Goal: Task Accomplishment & Management: Use online tool/utility

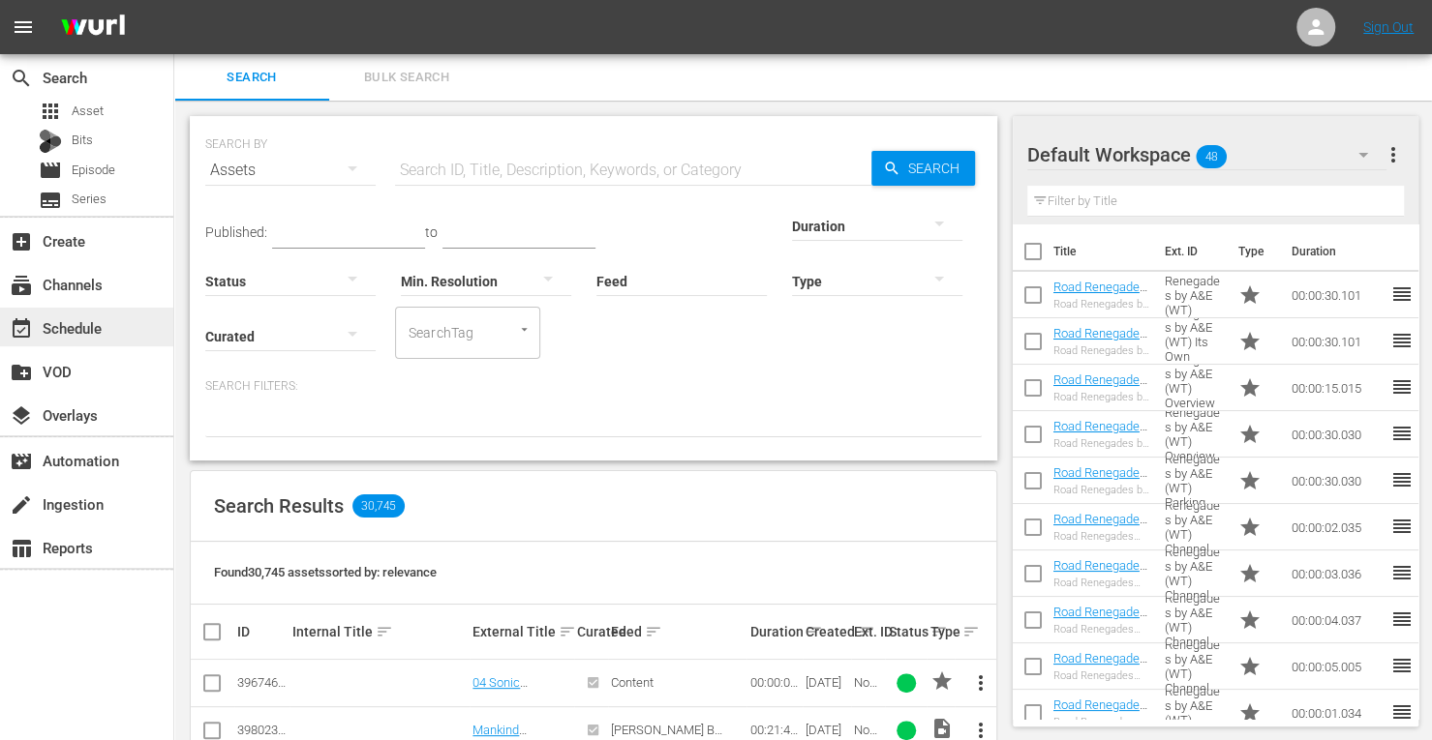
click at [87, 328] on div "event_available Schedule" at bounding box center [54, 325] width 108 height 17
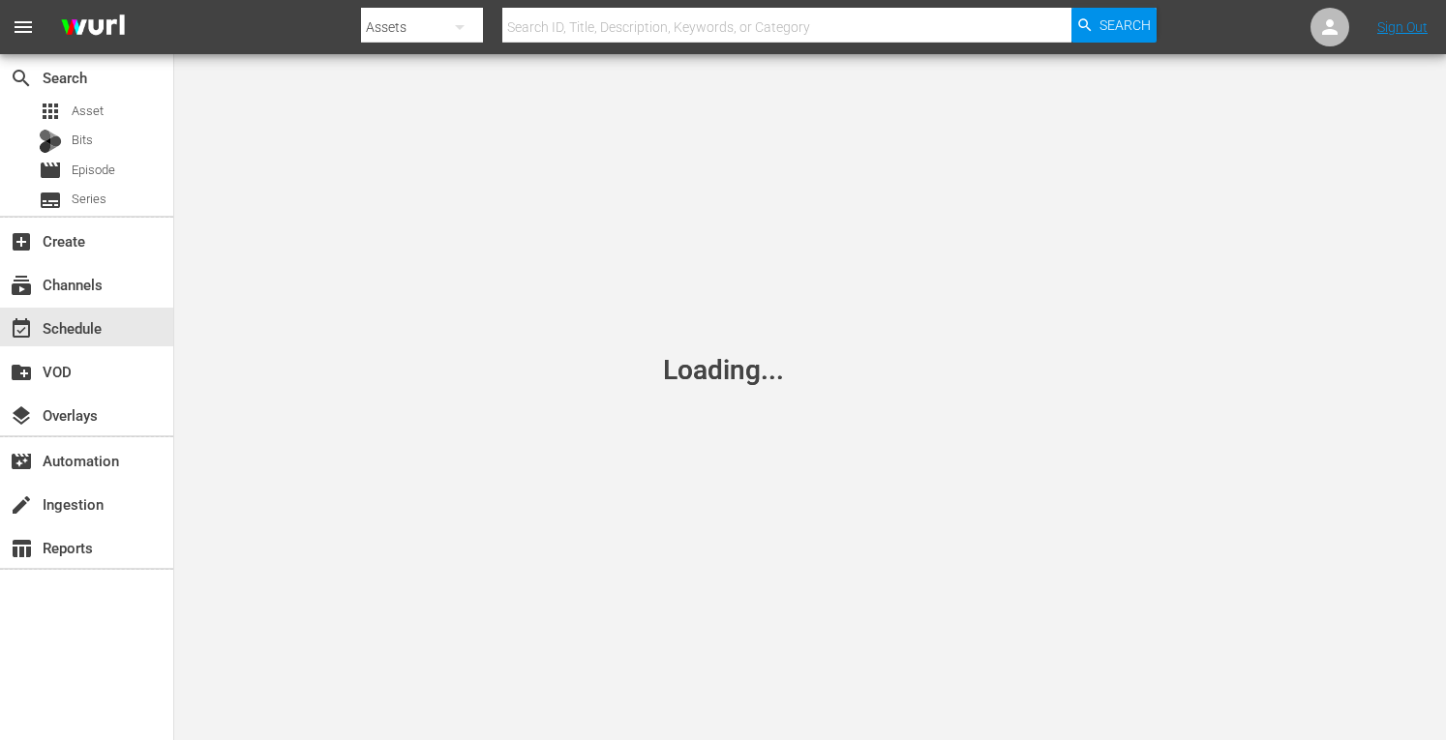
drag, startPoint x: 463, startPoint y: 580, endPoint x: 540, endPoint y: 775, distance: 210.3
click at [540, 740] on html "menu Search By Assets Search ID, Title, Description, Keywords, or Category Sear…" at bounding box center [723, 370] width 1446 height 740
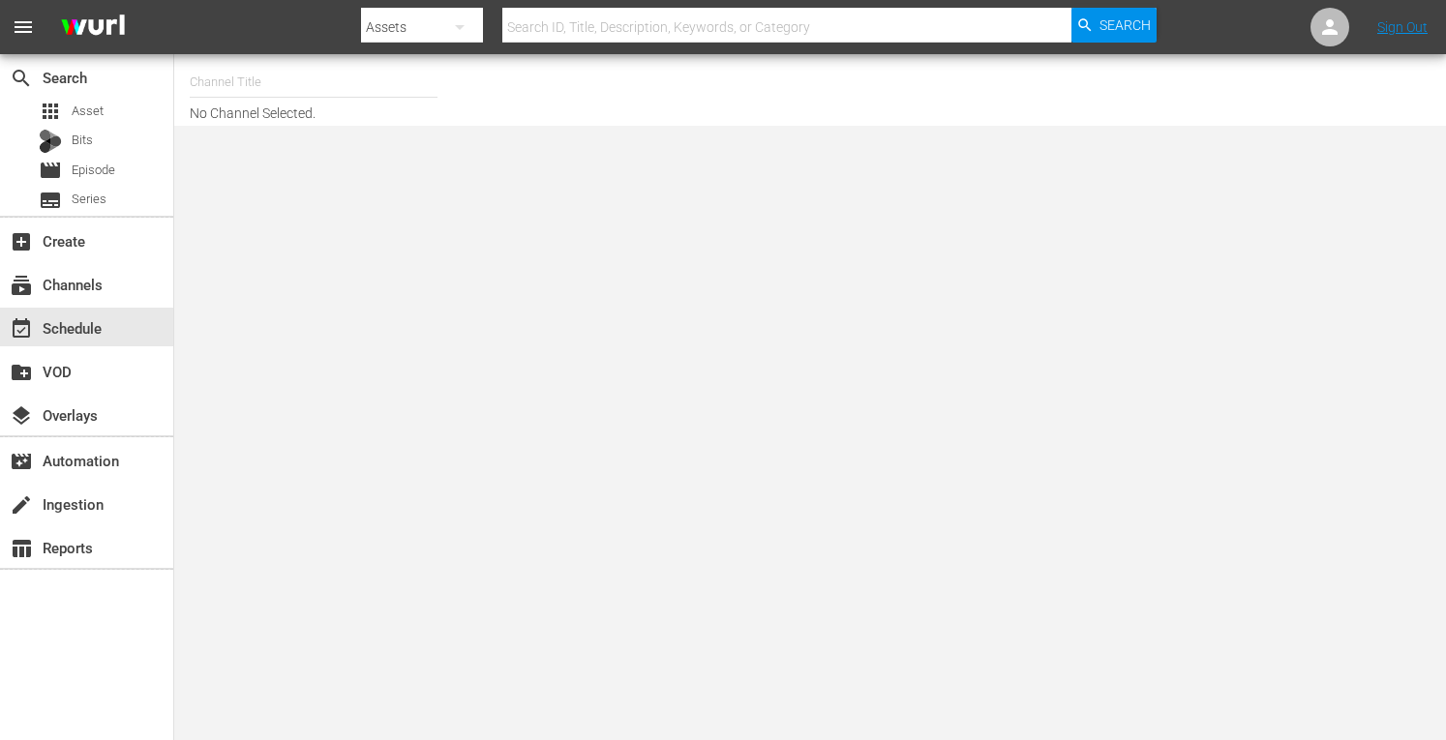
click at [300, 93] on input "text" at bounding box center [314, 82] width 248 height 46
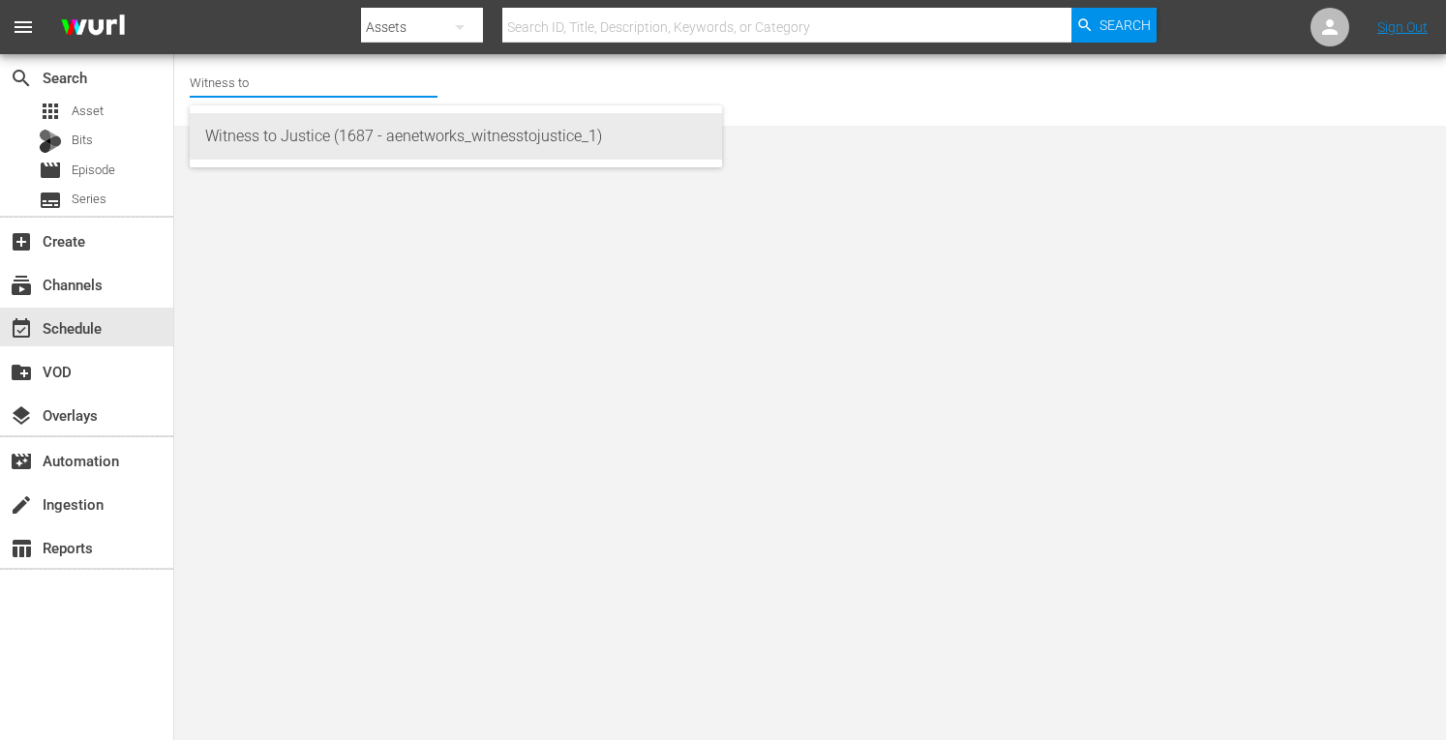
click at [300, 129] on div "Witness to Justice (1687 - aenetworks_witnesstojustice_1)" at bounding box center [455, 136] width 501 height 46
type input "Witness to Justice (1687 - aenetworks_witnesstojustice_1)"
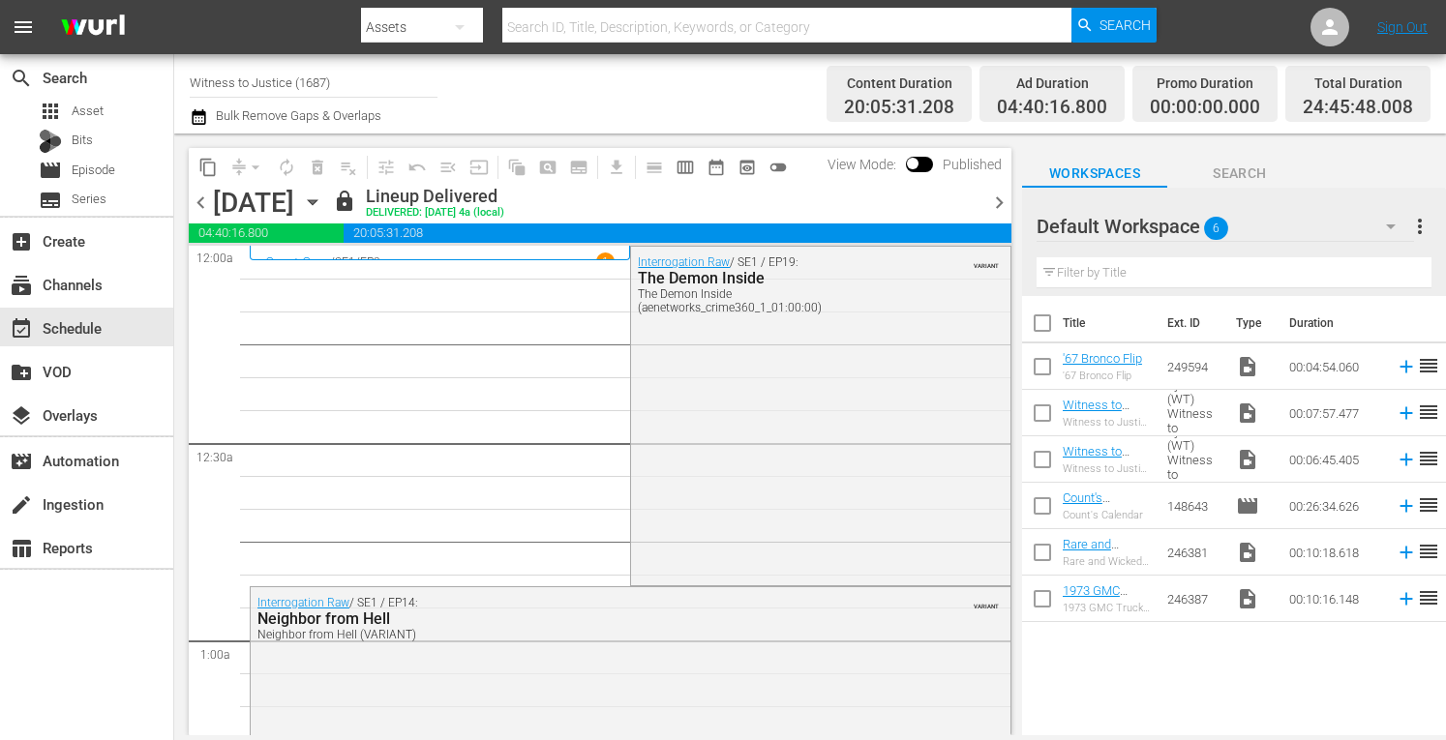
click at [317, 202] on icon "button" at bounding box center [312, 202] width 9 height 5
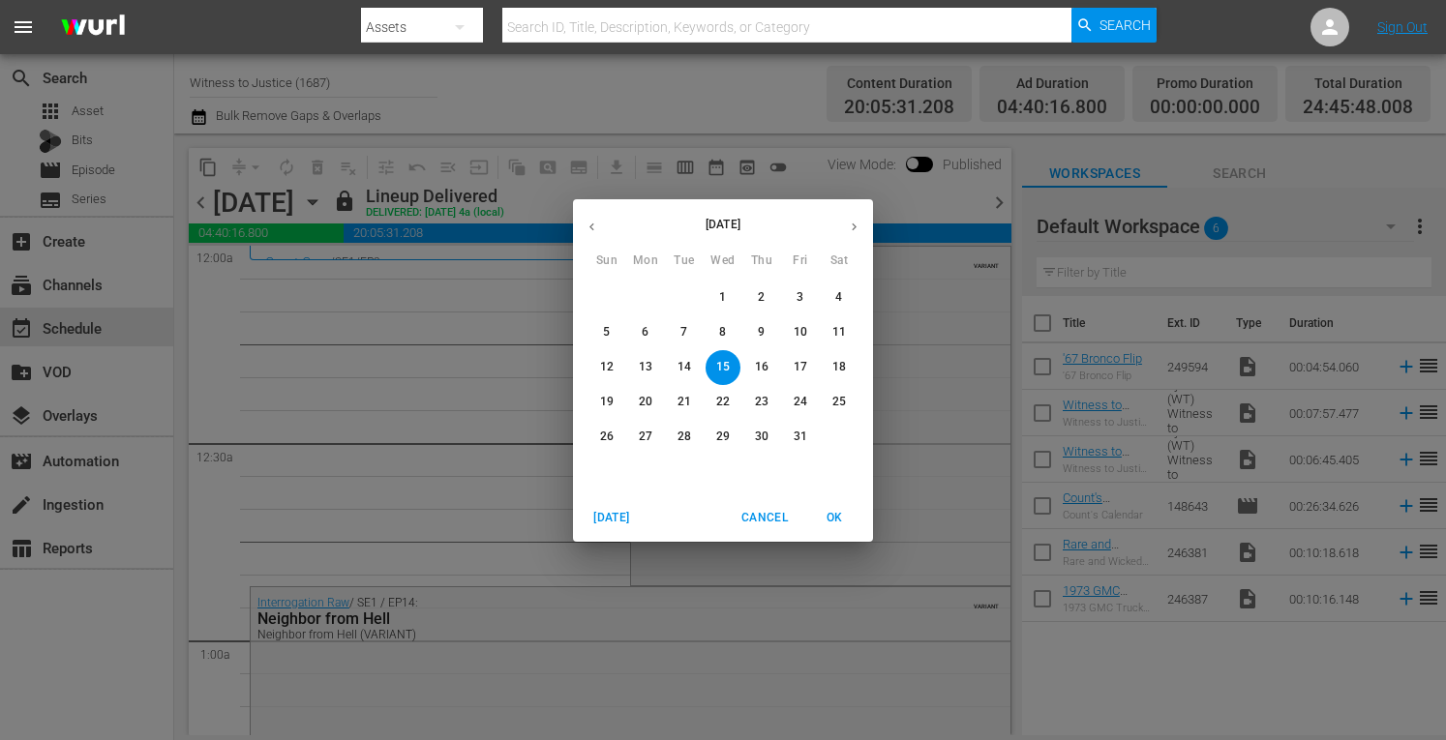
click at [724, 402] on p "22" at bounding box center [723, 402] width 14 height 16
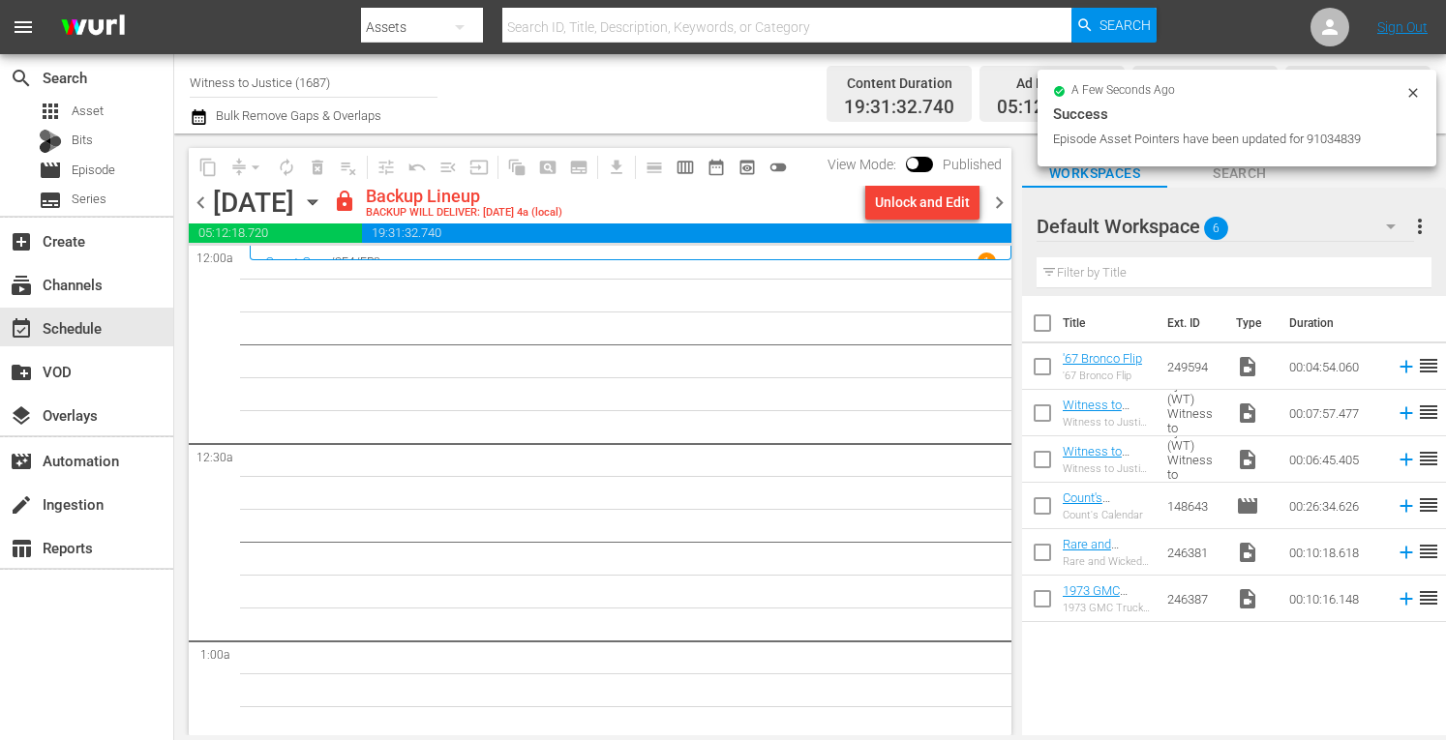
click at [201, 202] on span "chevron_left" at bounding box center [201, 203] width 24 height 24
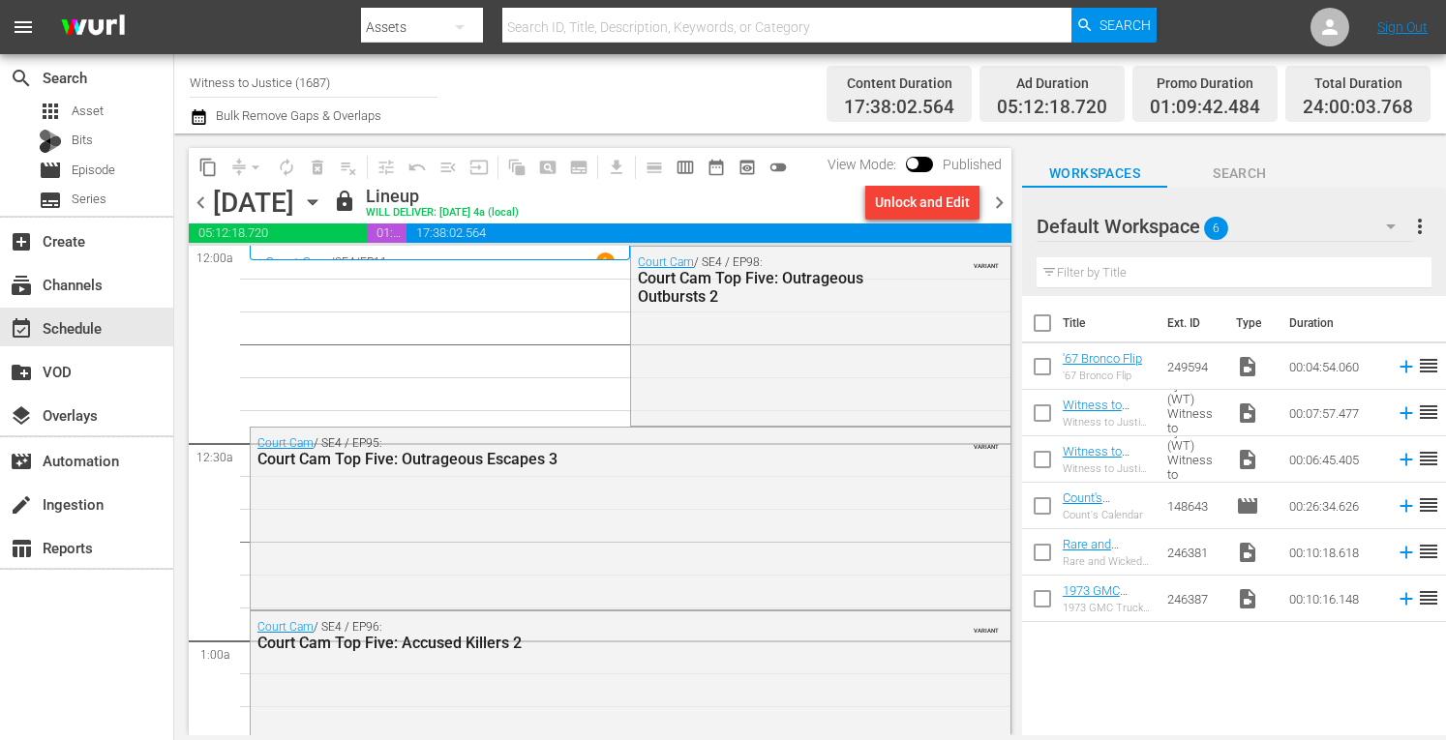
click at [201, 205] on span "chevron_left" at bounding box center [201, 203] width 24 height 24
click at [994, 208] on span "chevron_right" at bounding box center [999, 203] width 24 height 24
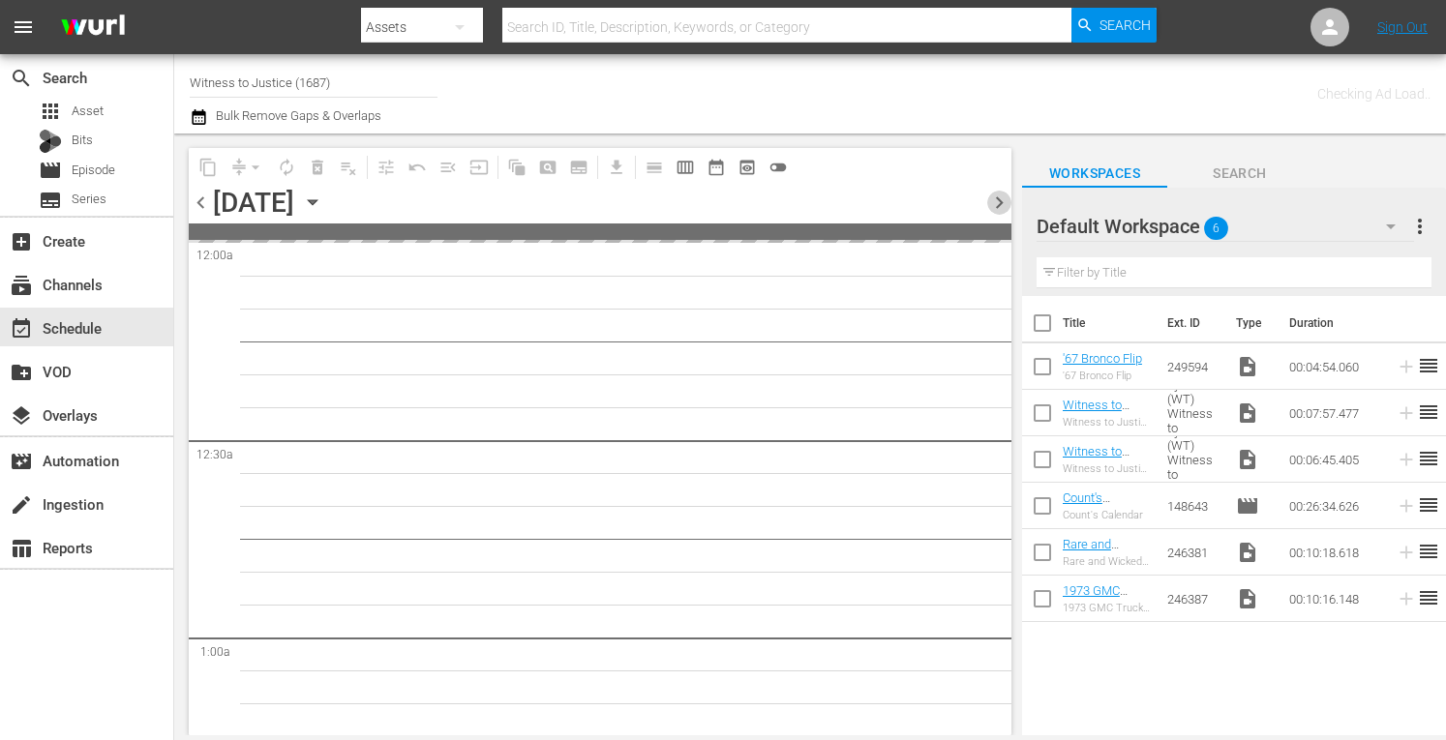
click at [994, 208] on span "chevron_right" at bounding box center [999, 203] width 24 height 24
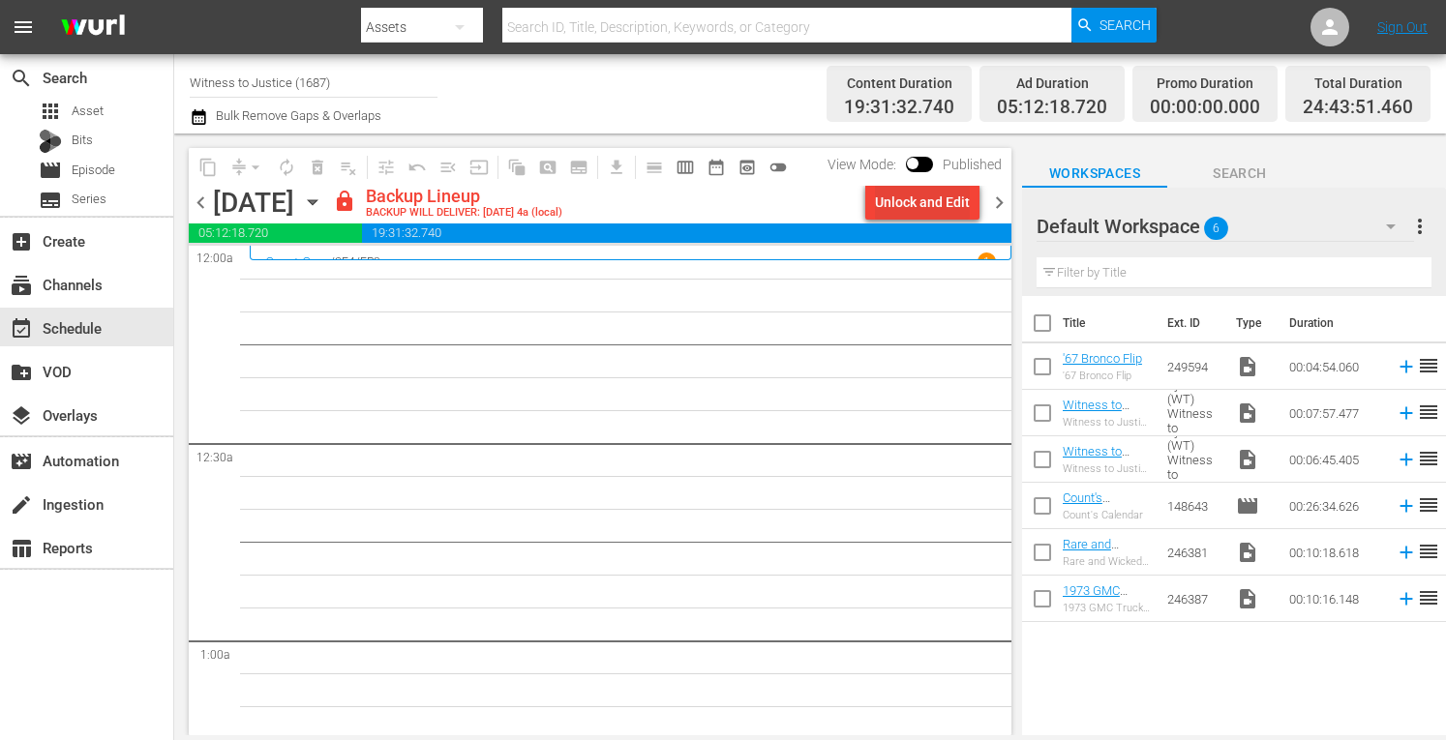
click at [937, 213] on div "Unlock and Edit" at bounding box center [922, 202] width 95 height 35
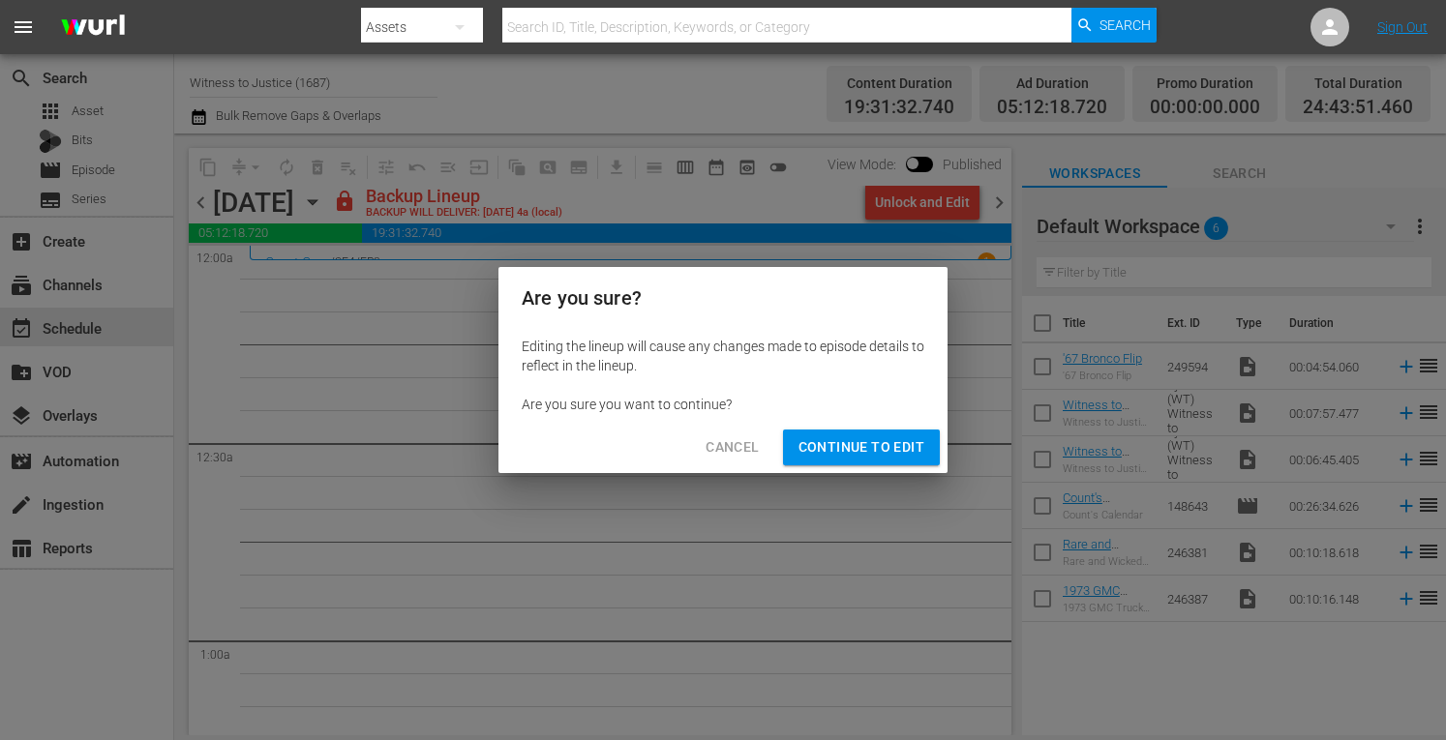
click at [881, 437] on span "Continue to Edit" at bounding box center [862, 448] width 126 height 24
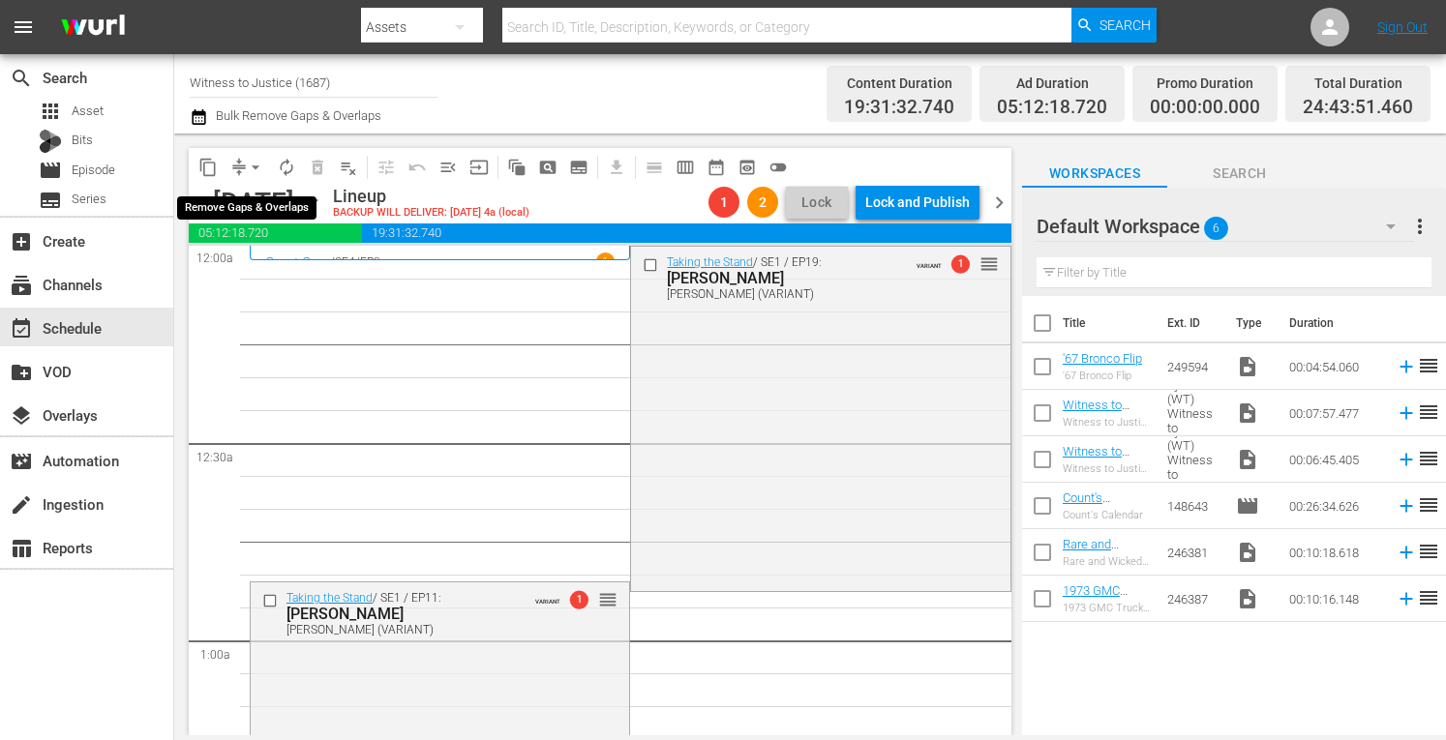
click at [255, 170] on span "arrow_drop_down" at bounding box center [255, 167] width 19 height 19
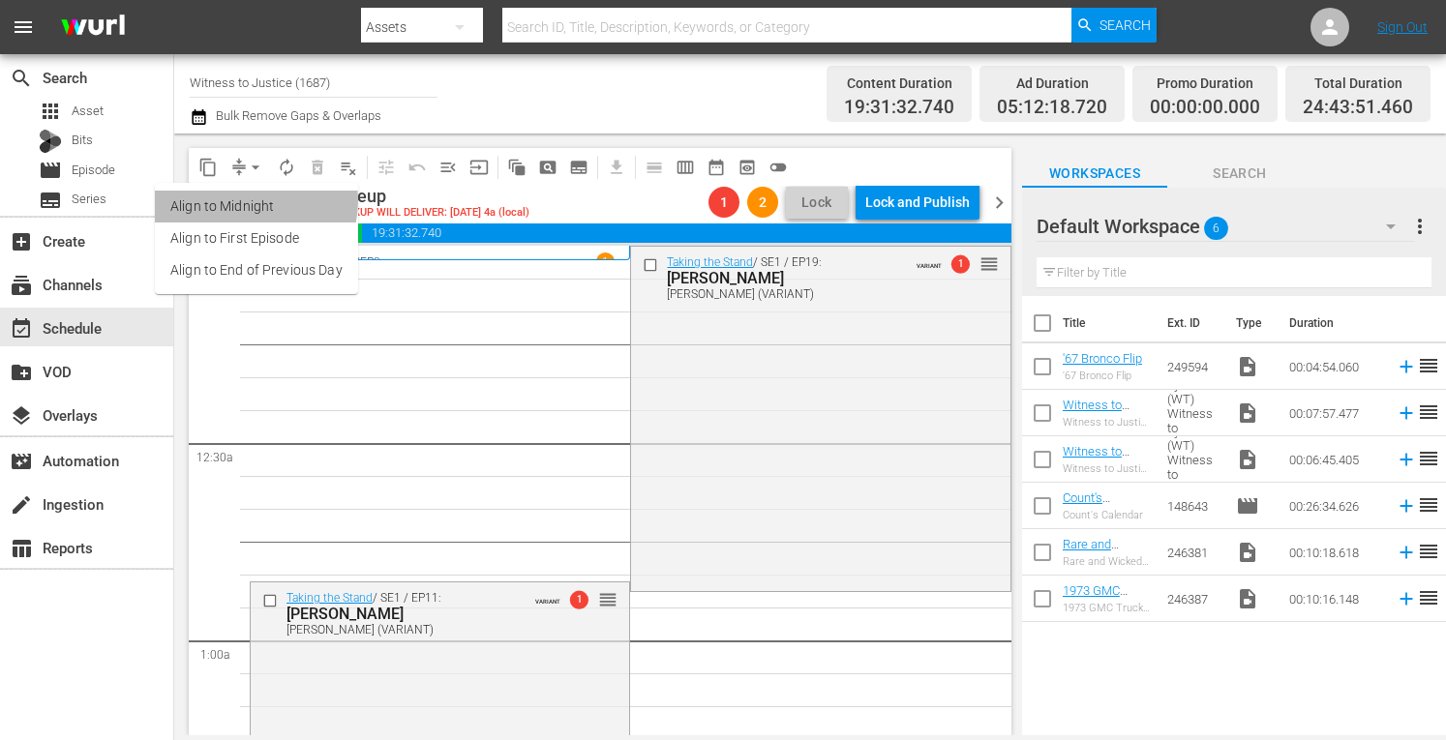
click at [253, 201] on li "Align to Midnight" at bounding box center [256, 207] width 203 height 32
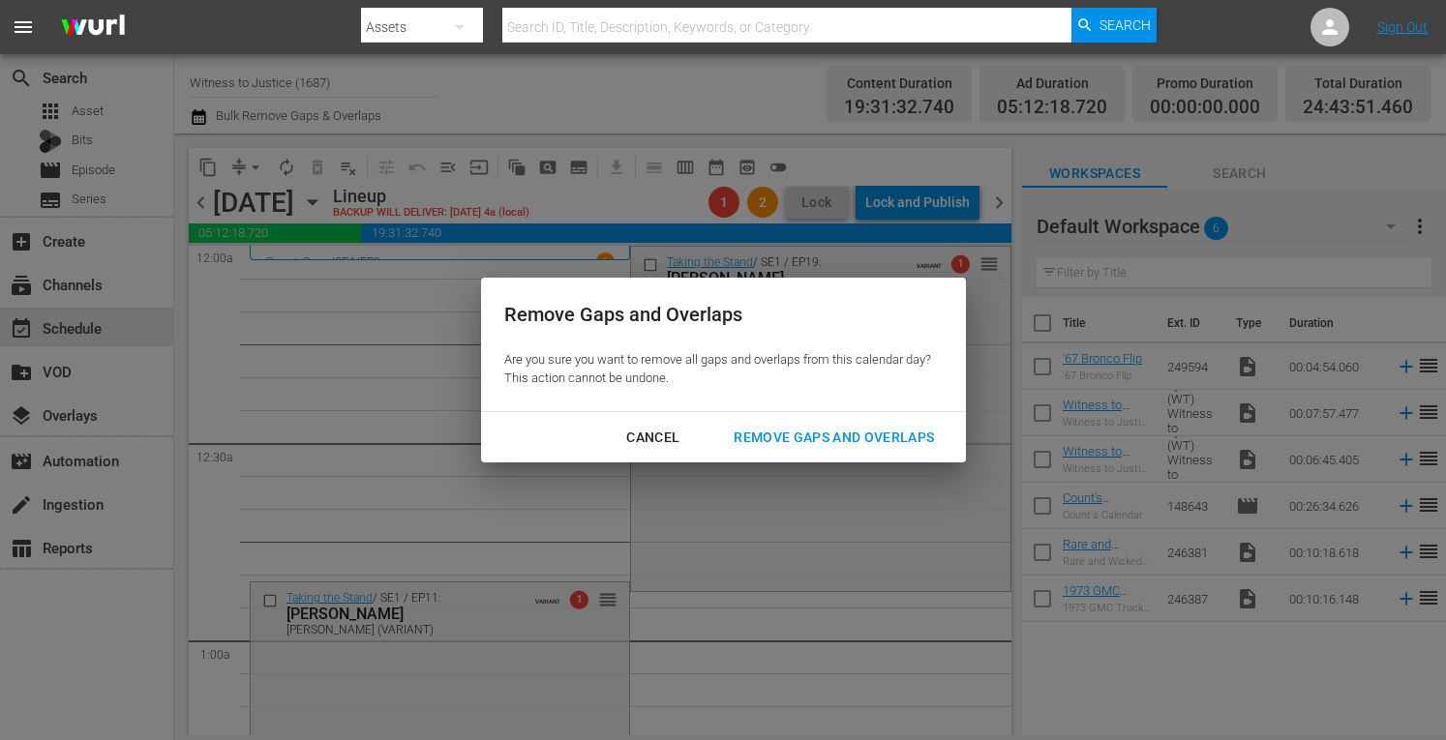
click at [767, 436] on div "Remove Gaps and Overlaps" at bounding box center [833, 438] width 231 height 24
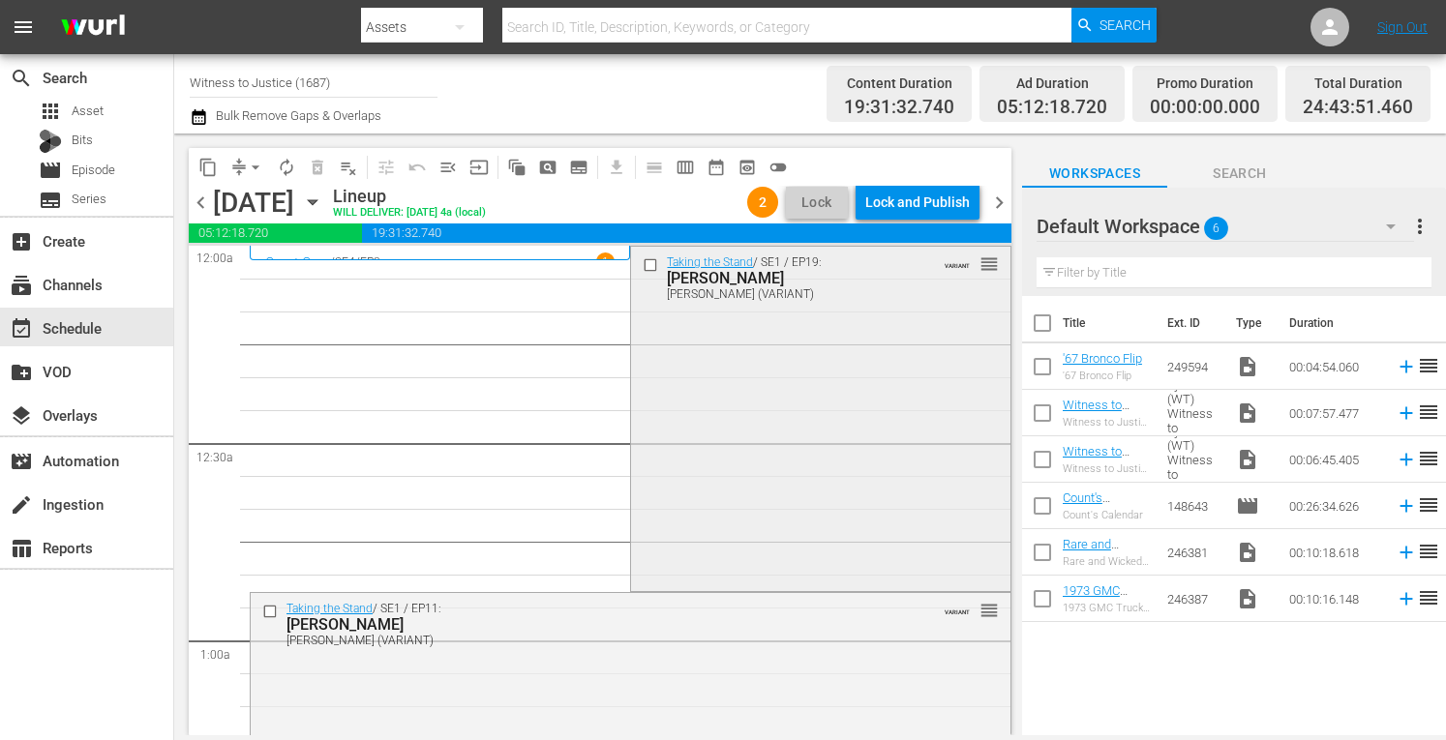
click at [769, 435] on div "Taking the Stand / SE1 / EP19: Henry Segura Henry Segura (VARIANT) VARIANT reor…" at bounding box center [820, 417] width 378 height 340
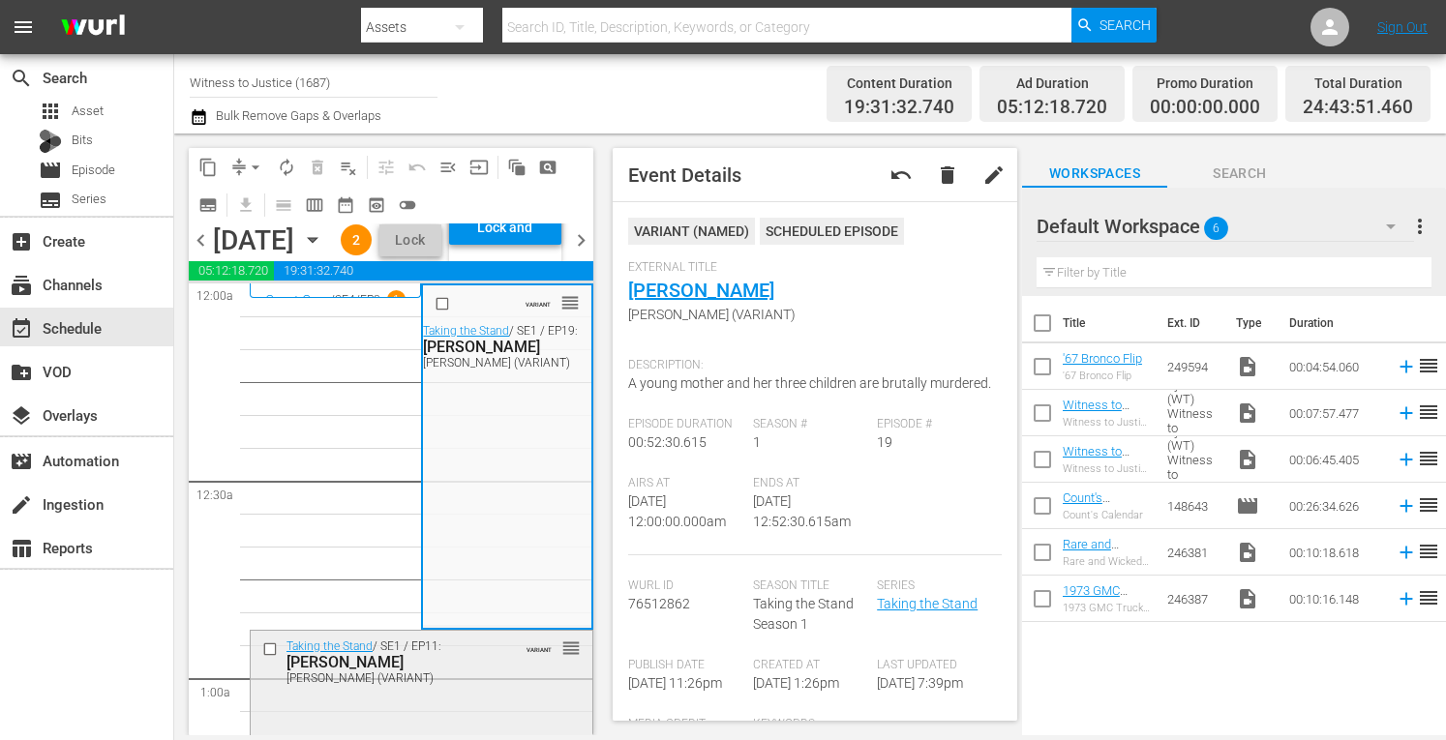
click at [449, 672] on div "James Scandirito" at bounding box center [394, 662] width 215 height 18
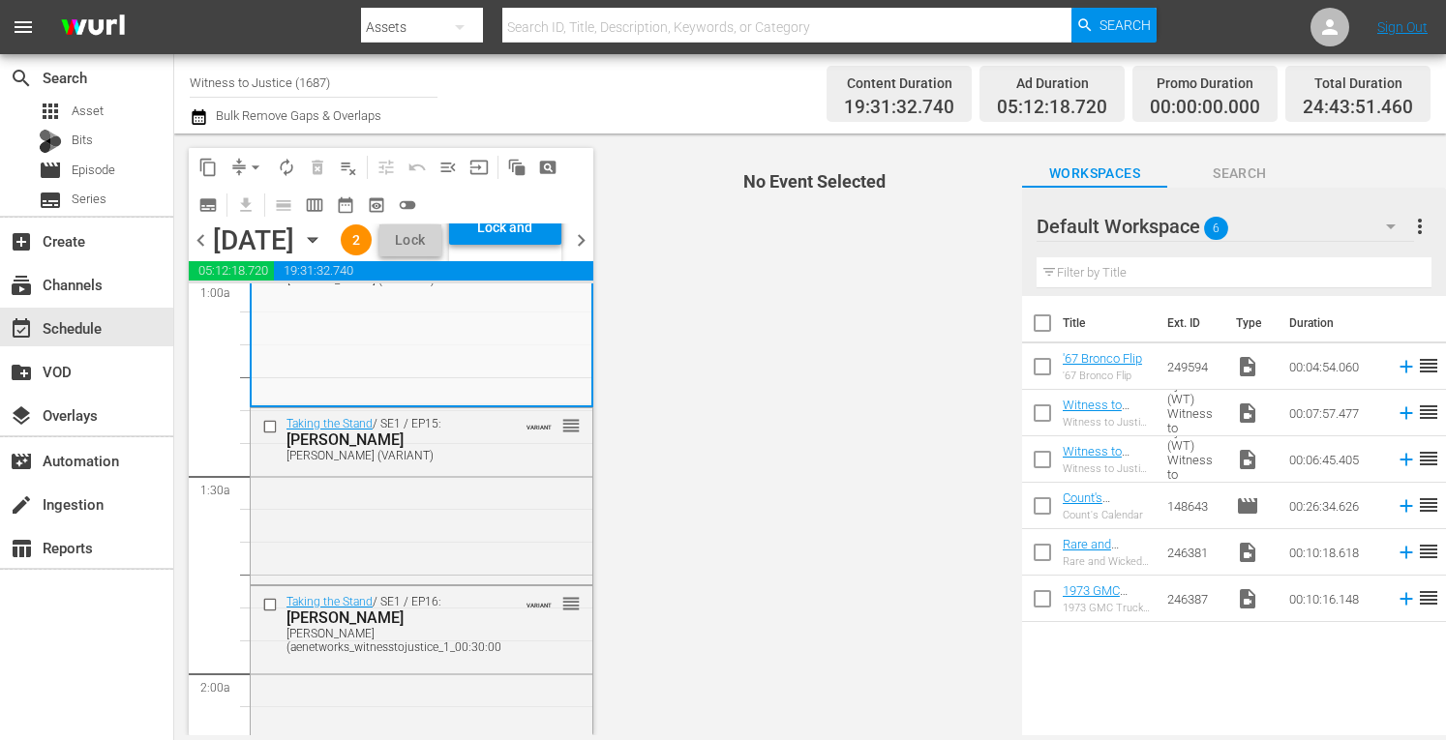
scroll to position [412, 0]
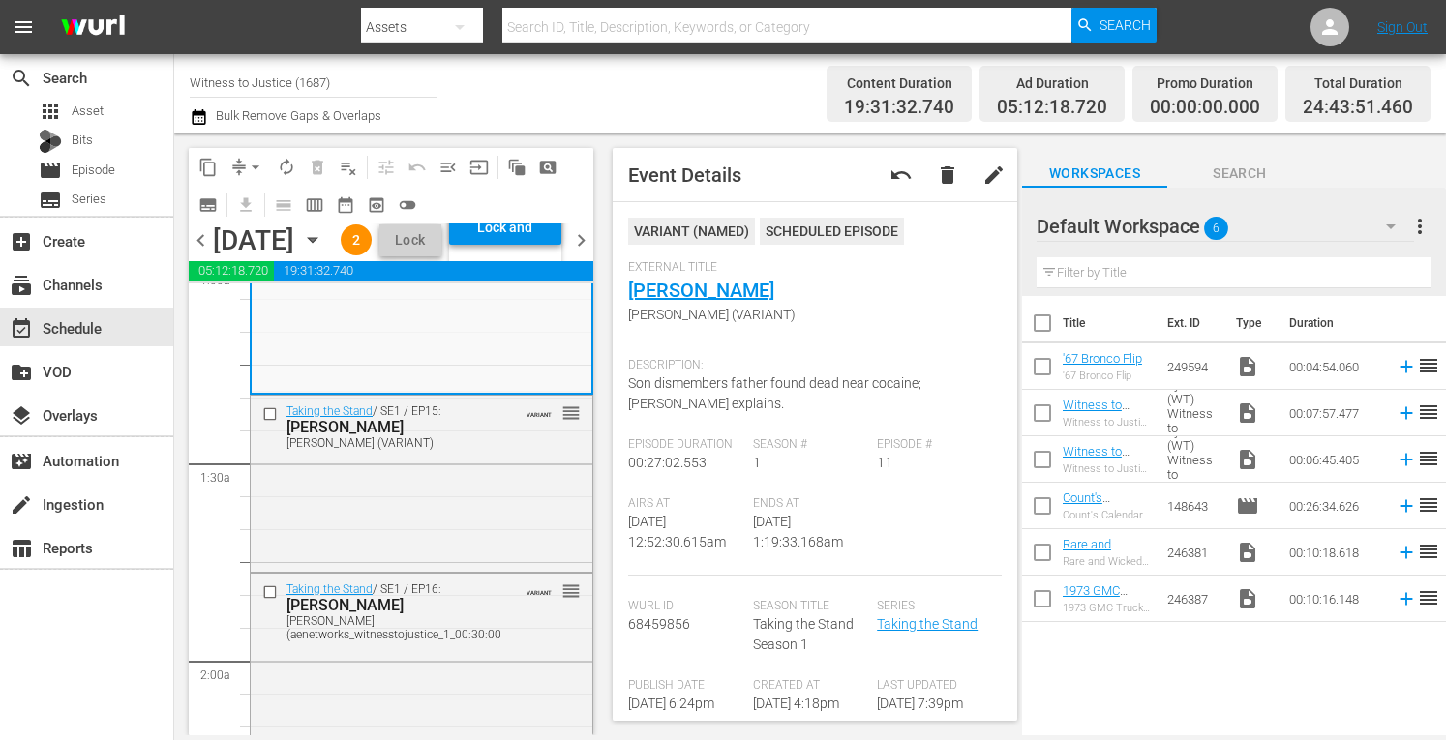
click at [722, 460] on div "Episode Duration 00:27:02.553" at bounding box center [690, 467] width 125 height 59
click at [486, 545] on div "Taking the Stand / SE1 / EP15: Lindsay Partin Lindsay Partin (VARIANT) VARIANT …" at bounding box center [422, 482] width 342 height 172
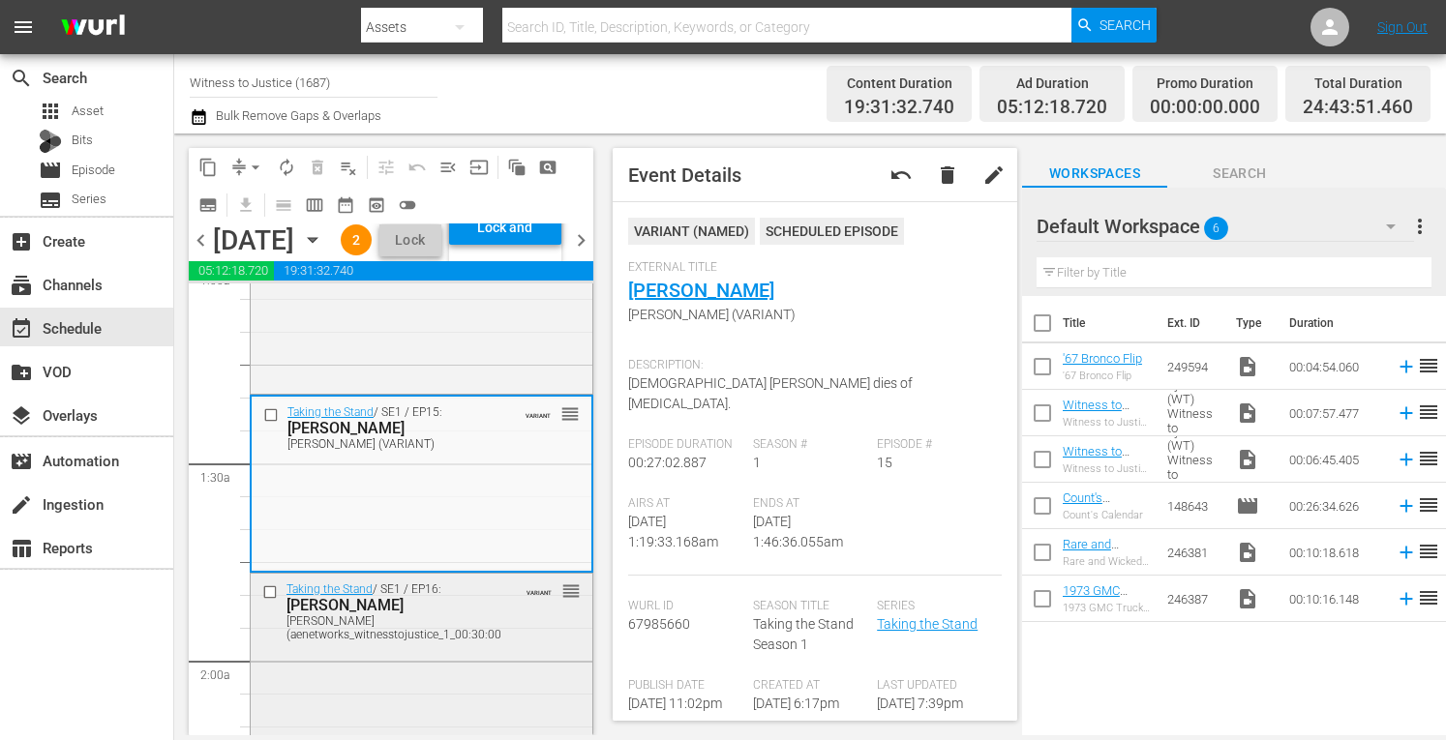
click at [481, 615] on div "ROY OLIVER" at bounding box center [396, 605] width 219 height 18
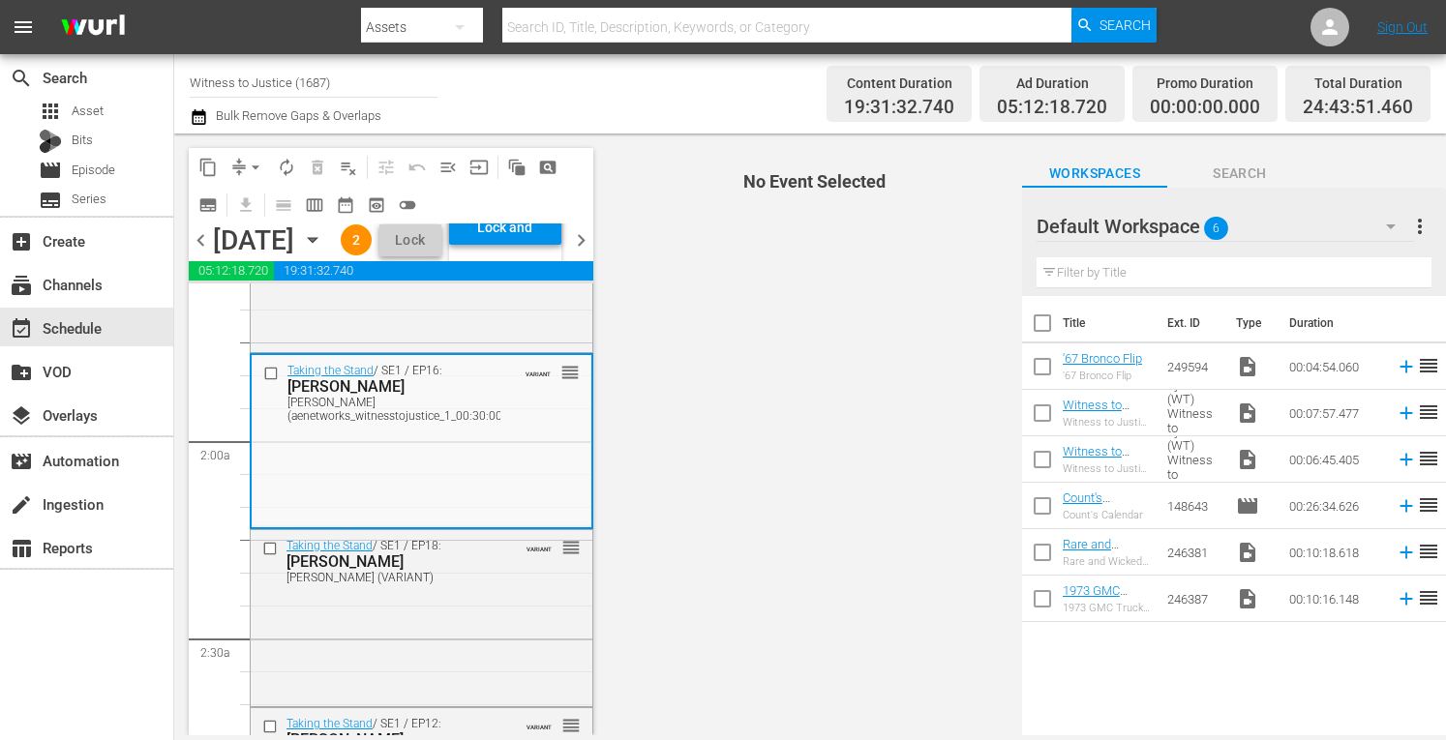
scroll to position [787, 0]
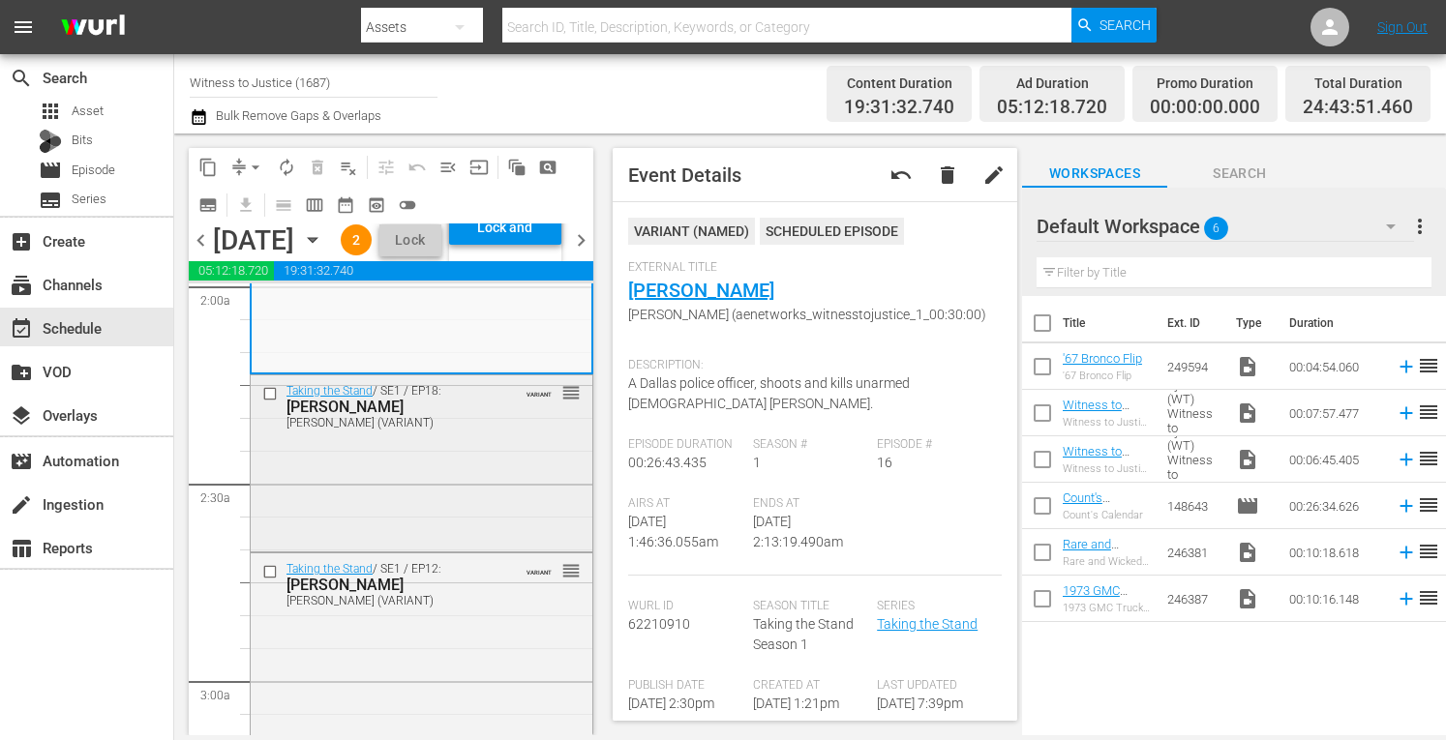
click at [515, 437] on div "Taking the Stand / SE1 / EP18: TODD MULLIS TODD MULLIS (VARIANT) VARIANT reorder" at bounding box center [422, 406] width 342 height 61
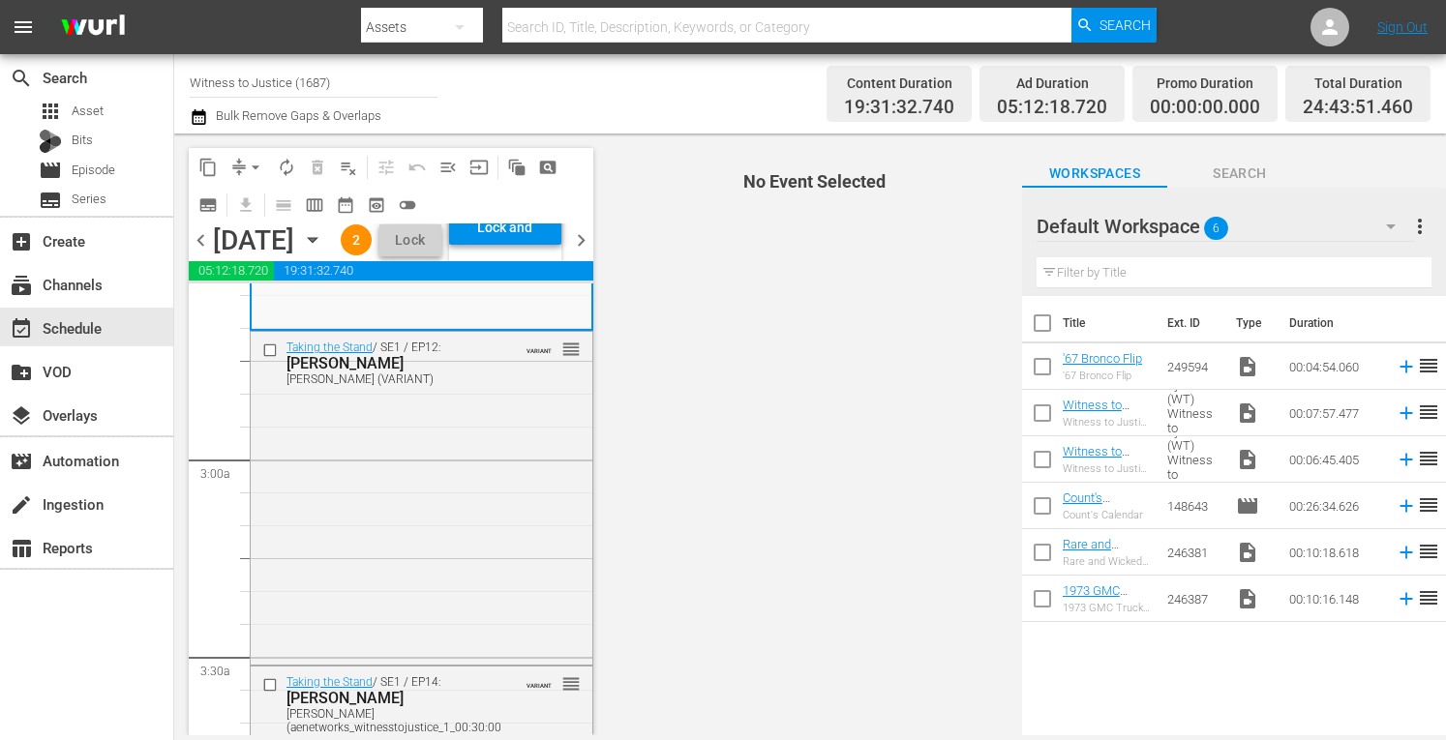
scroll to position [1019, 0]
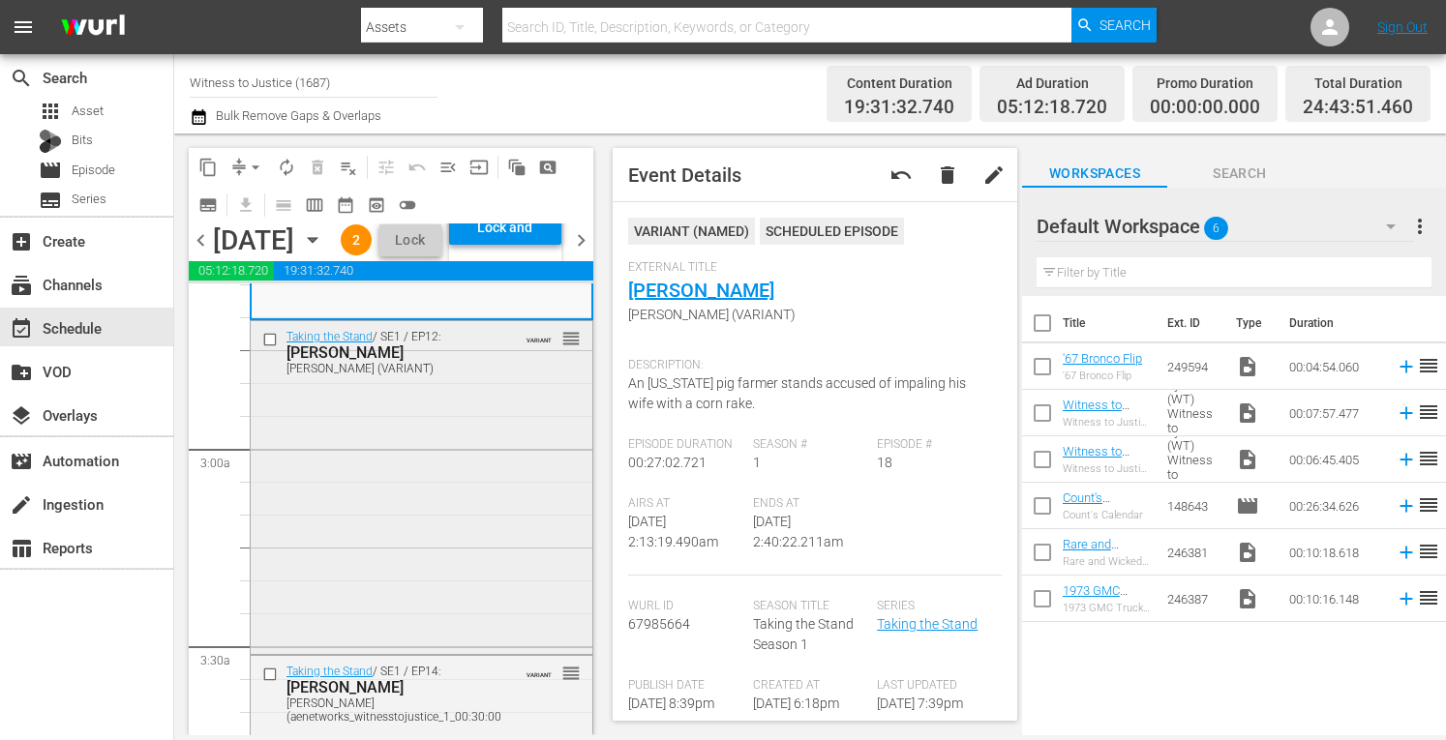
click at [502, 479] on div "Taking the Stand / SE1 / EP12: Katie Magbanua Katie Magbanua (VARIANT) VARIANT …" at bounding box center [422, 485] width 342 height 329
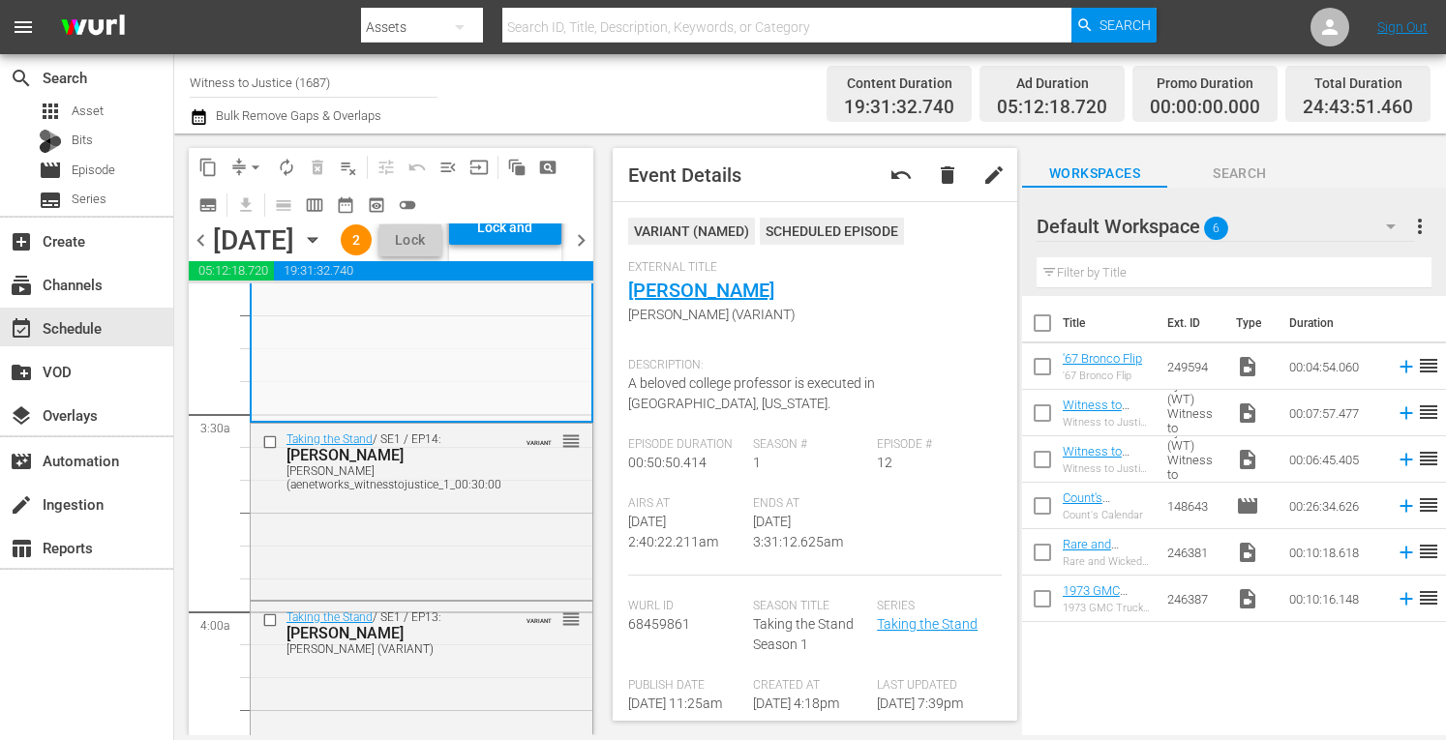
scroll to position [1290, 0]
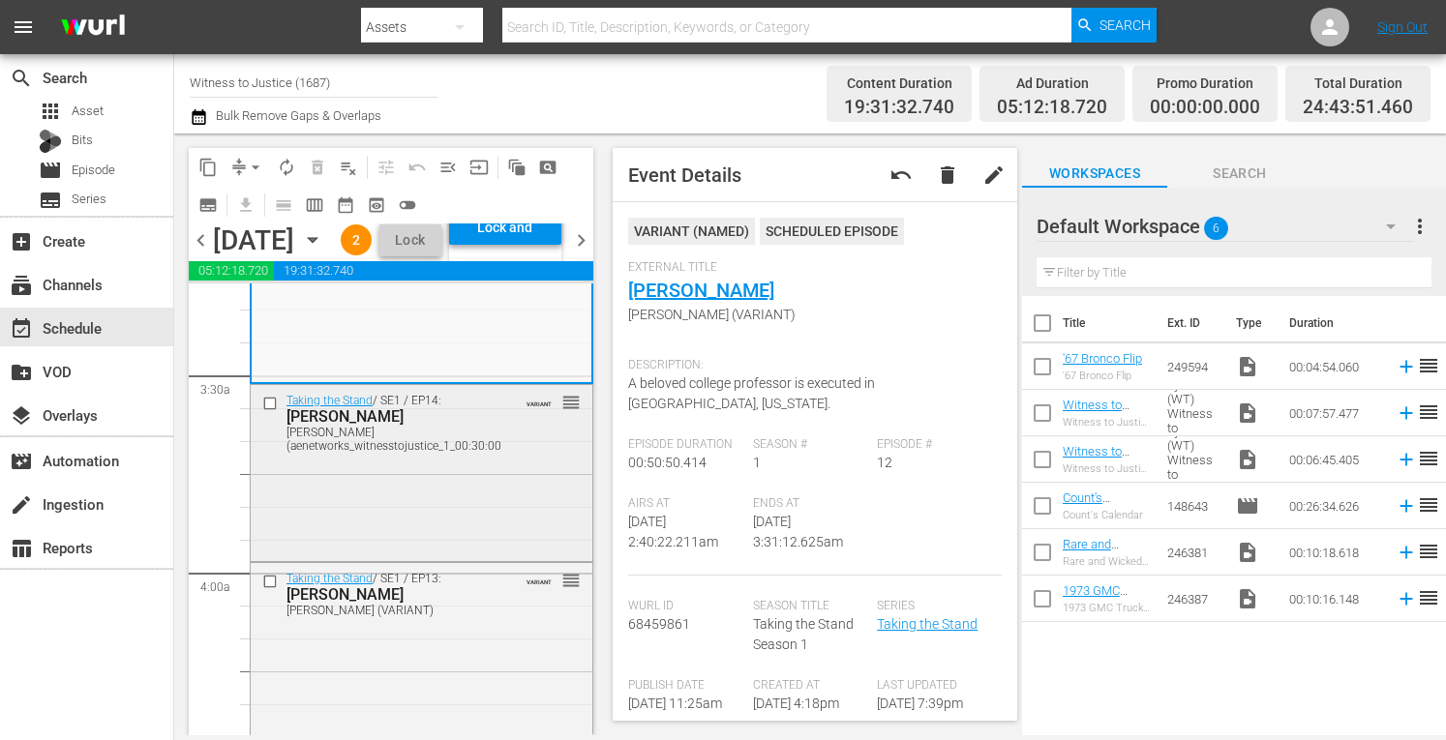
click at [489, 543] on div "Taking the Stand / SE1 / EP14: TODD KENDHAMMER TODD KENDHAMMER (aenetworks_witn…" at bounding box center [422, 471] width 342 height 172
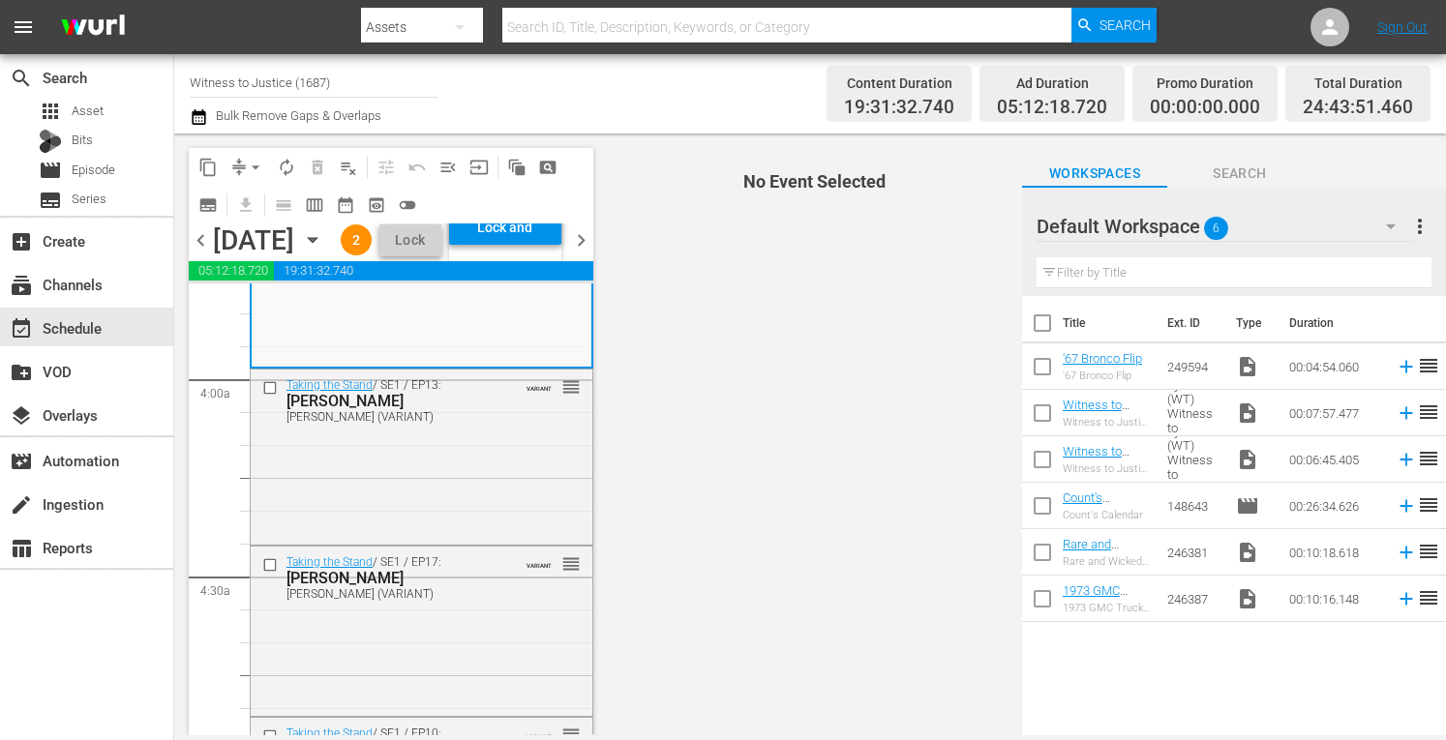
scroll to position [1523, 0]
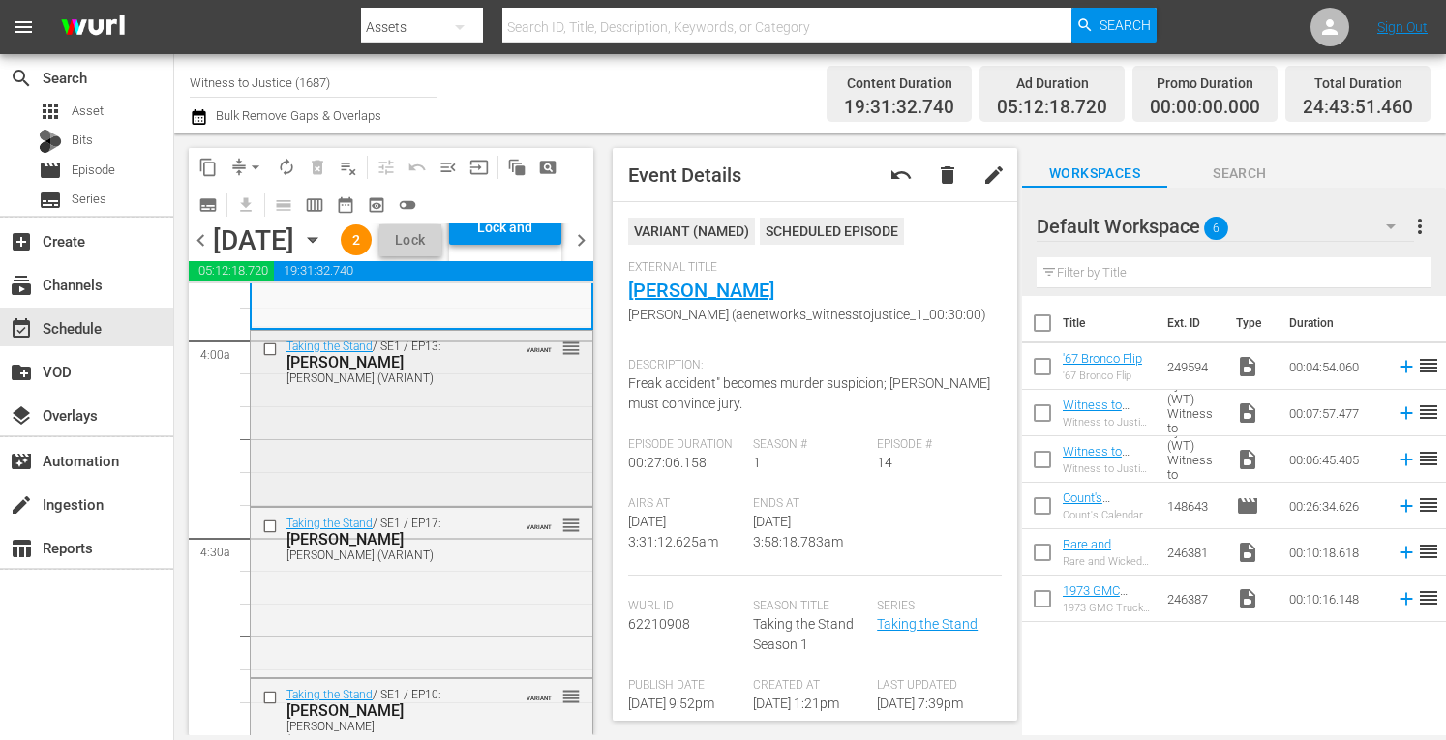
click at [553, 484] on div "Taking the Stand / SE1 / EP13: Claudia Hoerig Claudia Hoerig (VARIANT) VARIANT …" at bounding box center [422, 417] width 342 height 172
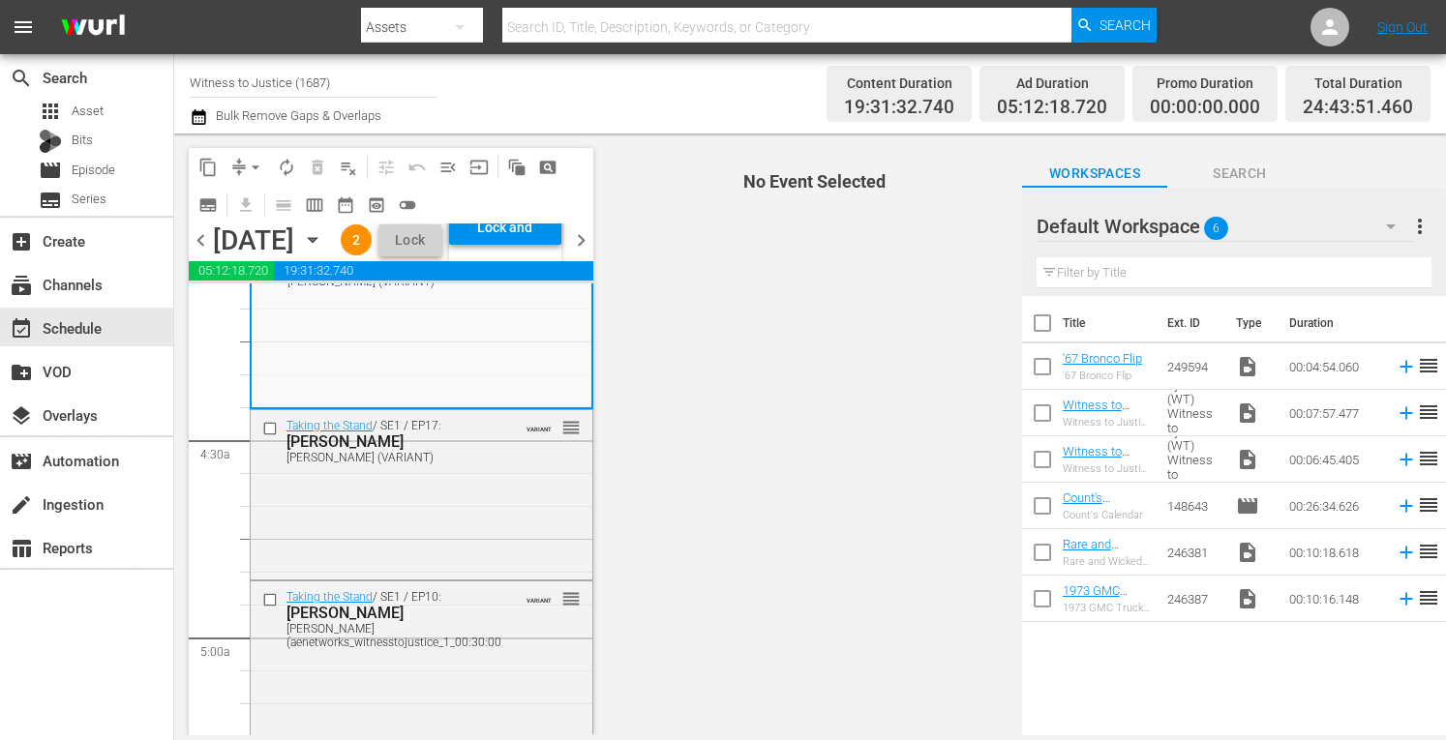
scroll to position [1639, 0]
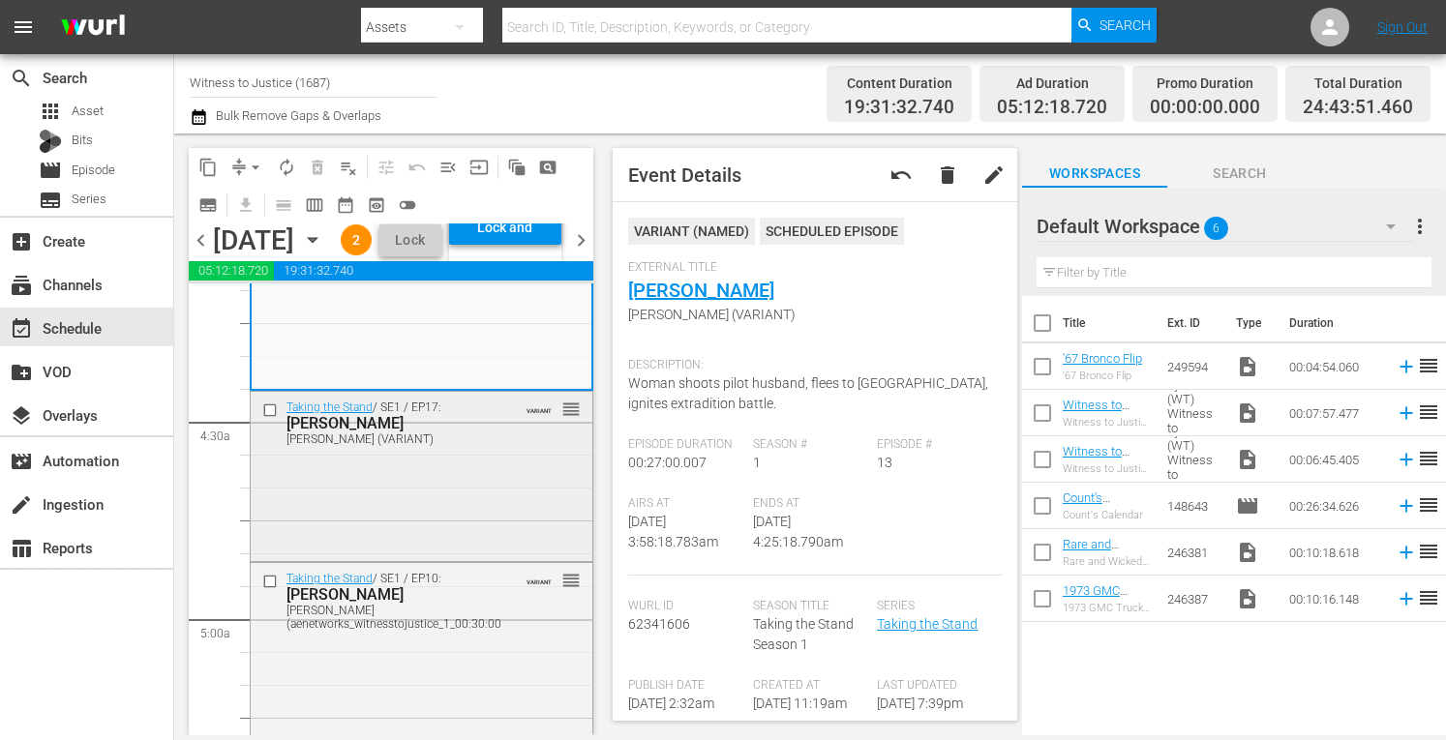
click at [442, 558] on div "Taking the Stand / SE1 / EP17: Jessica Groves Jessica Groves (VARIANT) VARIANT …" at bounding box center [422, 475] width 342 height 166
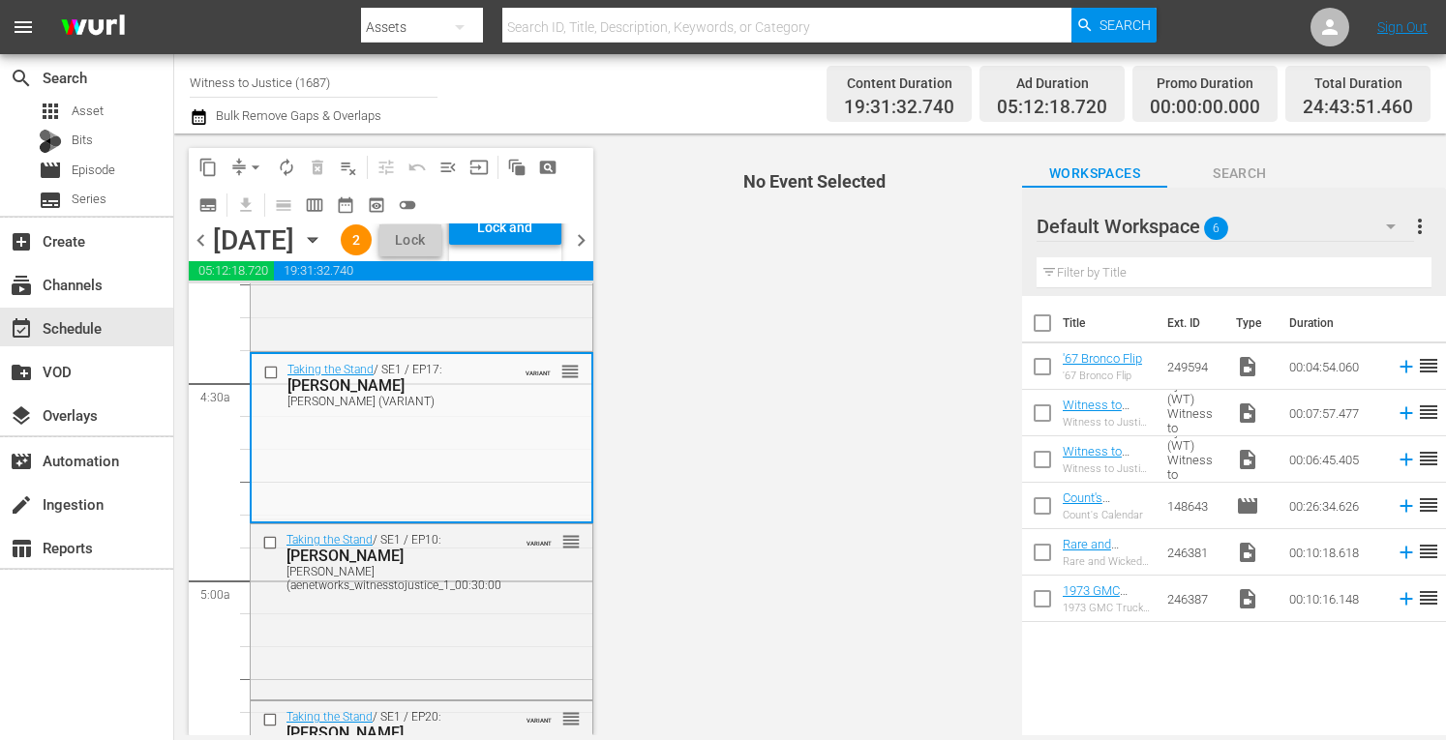
scroll to position [1820, 0]
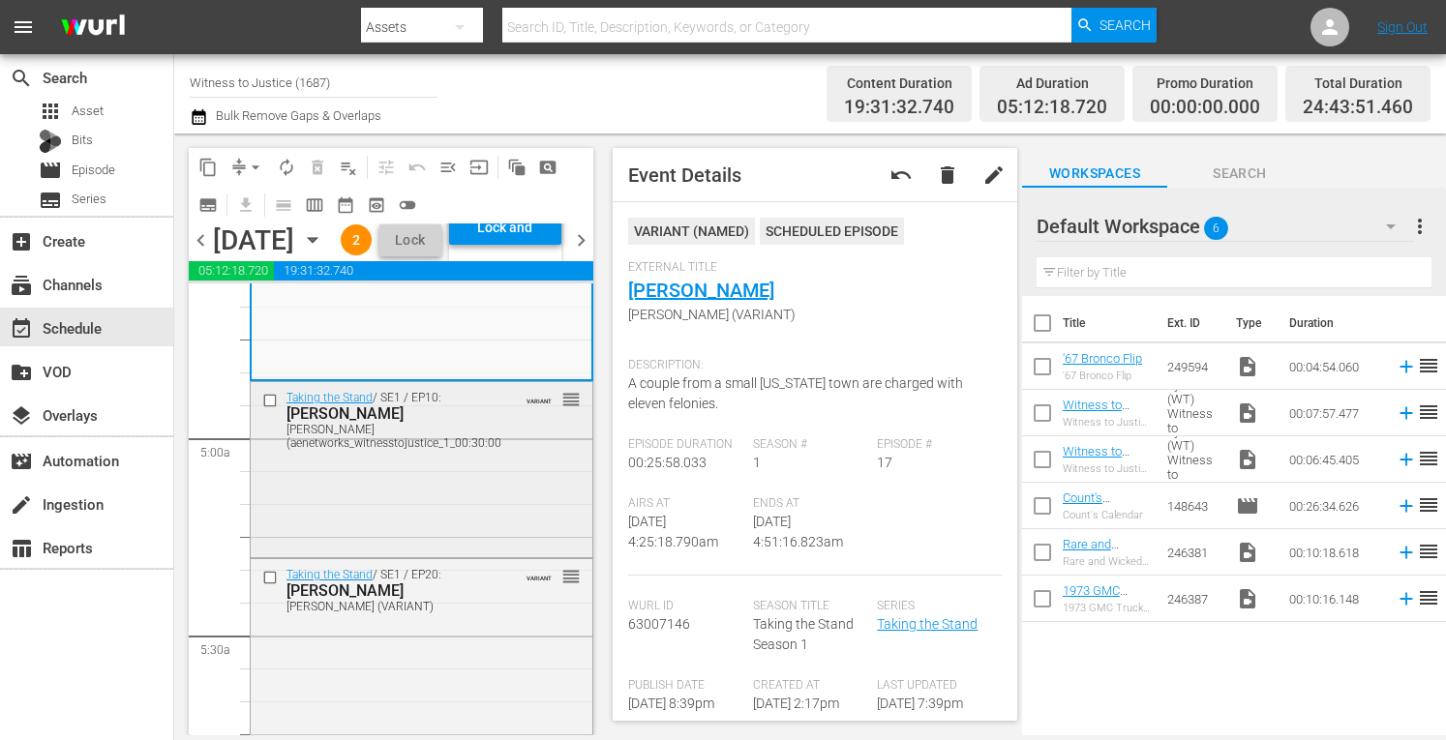
click at [501, 457] on div "Taking the Stand / SE1 / EP10: GEORGE BURCH GEORGE BURCH (aenetworks_witnesstoj…" at bounding box center [422, 419] width 342 height 75
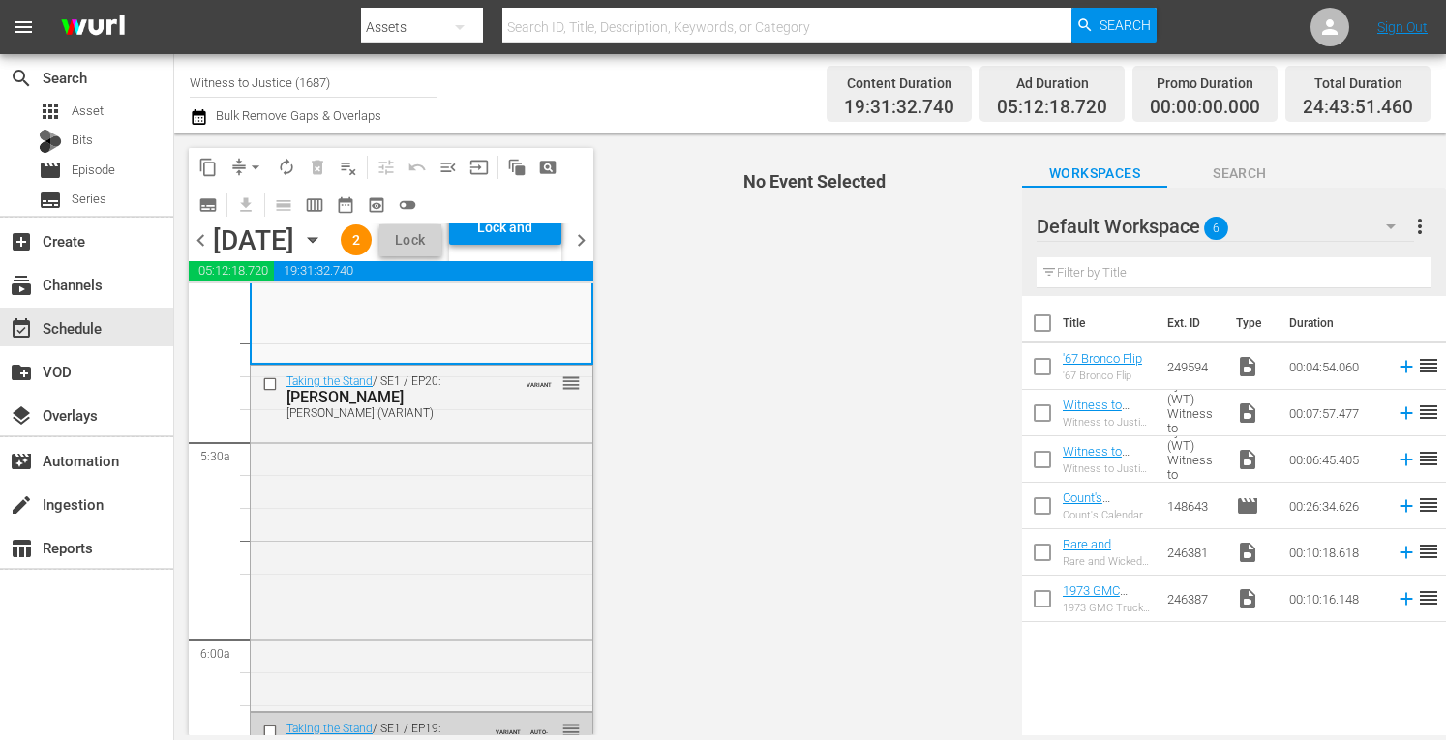
scroll to position [2052, 0]
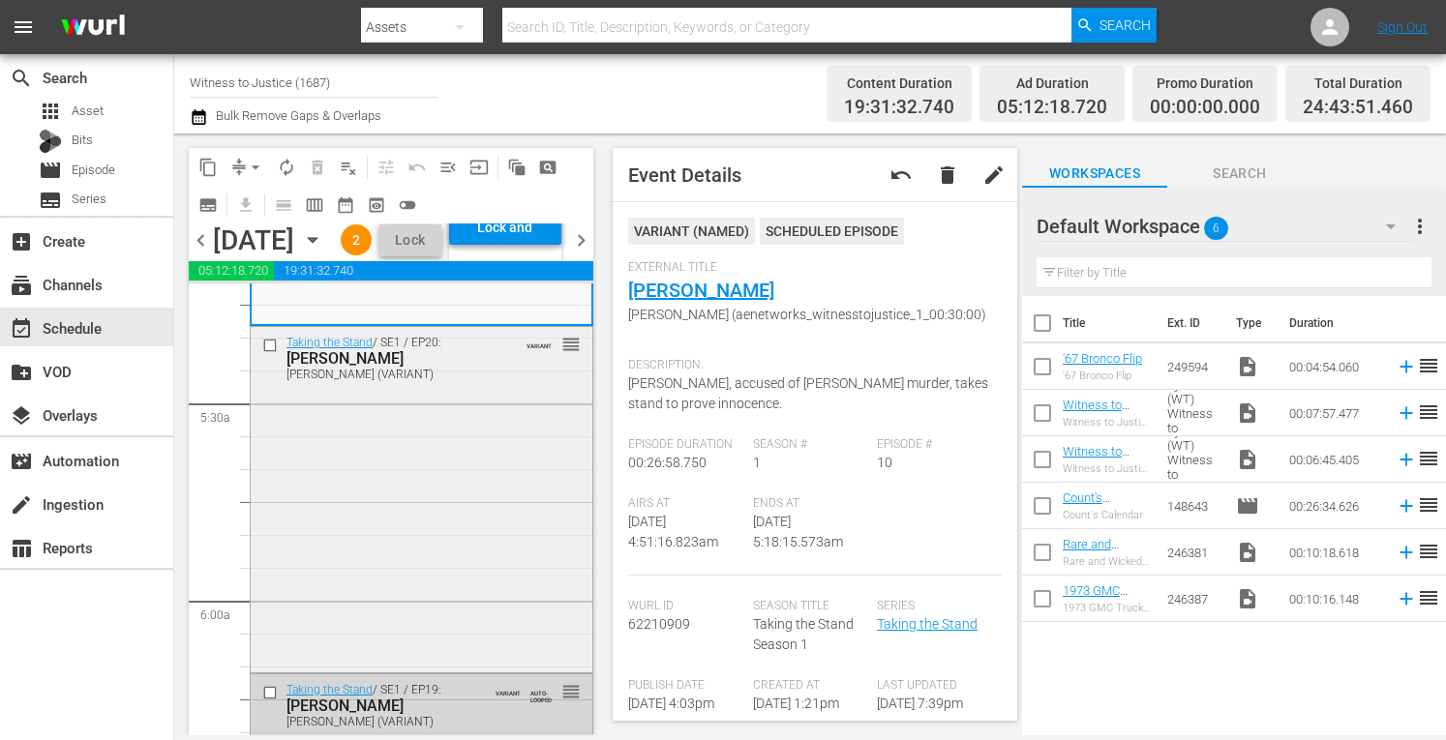
click at [457, 495] on div "Taking the Stand / SE1 / EP20: Tammy Moorer Tammy Moorer (VARIANT) VARIANT reor…" at bounding box center [422, 497] width 342 height 341
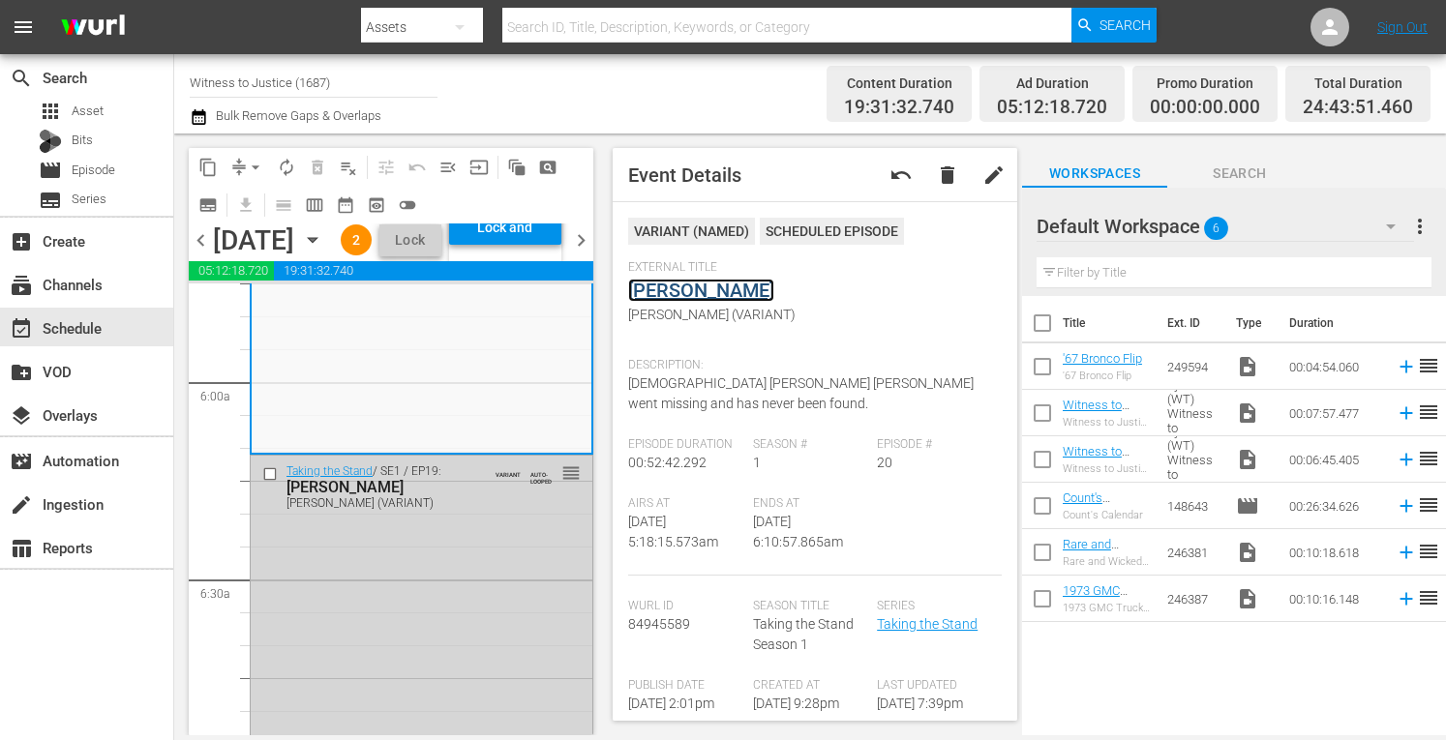
scroll to position [2323, 0]
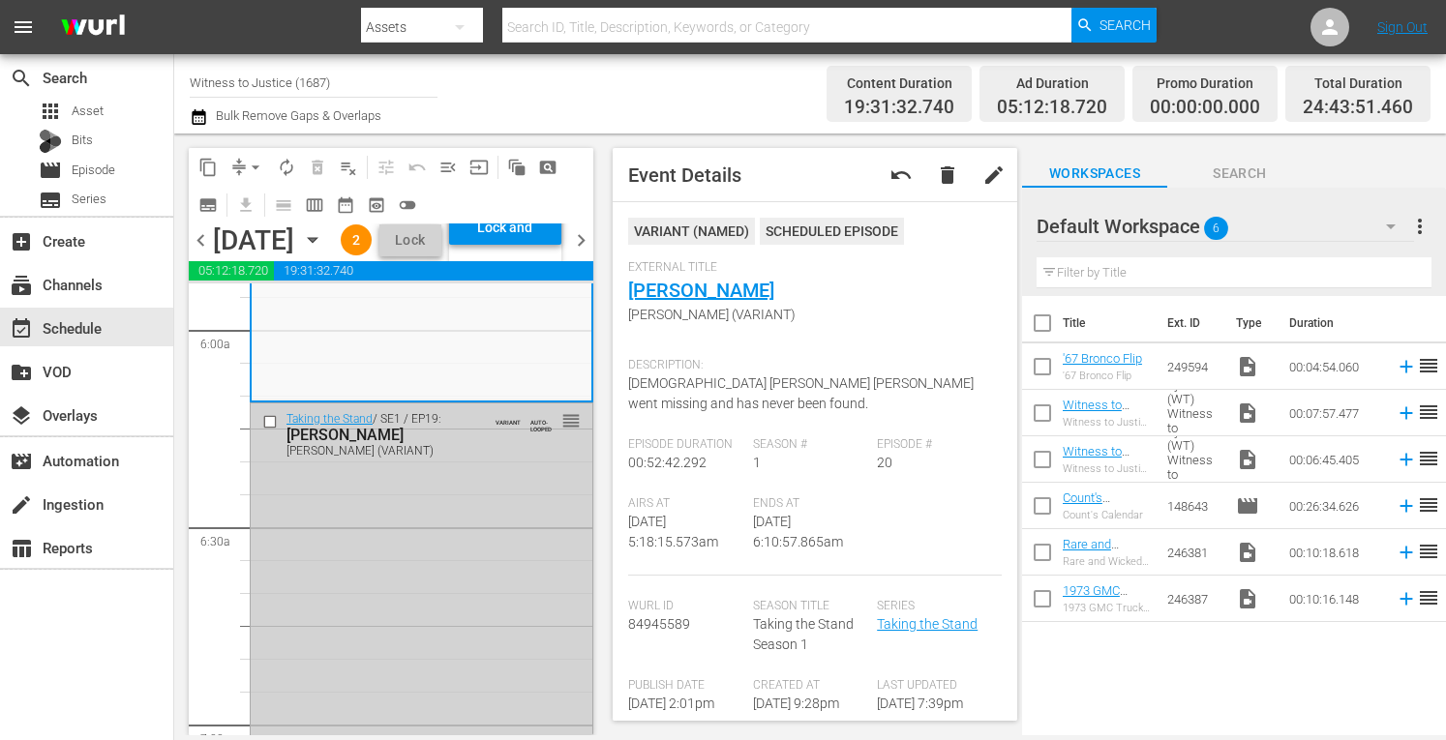
click at [457, 638] on div "Taking the Stand / SE1 / EP19: Henry Segura Henry Segura (VARIANT) VARIANT AUTO…" at bounding box center [422, 574] width 342 height 340
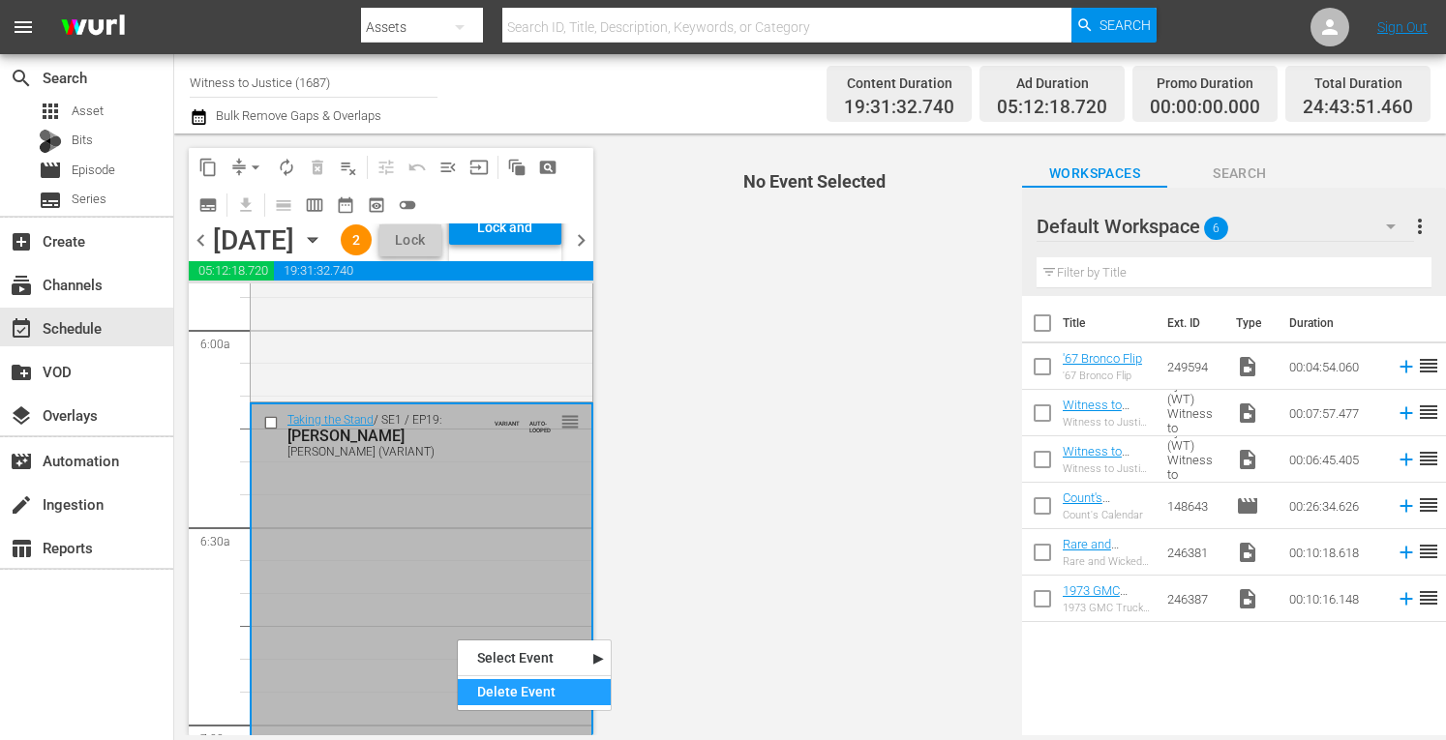
click at [478, 689] on div "Delete Event" at bounding box center [534, 692] width 153 height 26
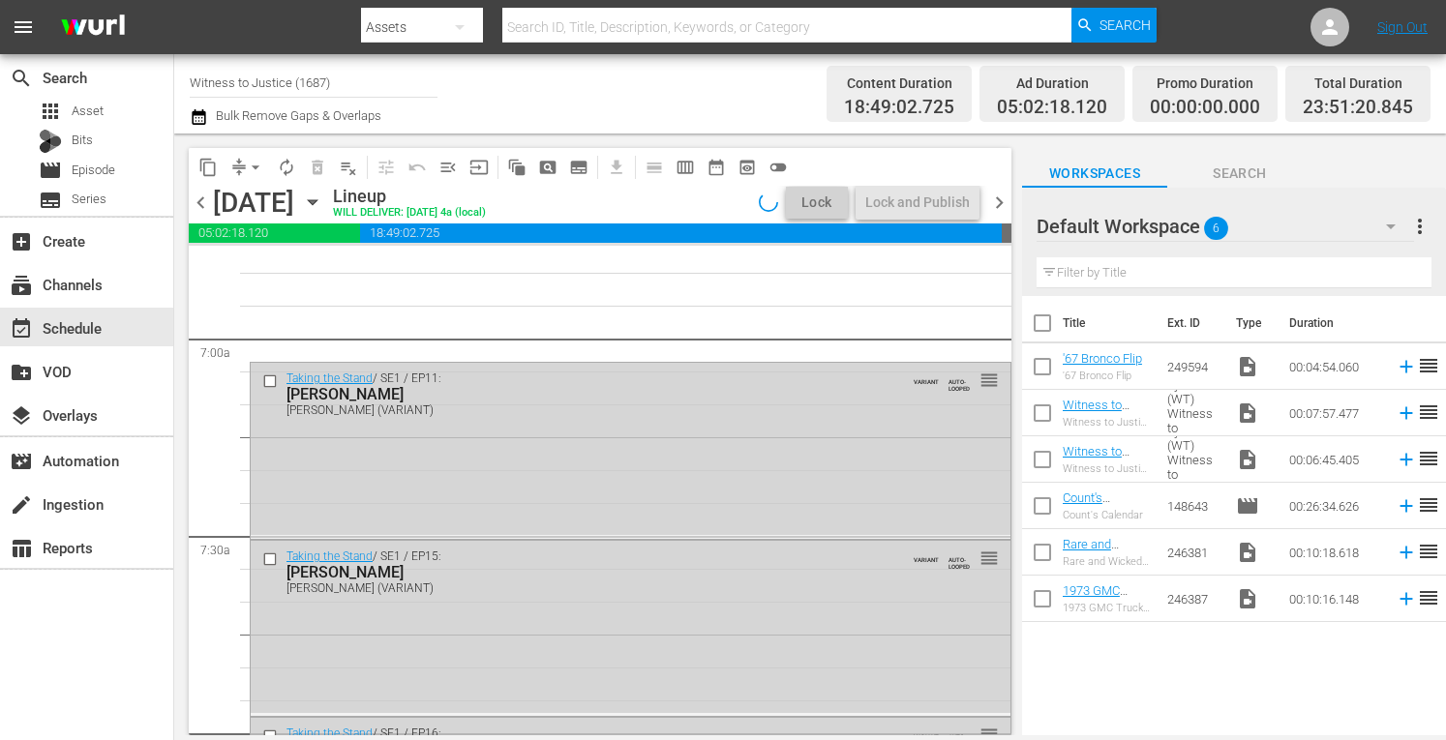
scroll to position [2710, 0]
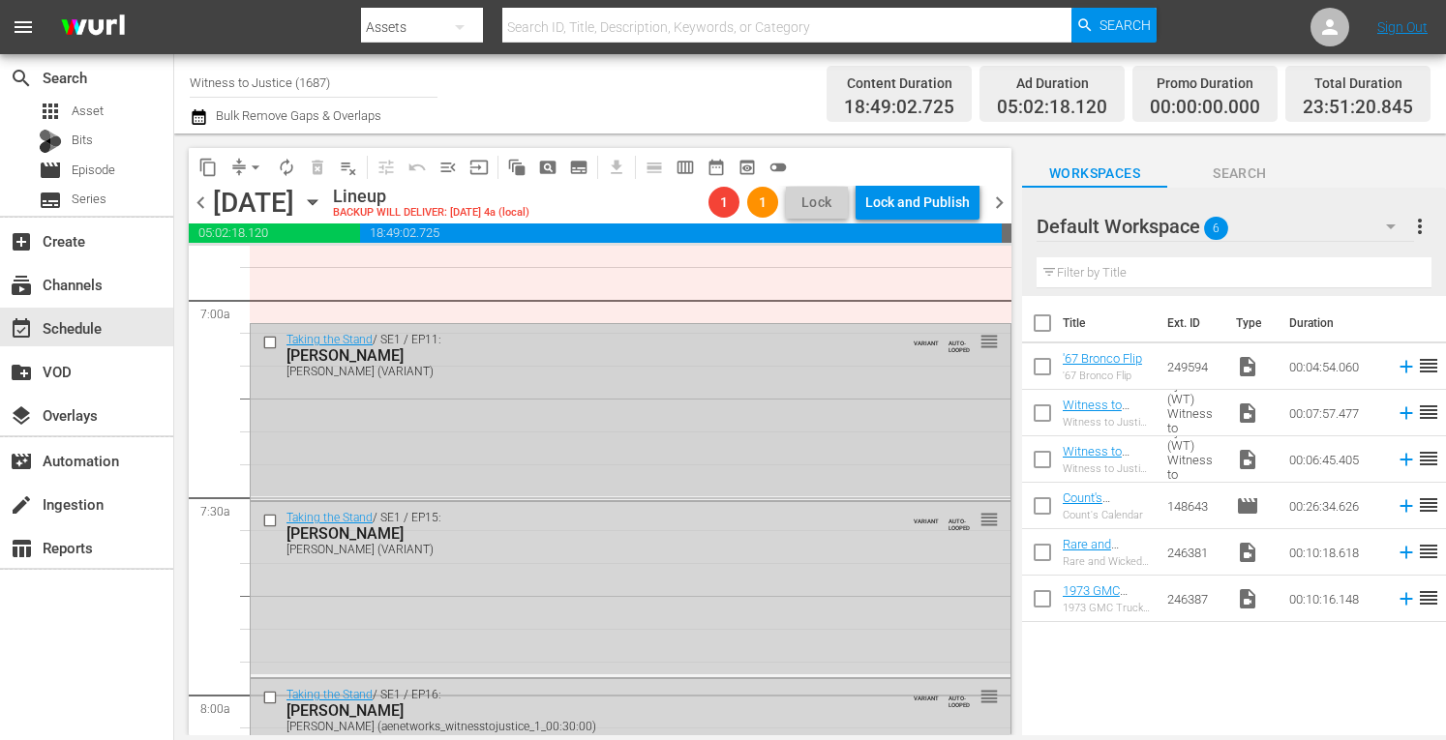
click at [720, 415] on div "Taking the Stand / SE1 / EP11: James Scandirito James Scandirito (VARIANT) VARI…" at bounding box center [631, 410] width 760 height 172
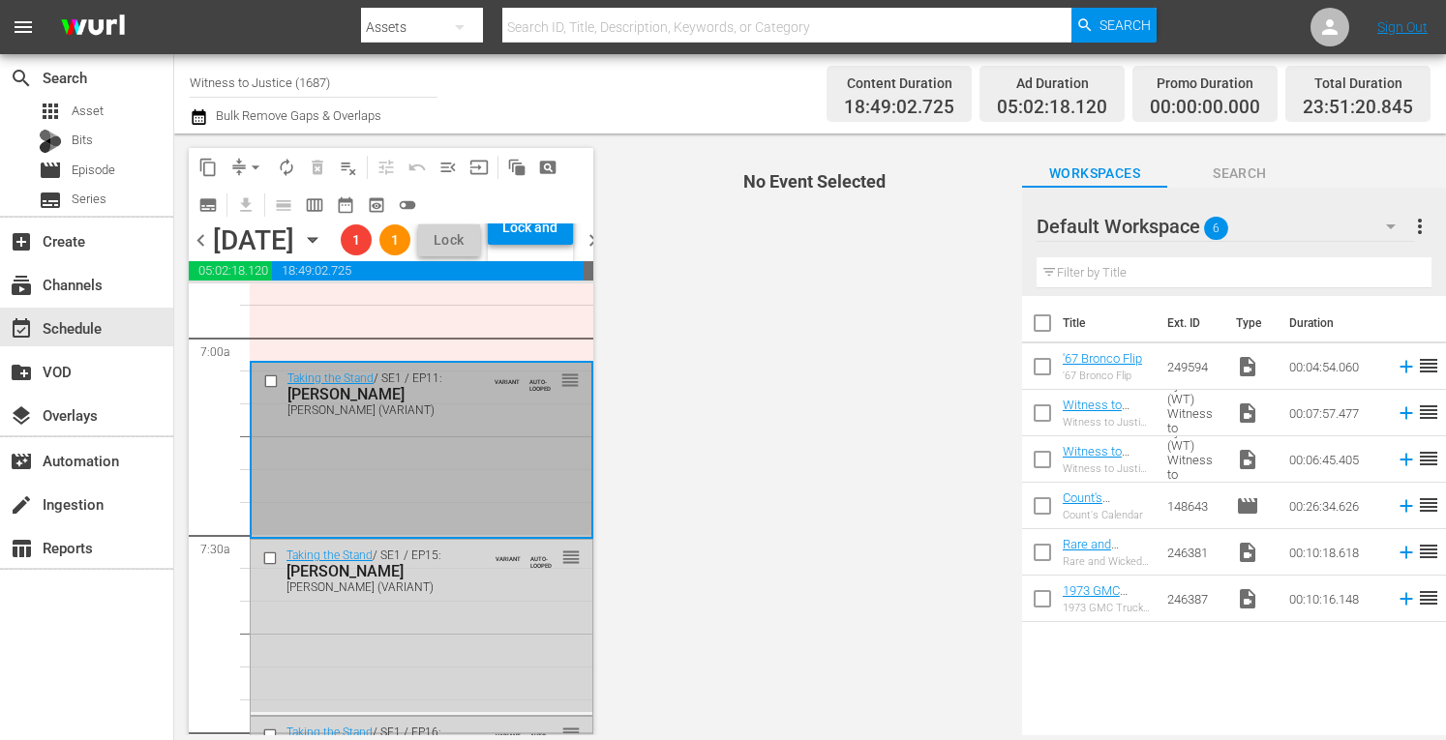
drag, startPoint x: 720, startPoint y: 415, endPoint x: 317, endPoint y: 558, distance: 427.4
click at [317, 535] on div "Taking the Stand / SE1 / EP11: James Scandirito James Scandirito (VARIANT) VARI…" at bounding box center [422, 449] width 340 height 172
click at [376, 609] on div "Delete Event" at bounding box center [394, 613] width 153 height 26
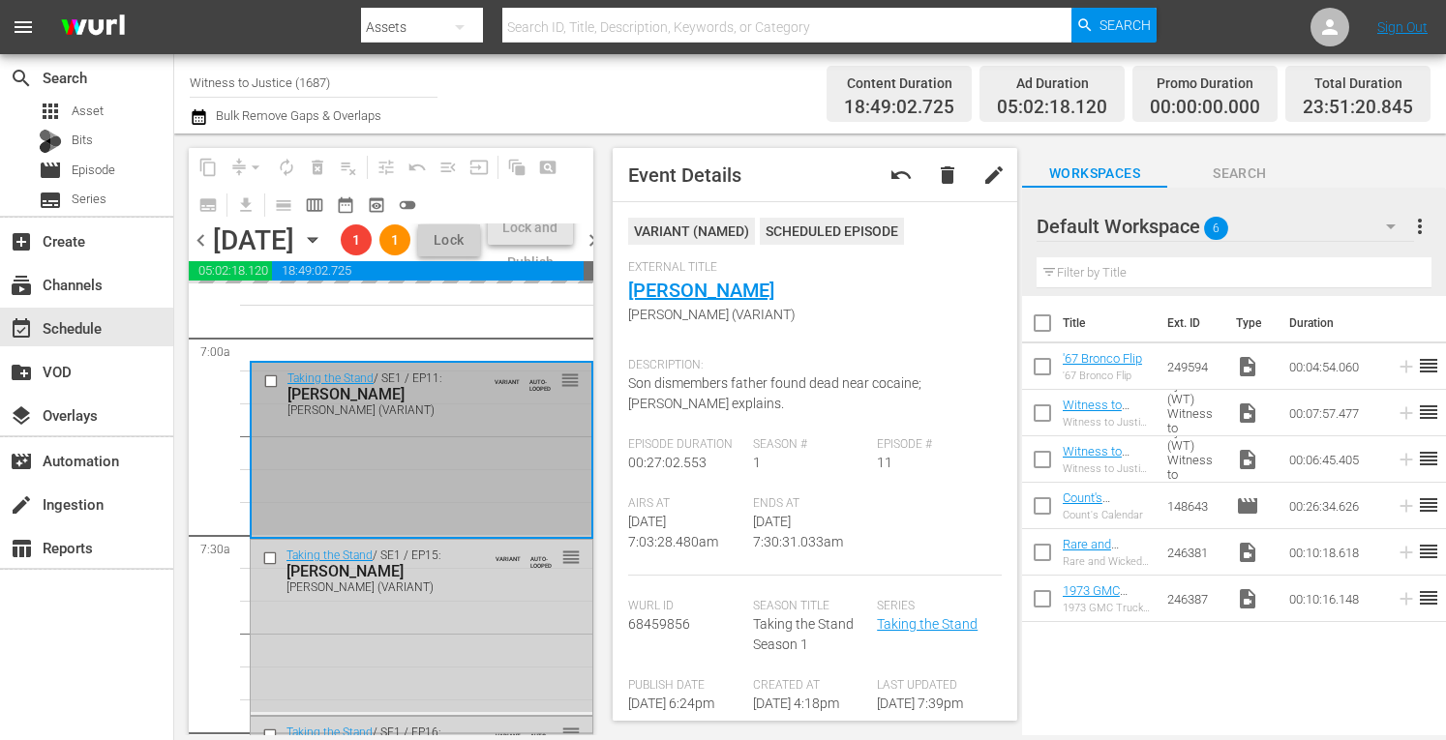
click at [391, 671] on div "Taking the Stand / SE1 / EP15: Lindsay Partin Lindsay Partin (VARIANT) VARIANT …" at bounding box center [422, 626] width 342 height 172
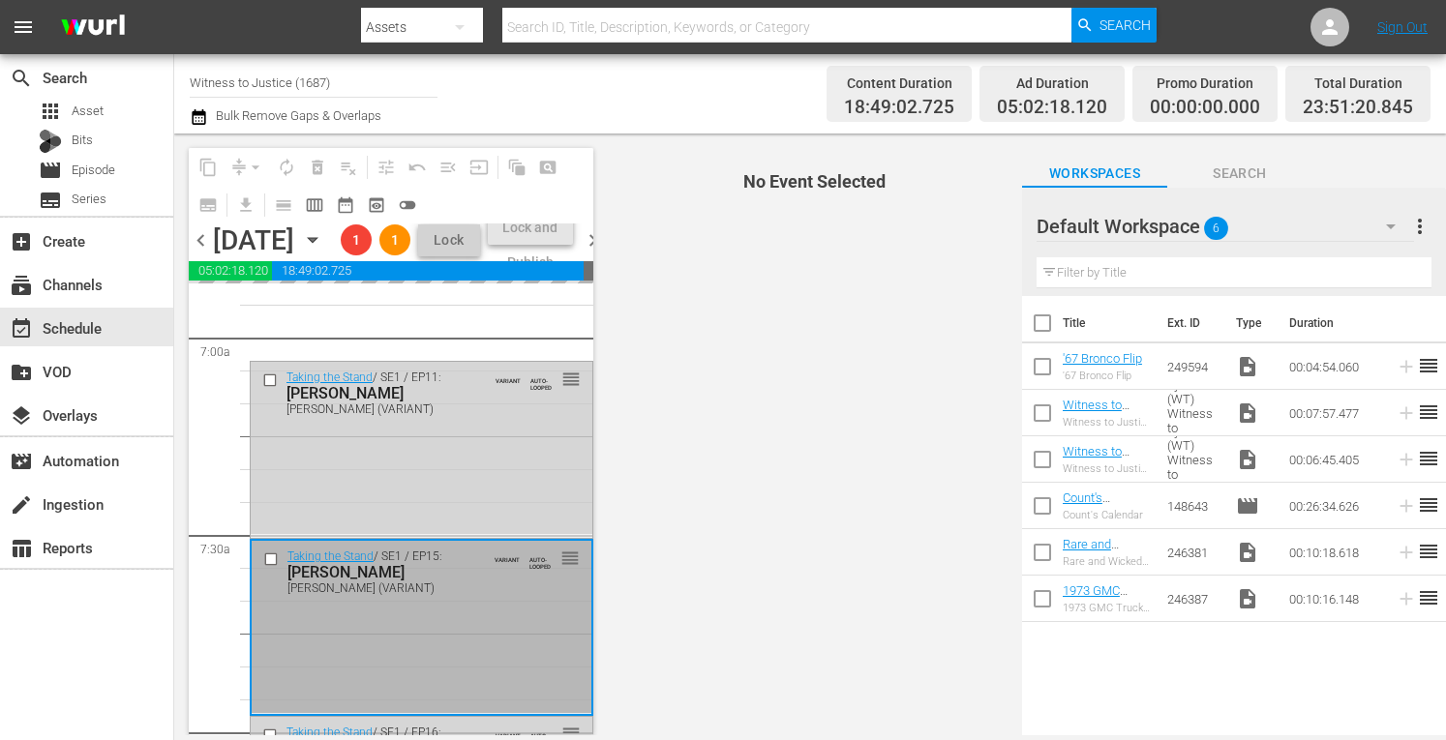
click at [490, 699] on div "Taking the Stand / SE1 / EP15: Lindsay Partin Lindsay Partin (VARIANT) VARIANT …" at bounding box center [422, 627] width 340 height 172
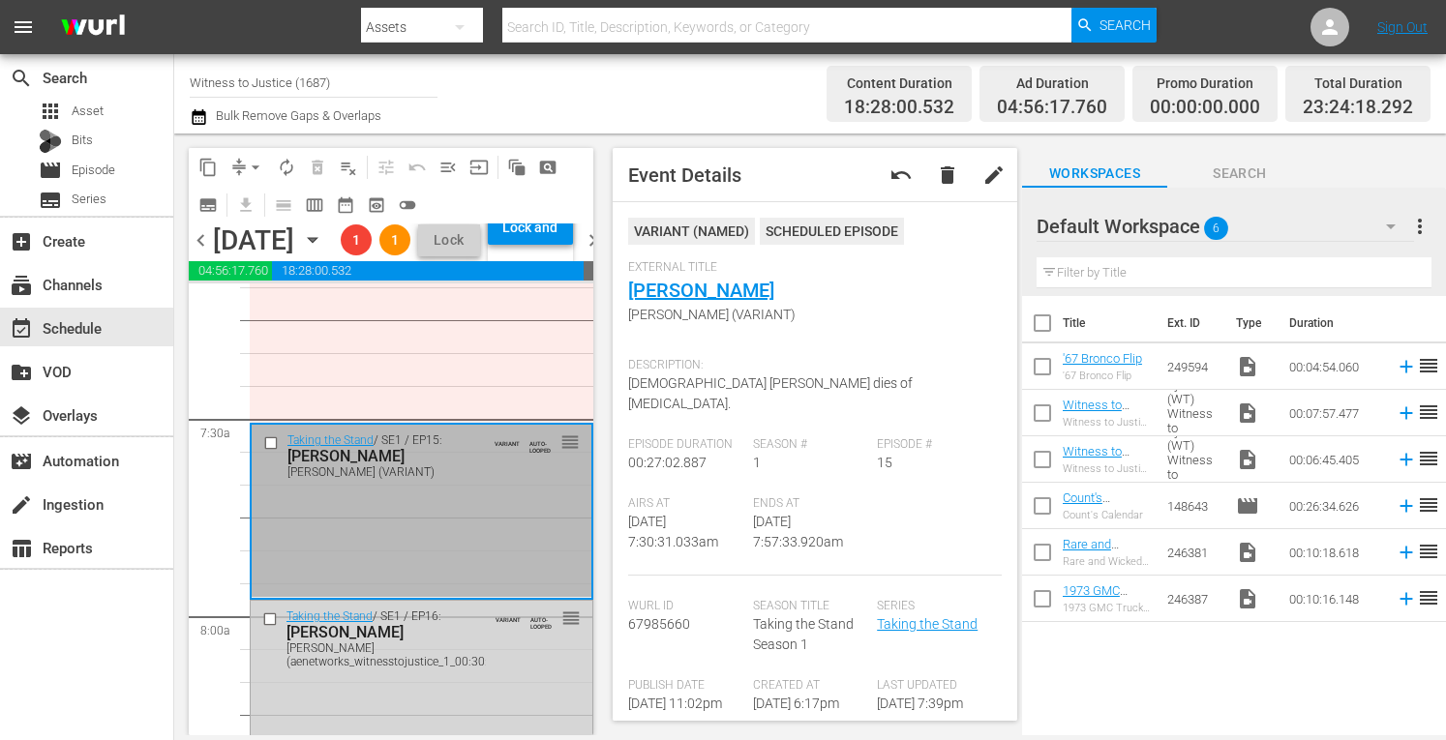
scroll to position [2865, 0]
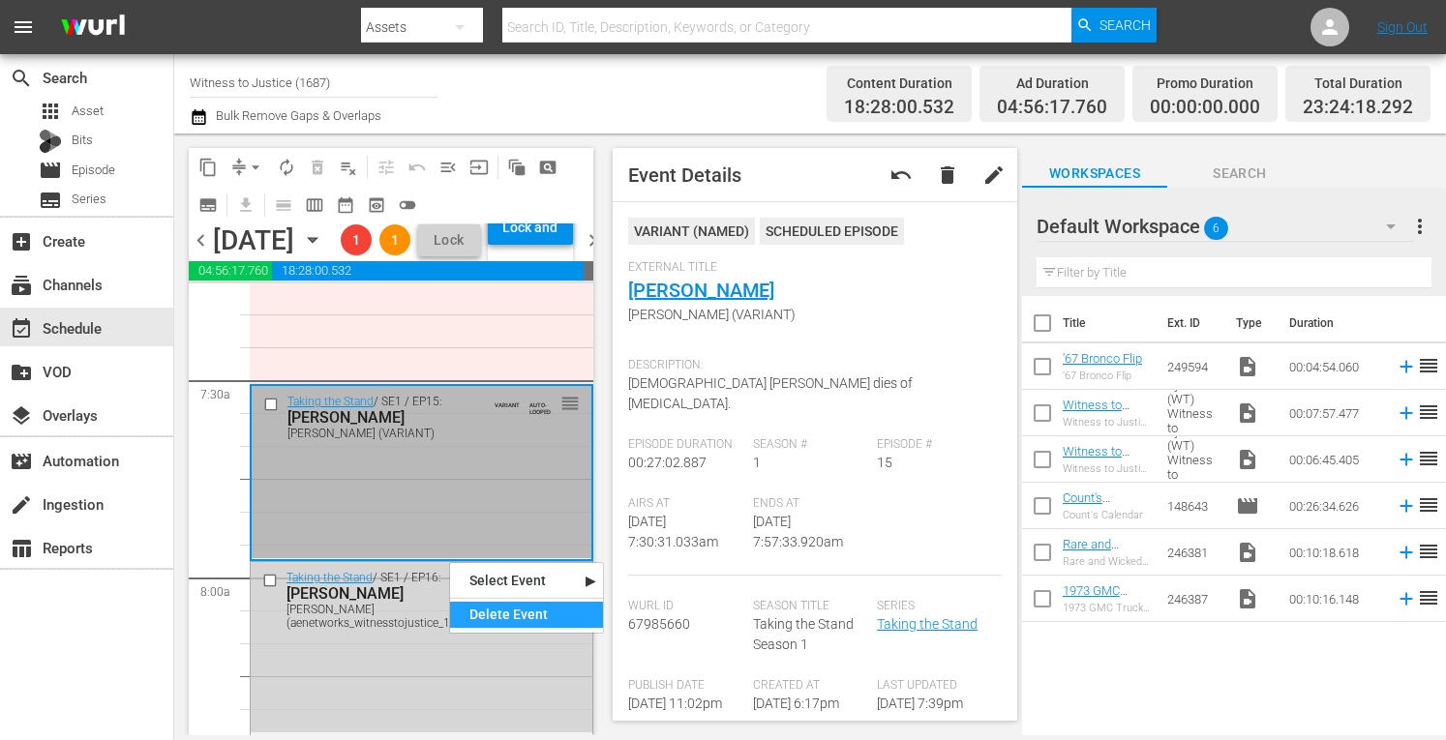
click at [488, 609] on div "Delete Event" at bounding box center [526, 615] width 153 height 26
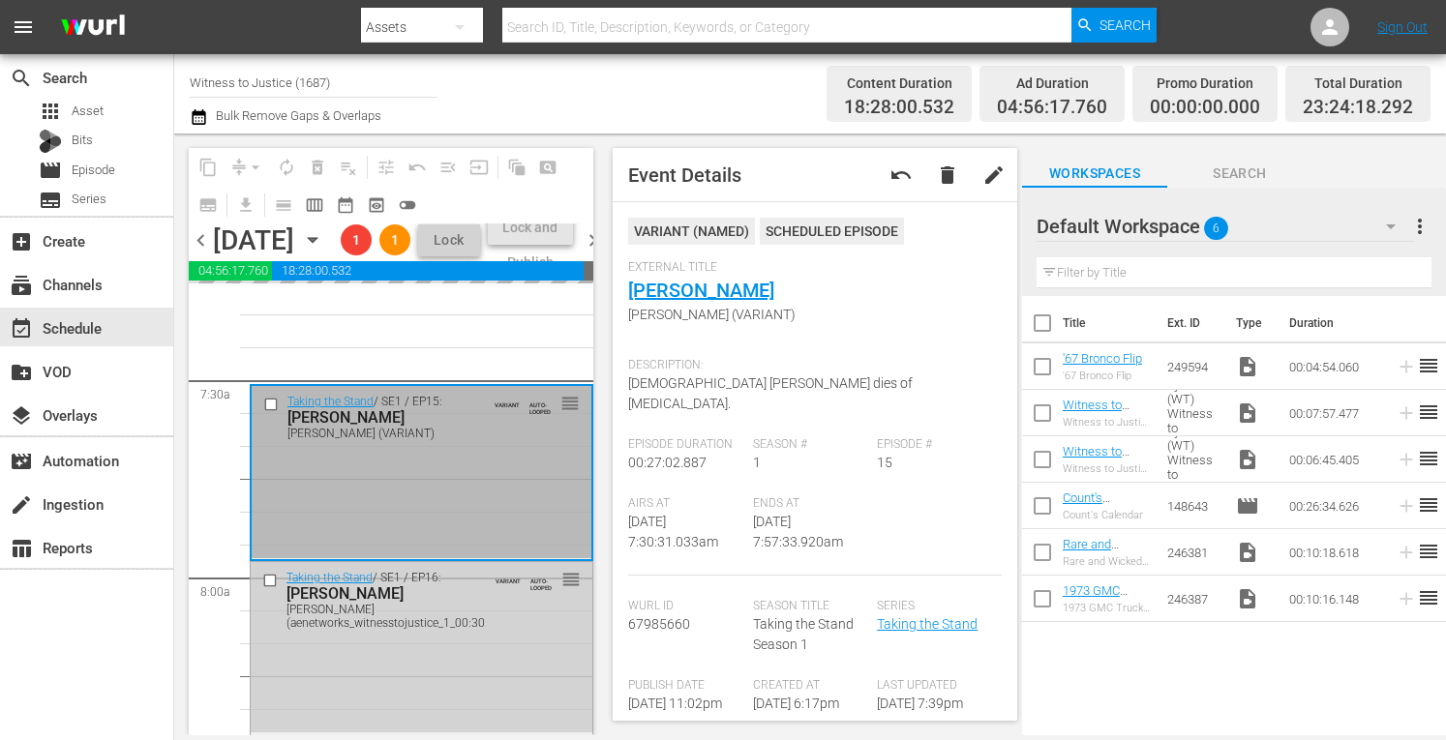
click at [487, 637] on div "Taking the Stand / SE1 / EP16: ROY OLIVER ROY OLIVER (aenetworks_witnesstojusti…" at bounding box center [422, 599] width 342 height 75
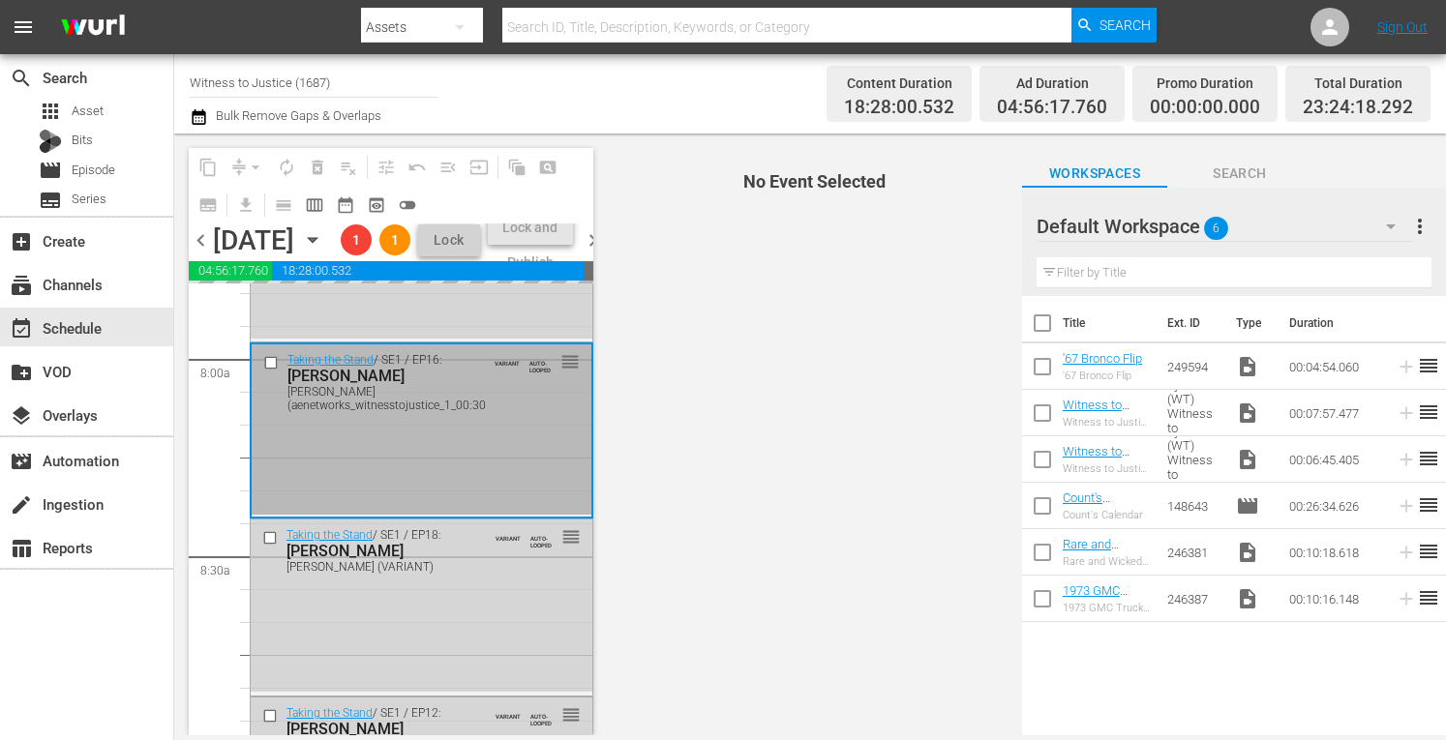
scroll to position [3110, 0]
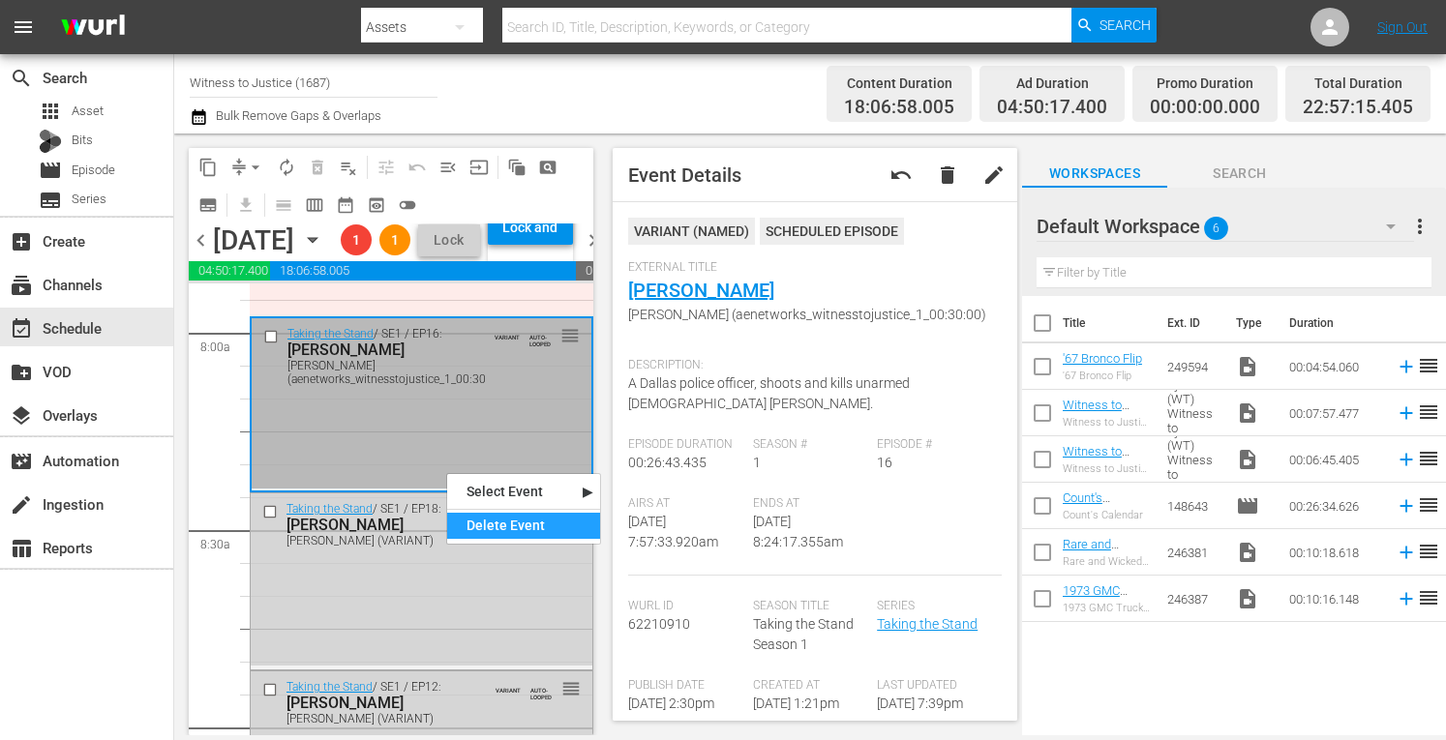
click at [486, 528] on div "Delete Event" at bounding box center [523, 526] width 153 height 26
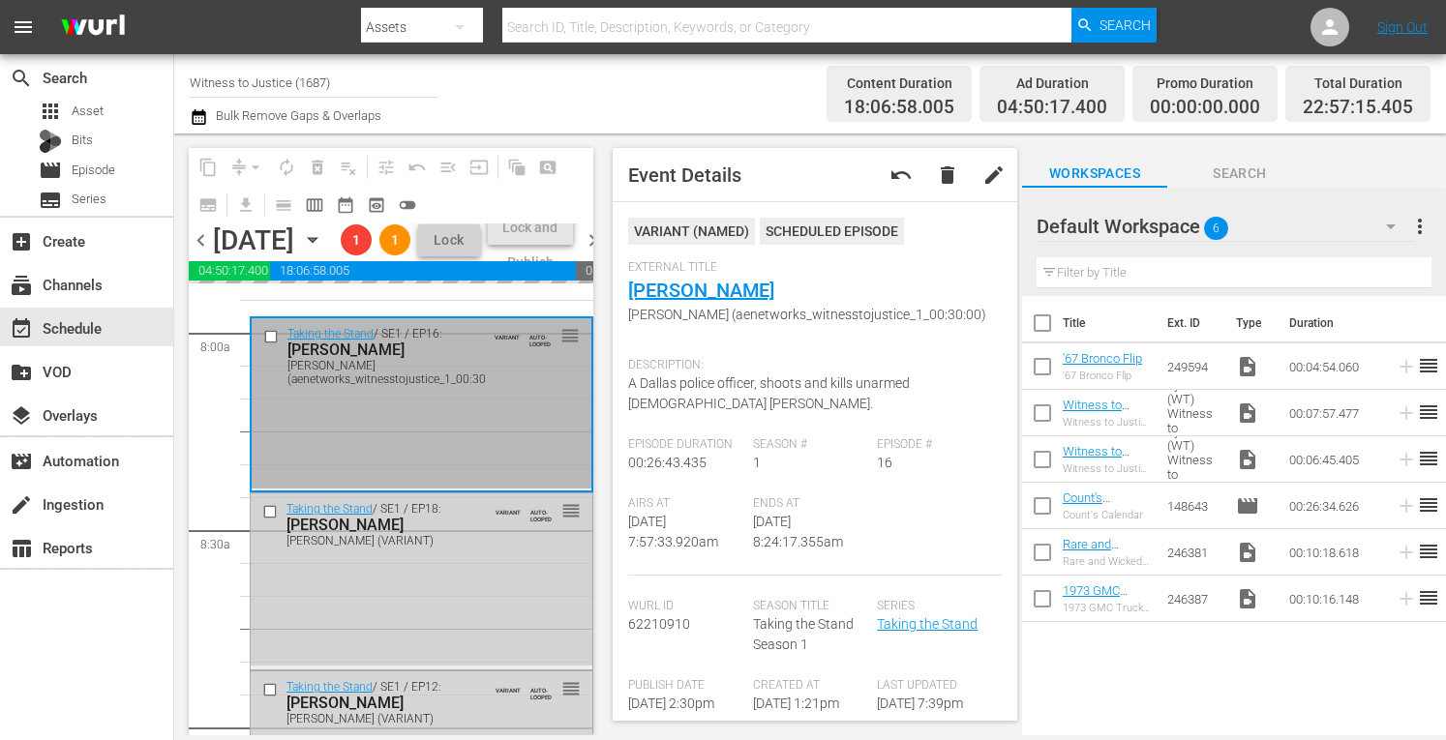
click at [453, 622] on div "Taking the Stand / SE1 / EP18: TODD MULLIS TODD MULLIS (VARIANT) VARIANT AUTO-L…" at bounding box center [422, 580] width 342 height 172
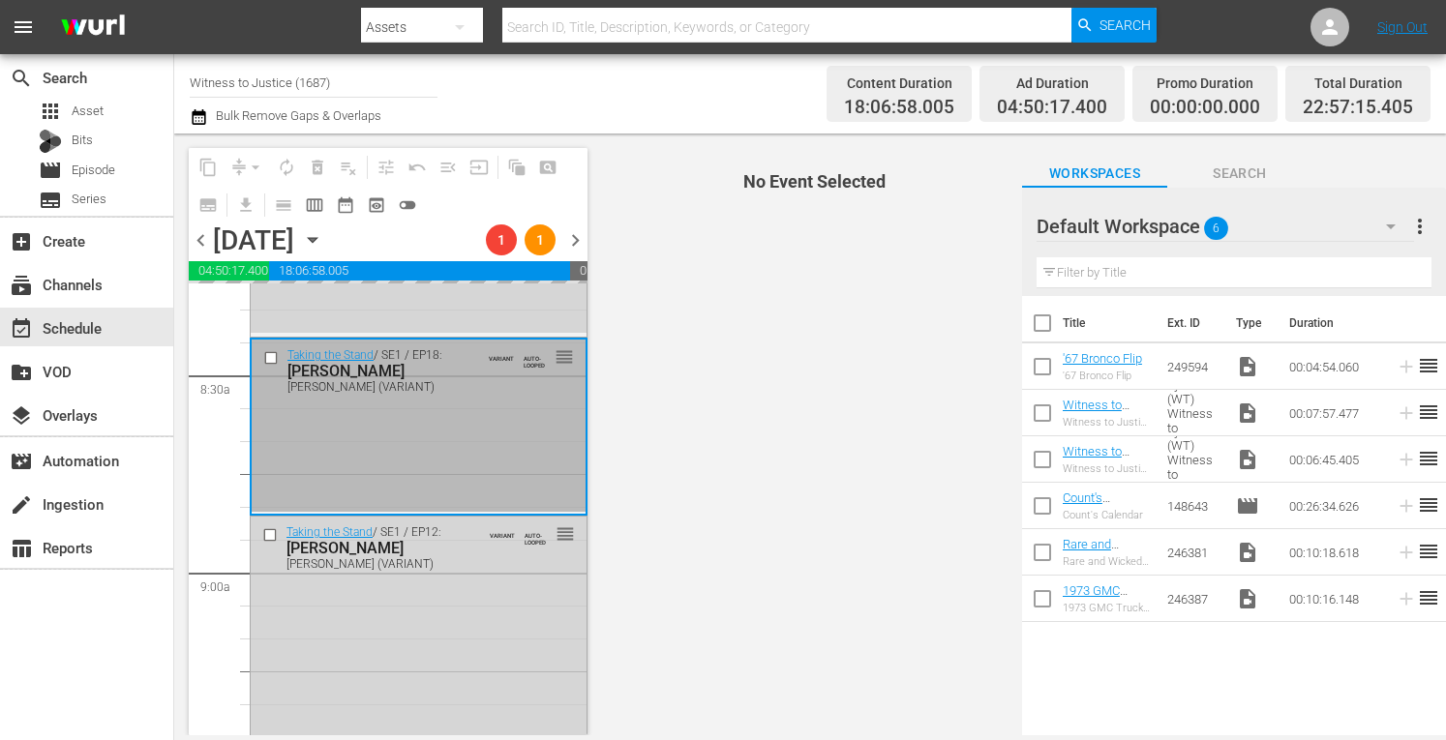
scroll to position [3304, 0]
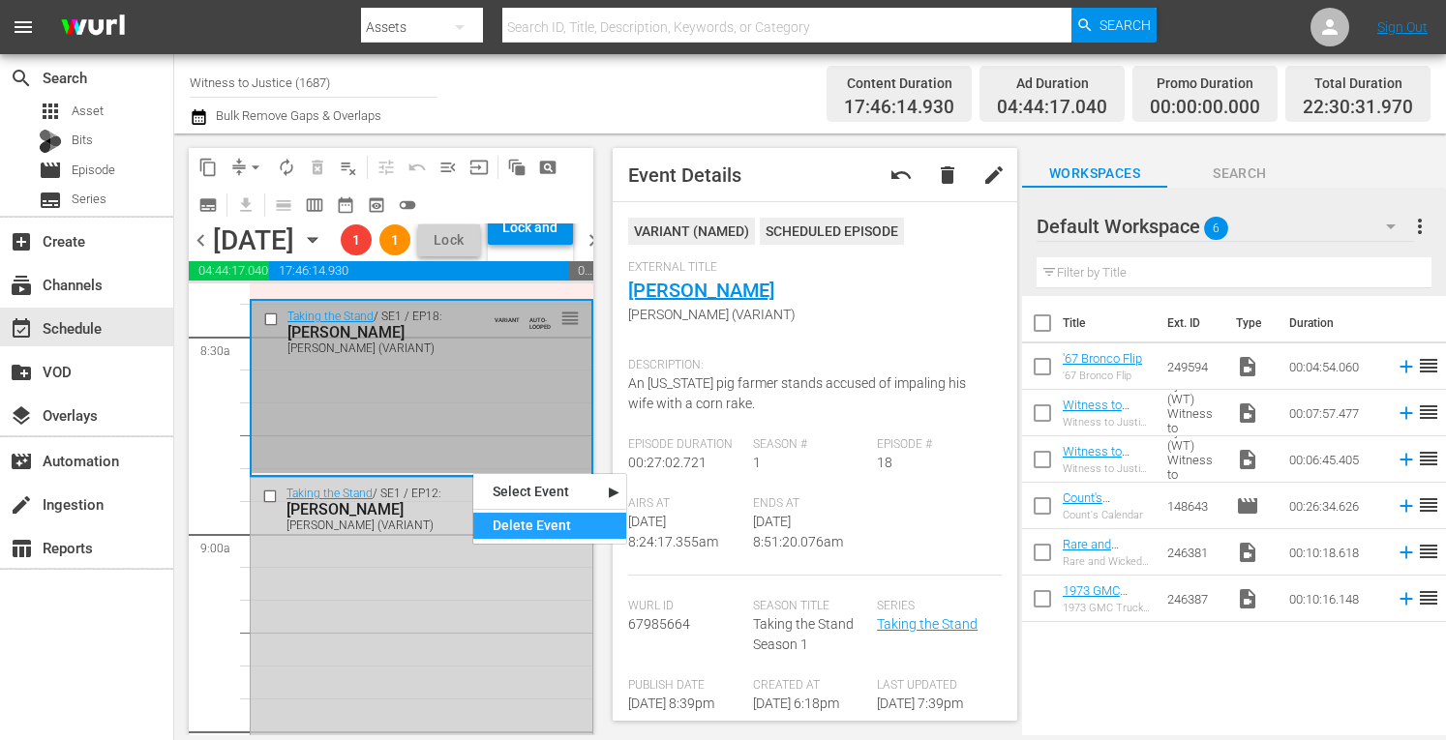
click at [507, 528] on div "Delete Event" at bounding box center [549, 526] width 153 height 26
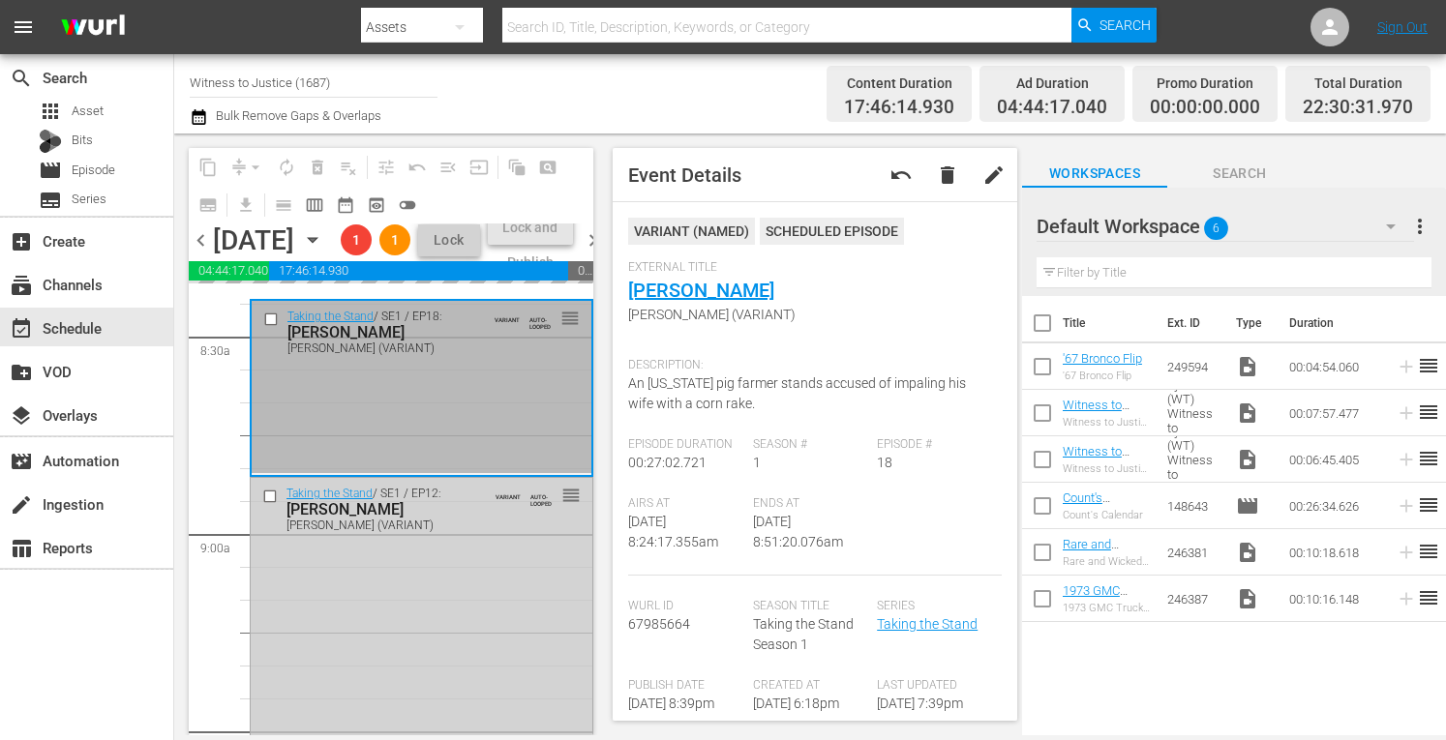
click at [453, 626] on div "Taking the Stand / SE1 / EP12: Katie Magbanua Katie Magbanua (VARIANT) VARIANT …" at bounding box center [422, 642] width 342 height 329
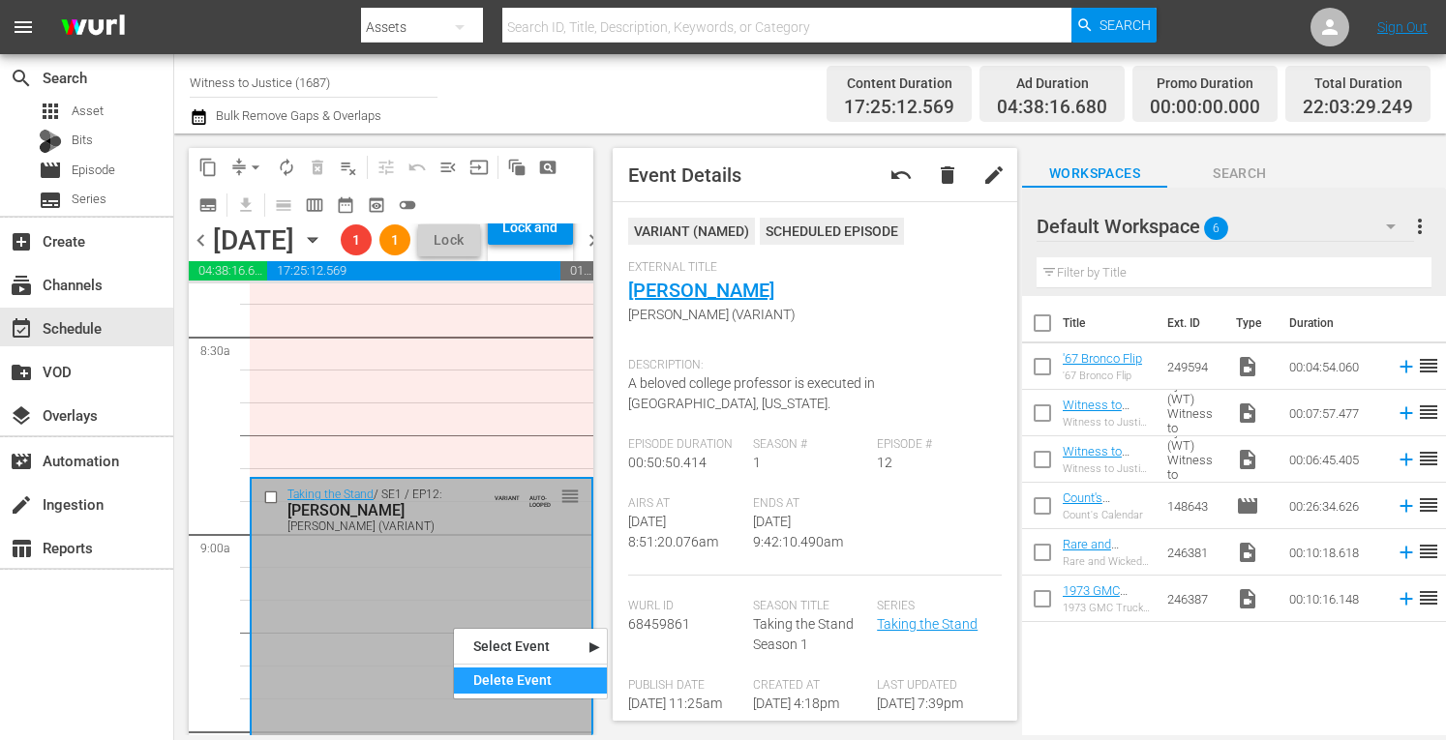
click at [486, 678] on div "Delete Event" at bounding box center [530, 681] width 153 height 26
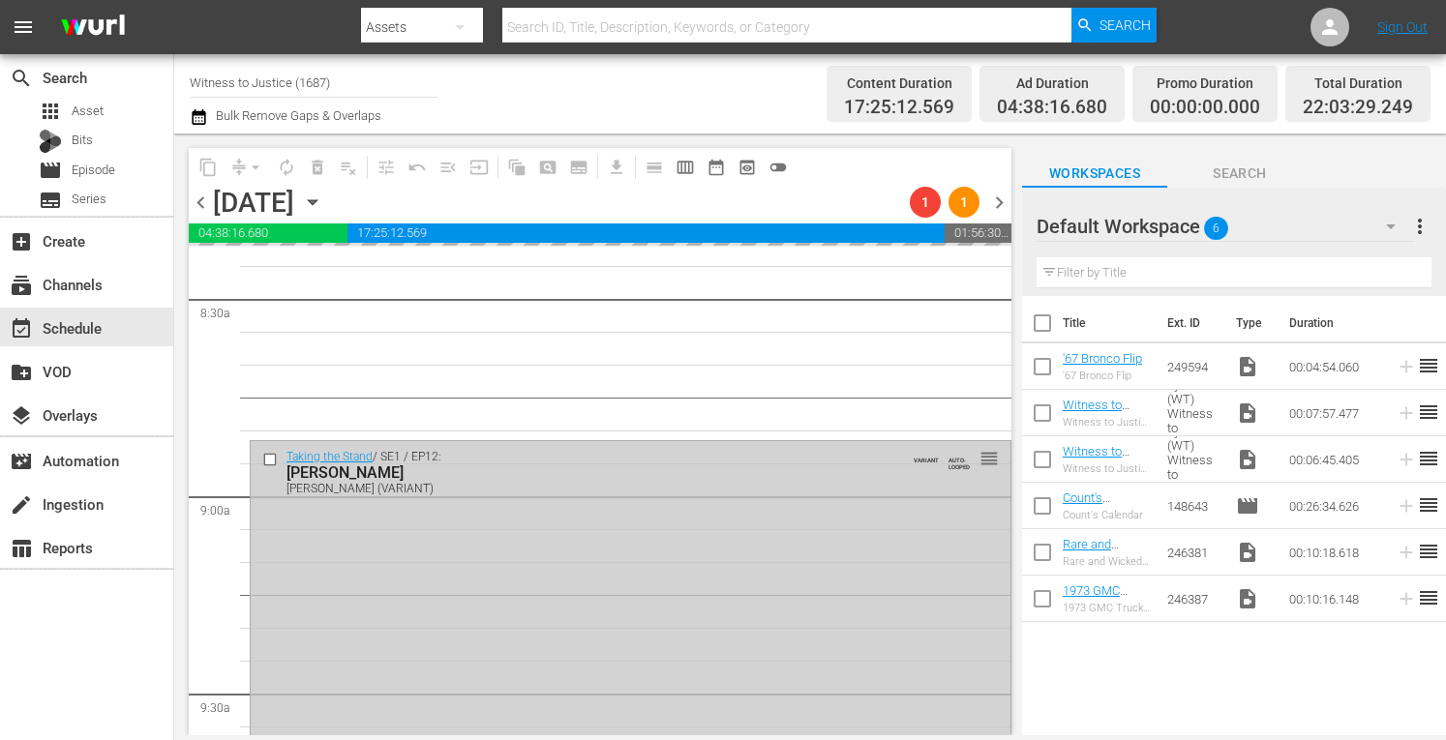
click at [587, 660] on div "Taking the Stand / SE1 / EP12: Katie Magbanua Katie Magbanua (VARIANT) VARIANT …" at bounding box center [631, 605] width 760 height 329
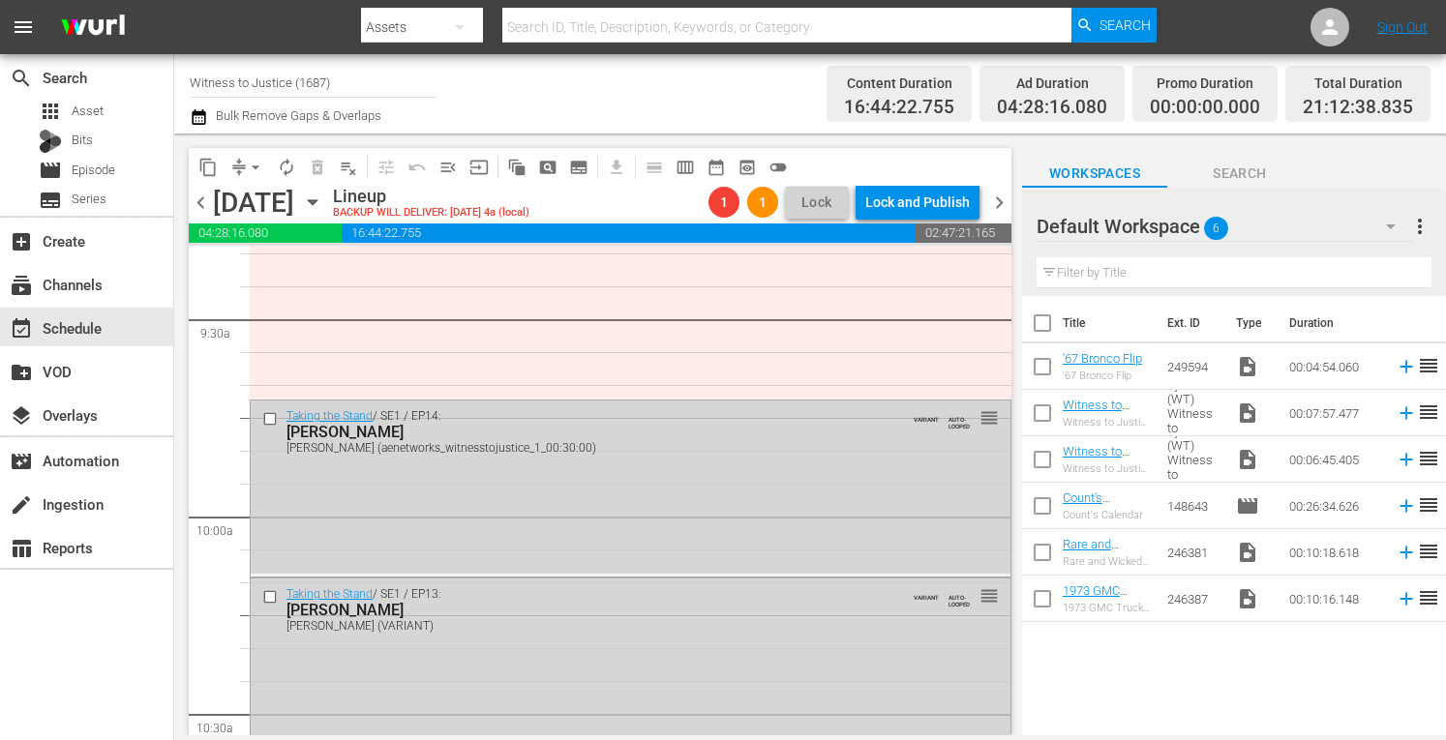
scroll to position [3833, 0]
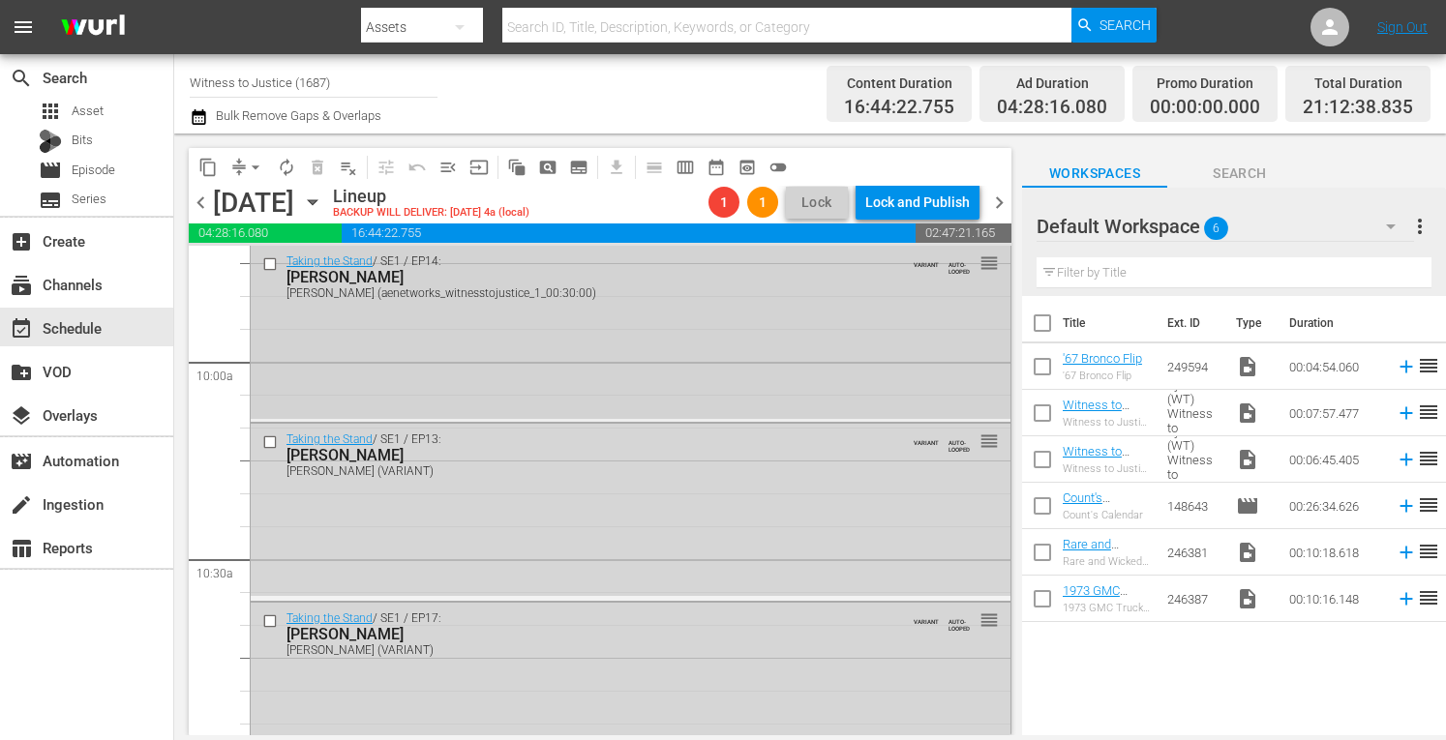
click at [670, 338] on div "Taking the Stand / SE1 / EP14: TODD KENDHAMMER TODD KENDHAMMER (aenetworks_witn…" at bounding box center [631, 332] width 760 height 172
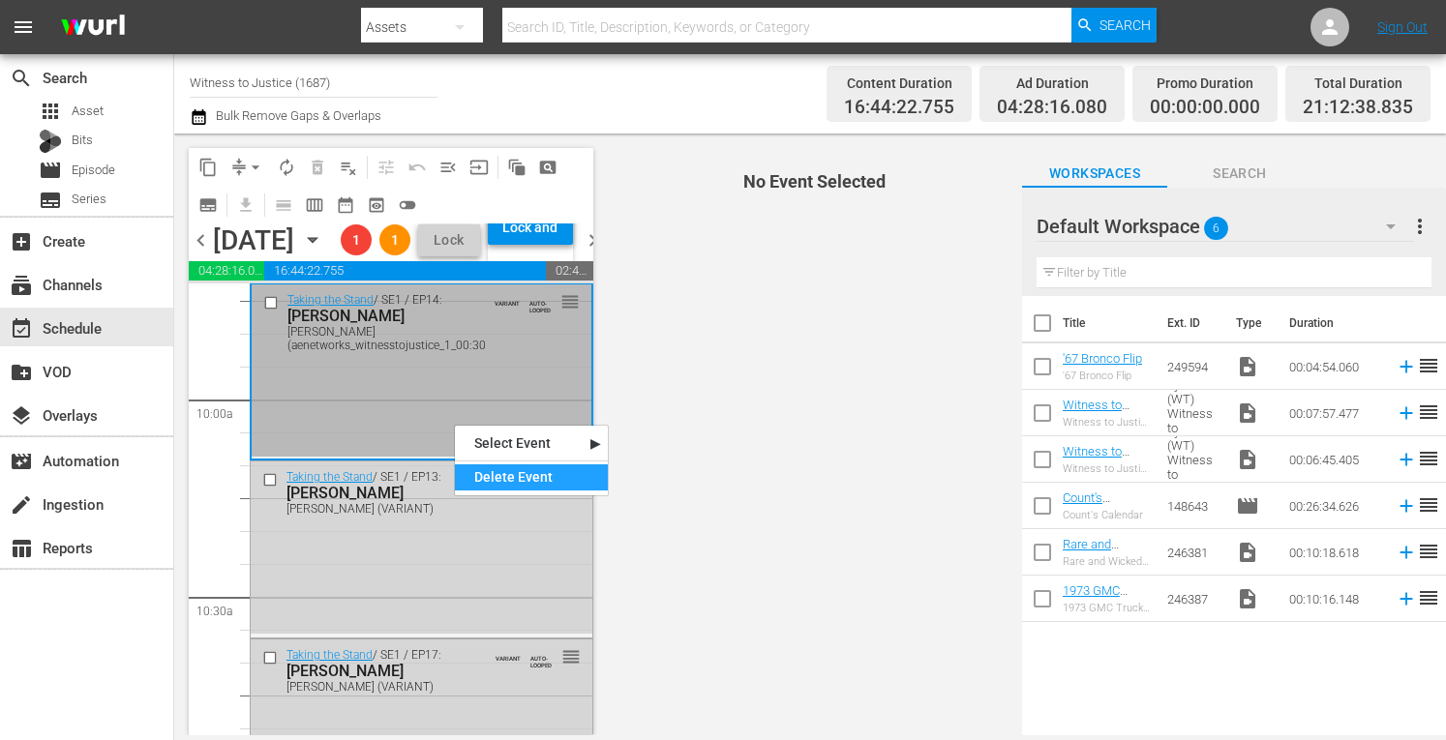
click at [497, 477] on div "Delete Event" at bounding box center [531, 478] width 153 height 26
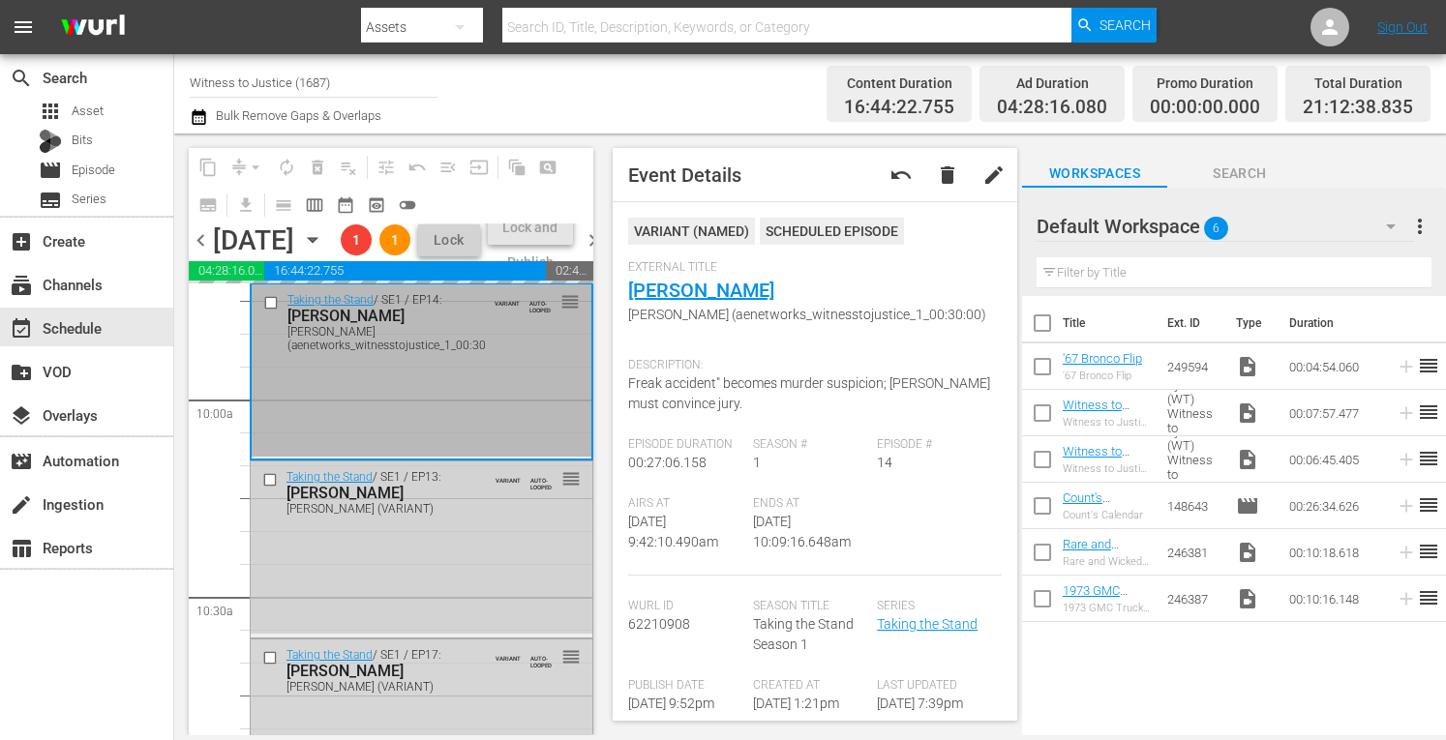
click at [429, 589] on div "Taking the Stand / SE1 / EP13: Claudia Hoerig Claudia Hoerig (VARIANT) VARIANT …" at bounding box center [422, 548] width 342 height 172
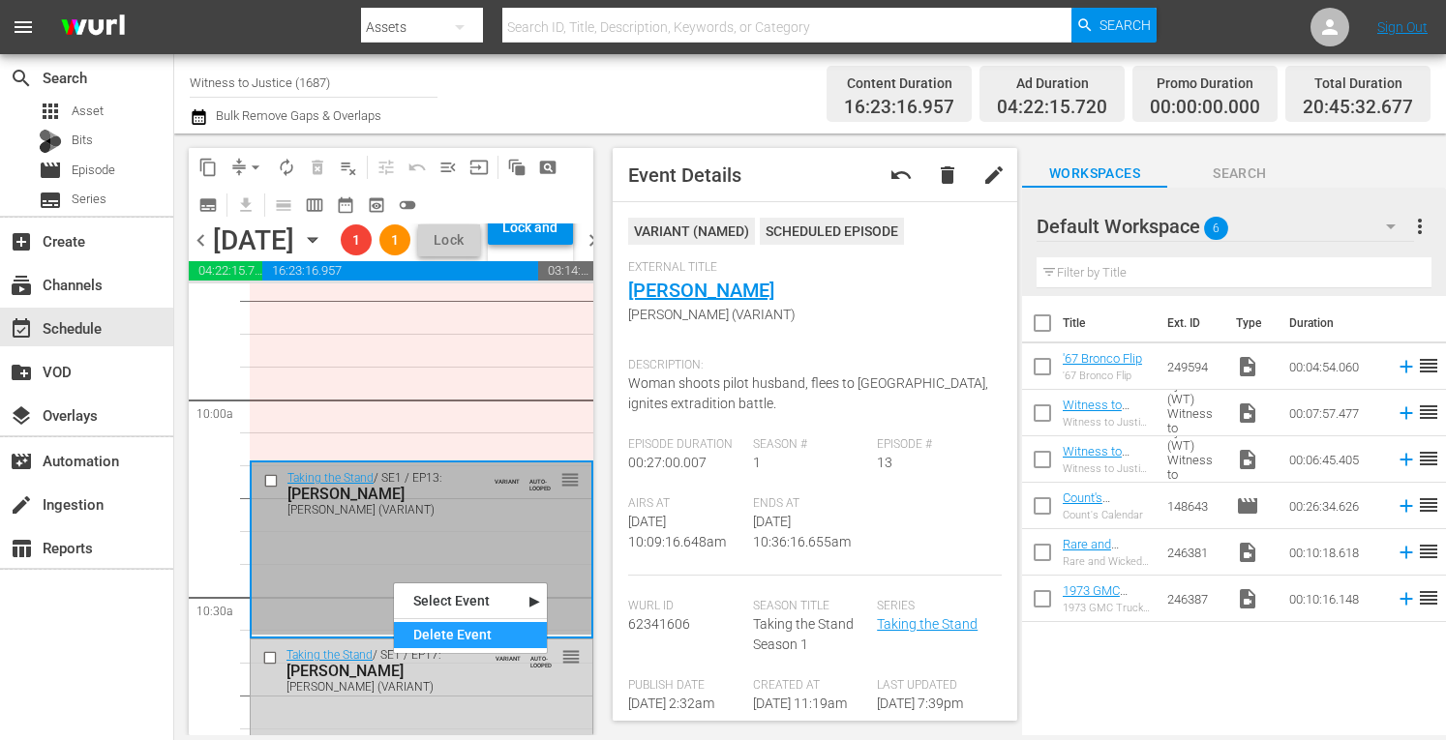
click at [414, 627] on div "Delete Event" at bounding box center [470, 635] width 153 height 26
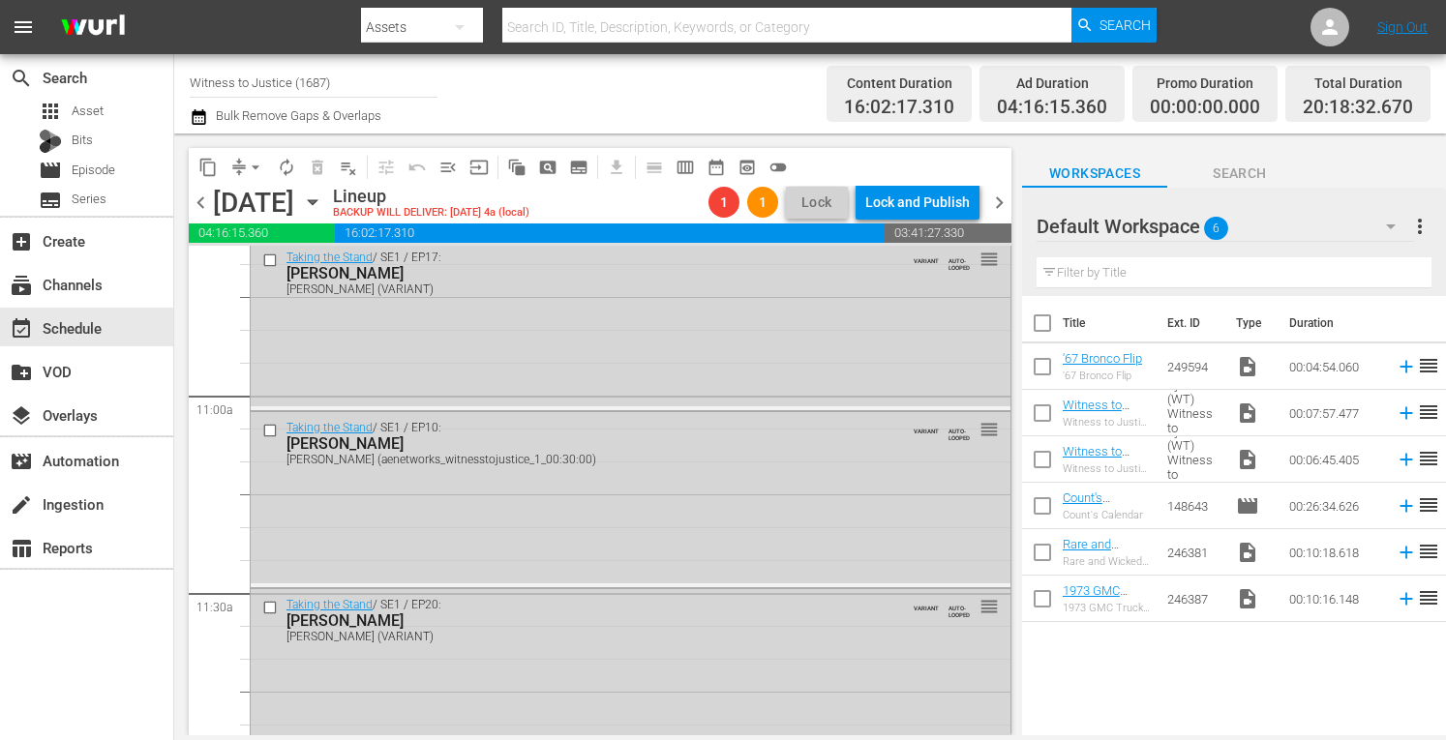
scroll to position [4233, 0]
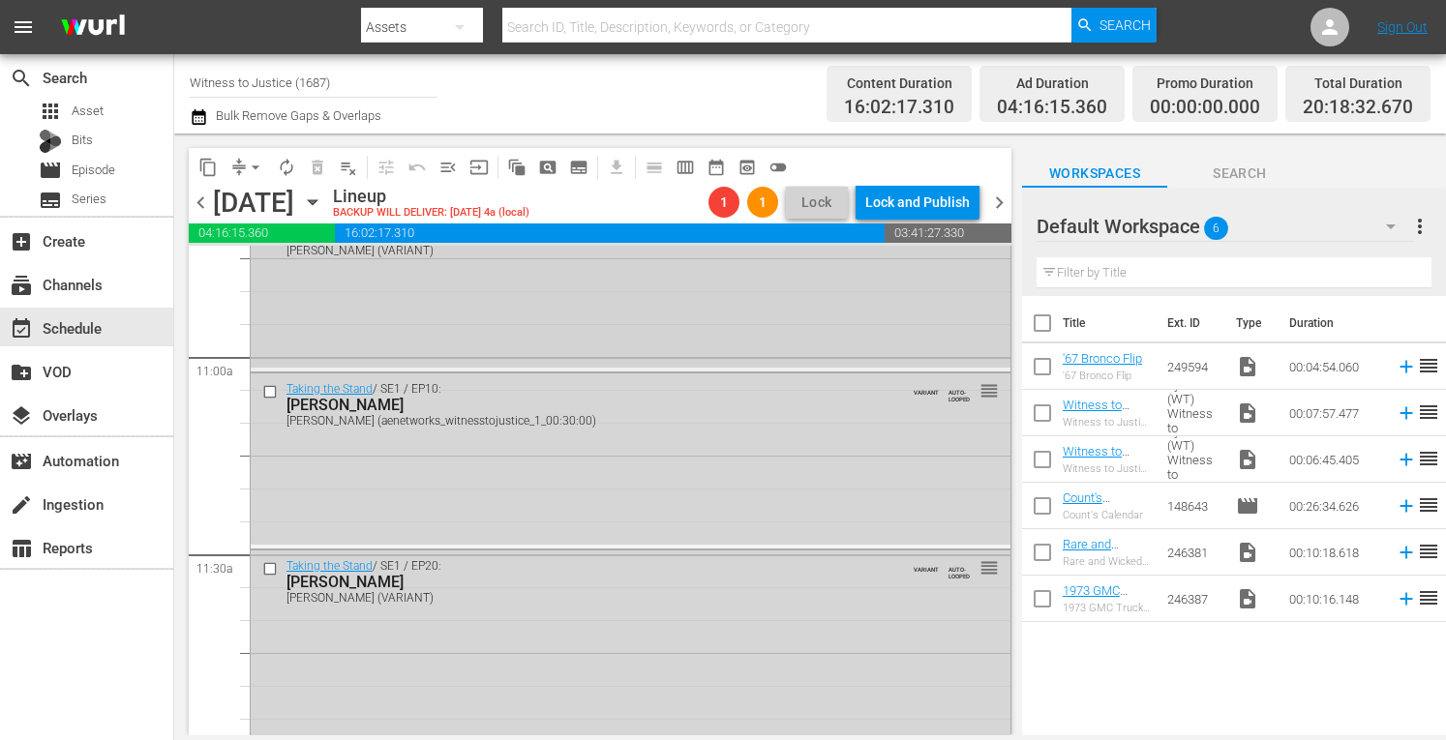
click at [725, 309] on div "Taking the Stand / SE1 / EP17: Jessica Groves Jessica Groves (VARIANT) VARIANT …" at bounding box center [631, 286] width 760 height 166
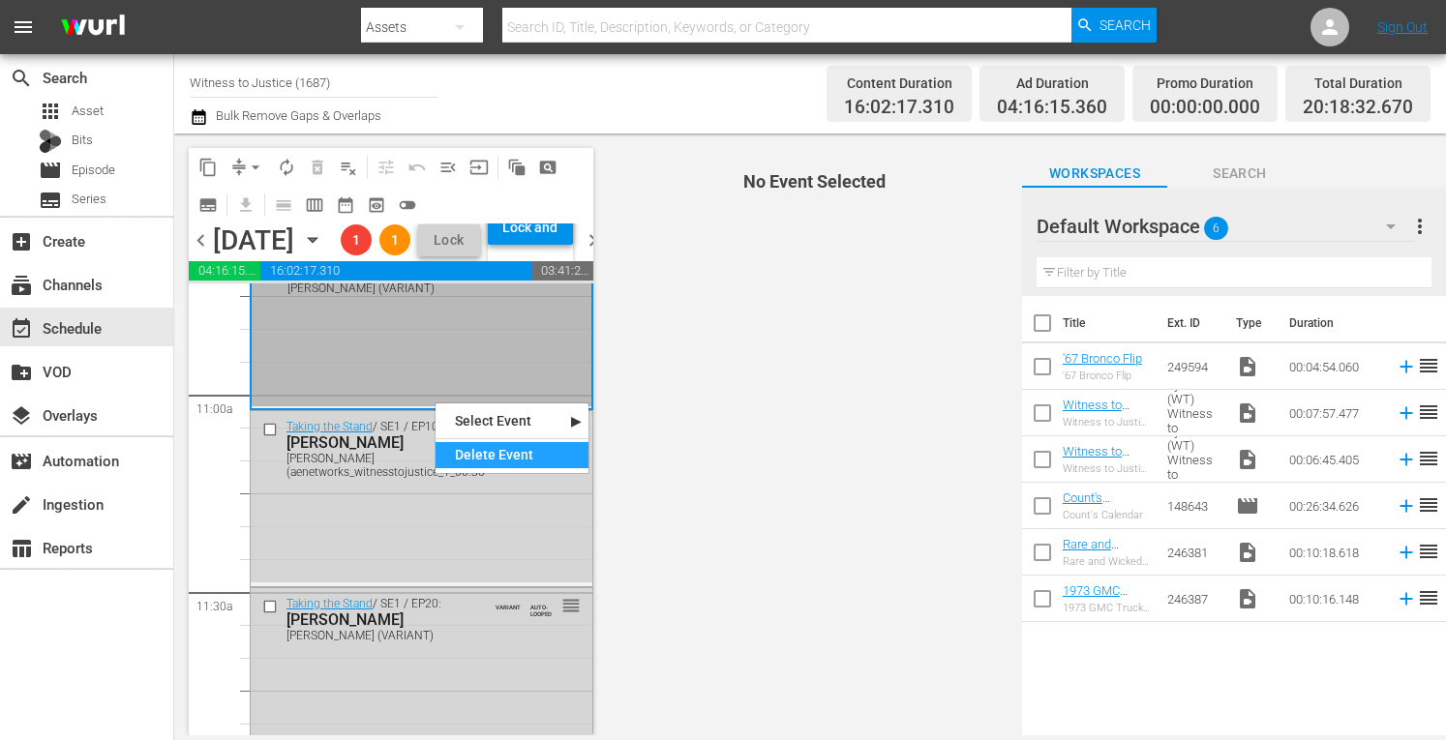
click at [472, 450] on div "Delete Event" at bounding box center [512, 455] width 153 height 26
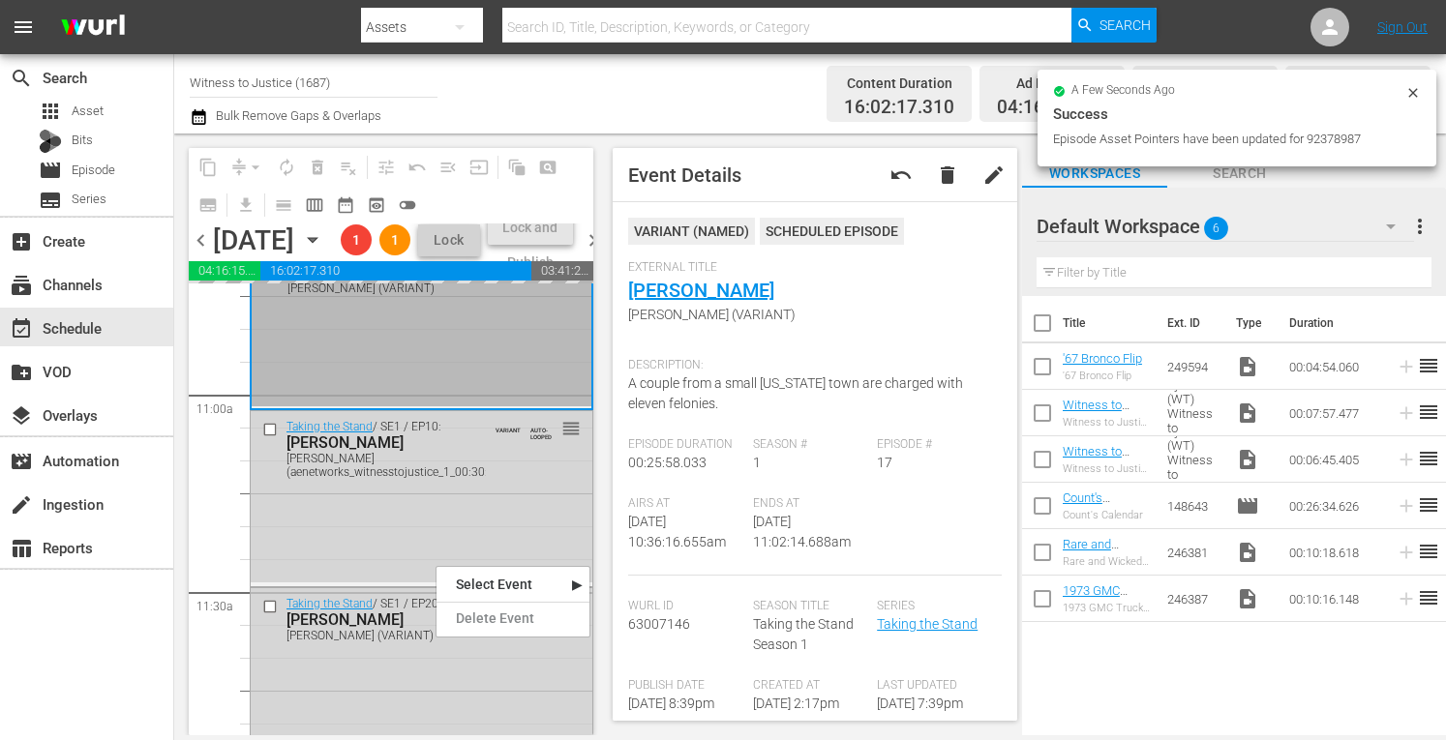
click at [436, 564] on div "Taking the Stand / SE1 / EP10: GEORGE BURCH GEORGE BURCH (aenetworks_witnesstoj…" at bounding box center [422, 496] width 342 height 171
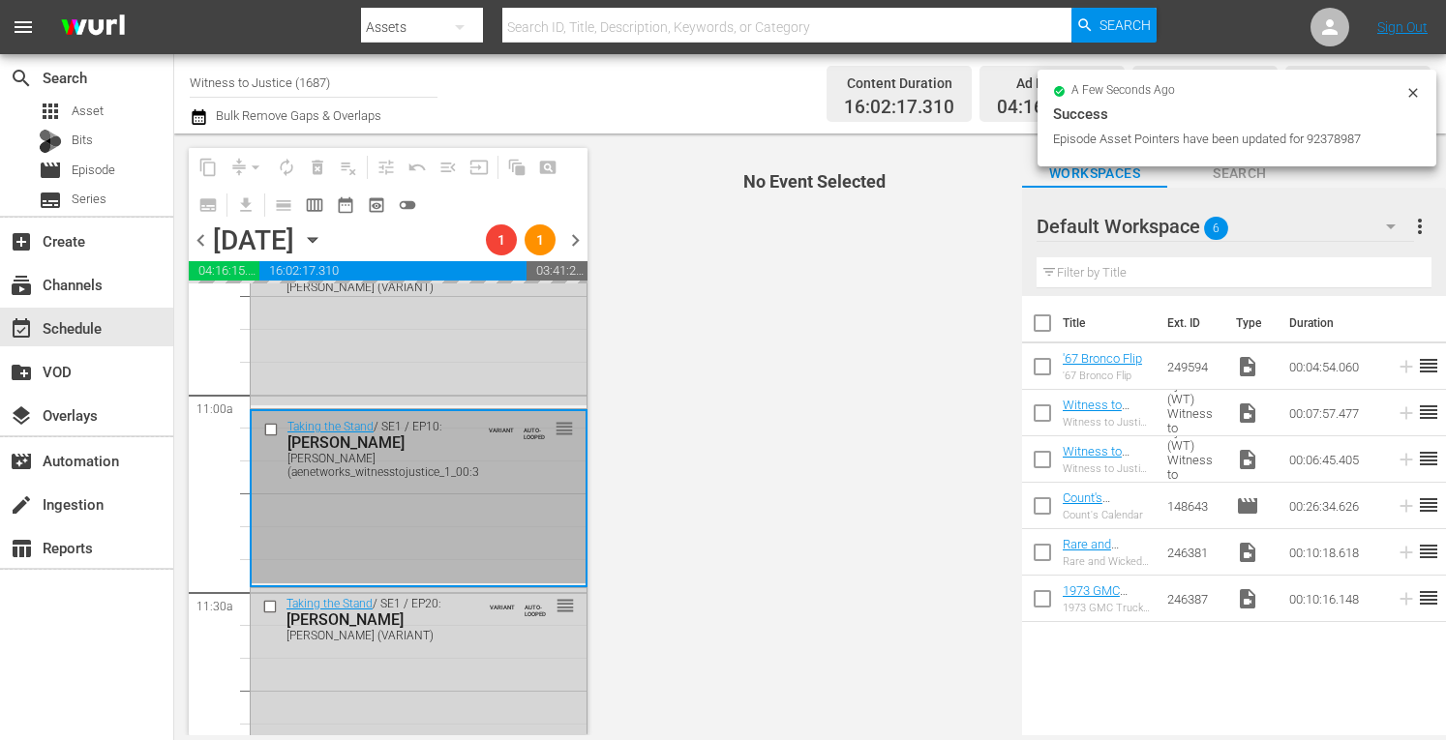
click at [363, 541] on div "Taking the Stand / SE1 / EP10: GEORGE BURCH GEORGE BURCH (aenetworks_witnesstoj…" at bounding box center [419, 496] width 334 height 171
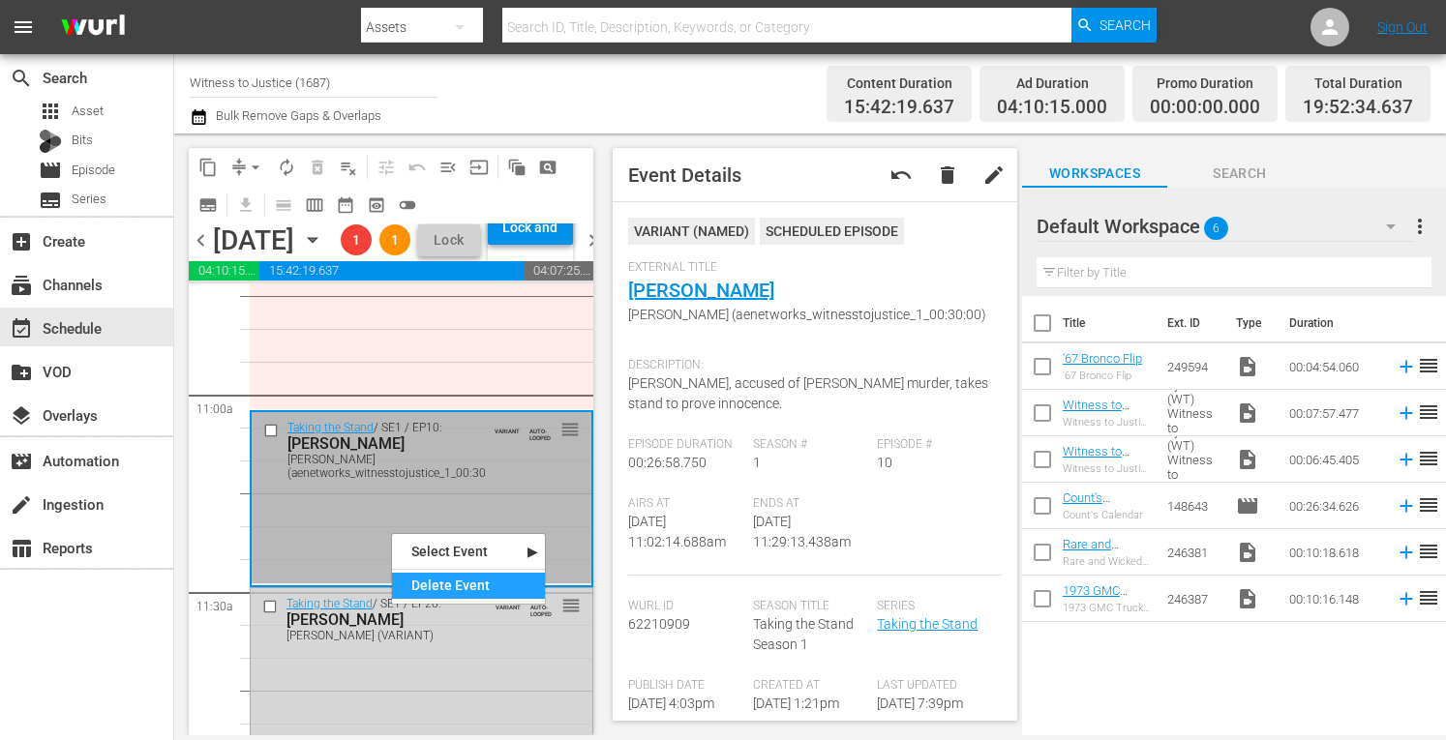
click at [442, 583] on div "Delete Event" at bounding box center [468, 586] width 153 height 26
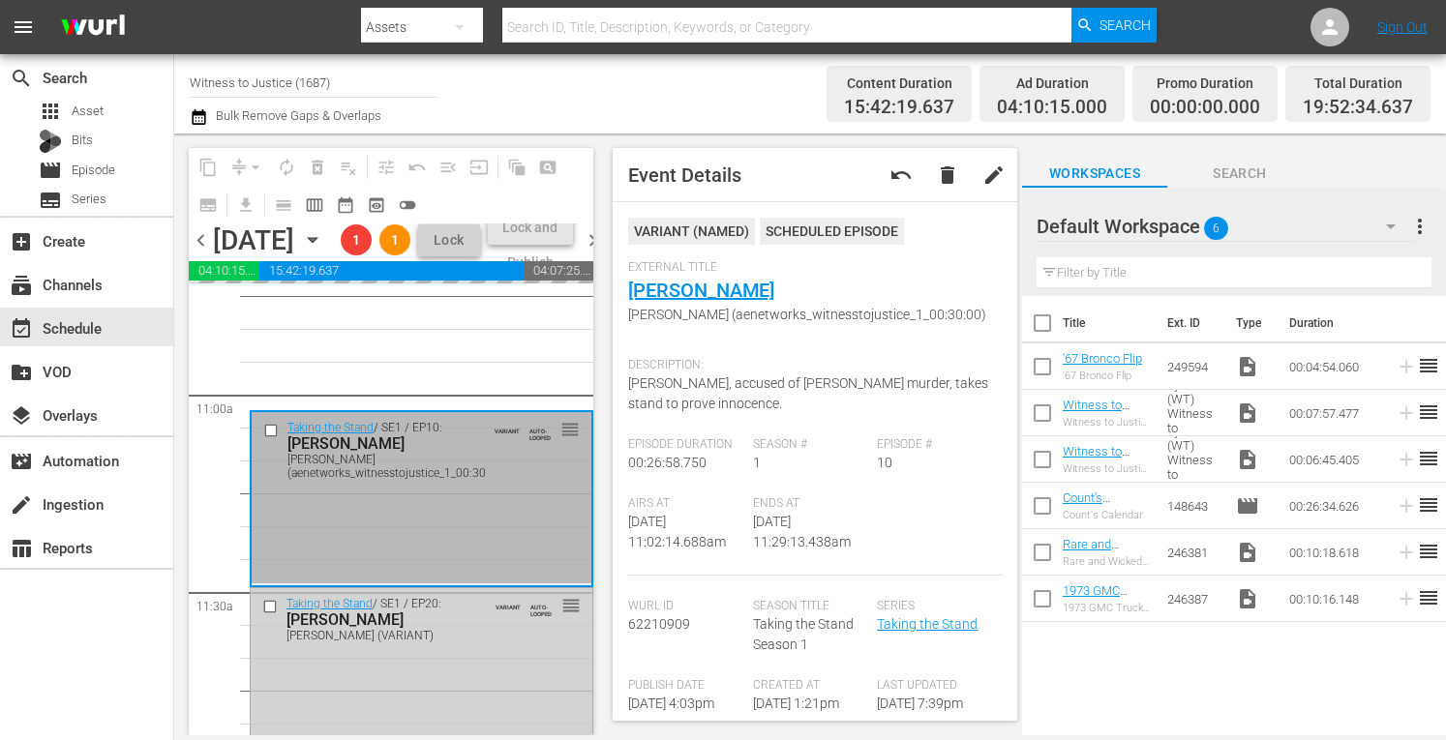
click at [415, 629] on div "[PERSON_NAME]" at bounding box center [386, 620] width 199 height 18
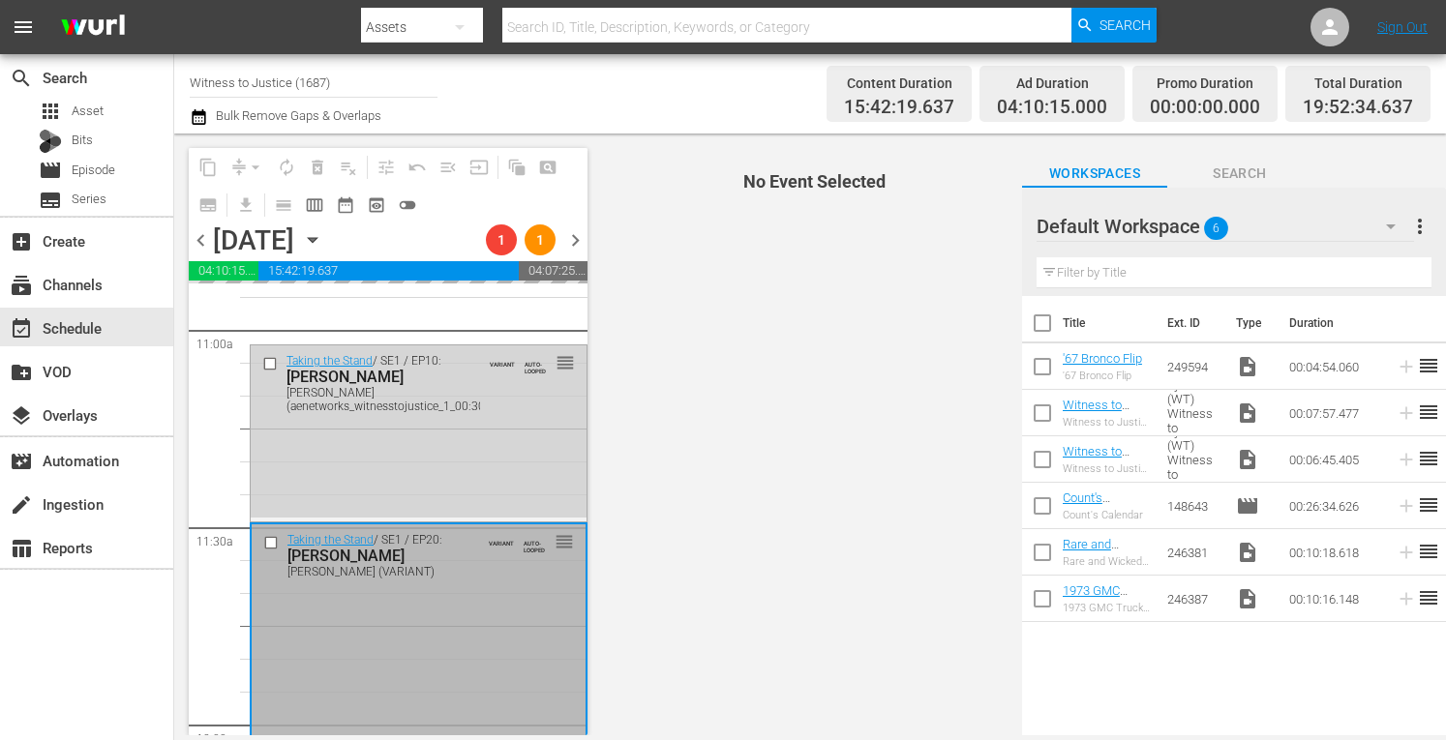
scroll to position [4491, 0]
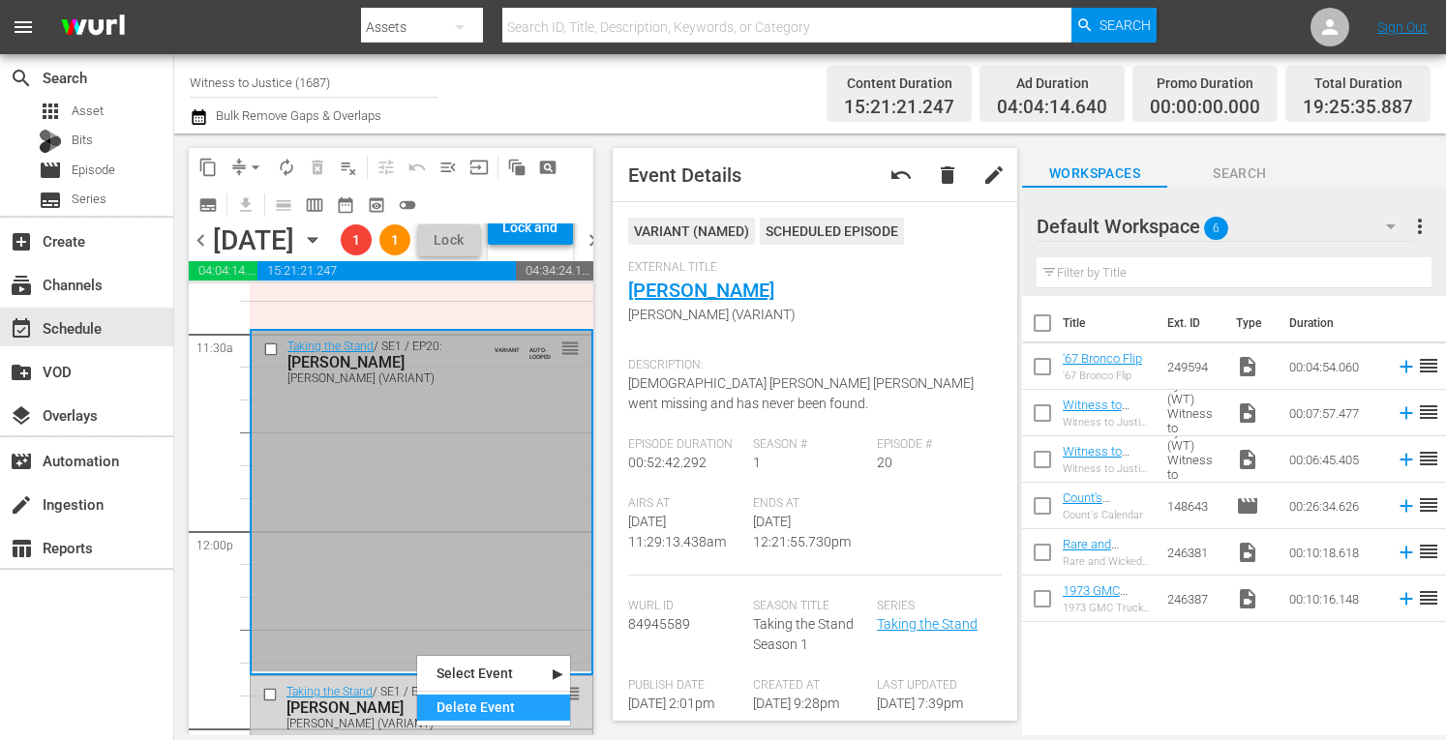
click at [453, 704] on div "Delete Event" at bounding box center [493, 708] width 153 height 26
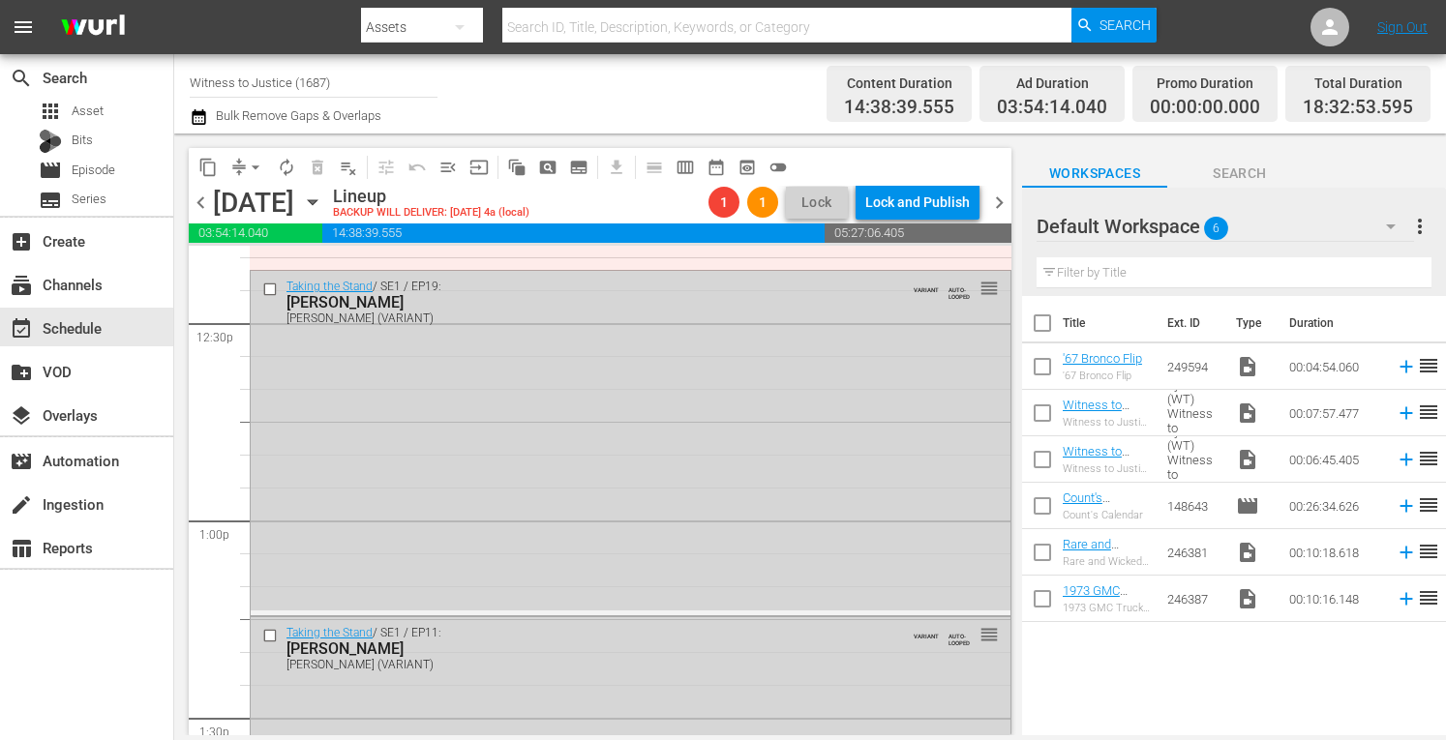
scroll to position [4878, 0]
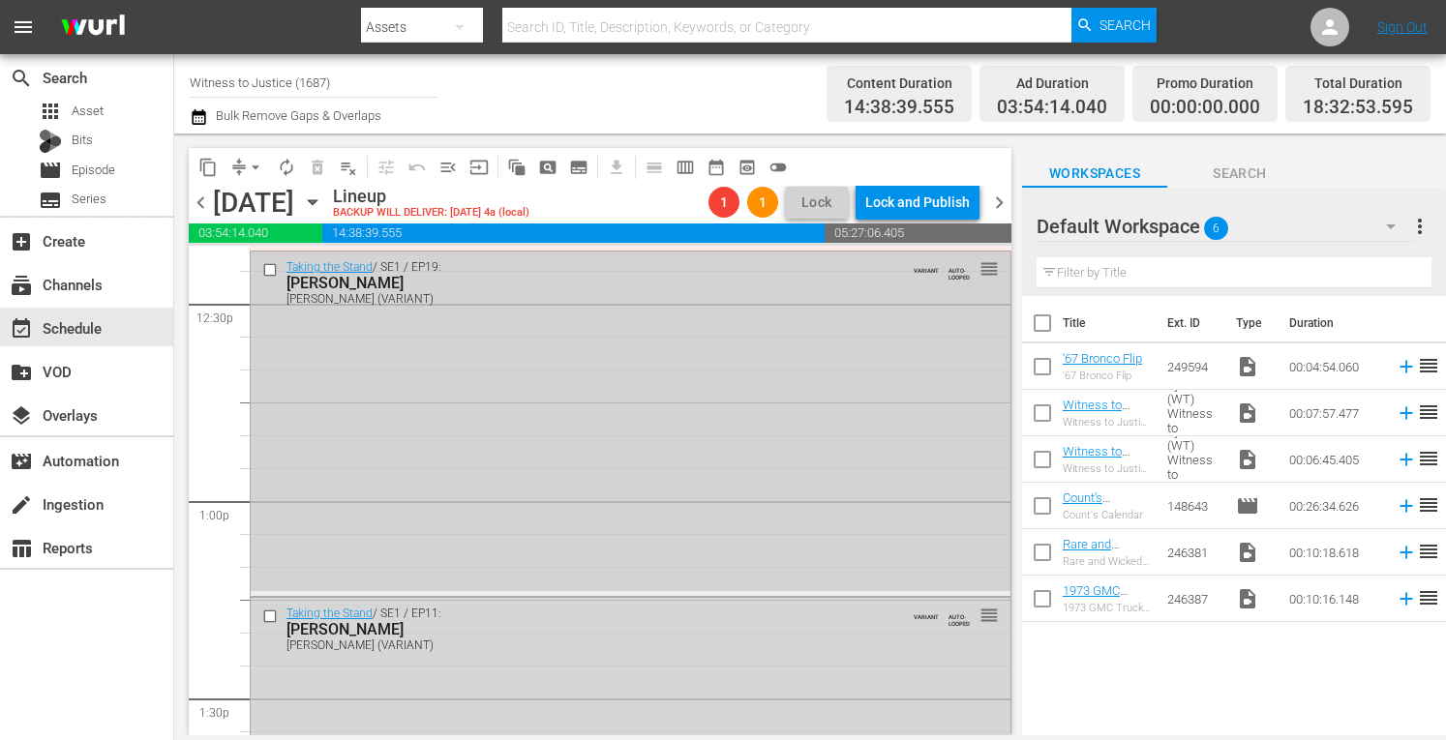
click at [668, 477] on div "Taking the Stand / SE1 / EP19: Henry Segura Henry Segura (VARIANT) VARIANT AUTO…" at bounding box center [631, 422] width 760 height 340
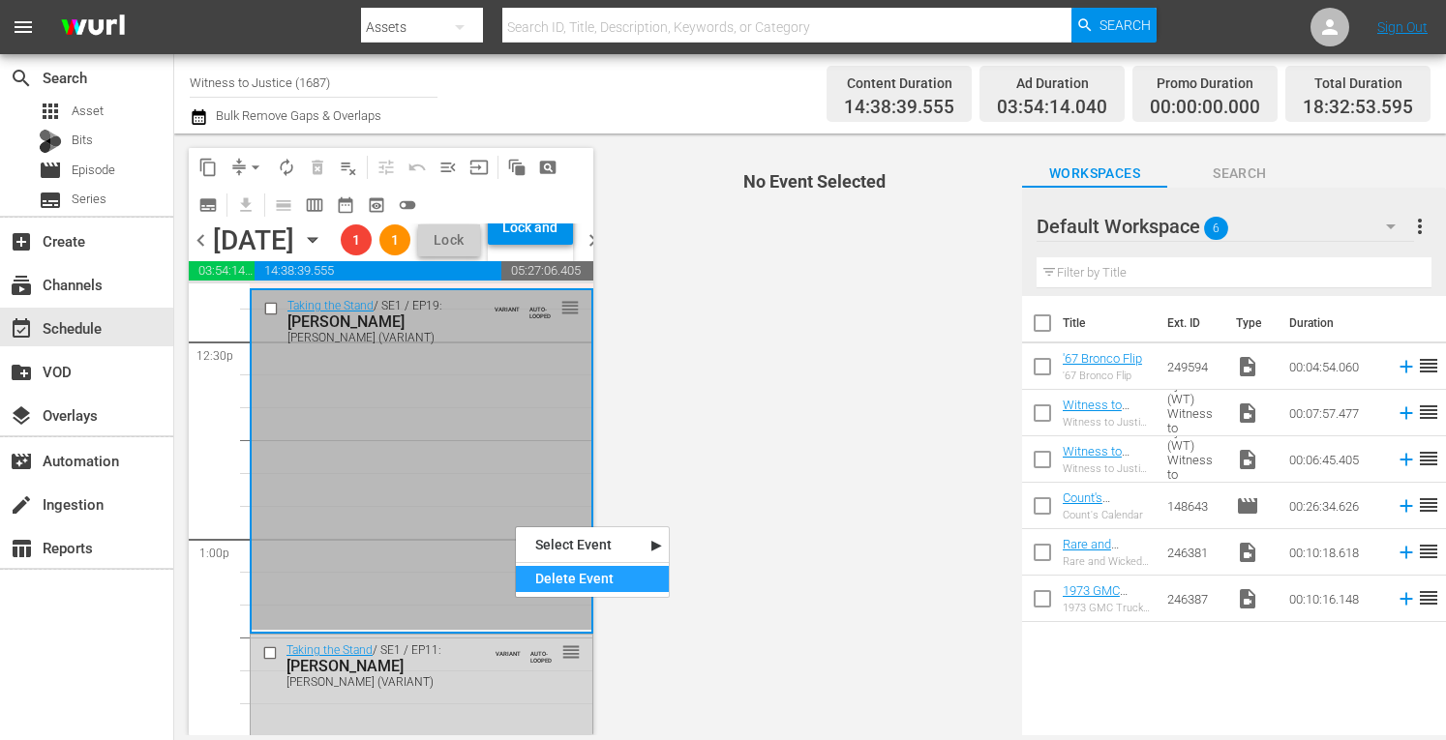
click at [542, 580] on div "Delete Event" at bounding box center [592, 579] width 153 height 26
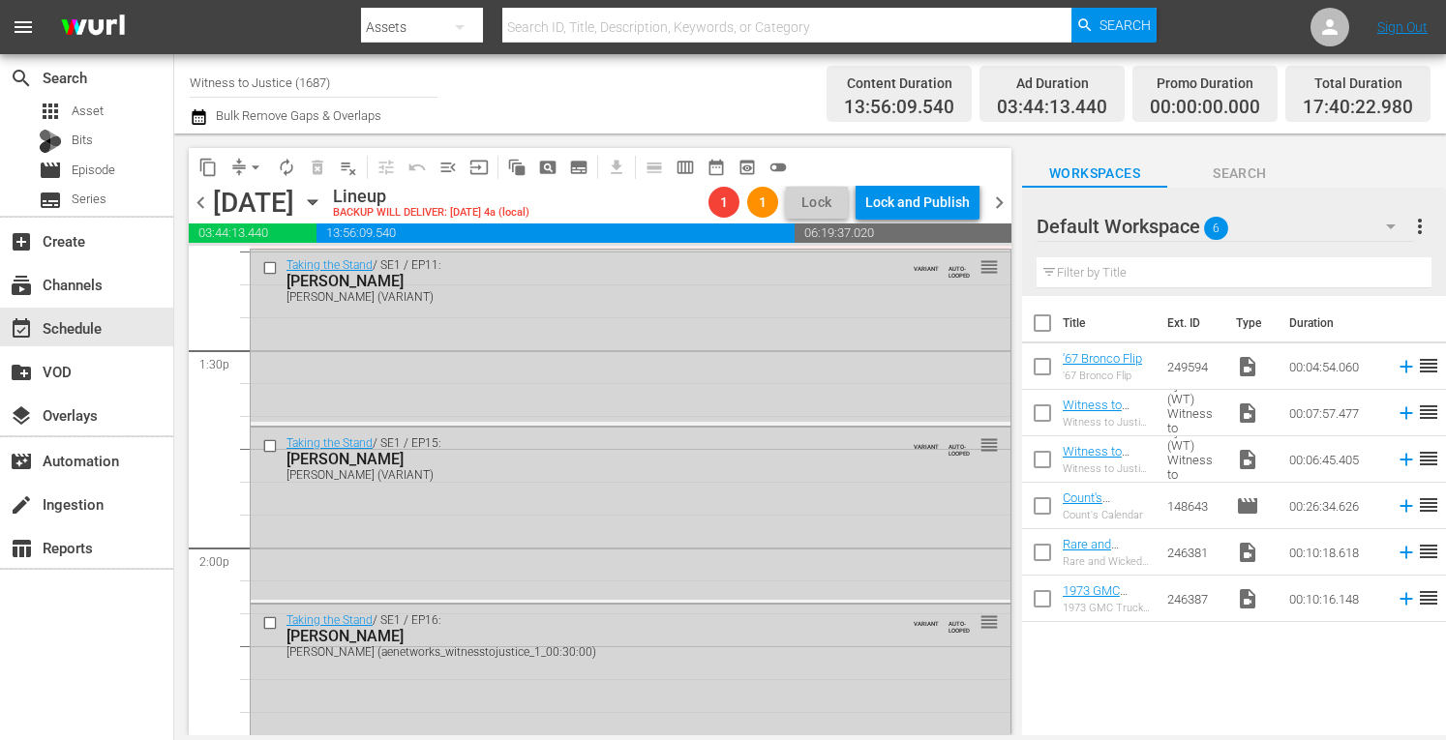
scroll to position [5239, 0]
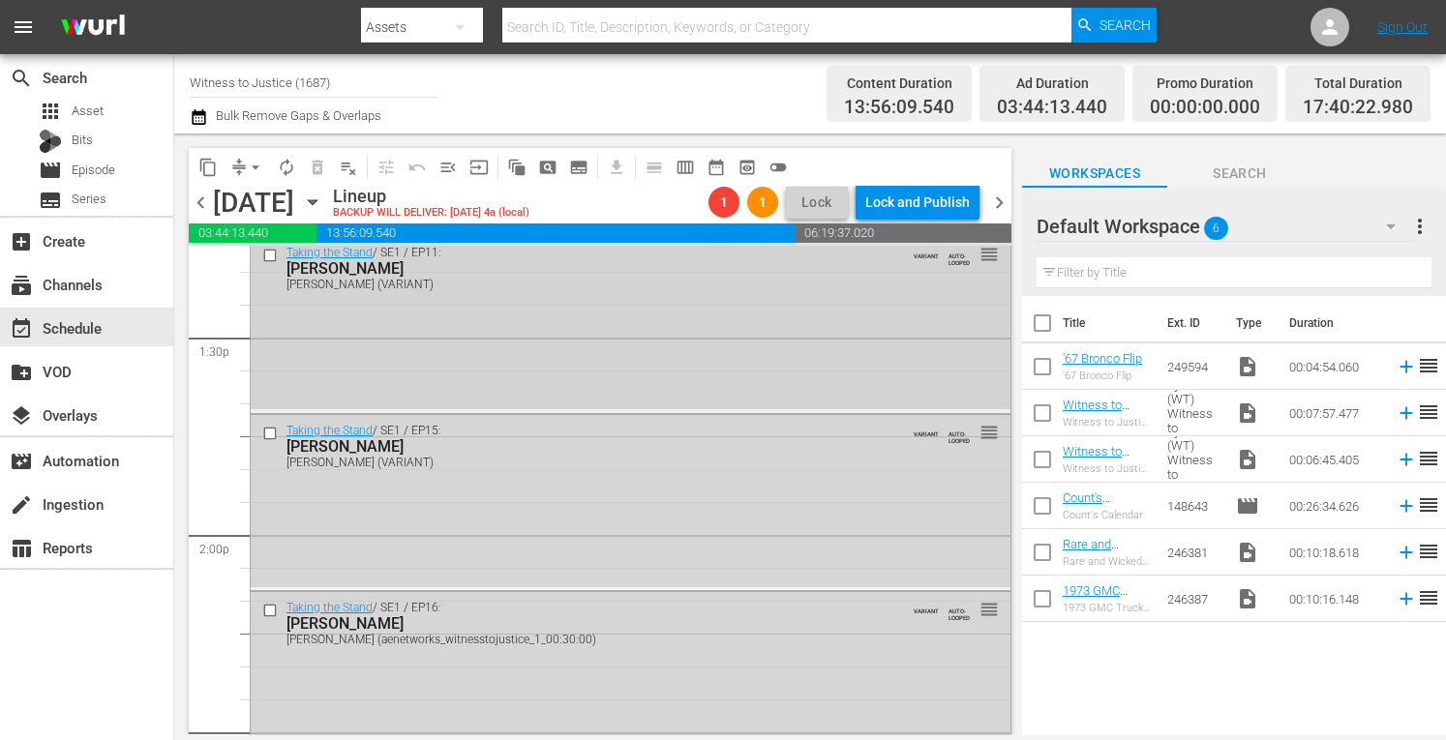
click at [603, 354] on div "Taking the Stand / SE1 / EP11: James Scandirito James Scandirito (VARIANT) VARI…" at bounding box center [631, 323] width 760 height 172
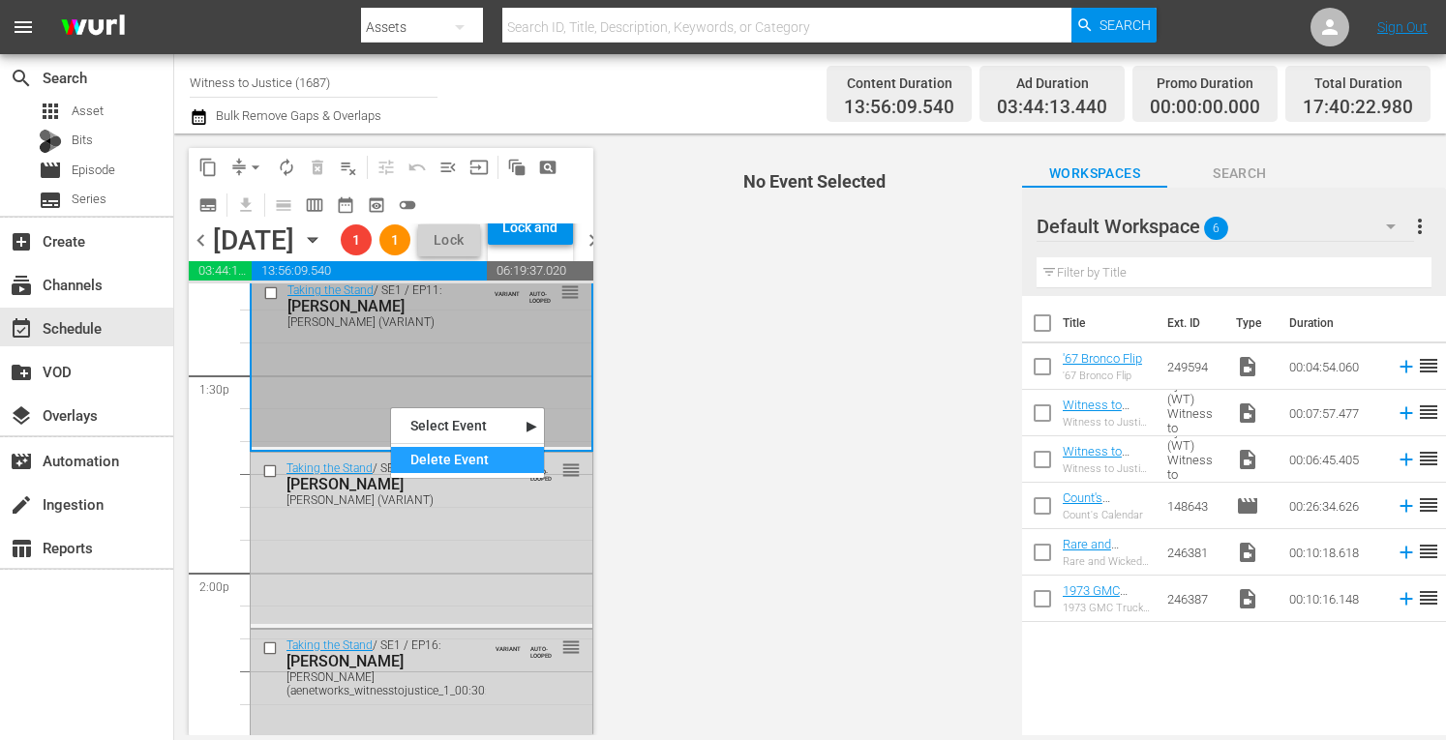
click at [426, 459] on div "Delete Event" at bounding box center [467, 460] width 153 height 26
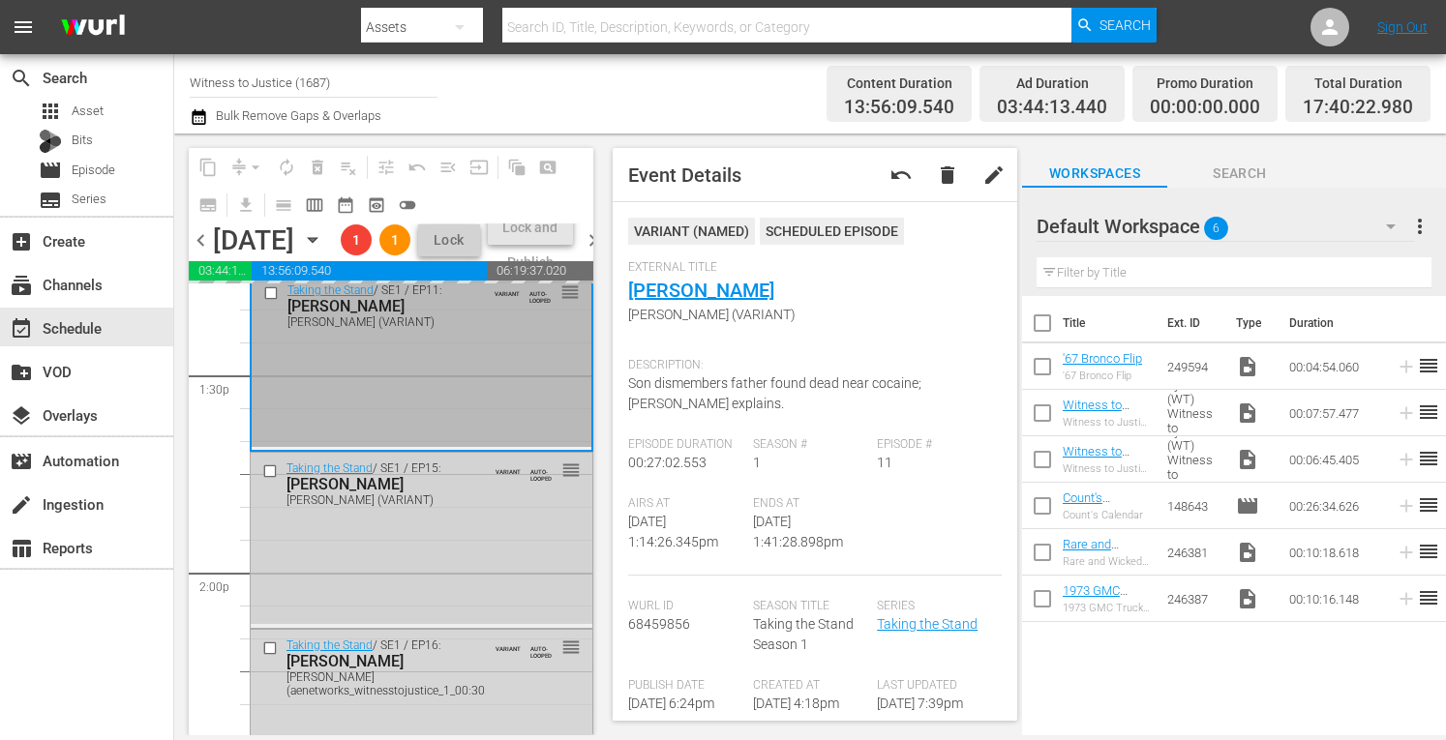
click at [411, 507] on div "Lindsay Partin (VARIANT)" at bounding box center [386, 501] width 199 height 14
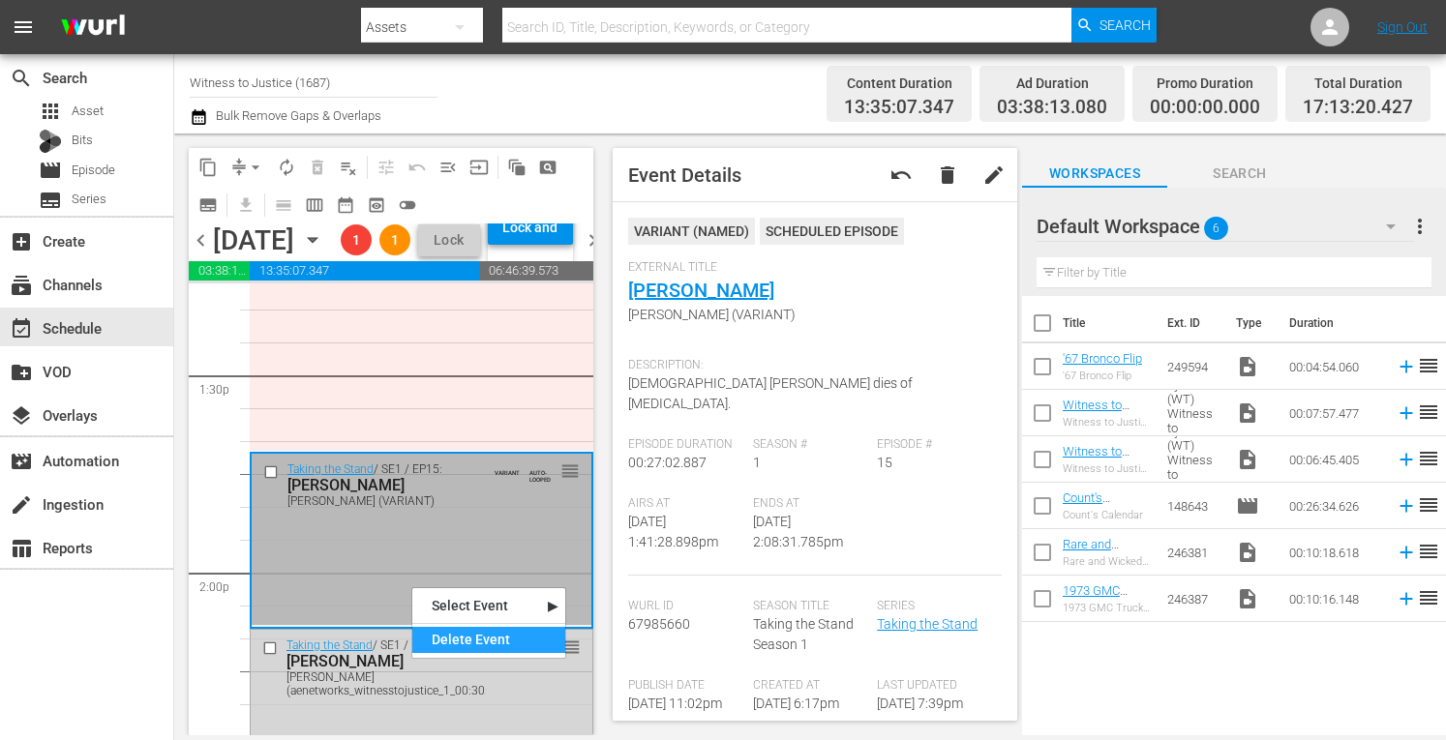
click at [441, 638] on div "Delete Event" at bounding box center [488, 640] width 153 height 26
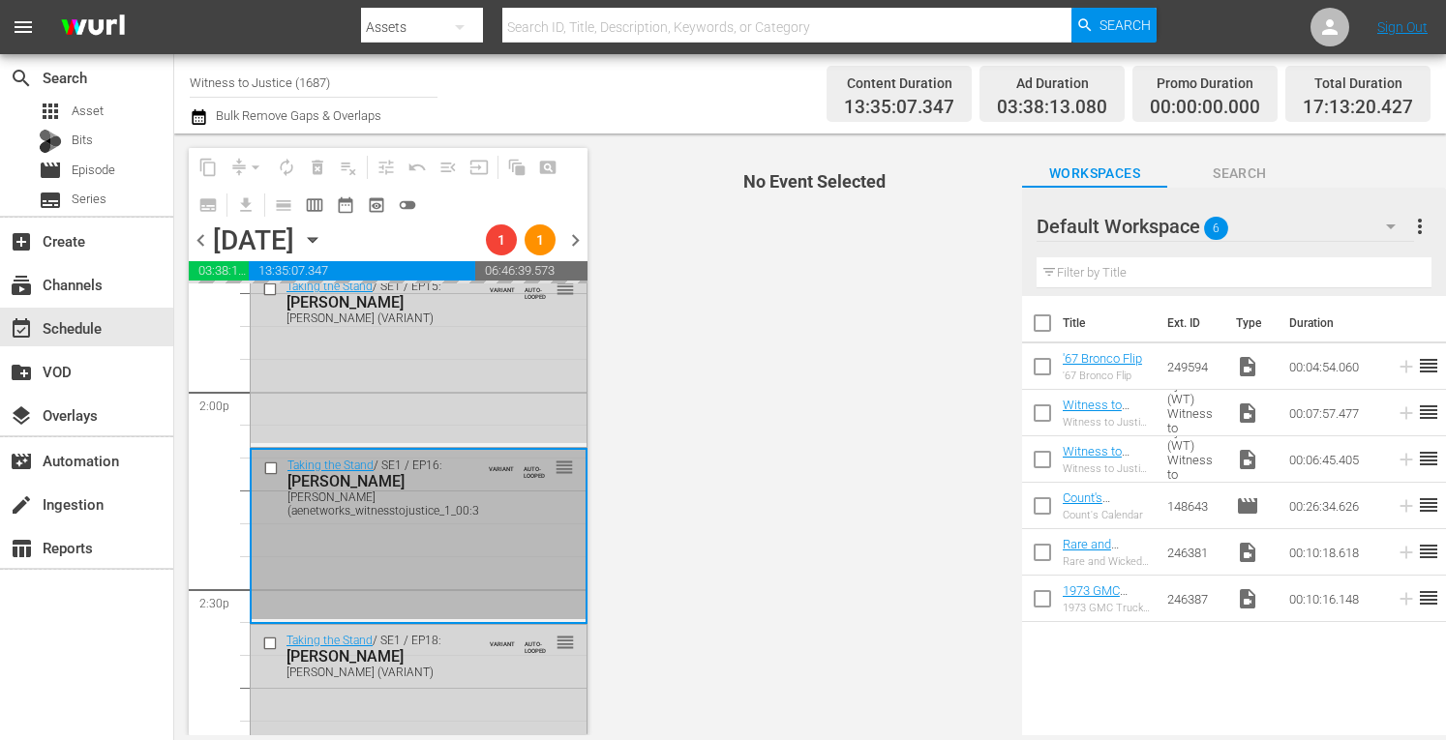
scroll to position [5433, 0]
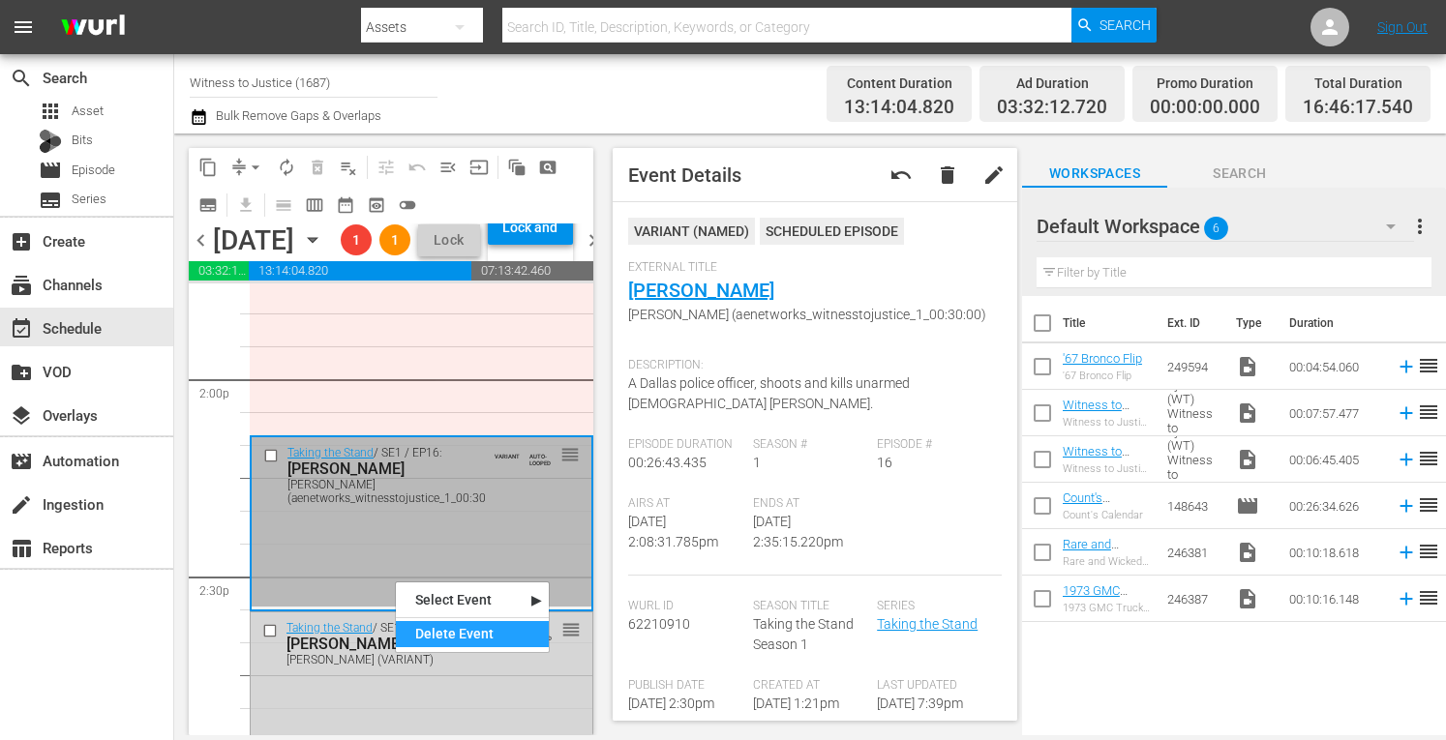
click at [419, 632] on div "Delete Event" at bounding box center [472, 634] width 153 height 26
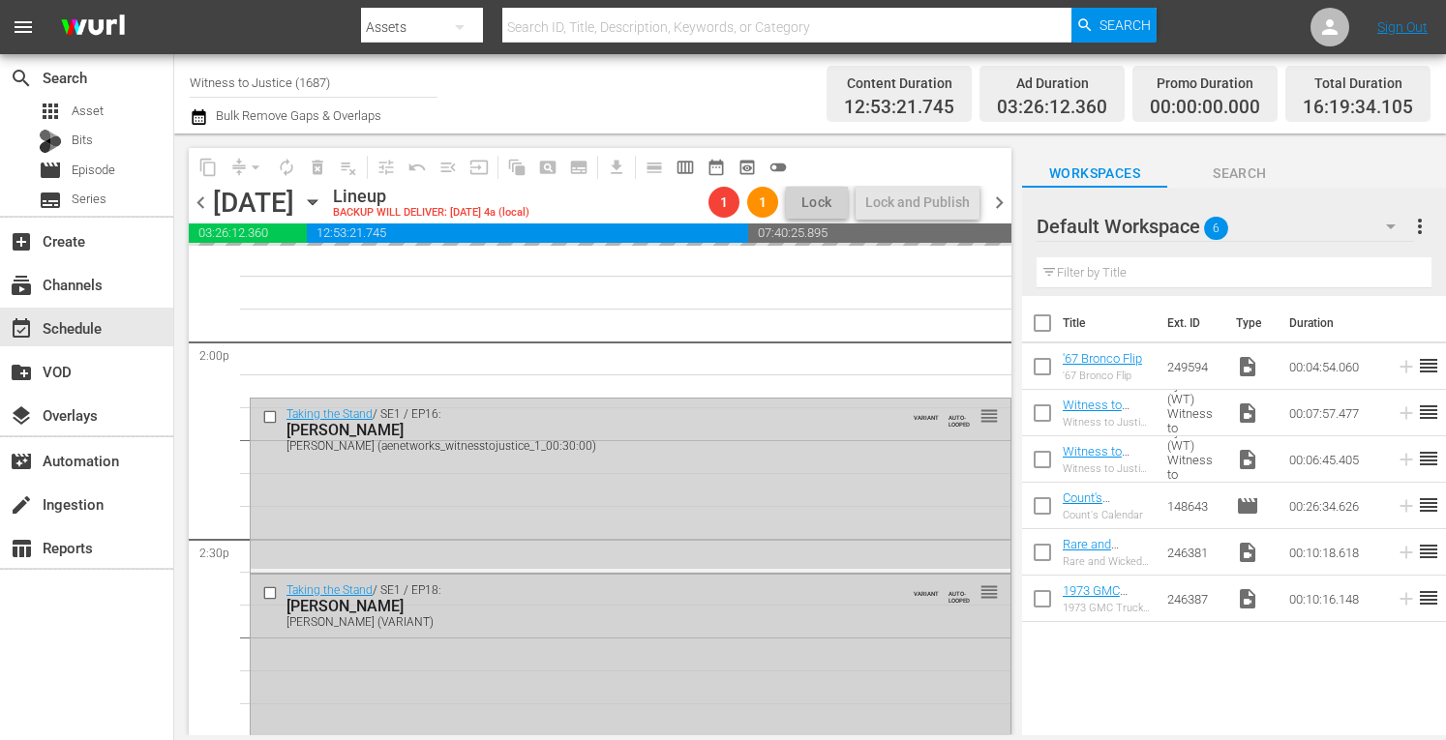
click at [445, 640] on div "Taking the Stand / SE1 / EP18: TODD MULLIS TODD MULLIS (VARIANT) VARIANT AUTO-L…" at bounding box center [631, 661] width 760 height 172
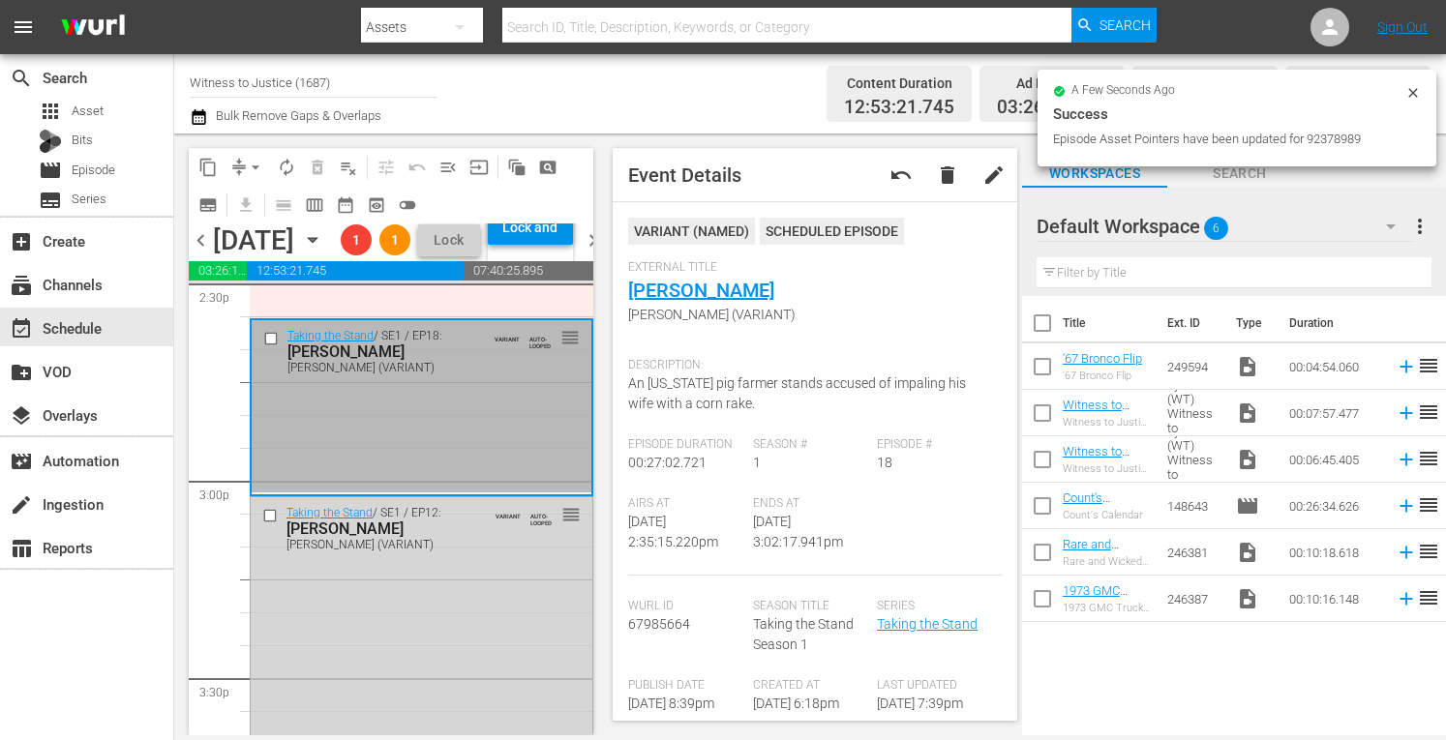
scroll to position [5743, 0]
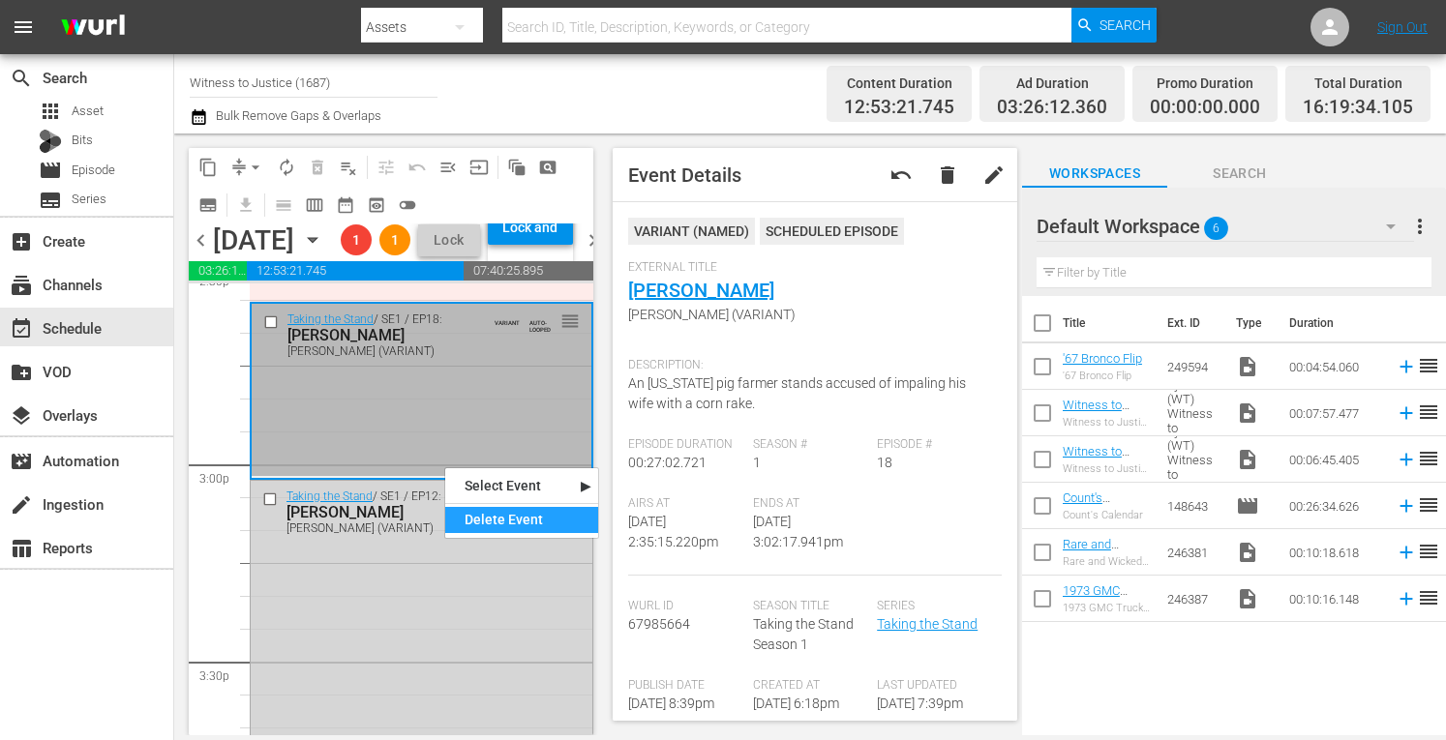
click at [486, 524] on div "Delete Event" at bounding box center [521, 520] width 153 height 26
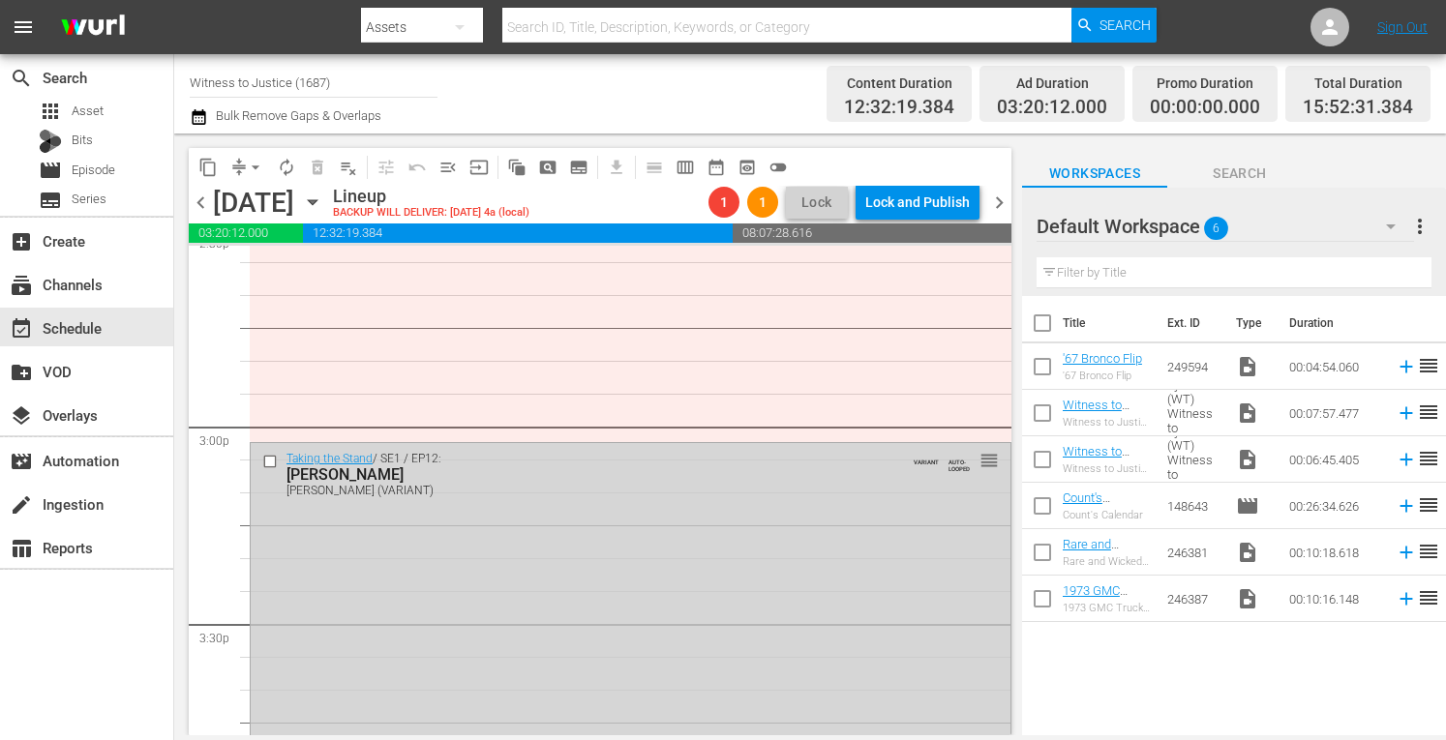
click at [486, 524] on div "Taking the Stand / SE1 / EP12: Katie Magbanua Katie Magbanua (VARIANT) VARIANT …" at bounding box center [631, 607] width 760 height 329
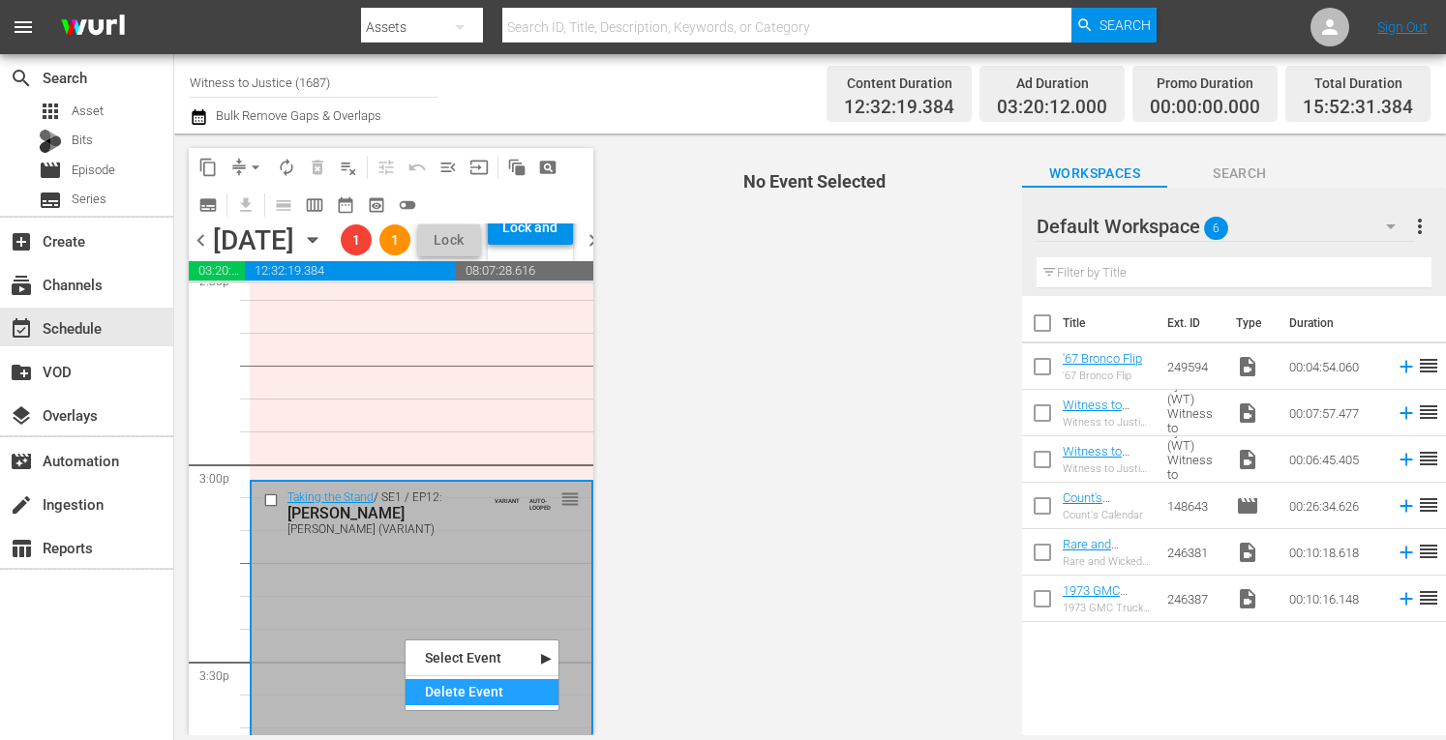
click at [443, 701] on div "Delete Event" at bounding box center [482, 692] width 153 height 26
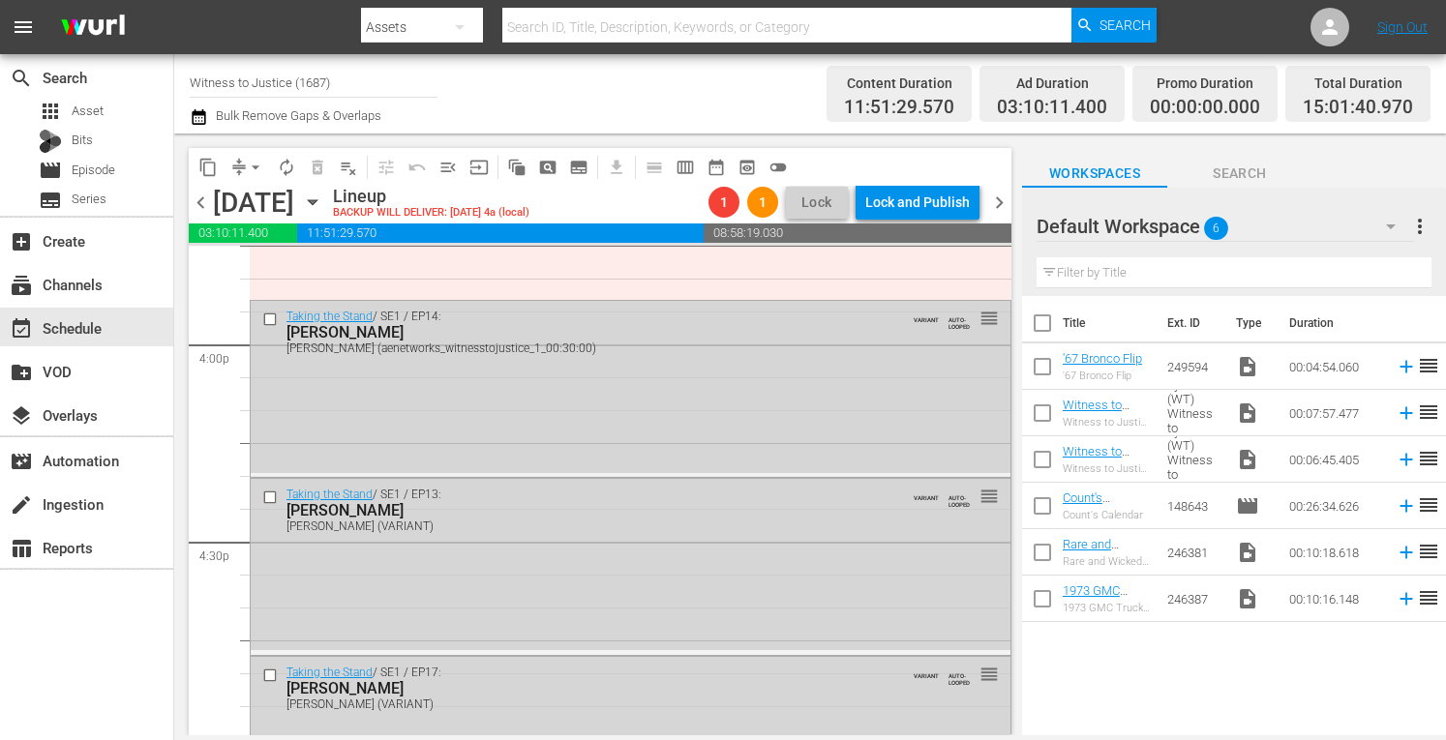
scroll to position [6233, 0]
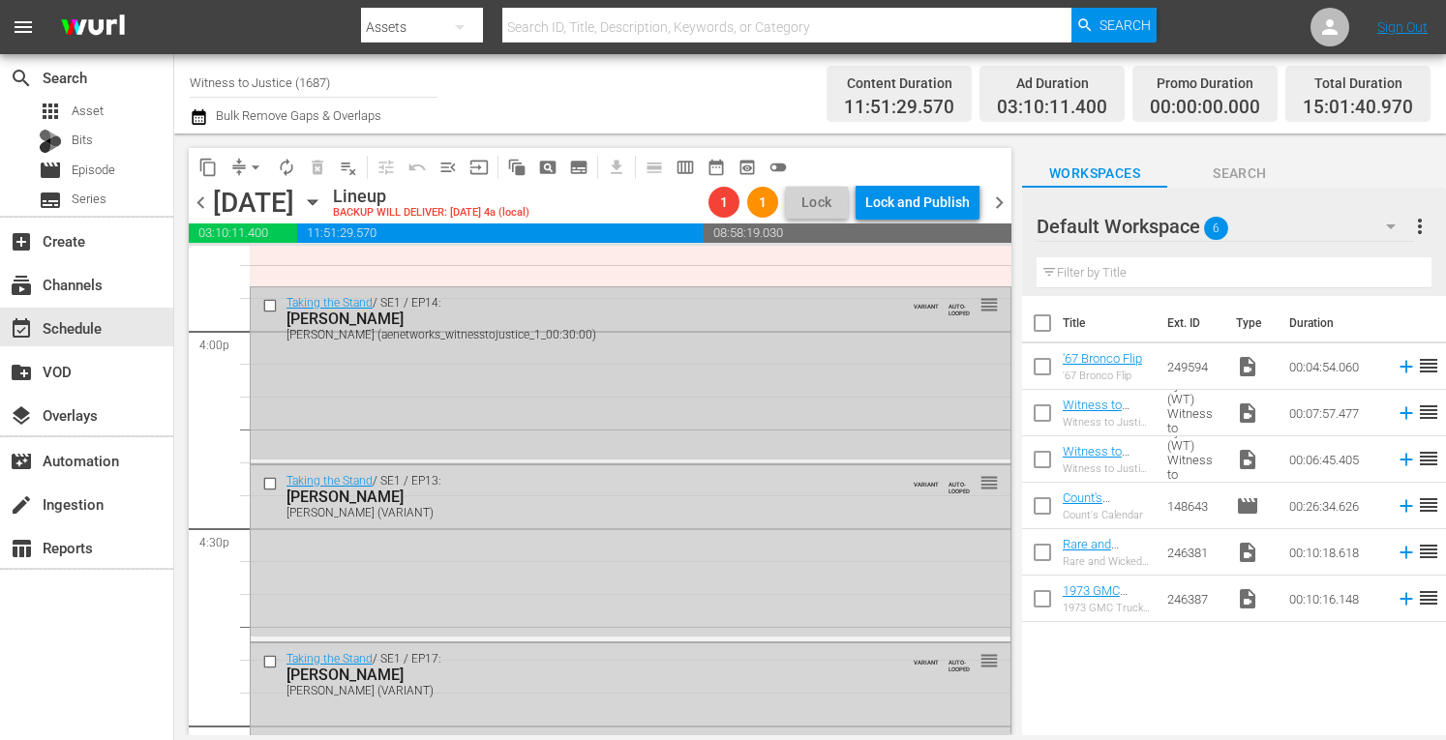
click at [683, 371] on div "Taking the Stand / SE1 / EP14: TODD KENDHAMMER TODD KENDHAMMER (aenetworks_witn…" at bounding box center [631, 373] width 760 height 172
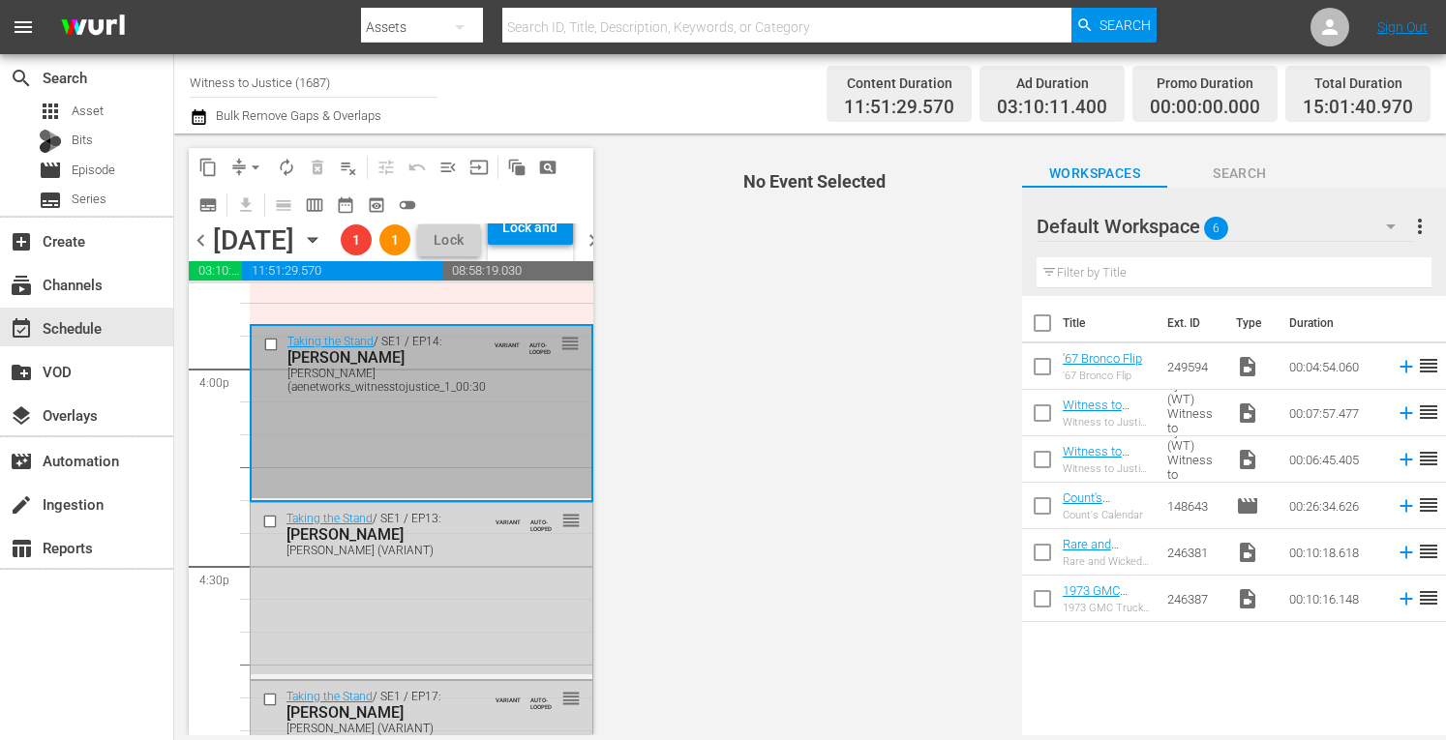
drag, startPoint x: 683, startPoint y: 371, endPoint x: 457, endPoint y: 466, distance: 245.6
click at [457, 401] on div "Taking the Stand / SE1 / EP14: TODD KENDHAMMER TODD KENDHAMMER (aenetworks_witn…" at bounding box center [422, 363] width 340 height 75
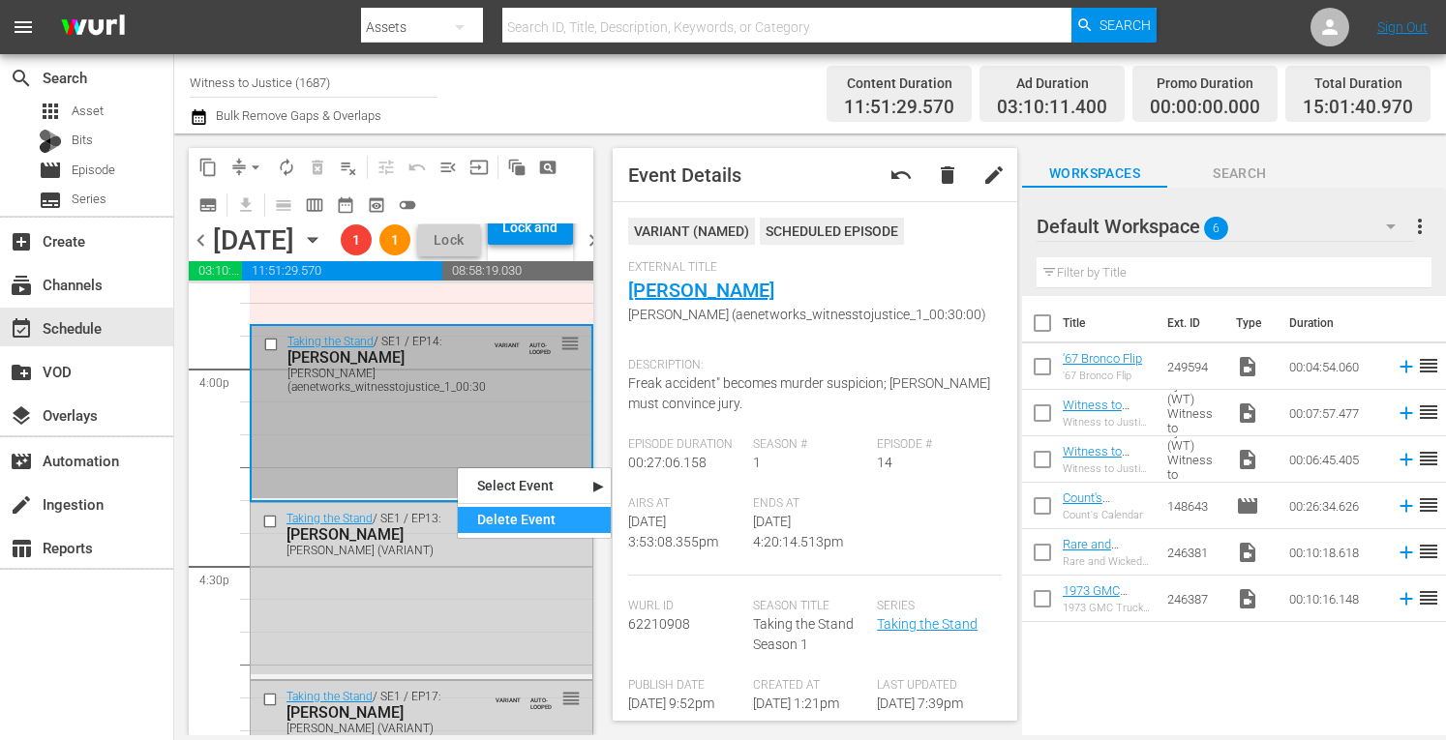
click at [482, 517] on div "Delete Event" at bounding box center [534, 520] width 153 height 26
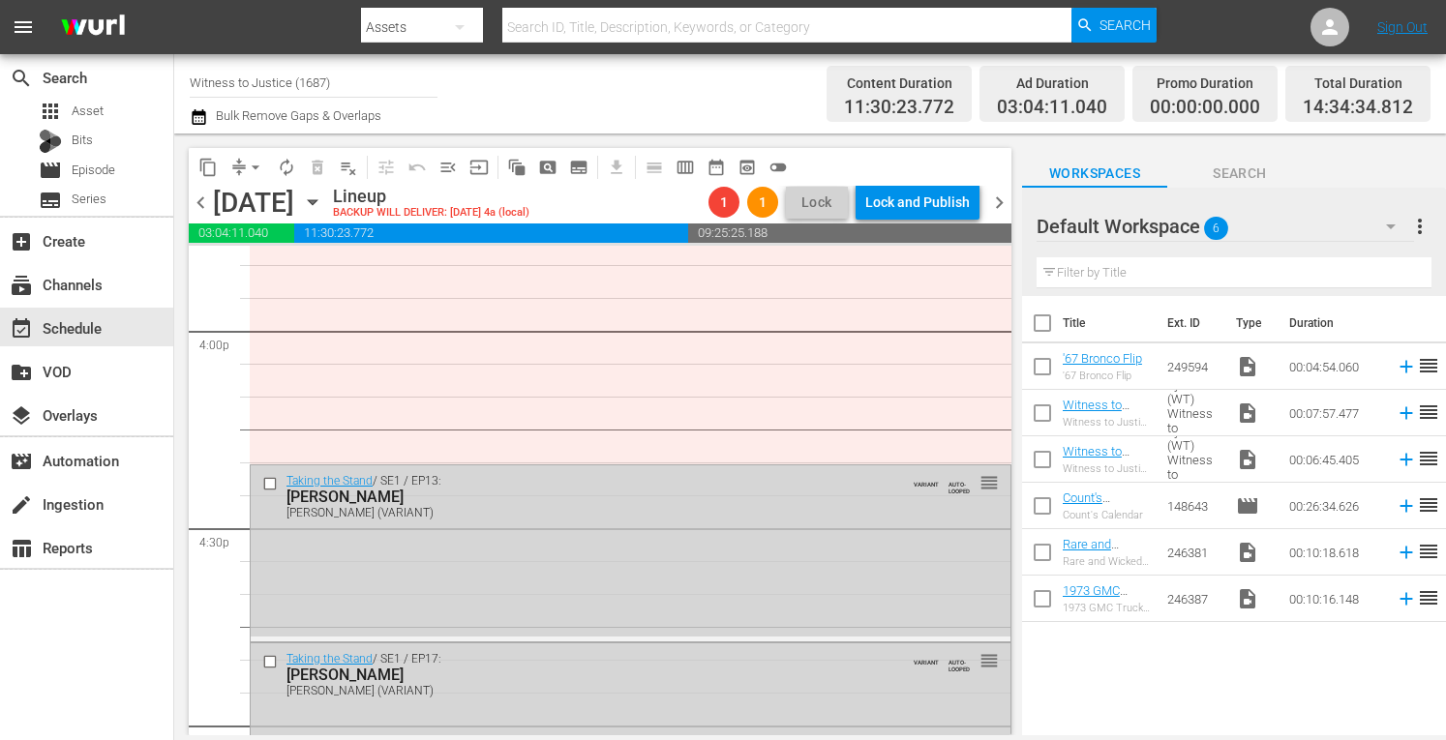
click at [482, 517] on div "Claudia Hoerig (VARIANT)" at bounding box center [596, 513] width 618 height 14
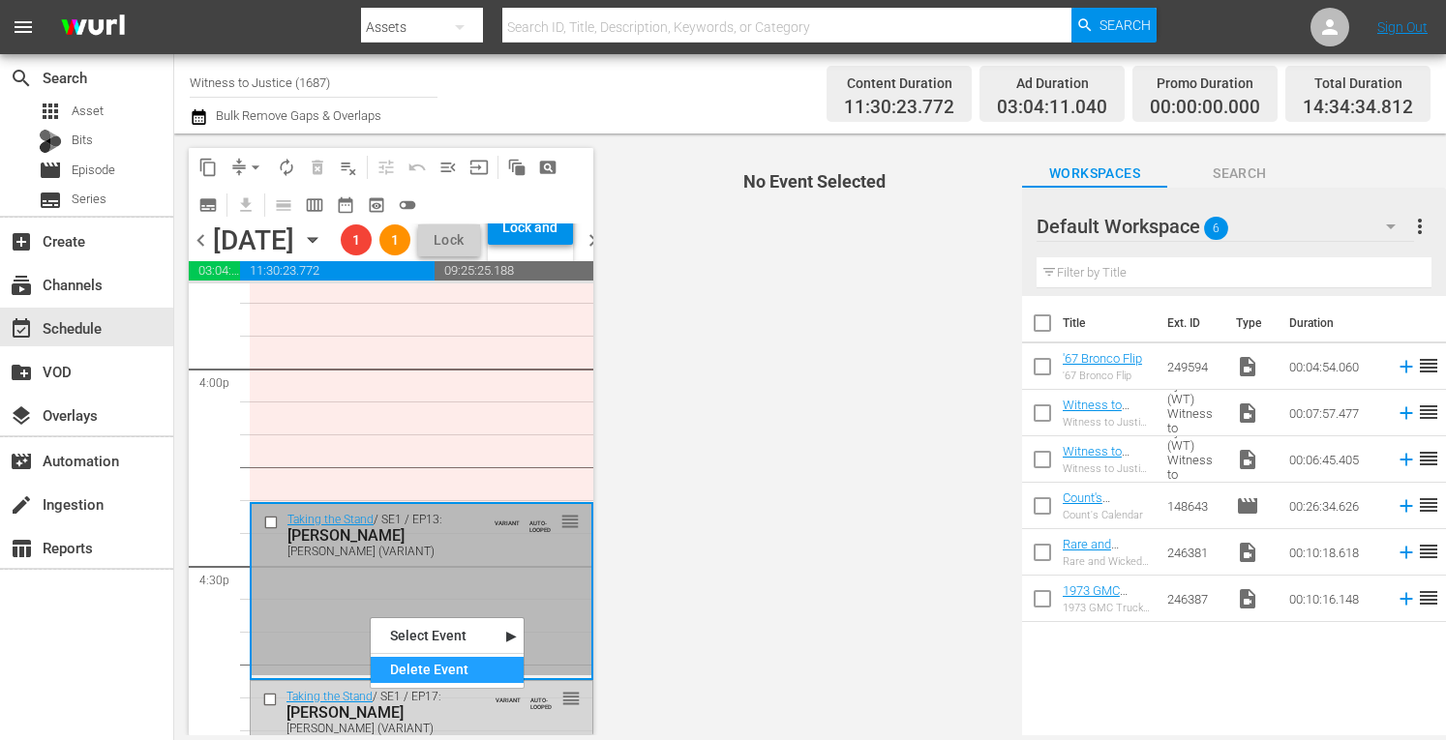
click at [391, 678] on div "Delete Event" at bounding box center [447, 670] width 153 height 26
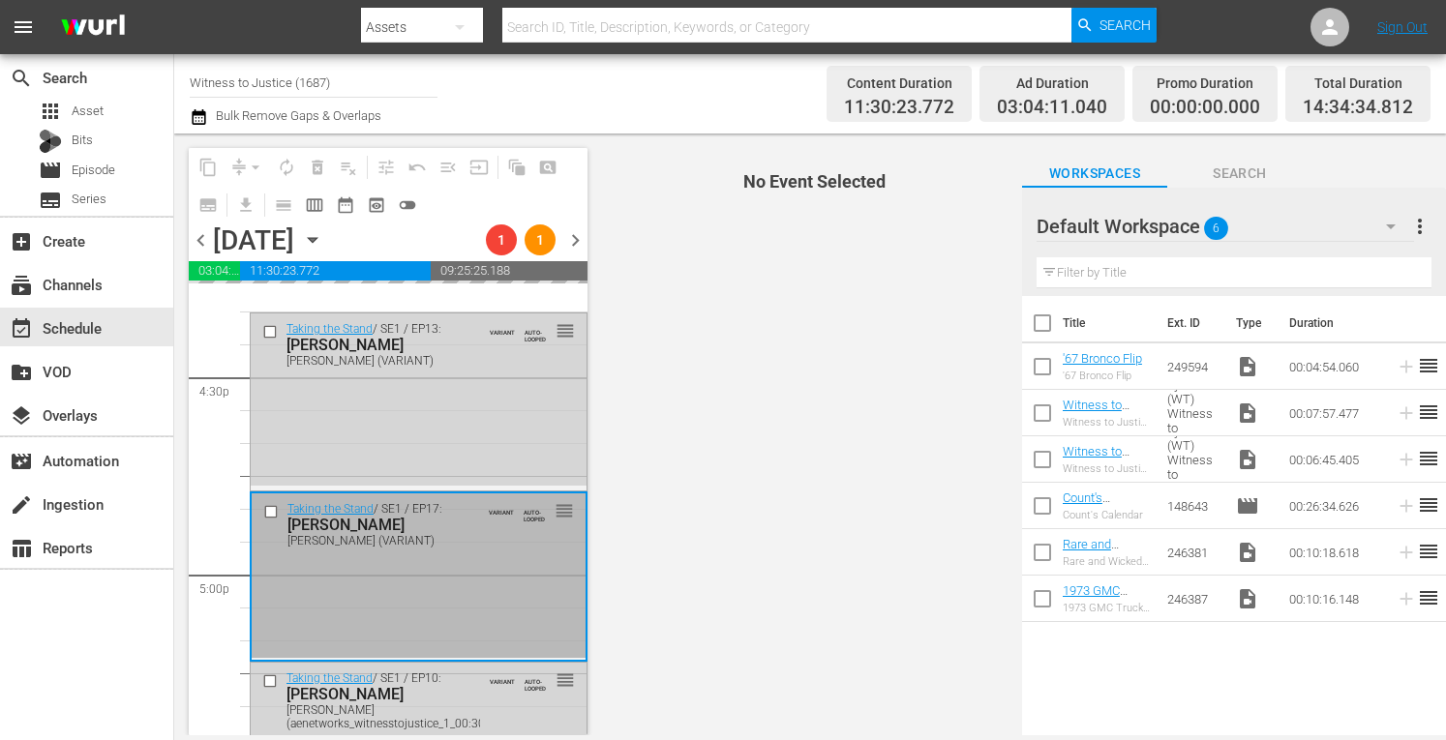
scroll to position [6427, 0]
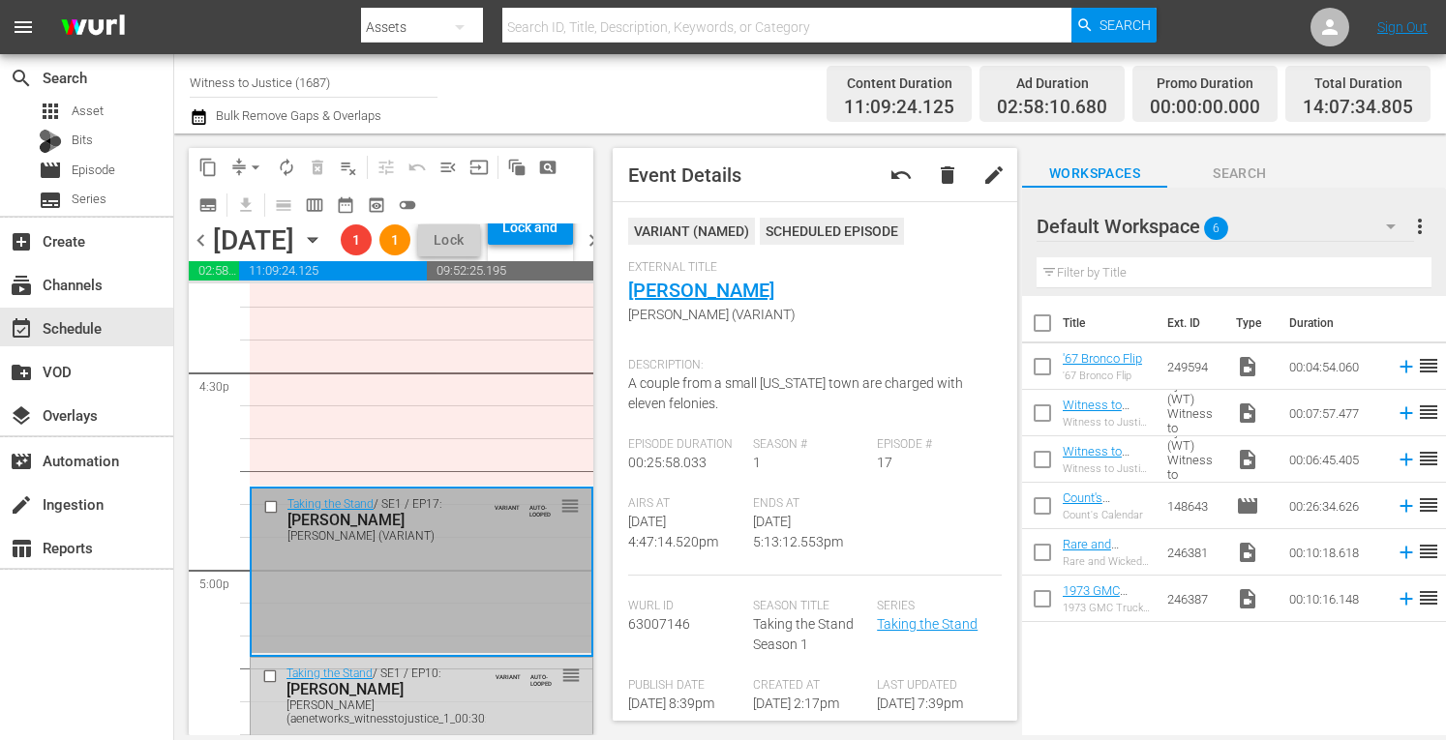
click at [476, 646] on div "Taking the Stand / SE1 / EP17: Jessica Groves Jessica Groves (VARIANT) VARIANT …" at bounding box center [422, 572] width 340 height 166
click at [508, 696] on div "Delete Event" at bounding box center [553, 700] width 153 height 26
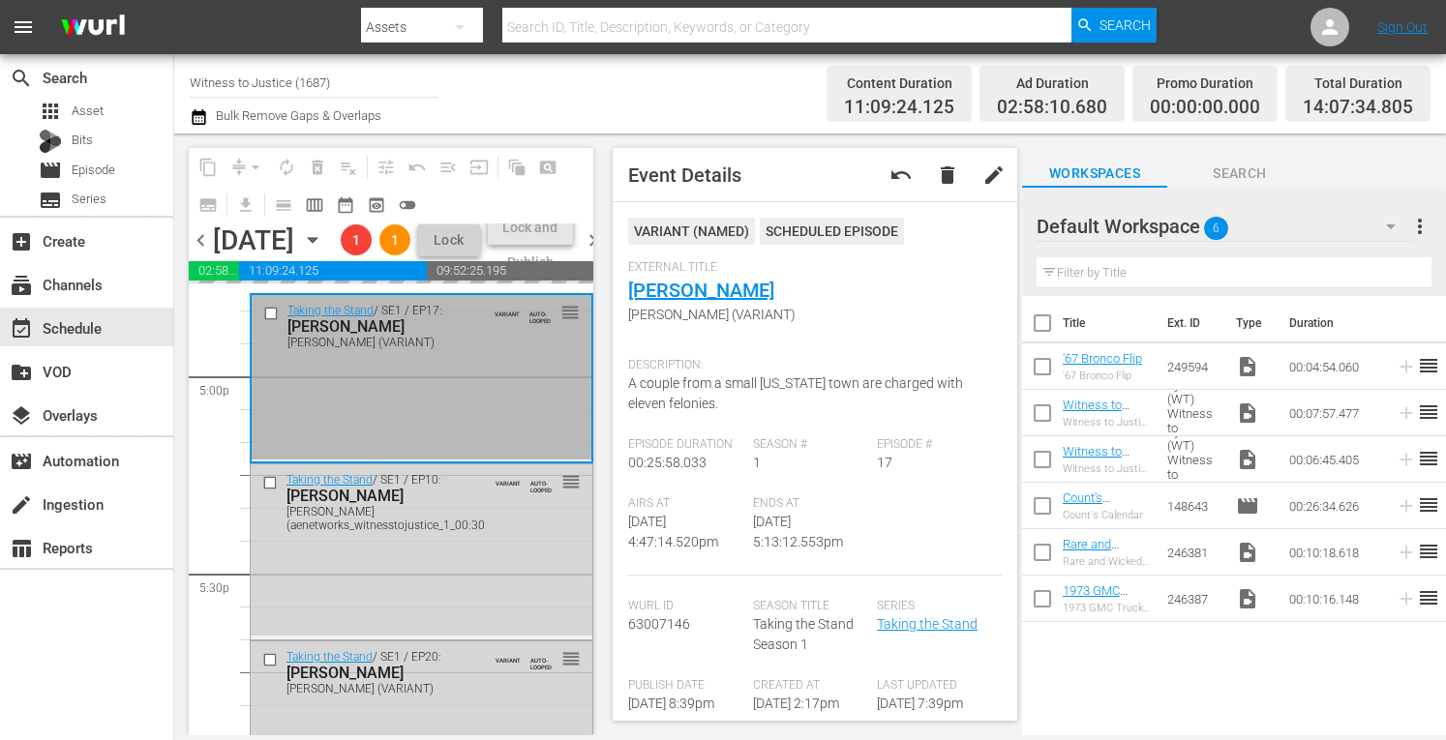
scroll to position [6698, 0]
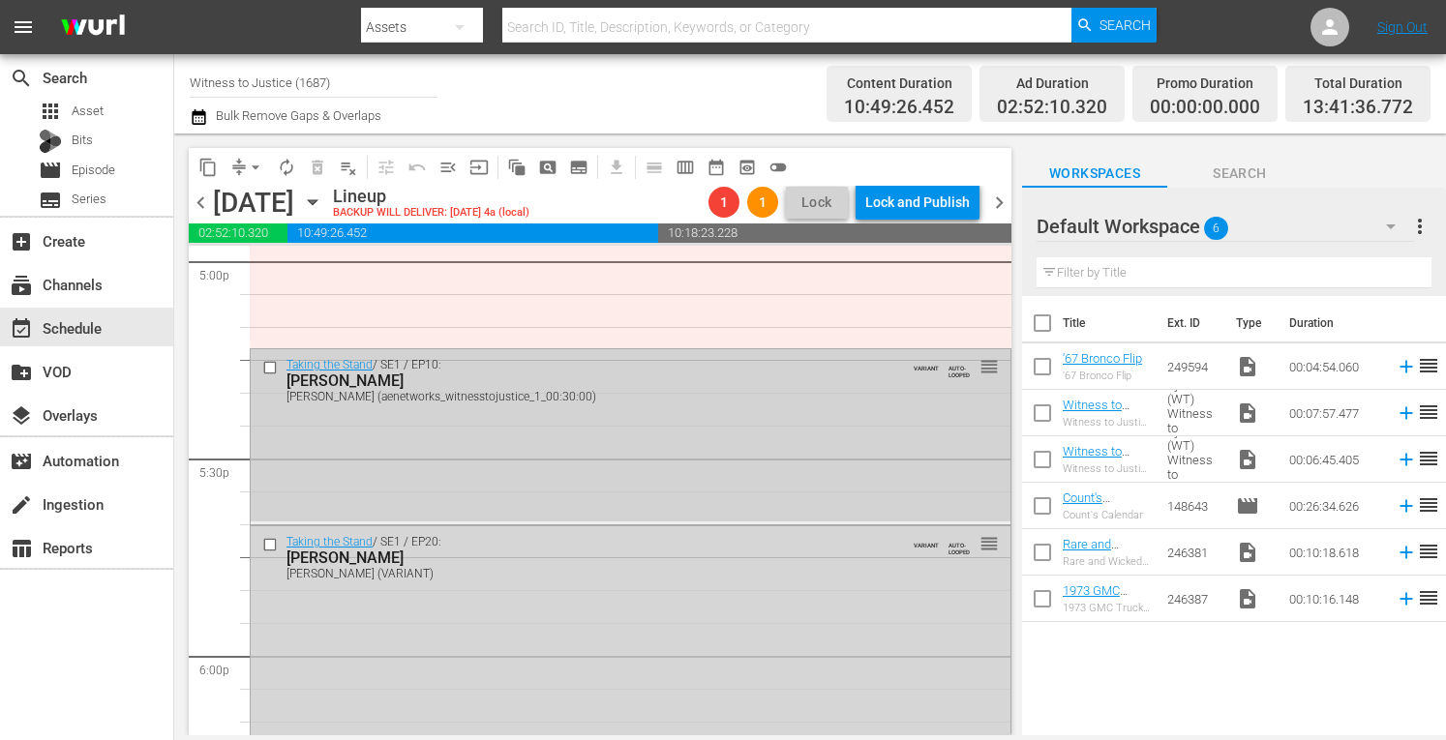
click at [571, 444] on div "Taking the Stand / SE1 / EP10: GEORGE BURCH GEORGE BURCH (aenetworks_witnesstoj…" at bounding box center [631, 434] width 760 height 171
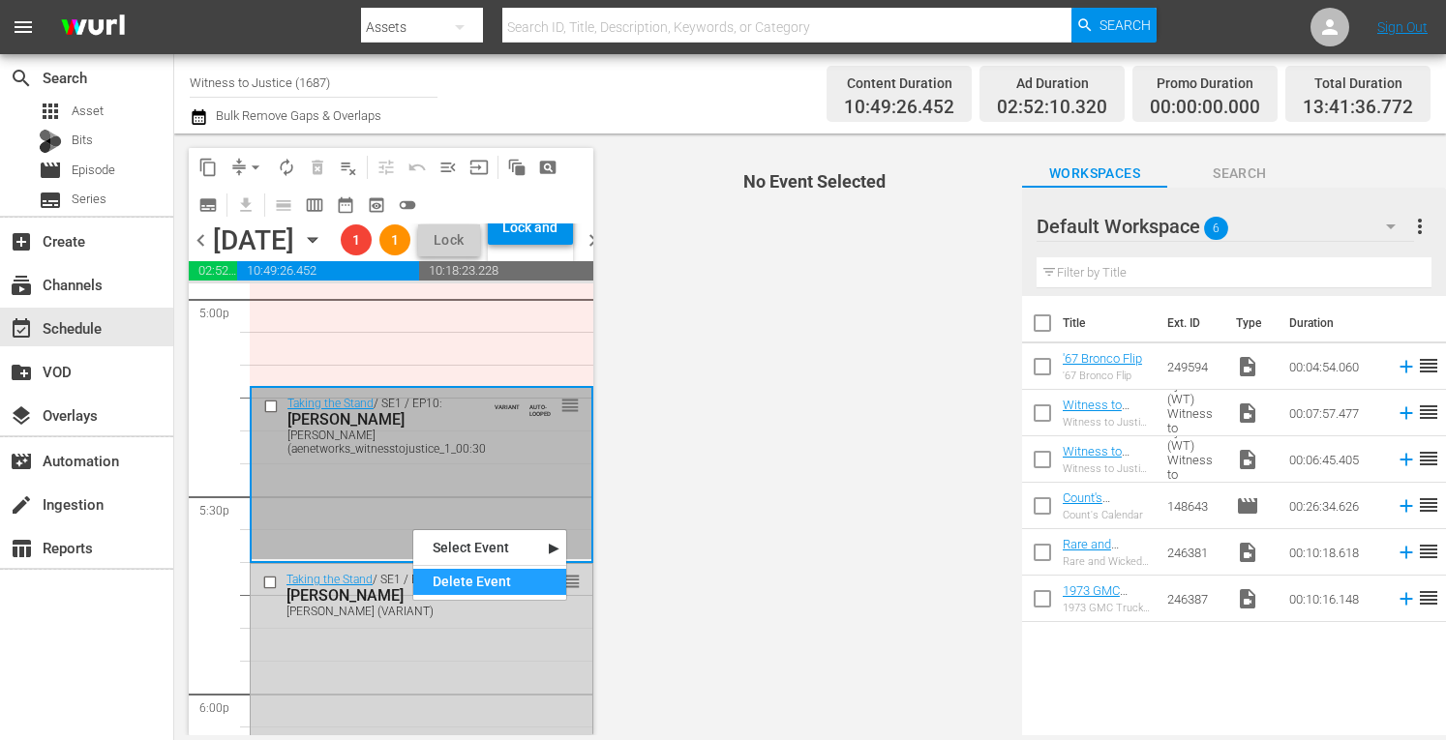
click at [467, 586] on div "Delete Event" at bounding box center [489, 582] width 153 height 26
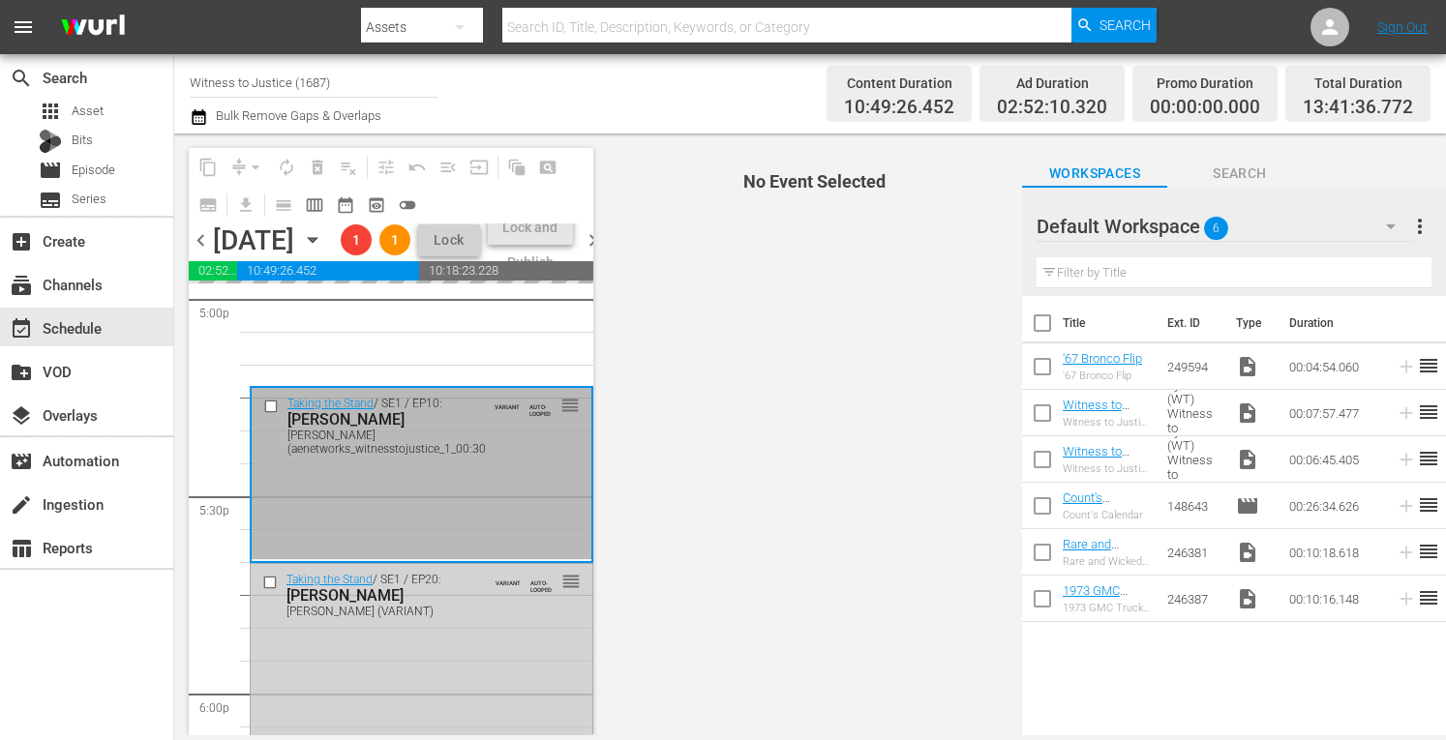
click at [436, 619] on div "[PERSON_NAME] (VARIANT)" at bounding box center [386, 612] width 199 height 14
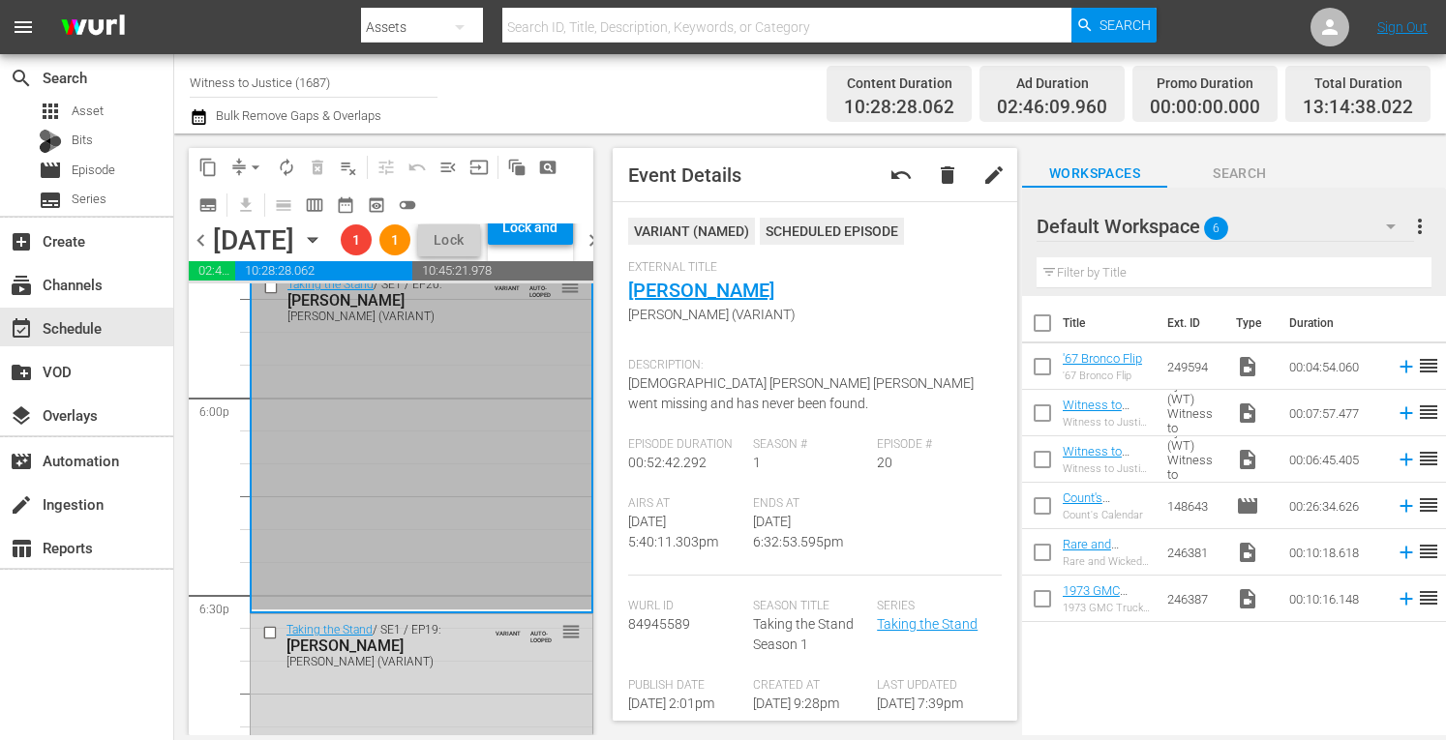
scroll to position [7007, 0]
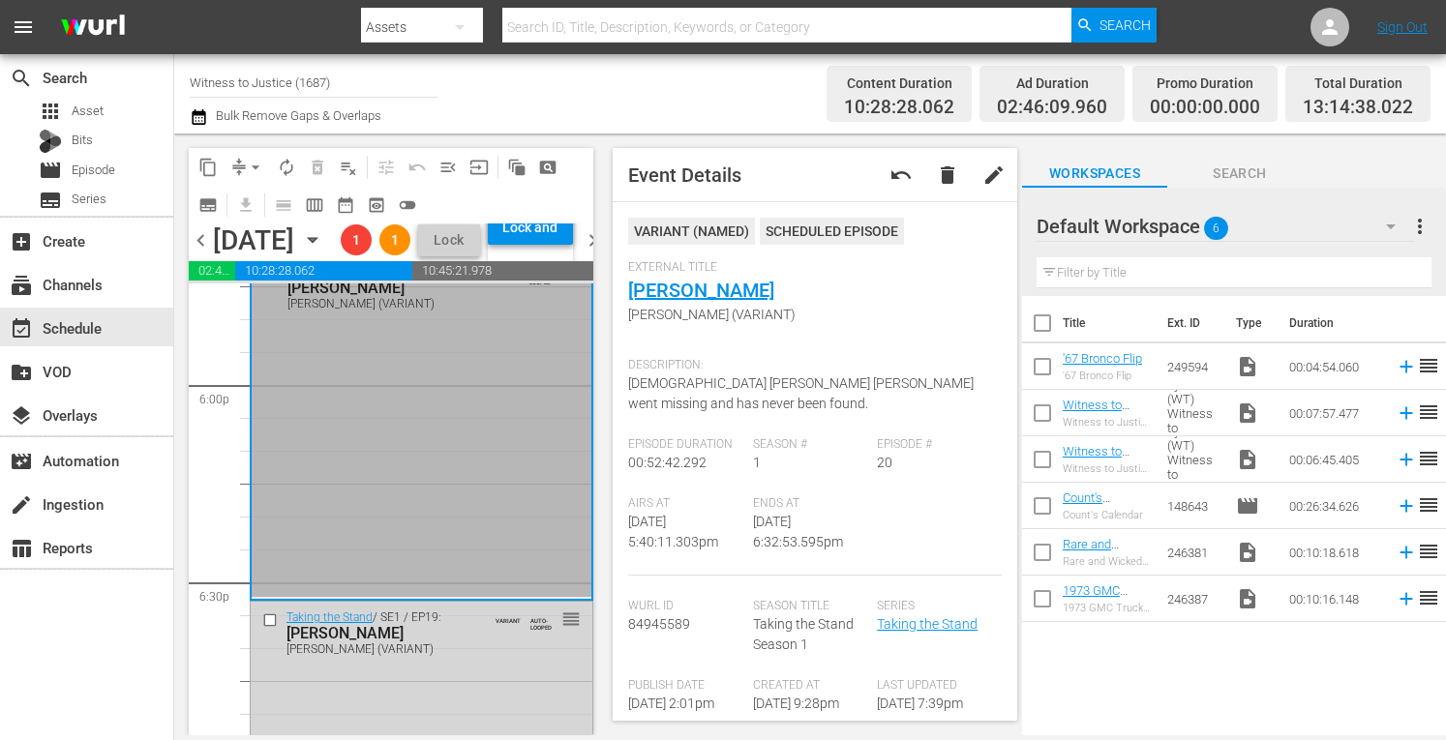
click at [418, 441] on div "Taking the Stand / SE1 / EP20: Tammy Moorer Tammy Moorer (VARIANT) VARIANT AUTO…" at bounding box center [422, 427] width 340 height 341
click at [447, 492] on div "Delete Event" at bounding box center [495, 496] width 153 height 26
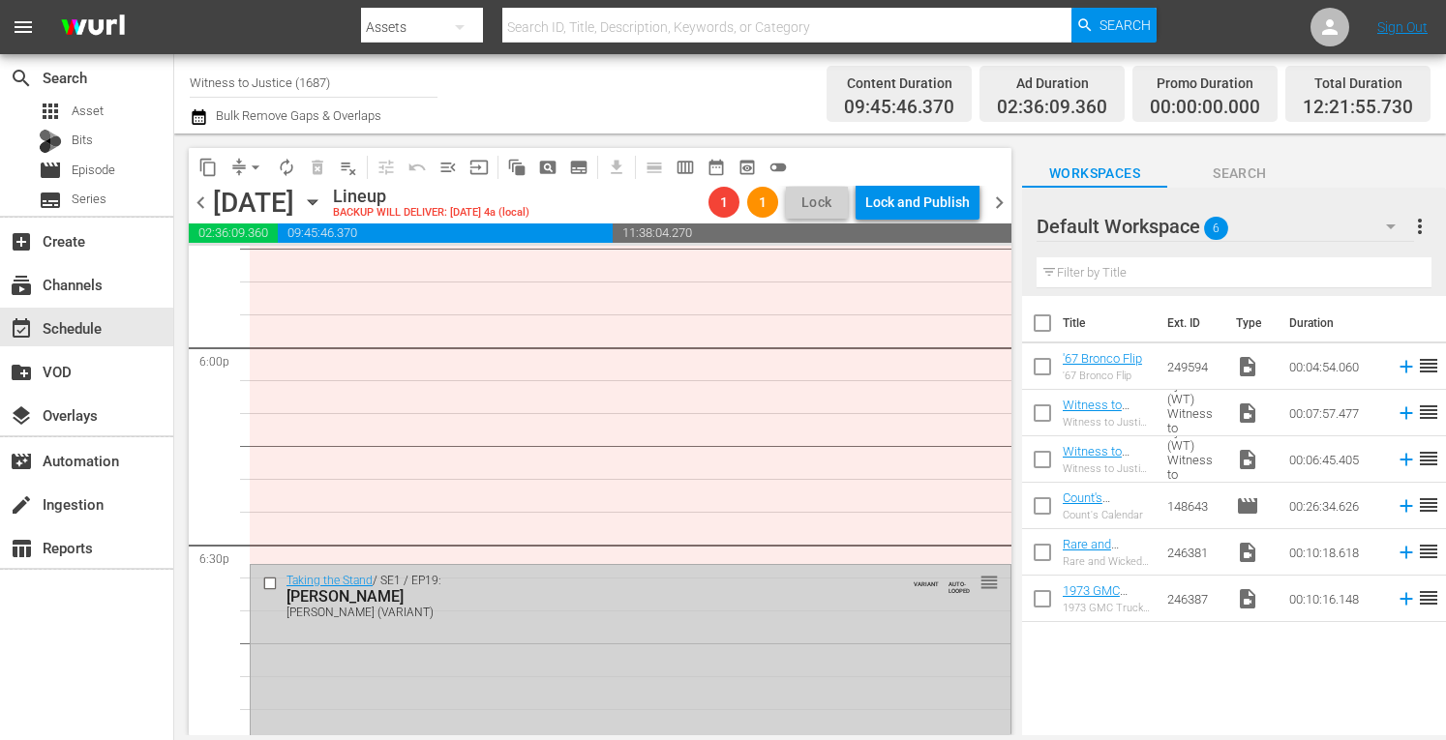
click at [453, 648] on div "Taking the Stand / SE1 / EP19: Henry Segura Henry Segura (VARIANT) VARIANT AUTO…" at bounding box center [631, 735] width 760 height 340
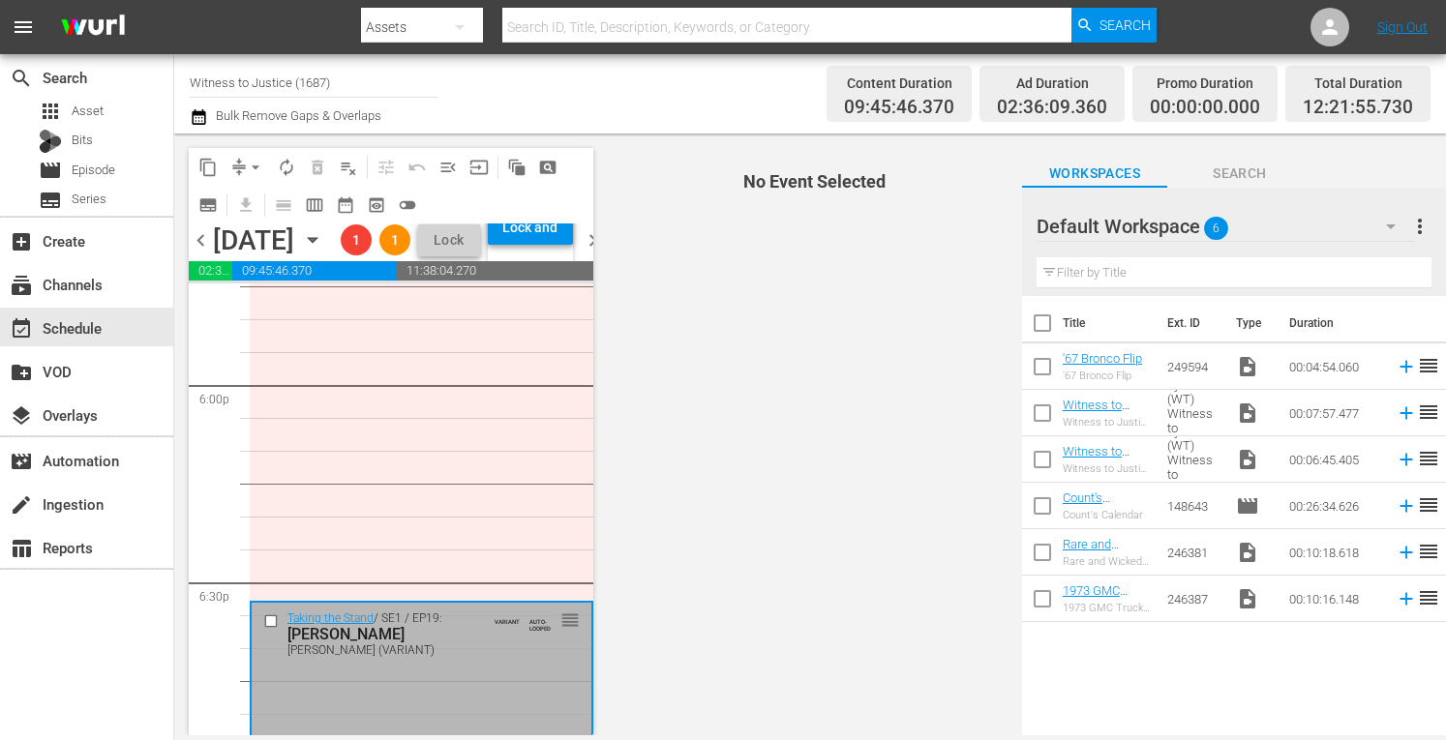
drag, startPoint x: 453, startPoint y: 648, endPoint x: 381, endPoint y: 703, distance: 90.4
click at [381, 644] on div "Henry Segura" at bounding box center [385, 634] width 197 height 18
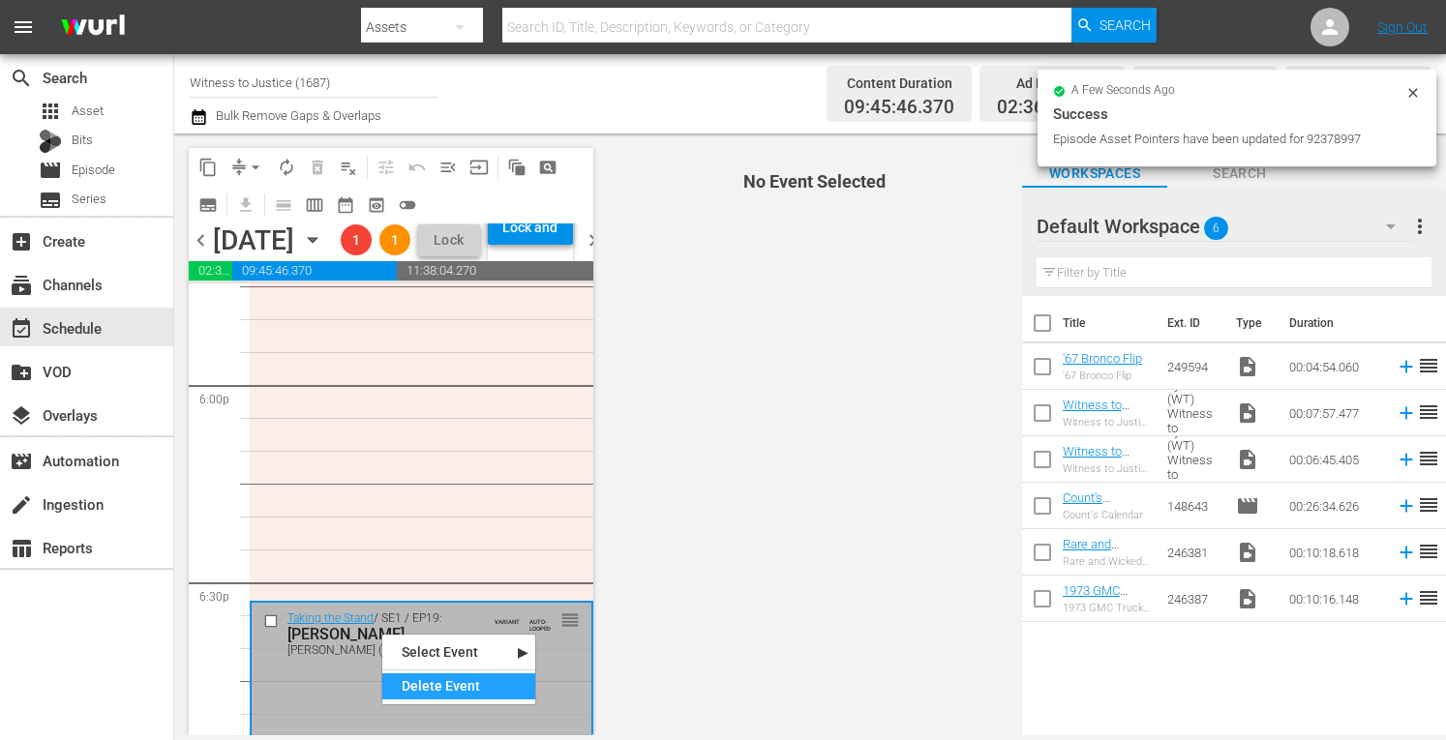
click at [417, 691] on div "Delete Event" at bounding box center [458, 687] width 153 height 26
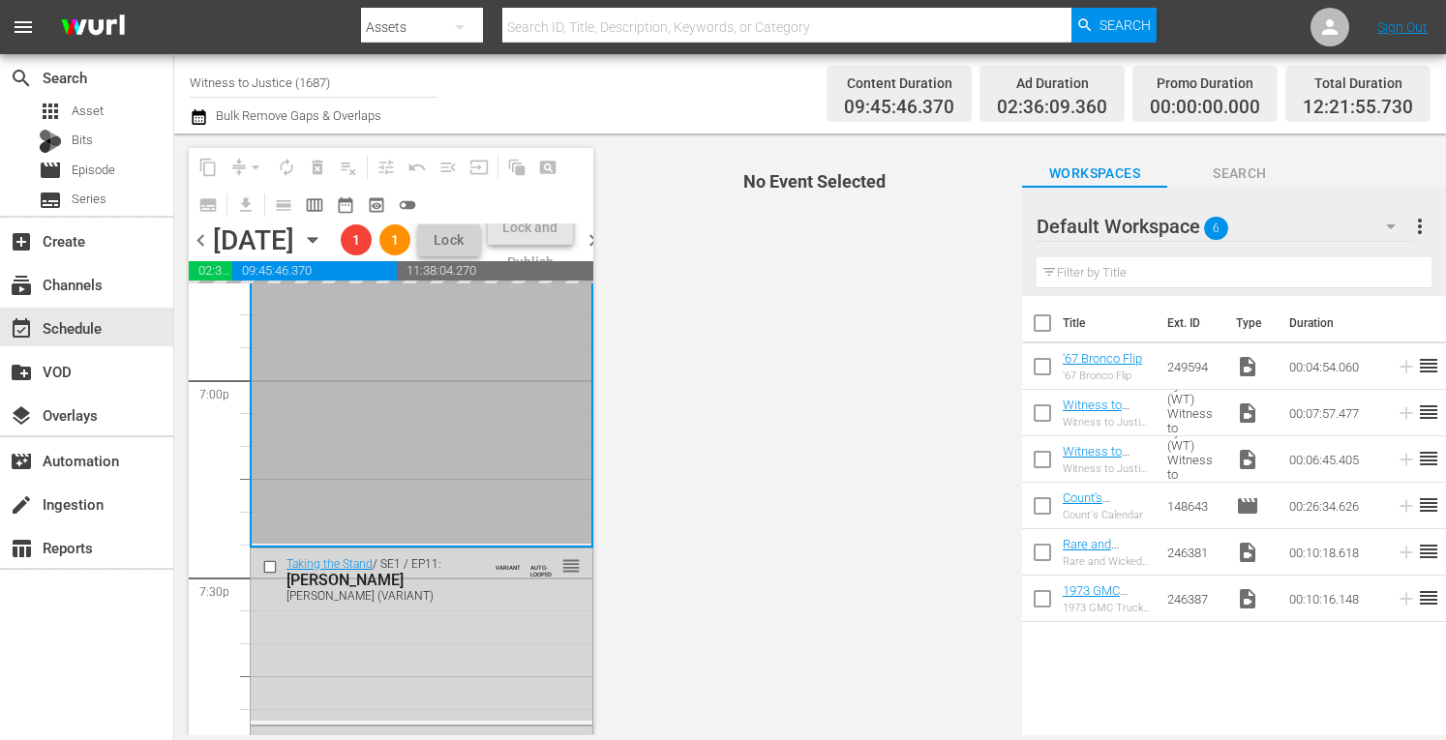
scroll to position [7471, 0]
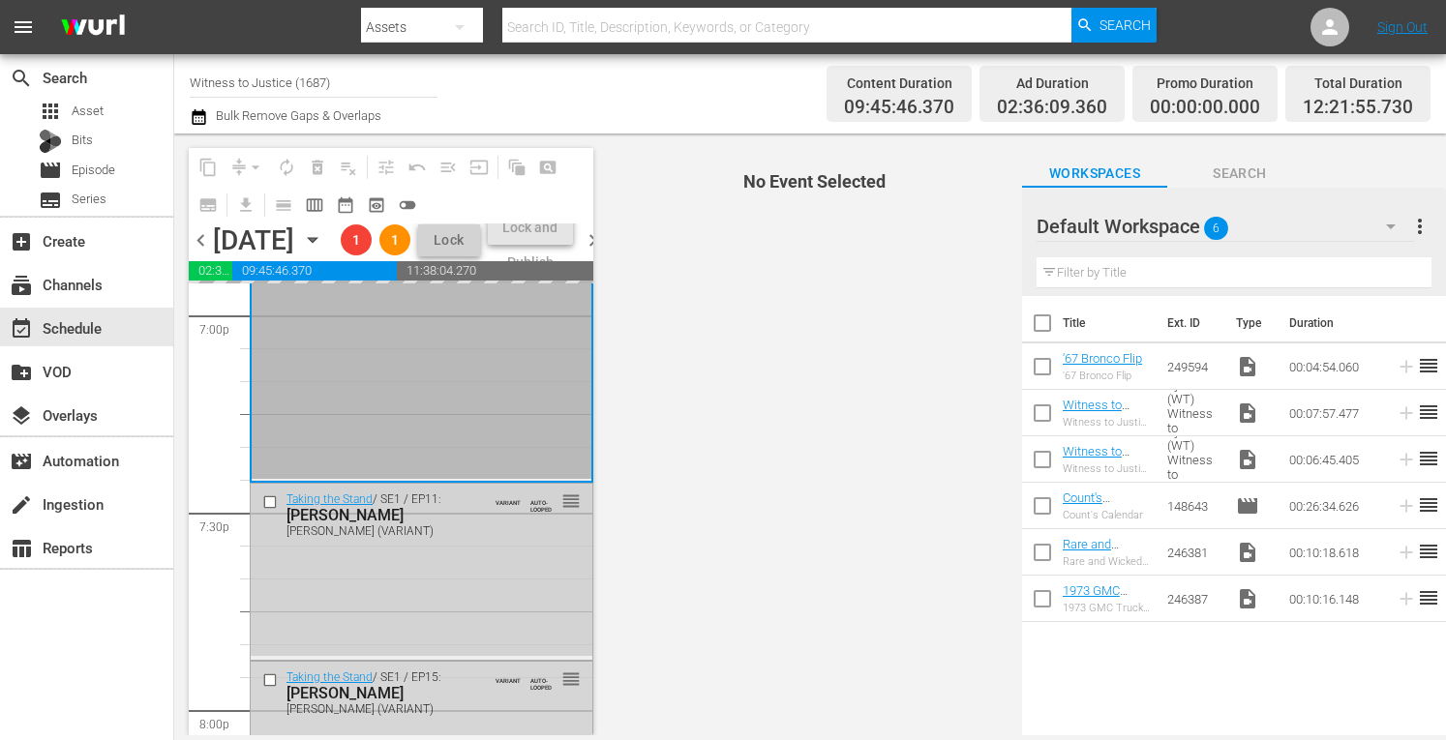
click at [484, 656] on div "Taking the Stand / SE1 / EP11: James Scandirito James Scandirito (VARIANT) VARI…" at bounding box center [422, 570] width 342 height 172
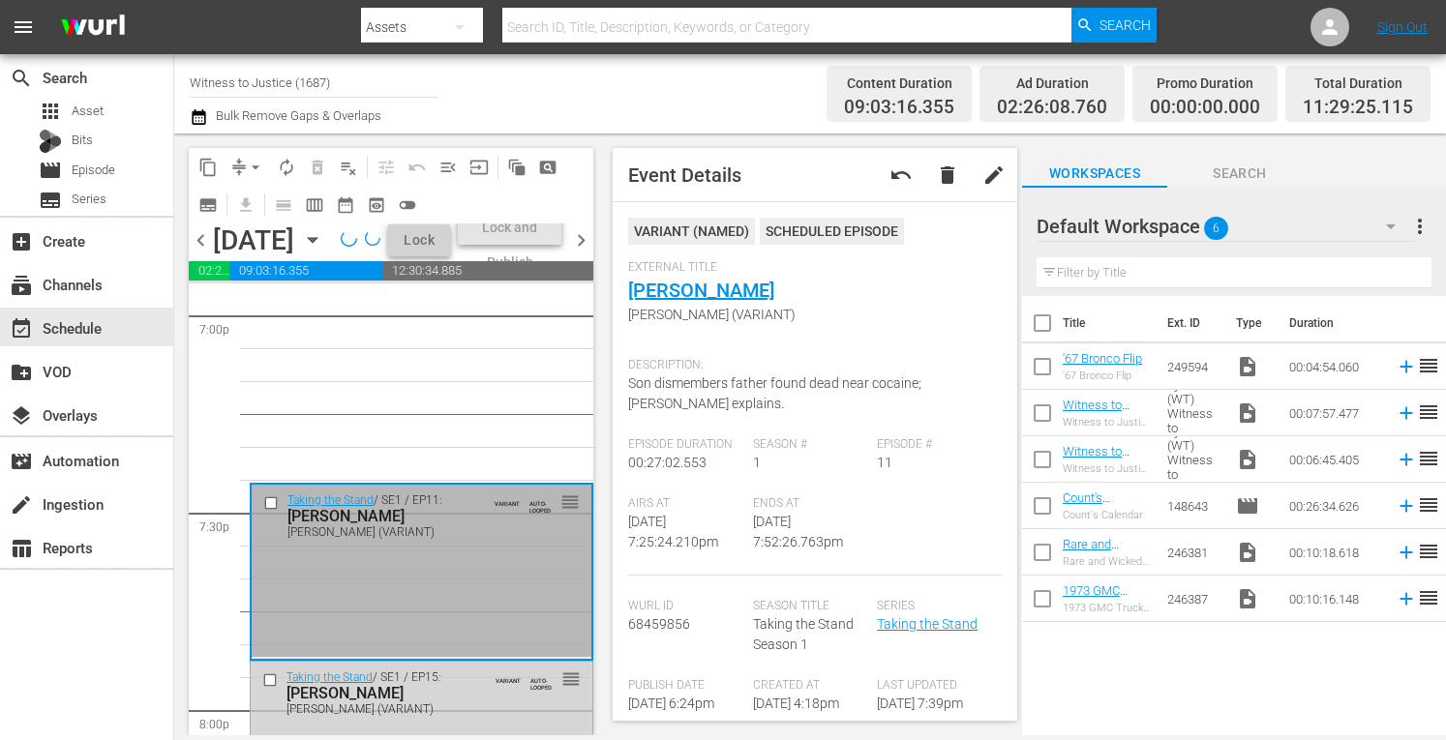
click at [465, 657] on div "Taking the Stand / SE1 / EP11: James Scandirito James Scandirito (VARIANT) VARI…" at bounding box center [422, 571] width 340 height 172
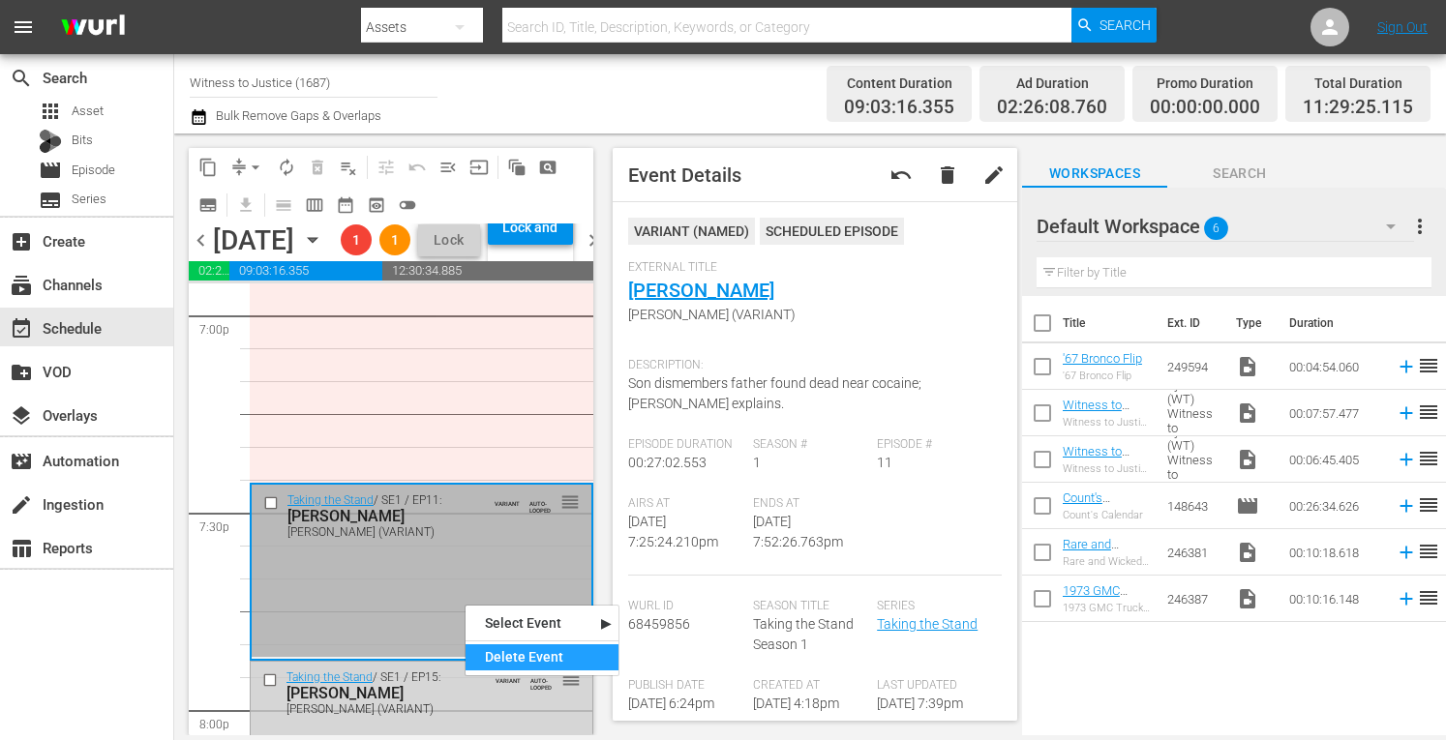
click at [498, 659] on div "Delete Event" at bounding box center [542, 658] width 153 height 26
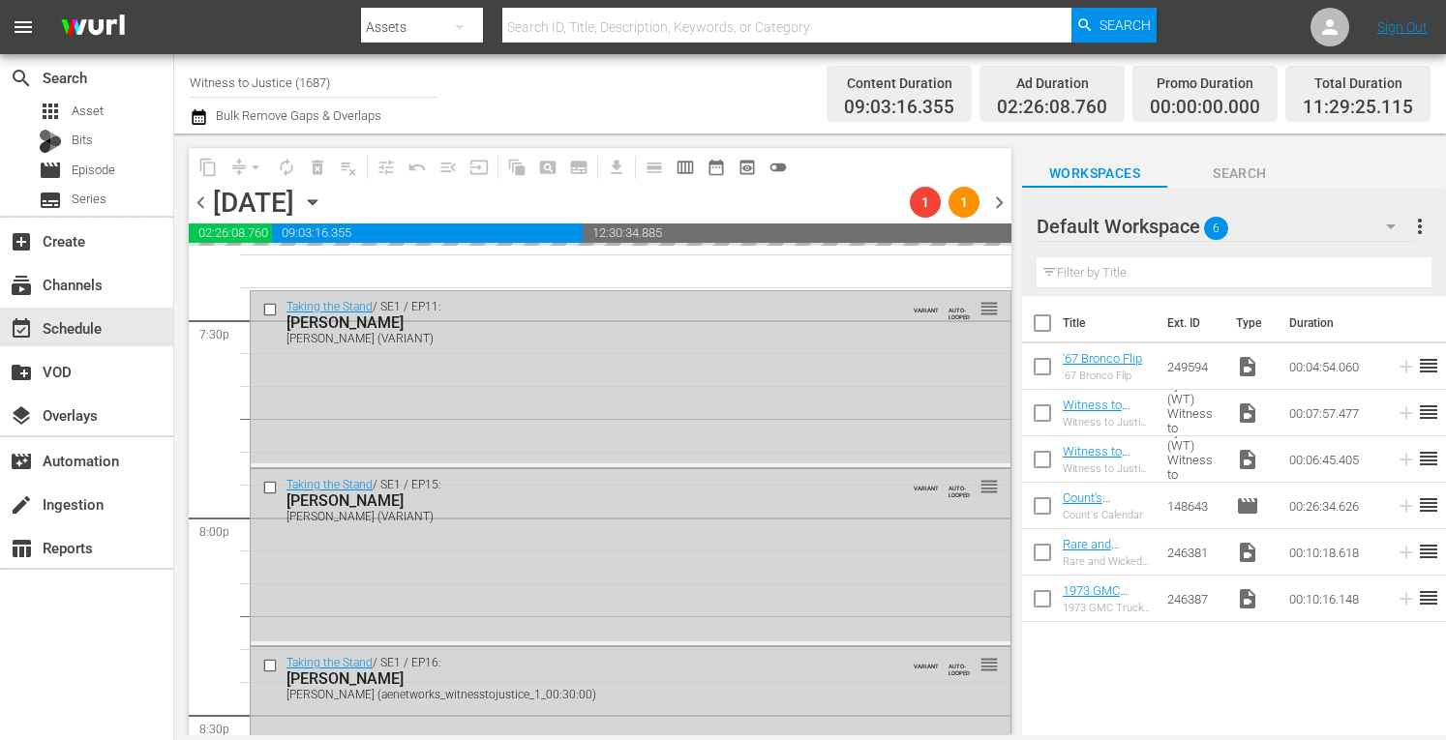
click at [582, 730] on div "Taking the Stand / SE1 / EP16: ROY OLIVER ROY OLIVER (aenetworks_witnesstojusti…" at bounding box center [631, 733] width 760 height 170
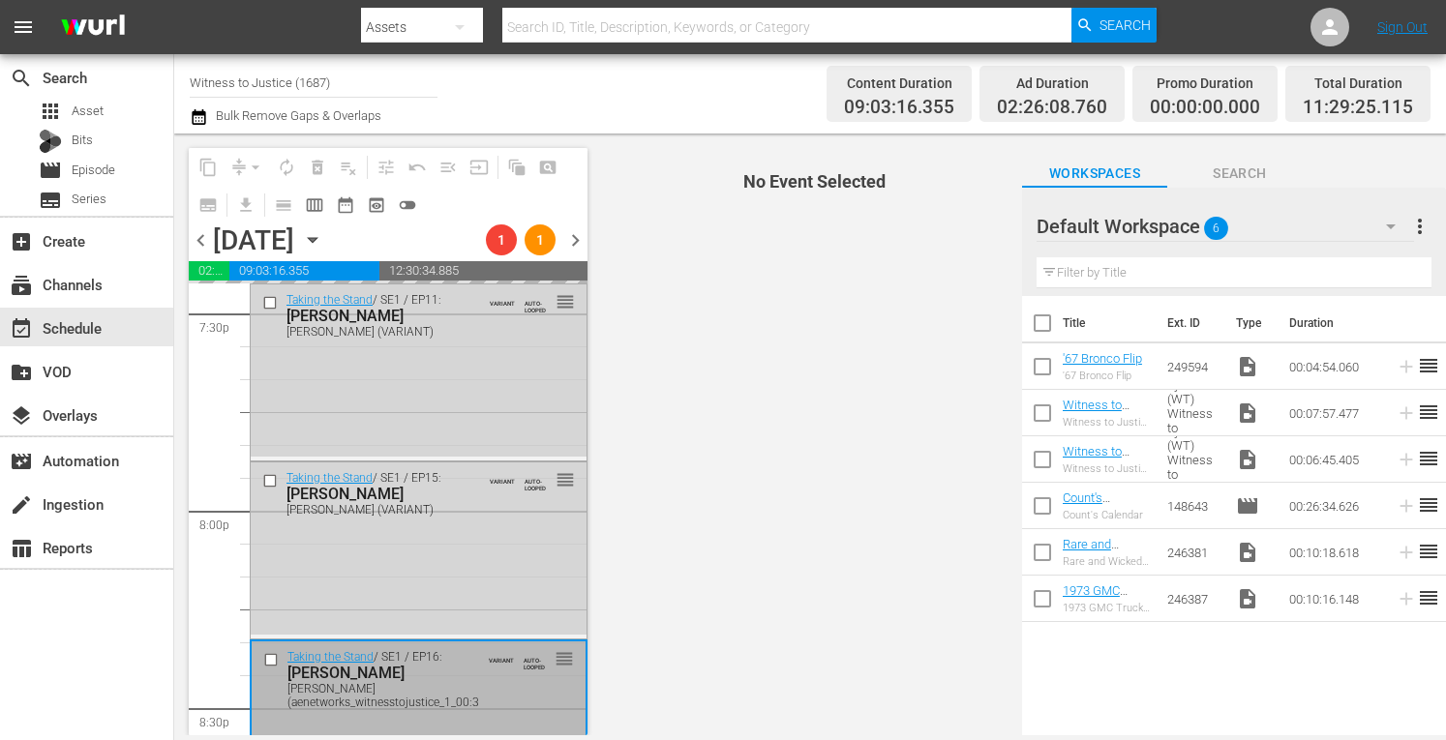
scroll to position [7704, 0]
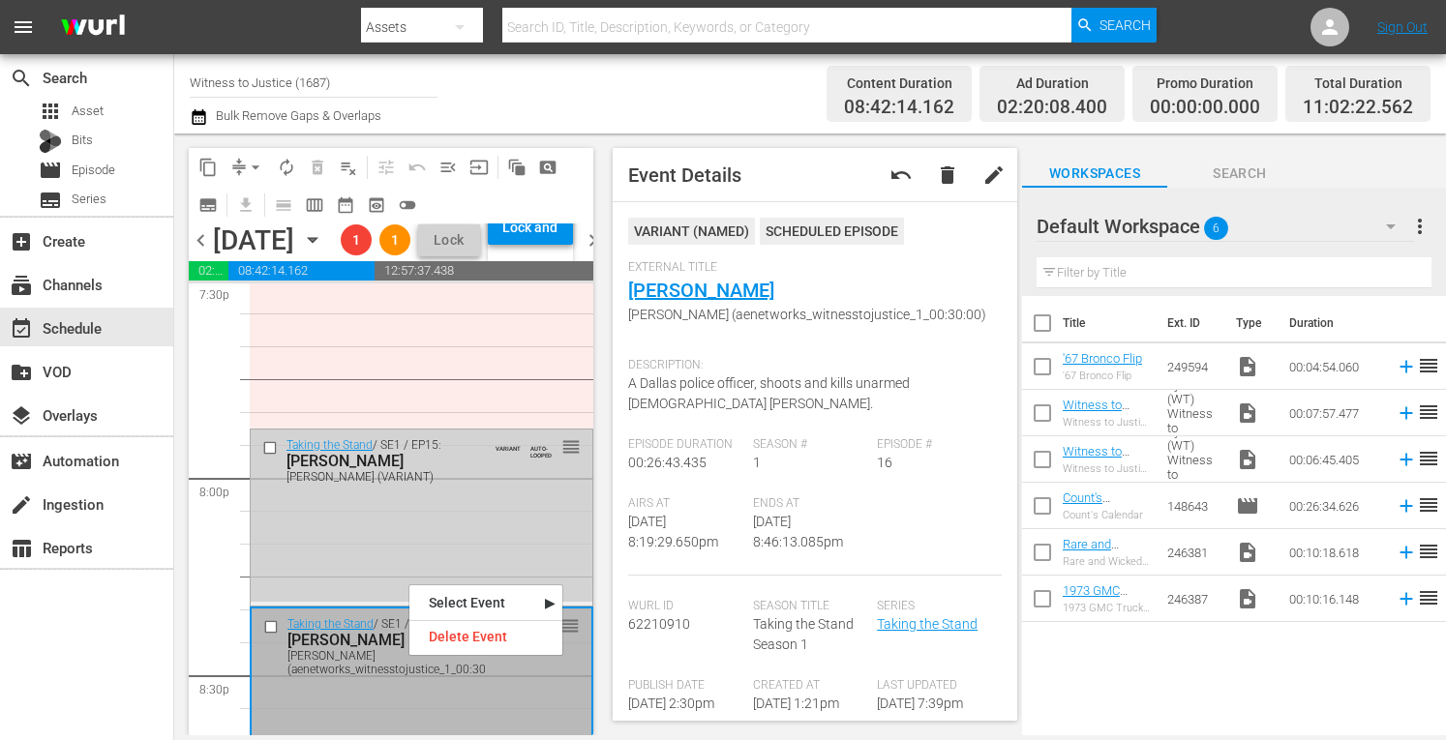
click at [333, 579] on div "Taking the Stand / SE1 / EP15: Lindsay Partin Lindsay Partin (VARIANT) VARIANT …" at bounding box center [422, 516] width 342 height 172
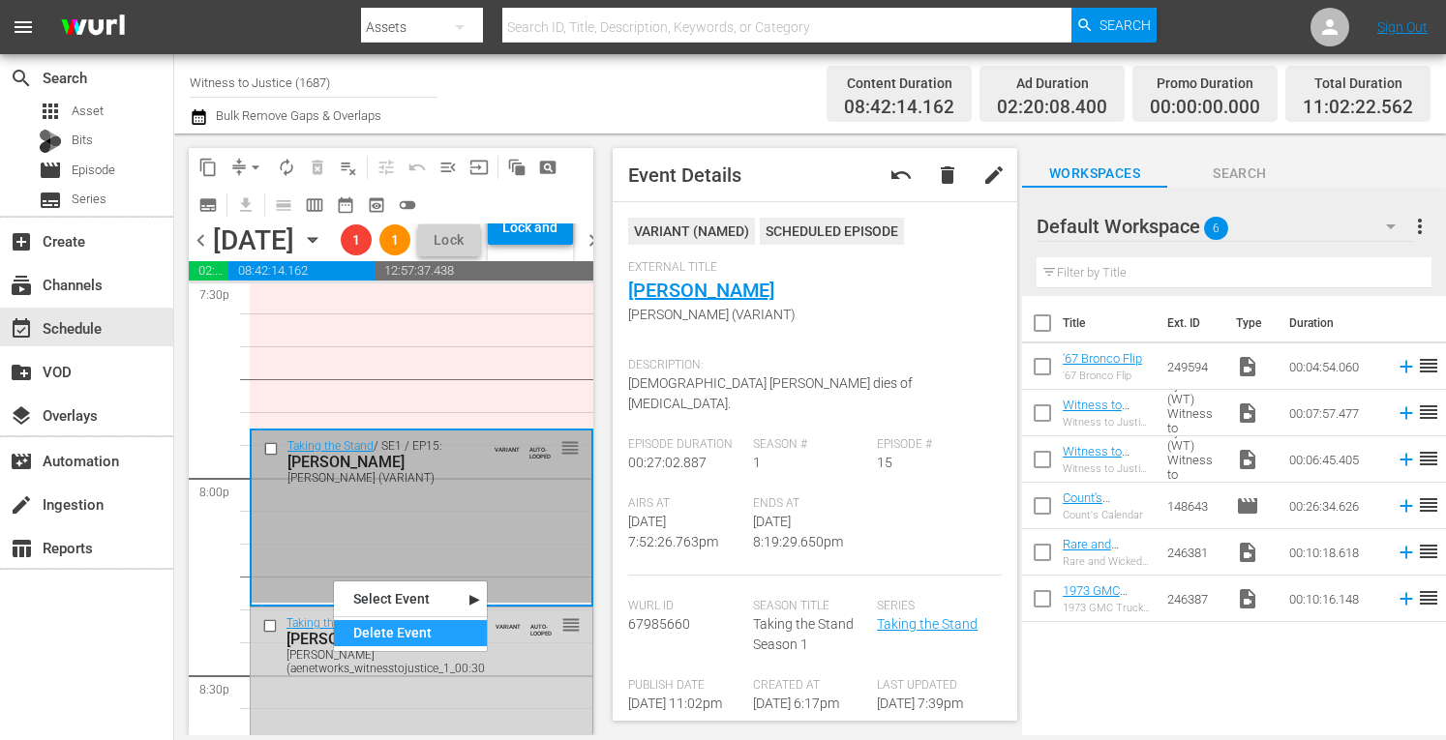
click at [368, 630] on div "Delete Event" at bounding box center [410, 633] width 153 height 26
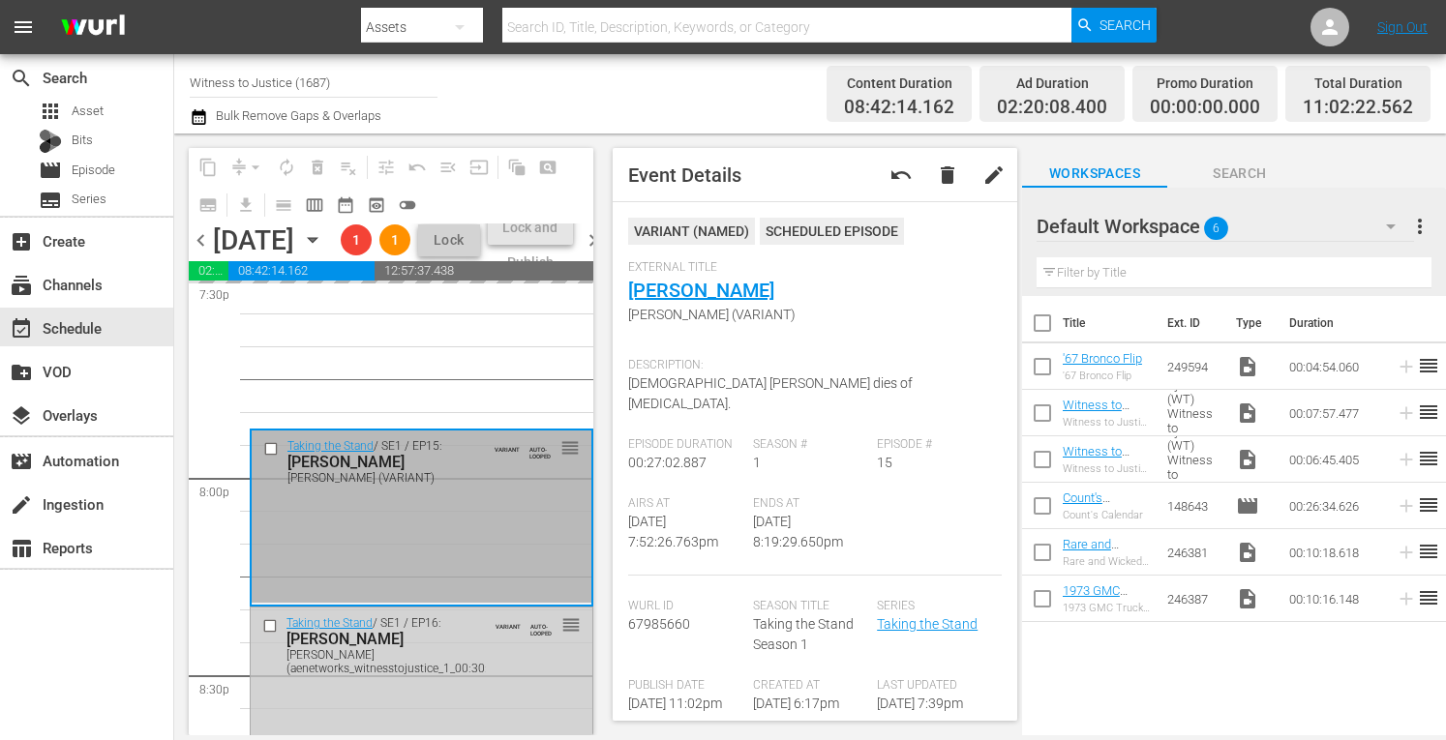
click at [377, 649] on div "ROY OLIVER" at bounding box center [396, 639] width 219 height 18
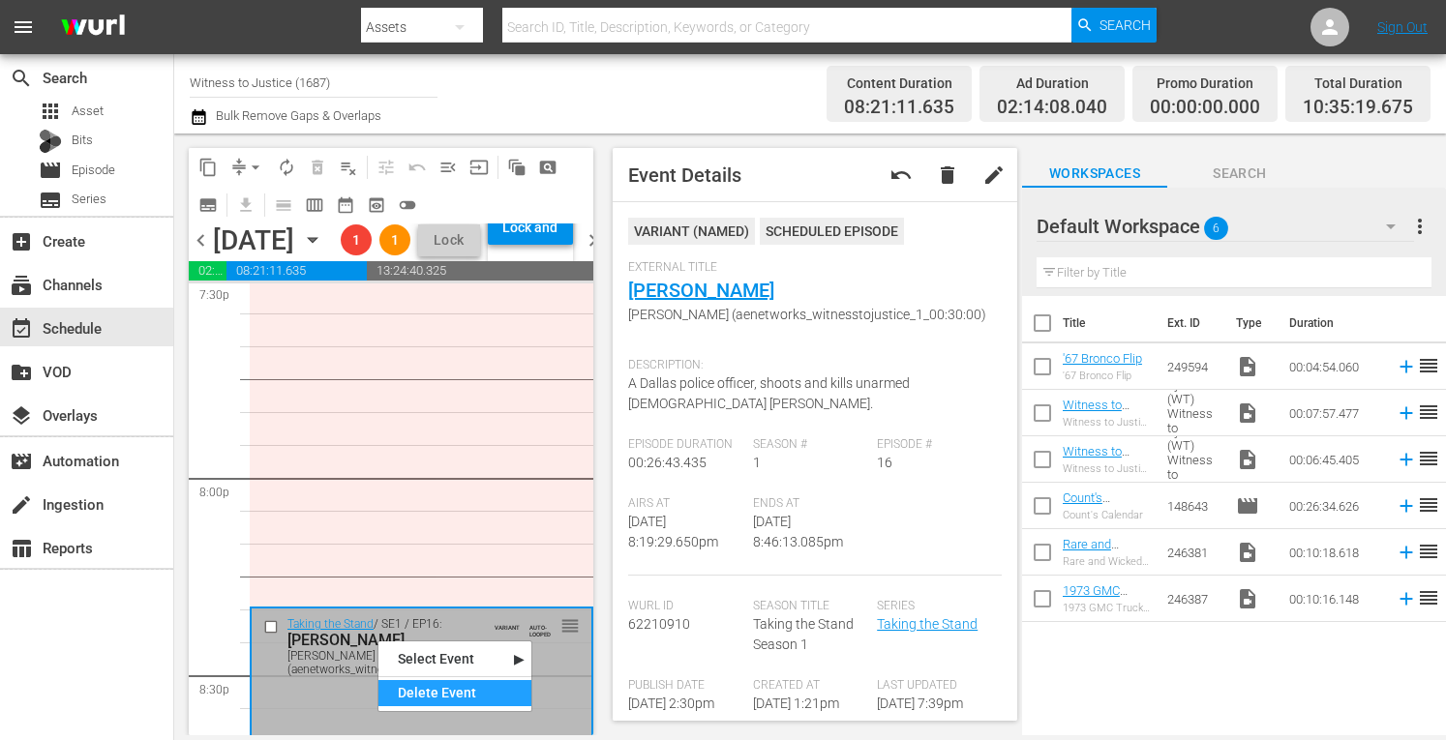
click at [399, 696] on div "Delete Event" at bounding box center [454, 693] width 153 height 26
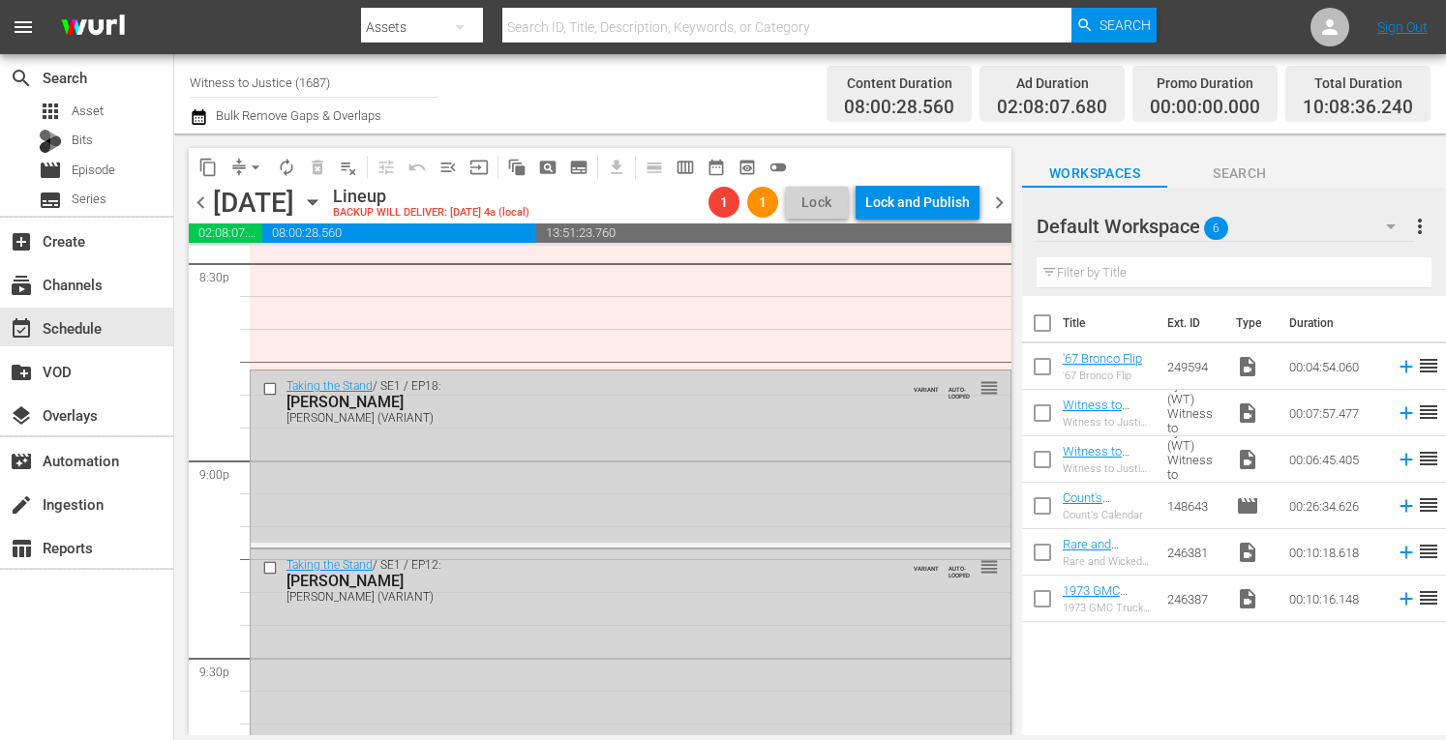
scroll to position [8156, 0]
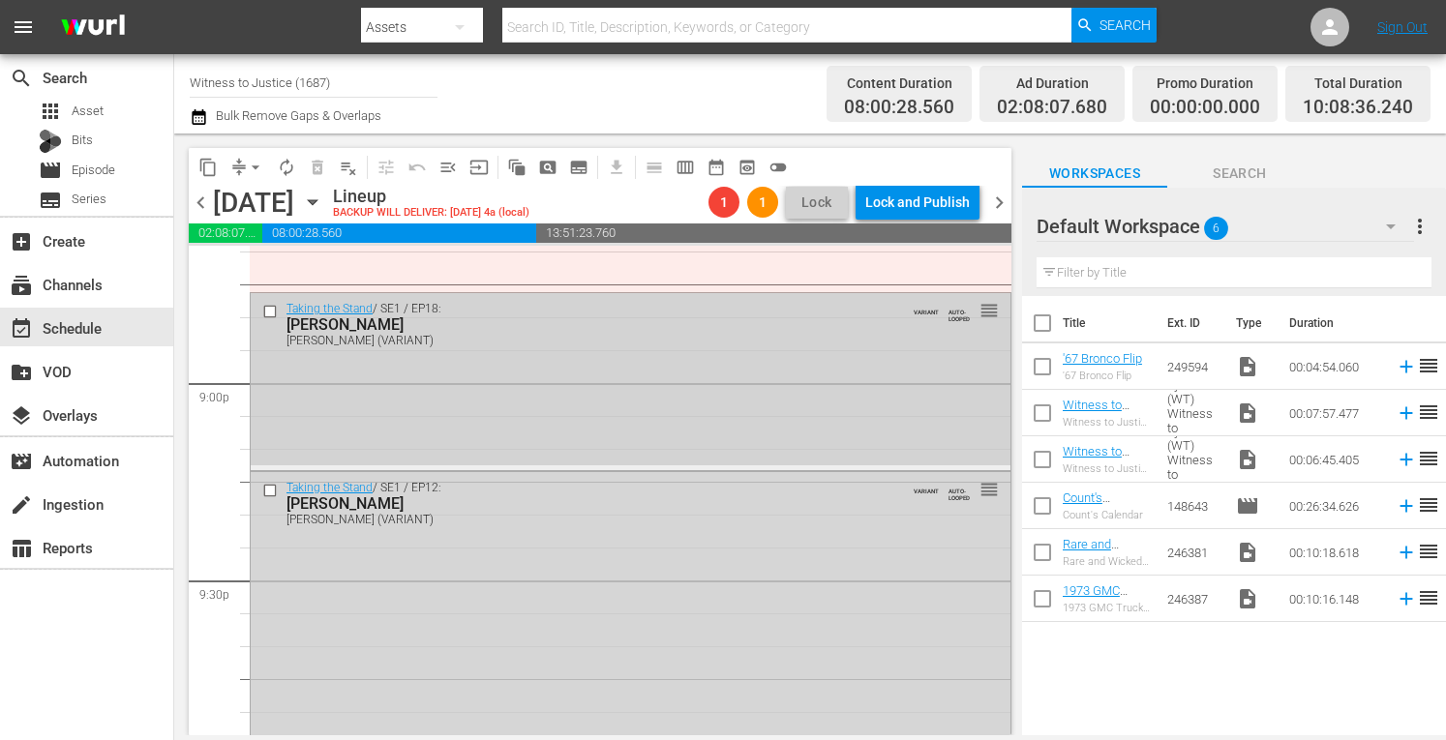
click at [602, 400] on div "Taking the Stand / SE1 / EP18: TODD MULLIS TODD MULLIS (VARIANT) VARIANT AUTO-L…" at bounding box center [631, 379] width 760 height 172
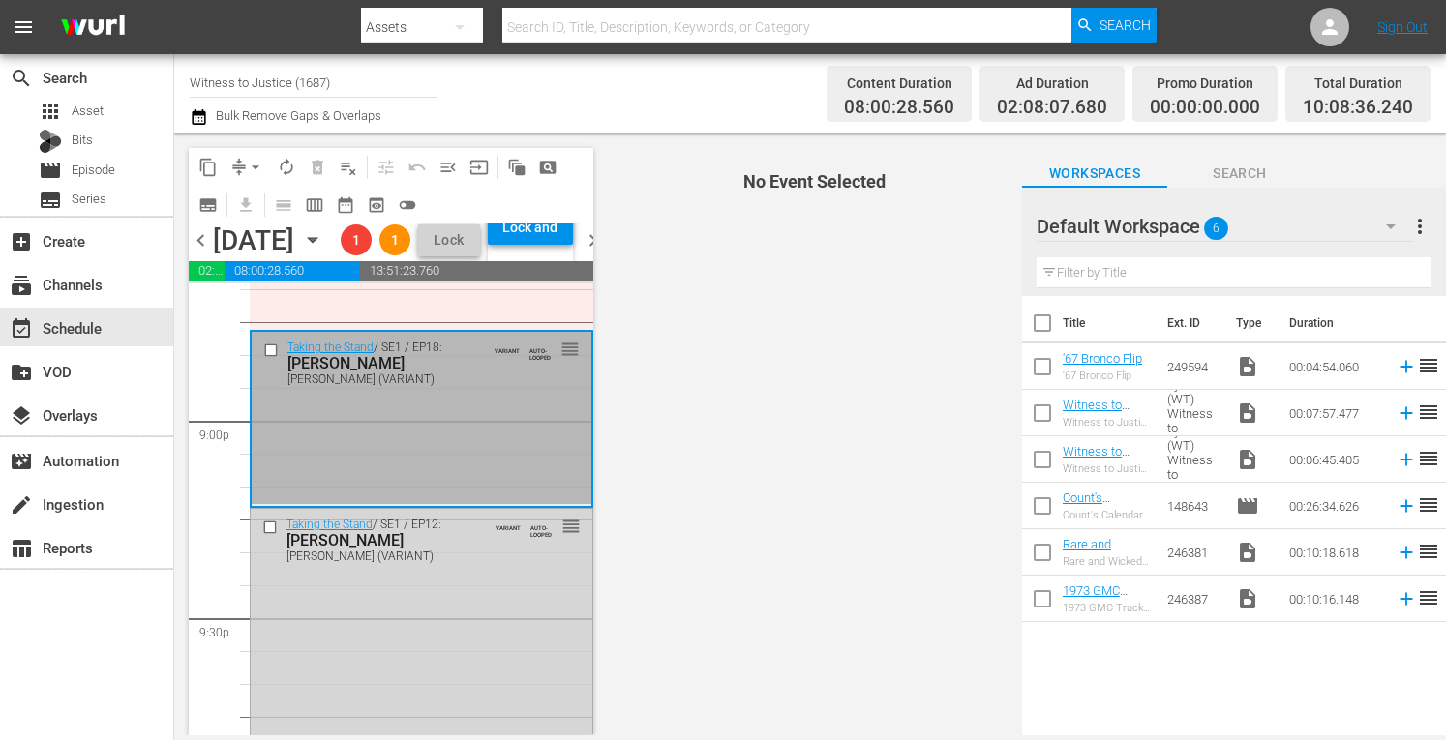
drag, startPoint x: 602, startPoint y: 400, endPoint x: 453, endPoint y: 509, distance: 184.9
click at [453, 504] on div "Taking the Stand / SE1 / EP18: TODD MULLIS TODD MULLIS (VARIANT) VARIANT AUTO-L…" at bounding box center [422, 418] width 340 height 172
click at [490, 558] on div "Delete Event" at bounding box center [530, 564] width 153 height 26
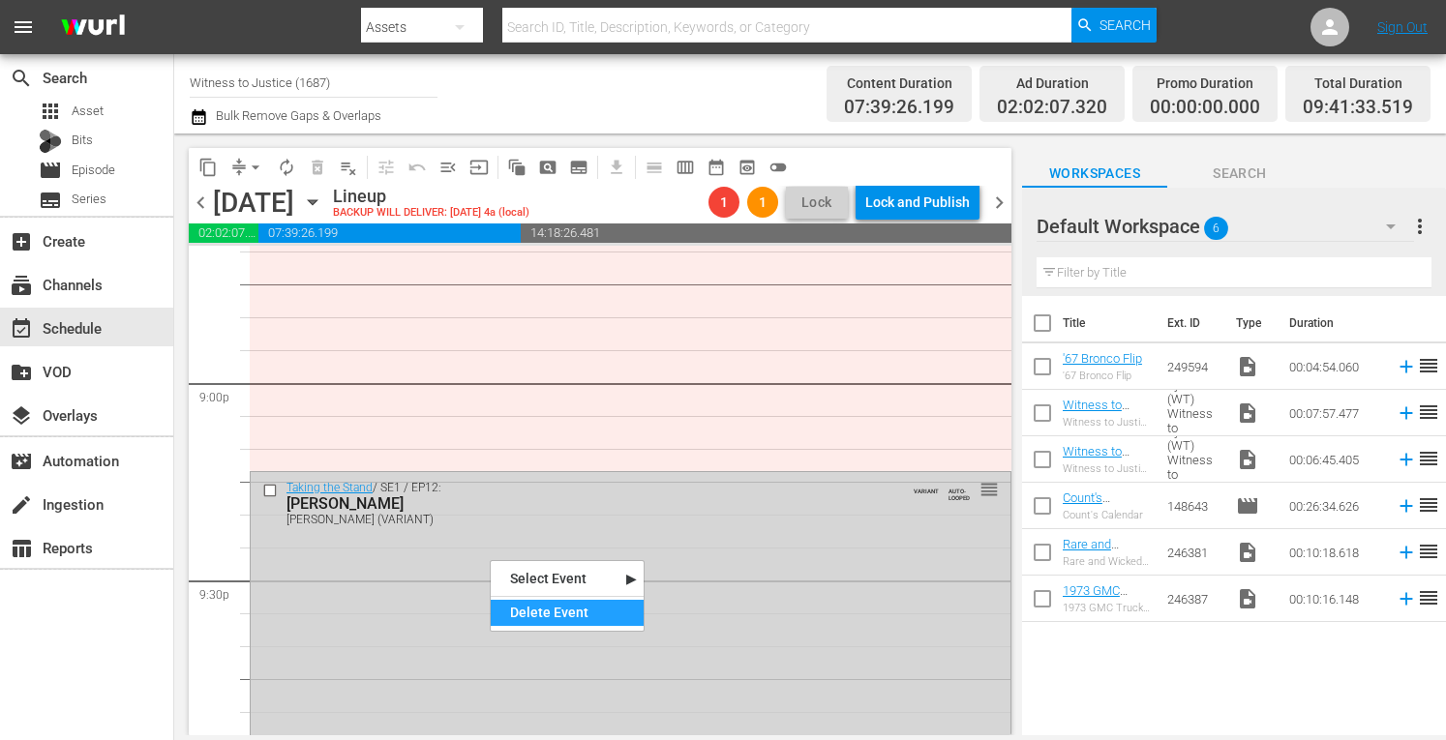
click at [527, 611] on div "Delete Event" at bounding box center [567, 613] width 153 height 26
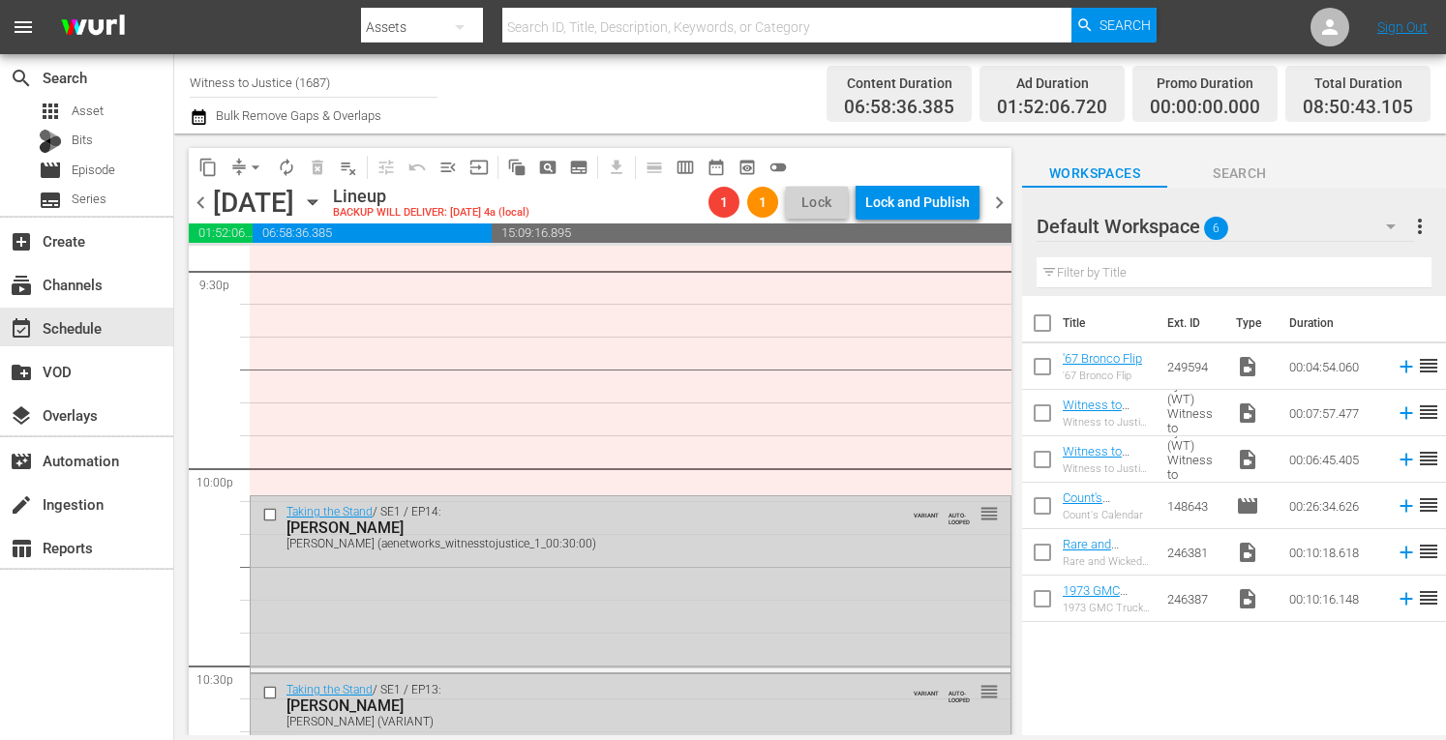
scroll to position [8646, 0]
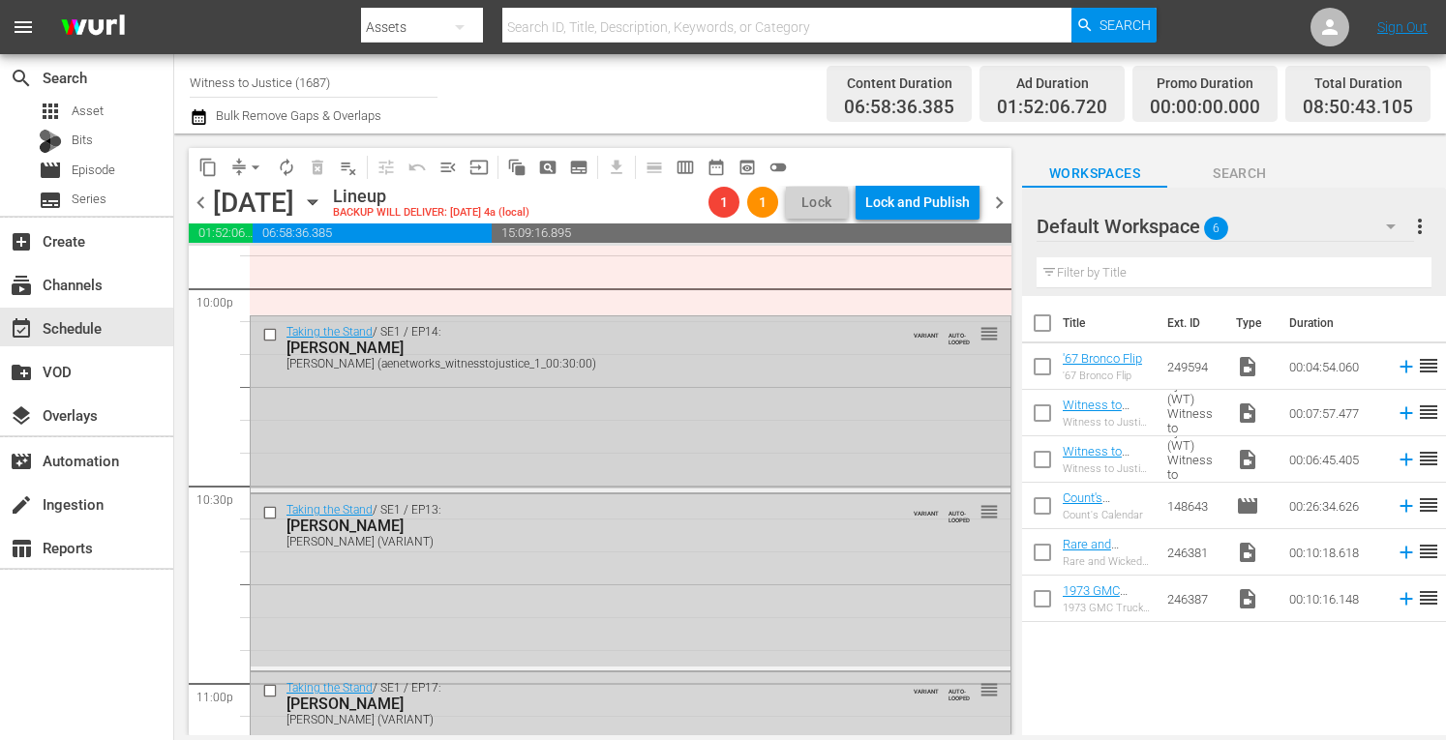
click at [622, 440] on div "Taking the Stand / SE1 / EP14: TODD KENDHAMMER TODD KENDHAMMER (aenetworks_witn…" at bounding box center [631, 403] width 760 height 172
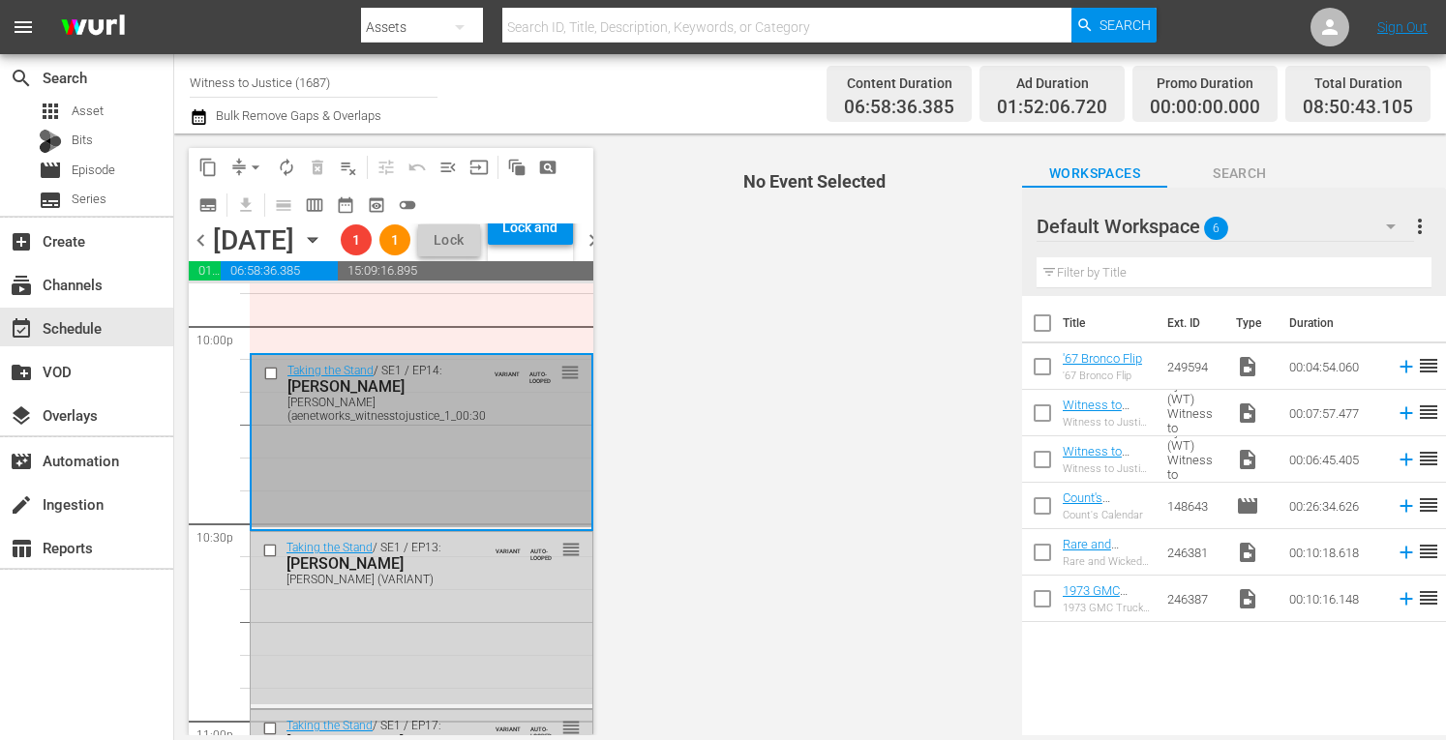
drag, startPoint x: 622, startPoint y: 440, endPoint x: 438, endPoint y: 514, distance: 199.0
click at [438, 514] on div "Taking the Stand / SE1 / EP14: TODD KENDHAMMER TODD KENDHAMMER (aenetworks_witn…" at bounding box center [422, 441] width 340 height 172
click at [478, 564] on div "Delete Event" at bounding box center [514, 569] width 153 height 26
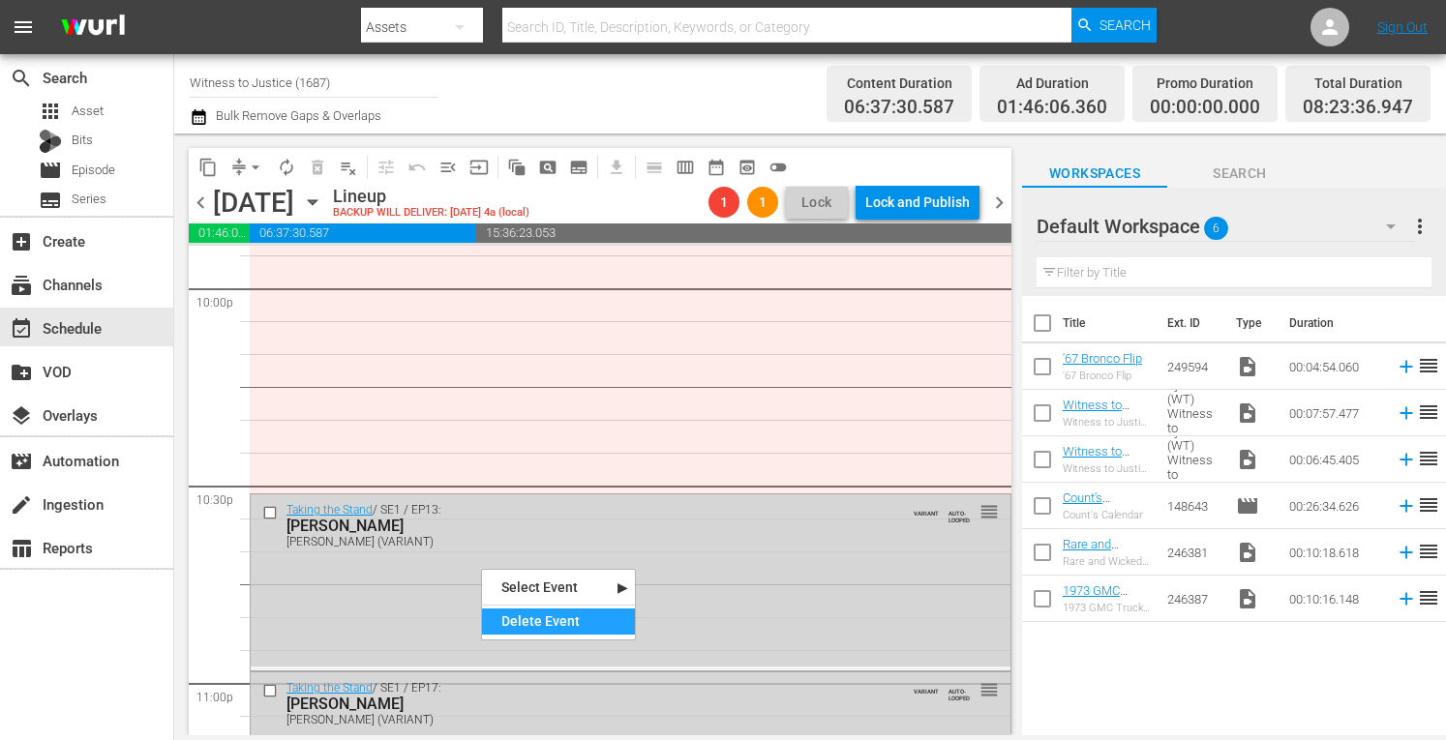
click at [511, 619] on div "Delete Event" at bounding box center [558, 622] width 153 height 26
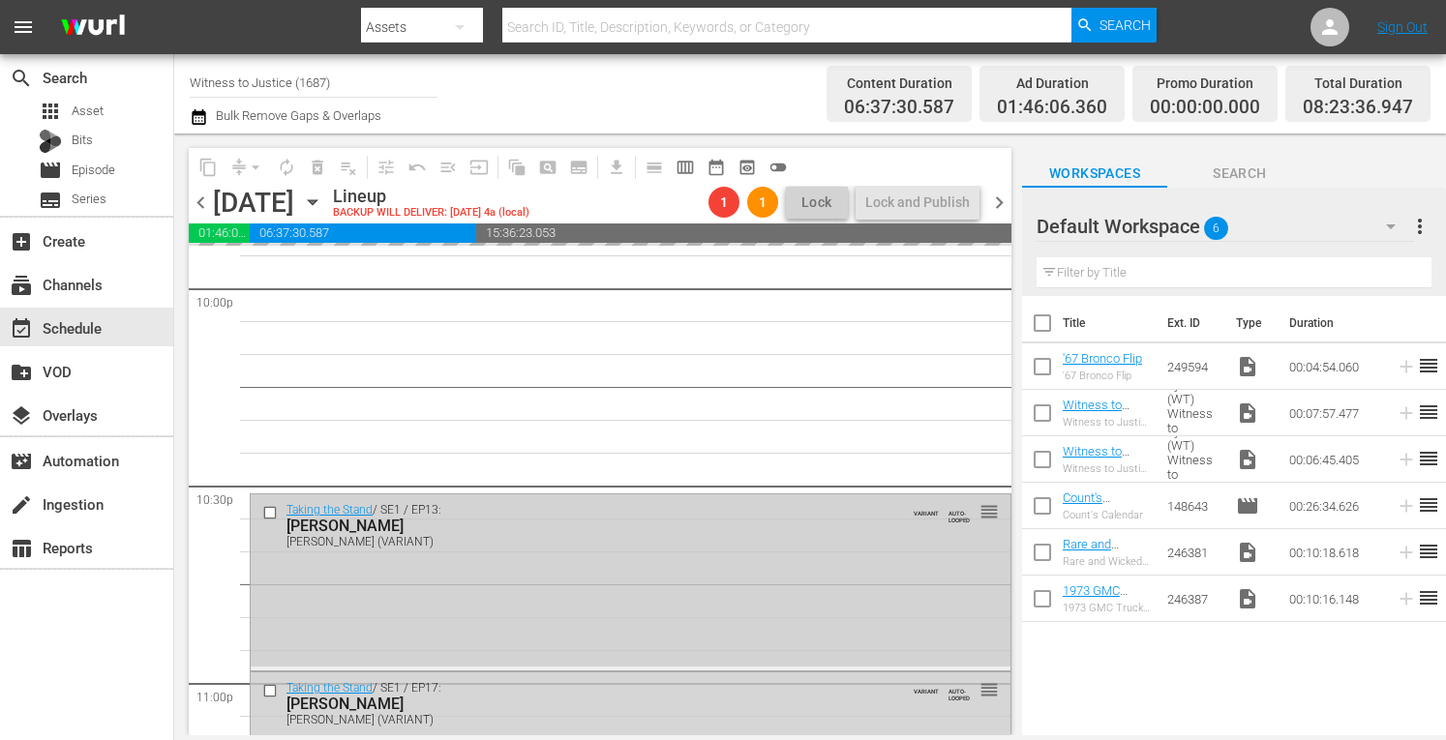
click at [528, 609] on div "Taking the Stand / SE1 / EP13: Claudia Hoerig Claudia Hoerig (VARIANT) VARIANT …" at bounding box center [631, 581] width 760 height 172
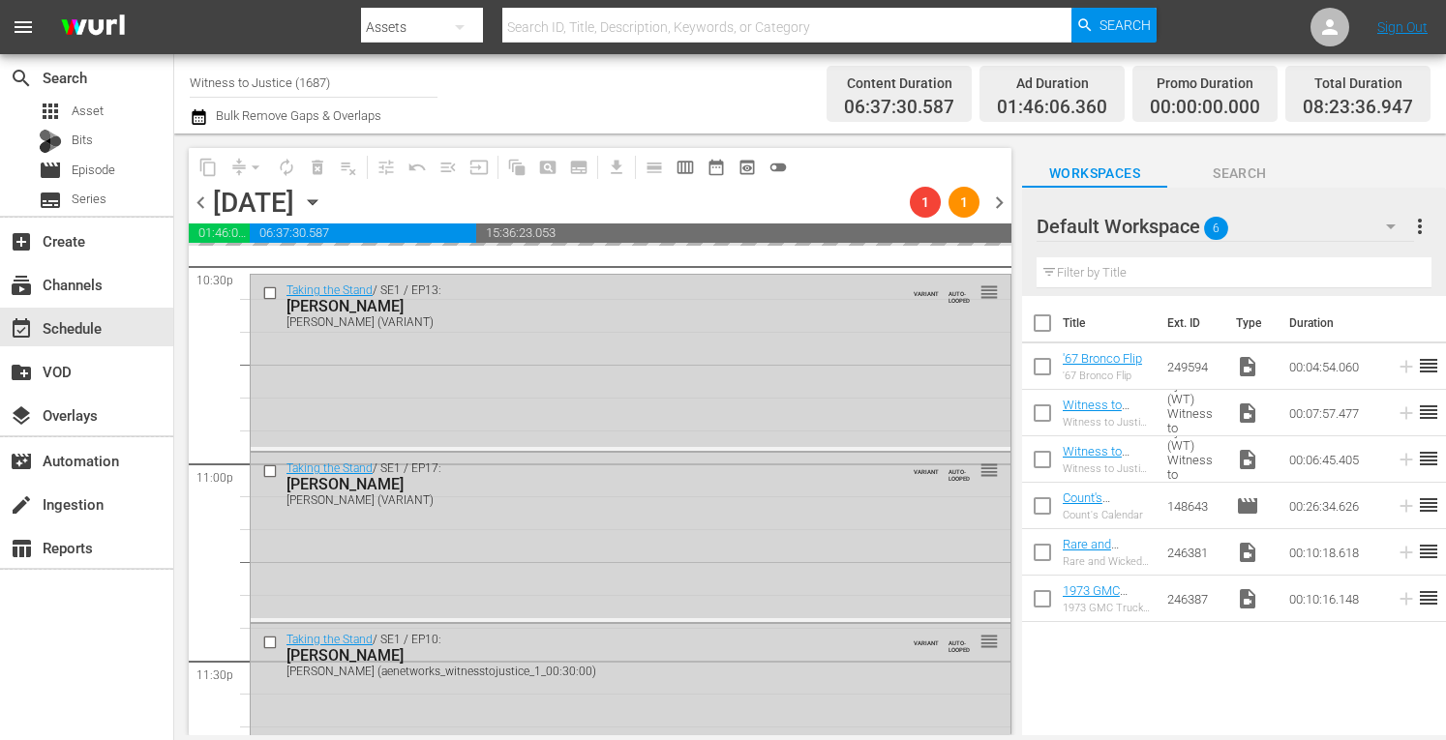
scroll to position [8969, 0]
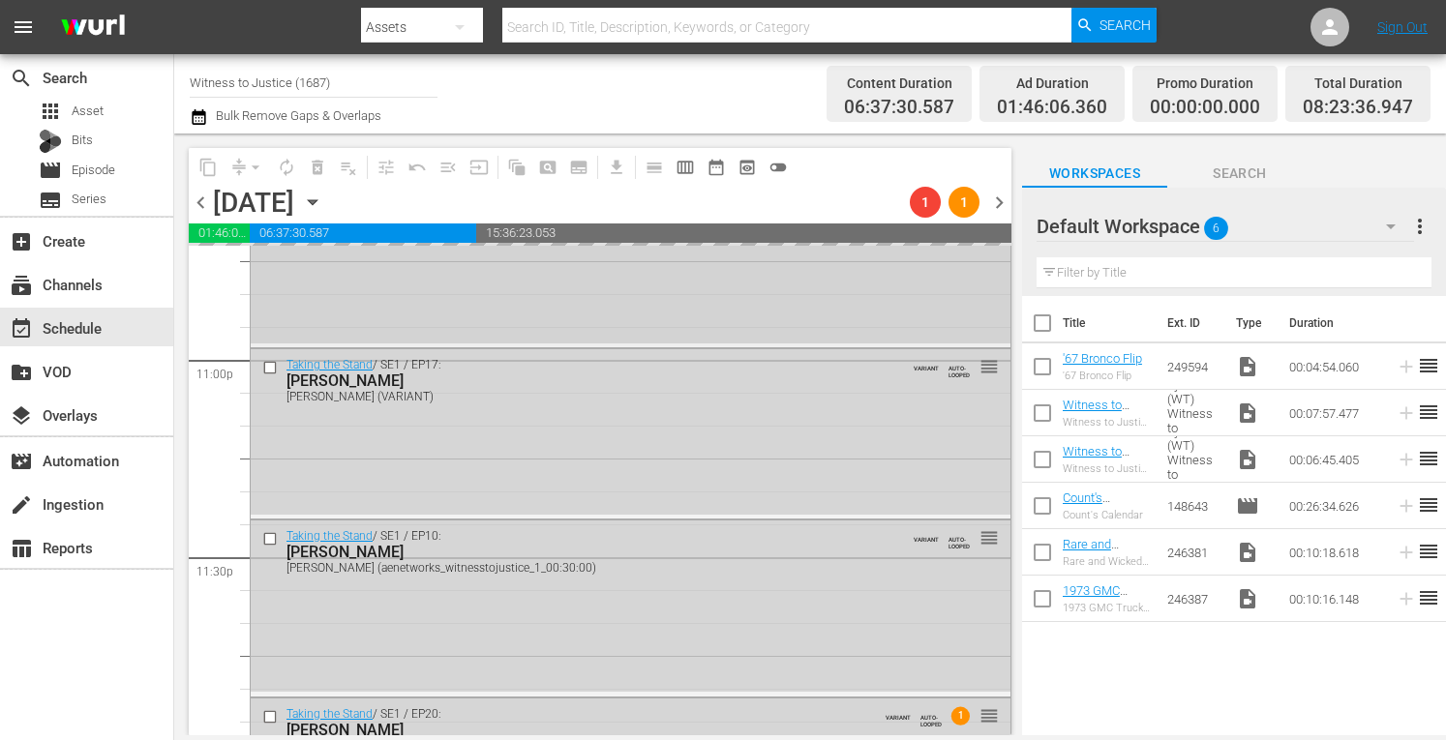
click at [709, 285] on div "Taking the Stand / SE1 / EP13: Claudia Hoerig Claudia Hoerig (VARIANT) VARIANT …" at bounding box center [631, 257] width 760 height 172
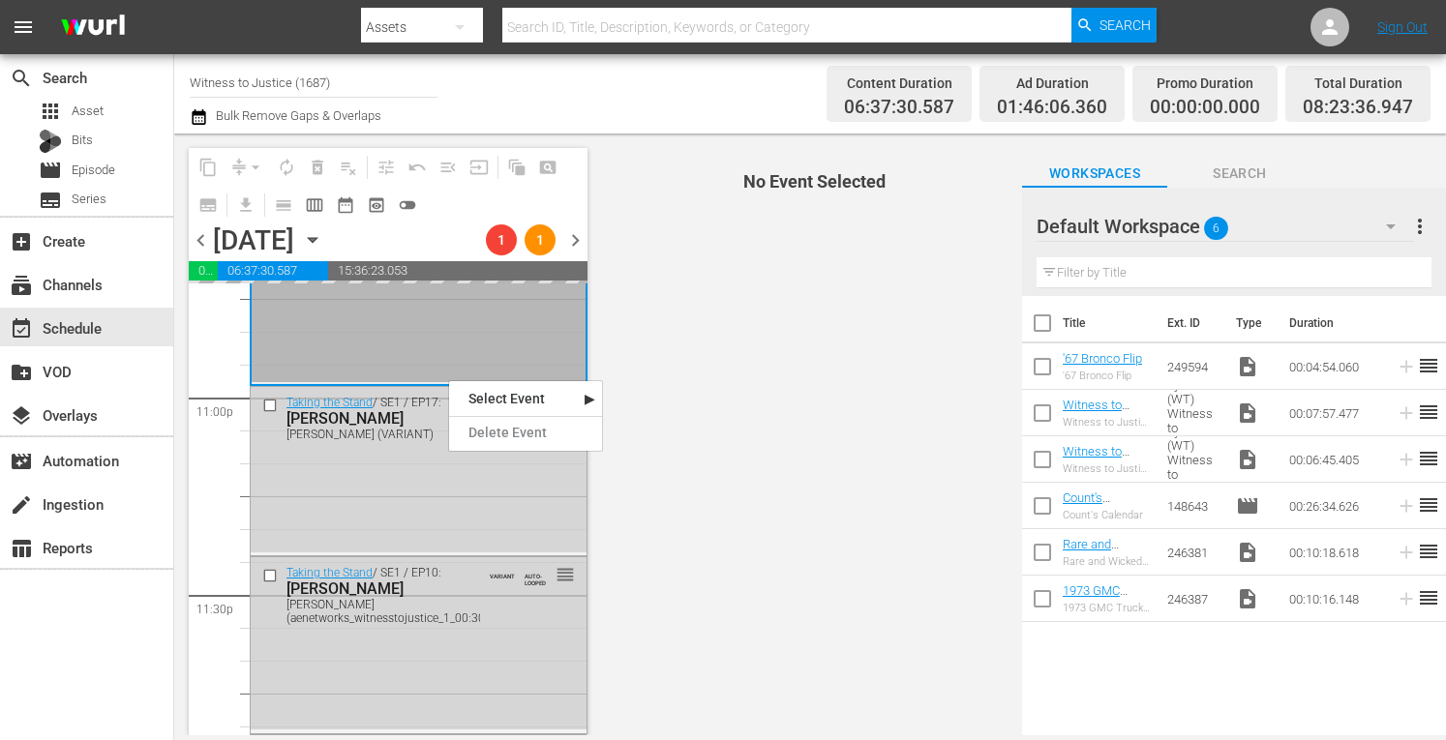
click at [448, 378] on div "Taking the Stand / SE1 / EP13: Claudia Hoerig Claudia Hoerig (VARIANT) VARIANT …" at bounding box center [419, 296] width 334 height 172
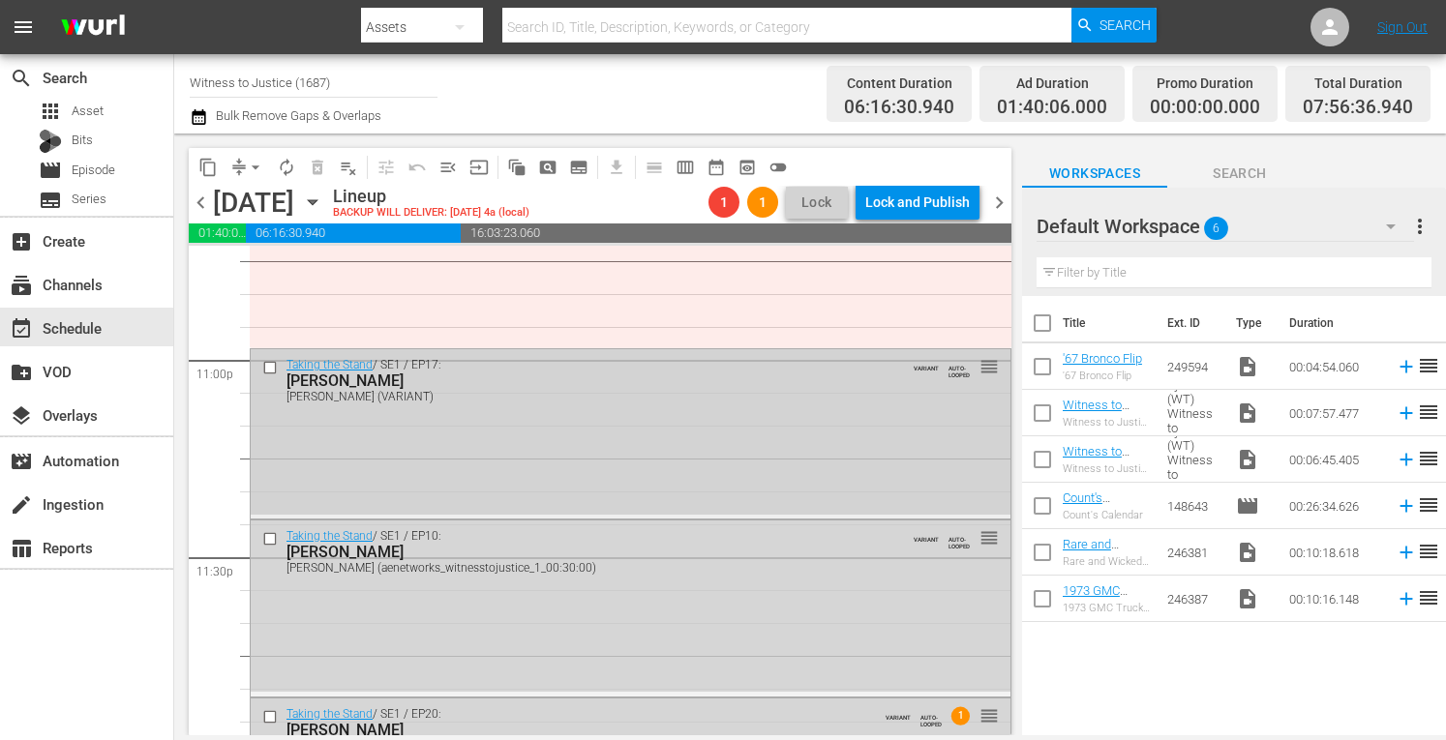
click at [449, 415] on div "Taking the Stand / SE1 / EP17: Jessica Groves Jessica Groves (VARIANT) VARIANT …" at bounding box center [631, 432] width 760 height 166
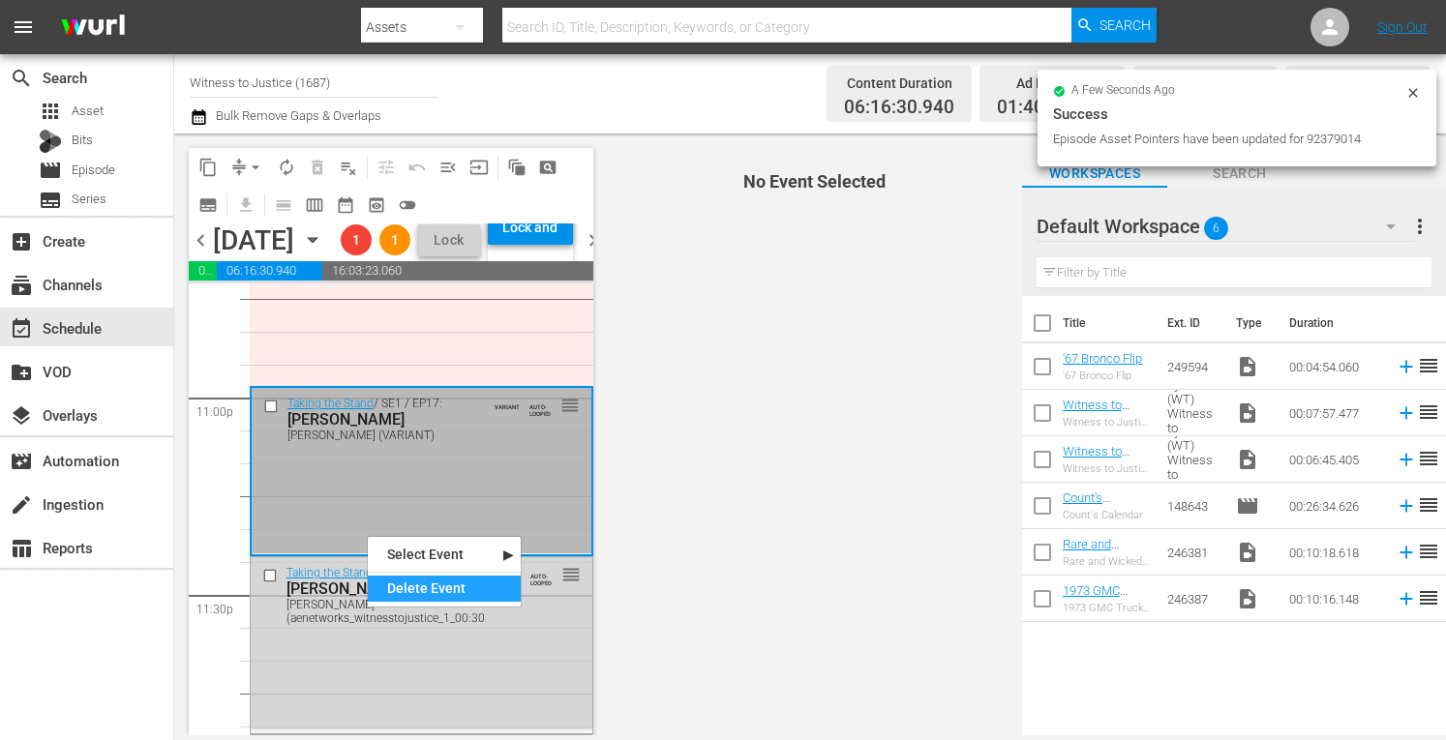
click at [407, 595] on div "Delete Event" at bounding box center [444, 589] width 153 height 26
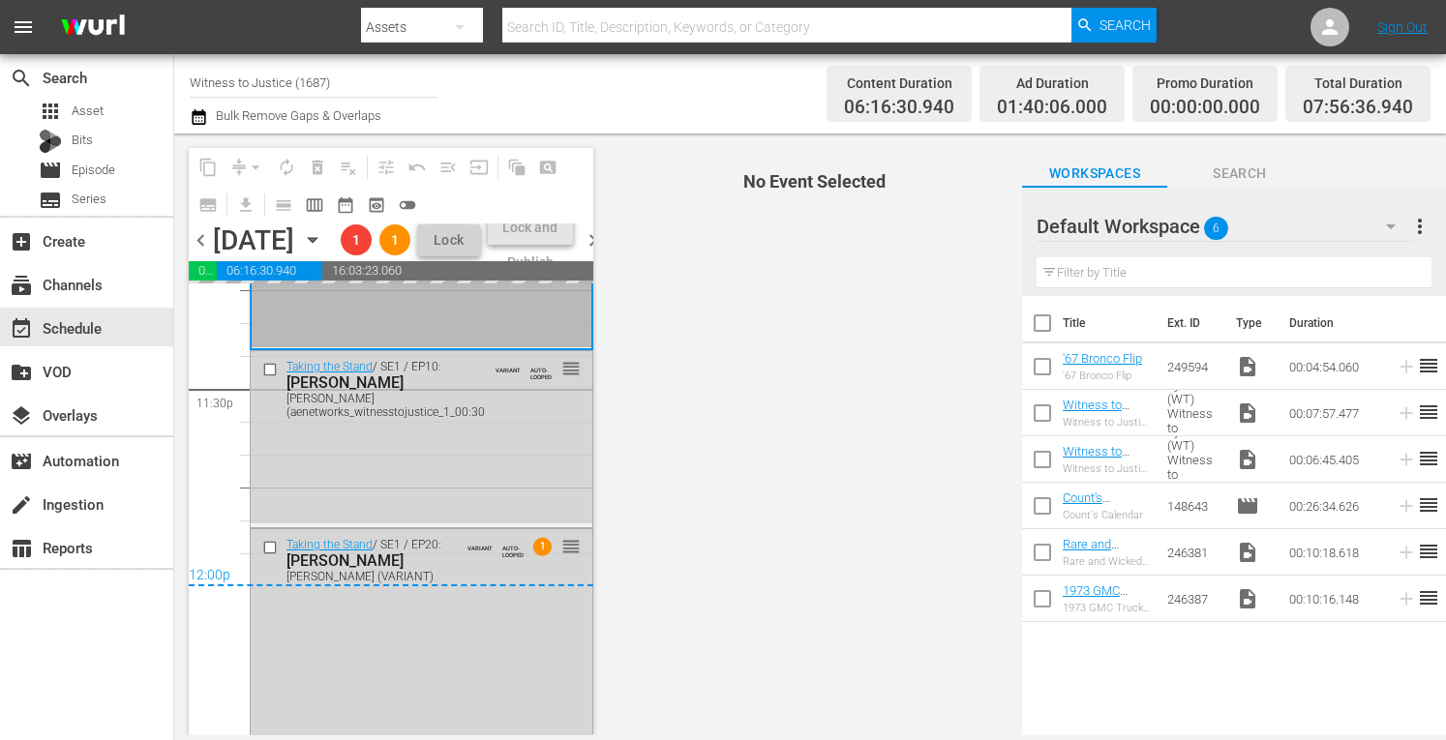
scroll to position [9214, 0]
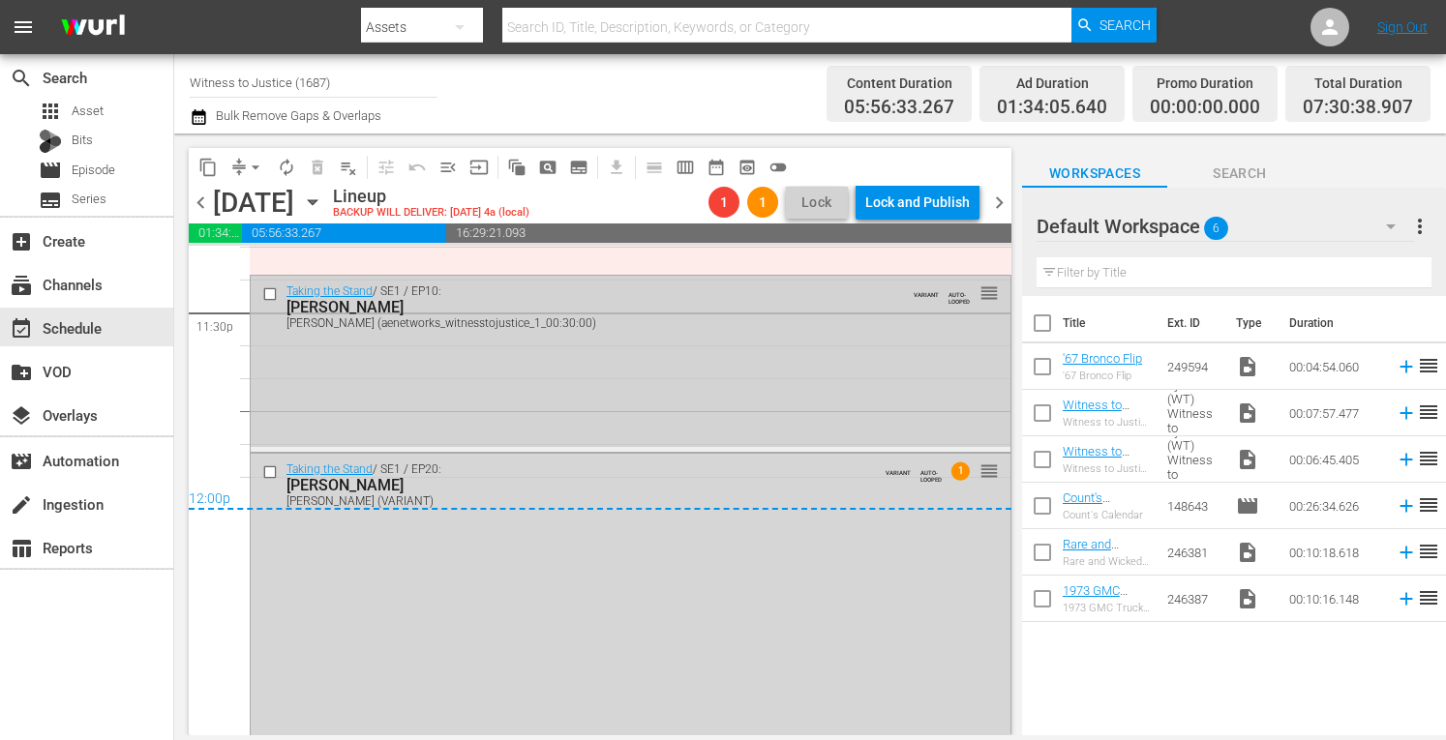
click at [442, 387] on div "Taking the Stand / SE1 / EP10: GEORGE BURCH GEORGE BURCH (aenetworks_witnesstoj…" at bounding box center [631, 361] width 760 height 171
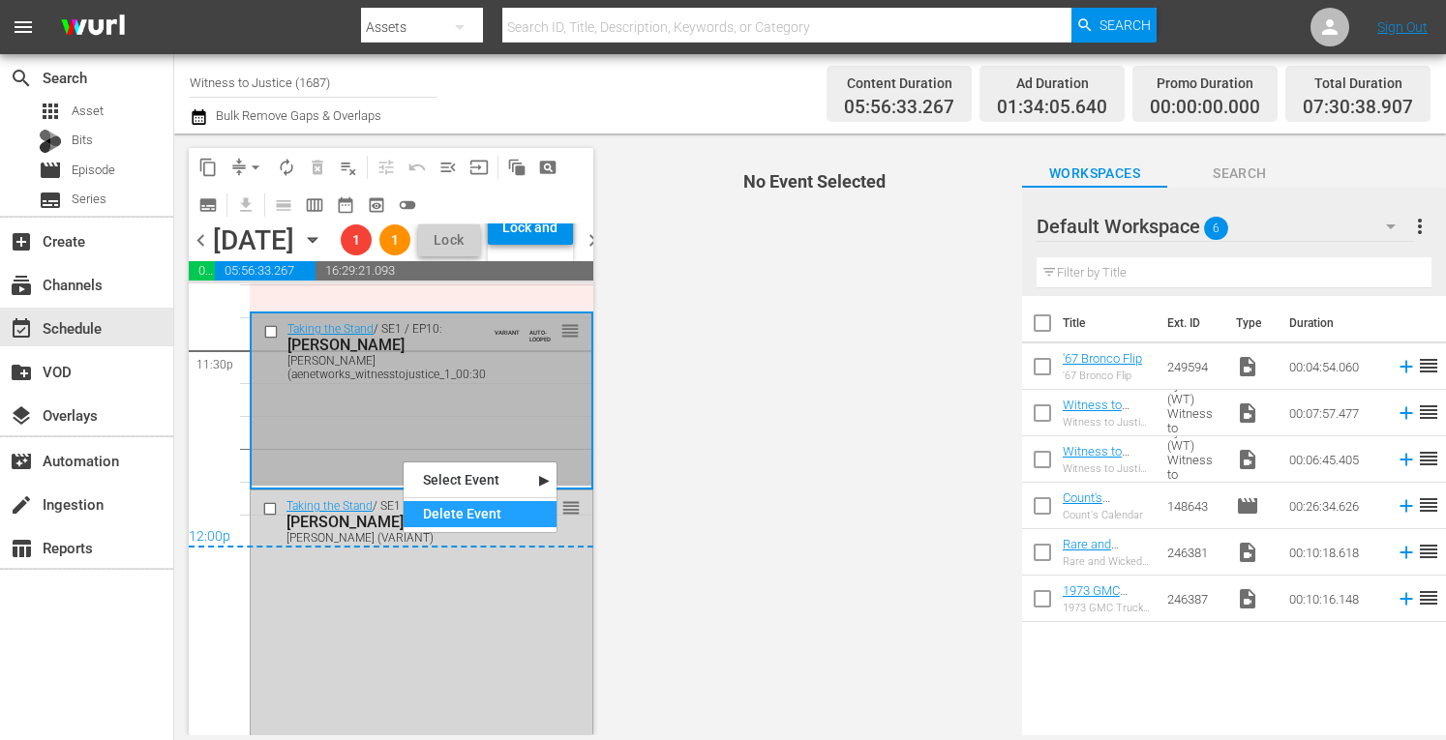
click at [429, 514] on div "Delete Event" at bounding box center [480, 514] width 153 height 26
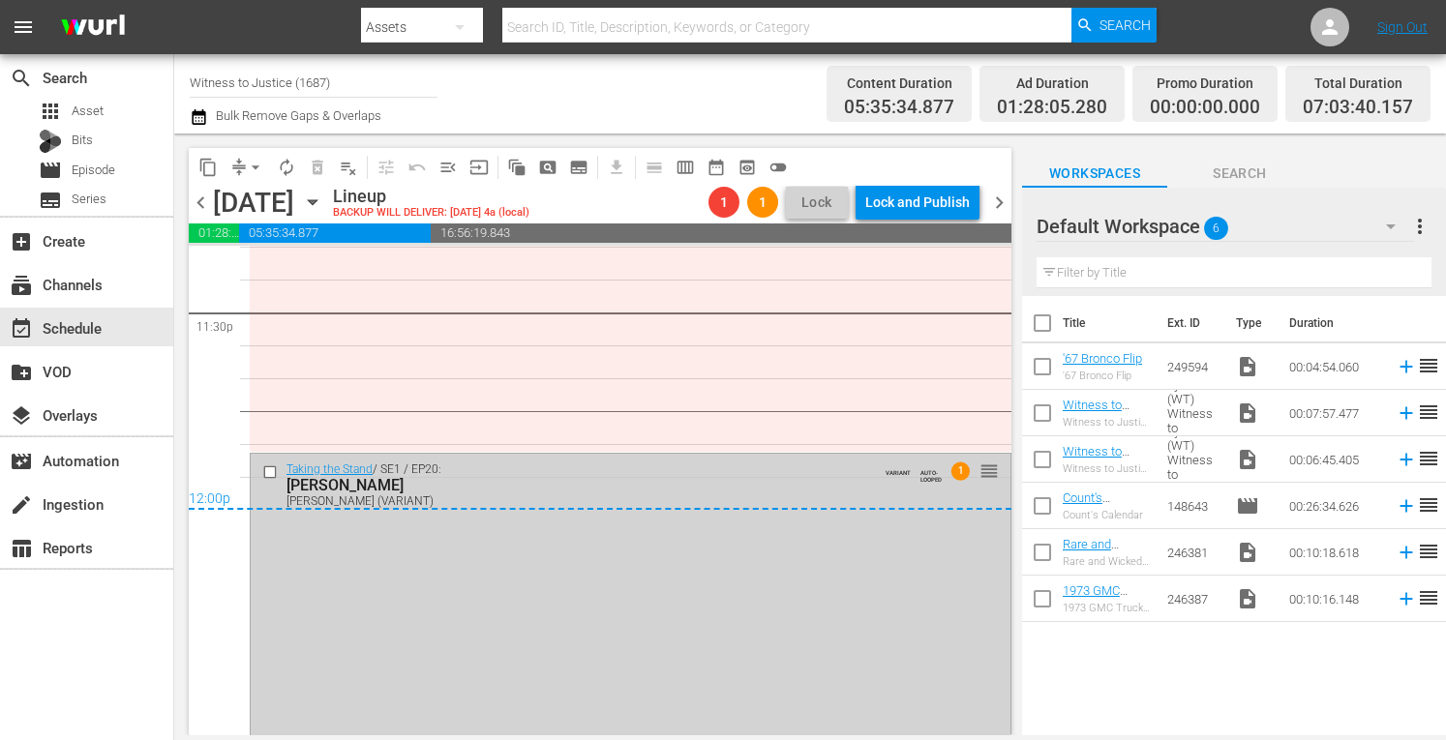
click at [415, 593] on div "Taking the Stand / SE1 / EP20: Tammy Moorer Tammy Moorer (VARIANT) VARIANT AUTO…" at bounding box center [631, 624] width 760 height 341
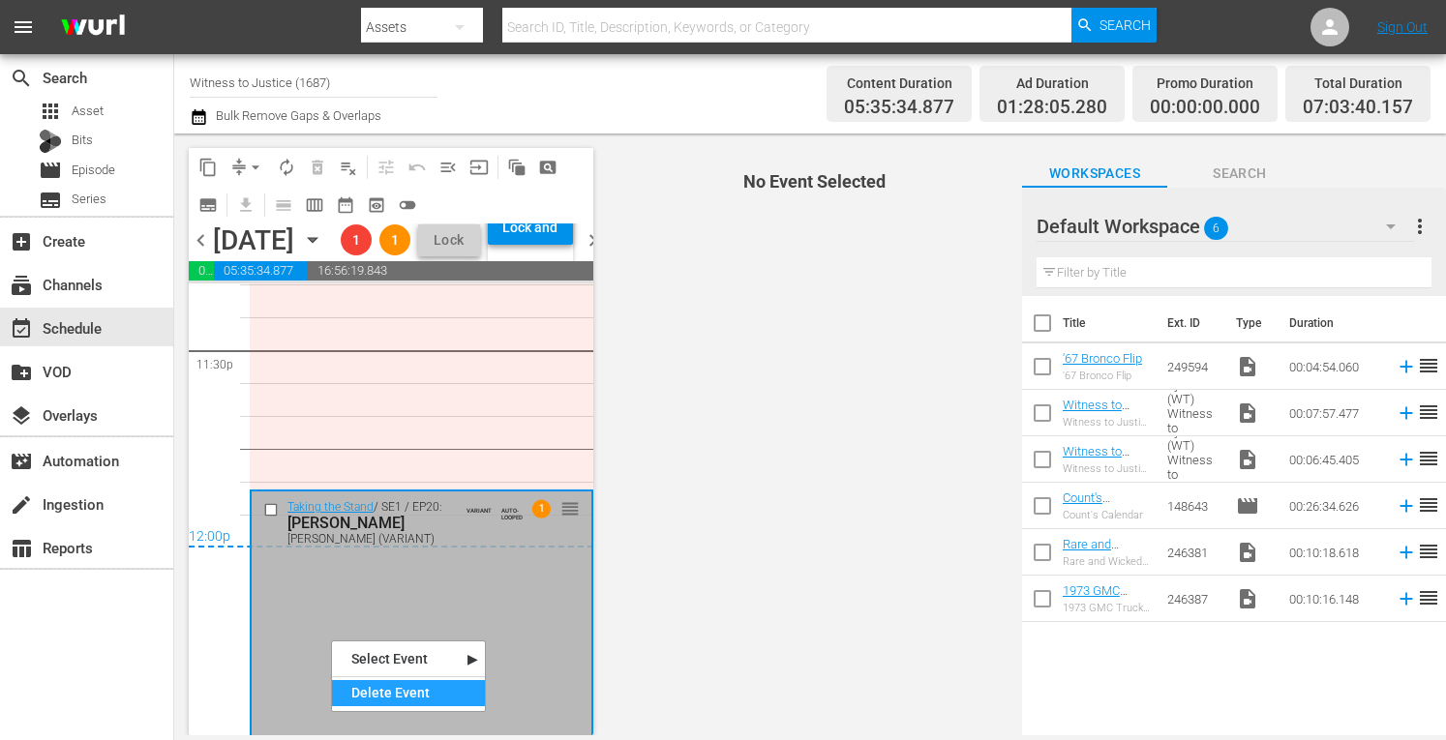
click at [354, 690] on div "Delete Event" at bounding box center [408, 693] width 153 height 26
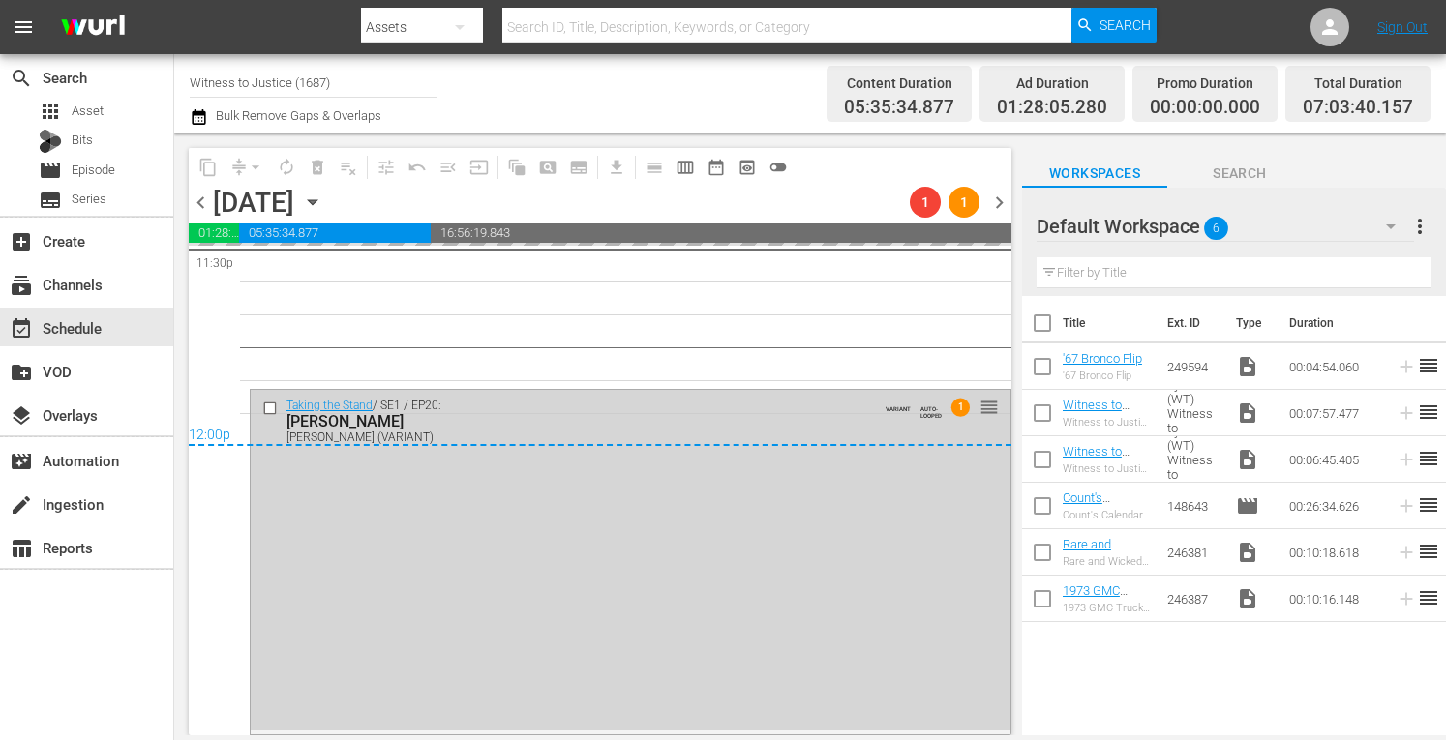
scroll to position [9277, 0]
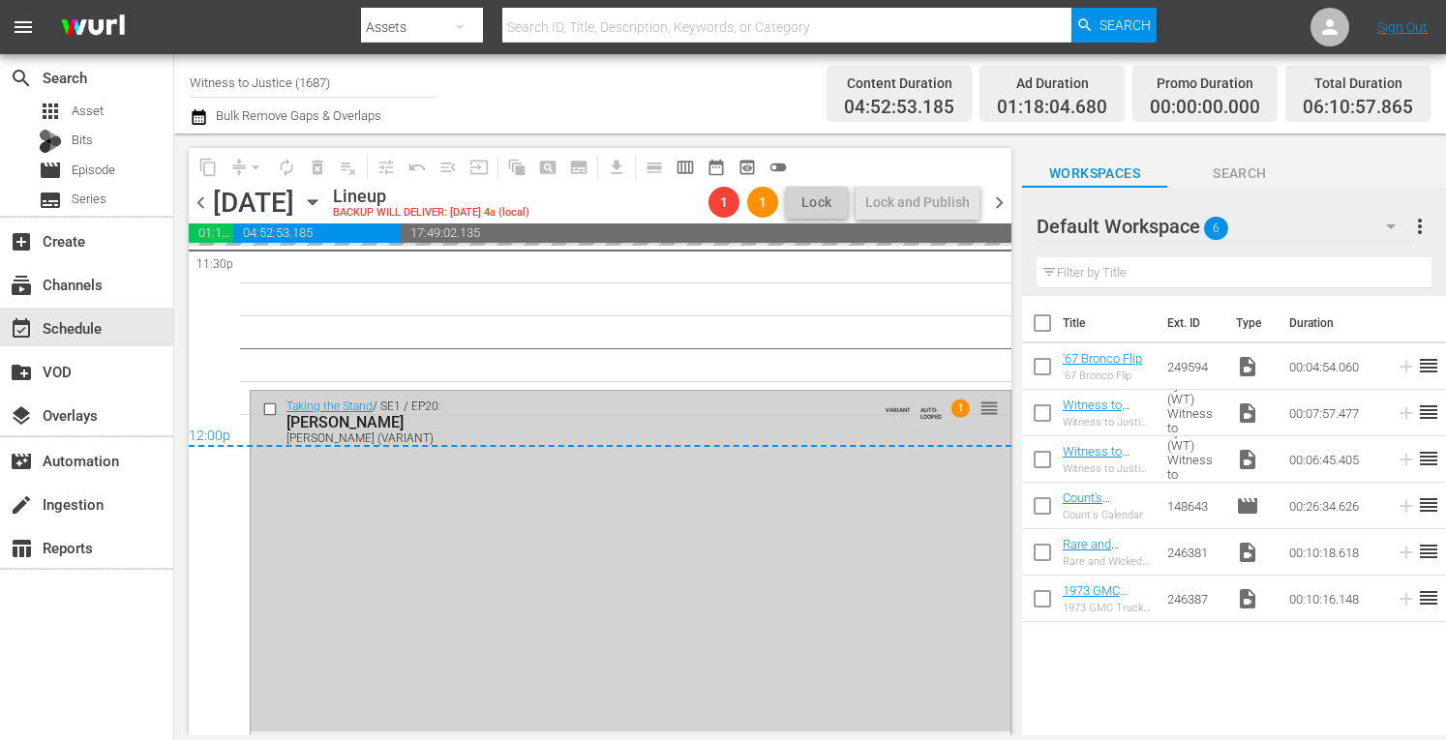
click at [475, 675] on div "Taking the Stand / SE1 / EP20: Tammy Moorer Tammy Moorer (VARIANT) VARIANT AUTO…" at bounding box center [631, 561] width 760 height 341
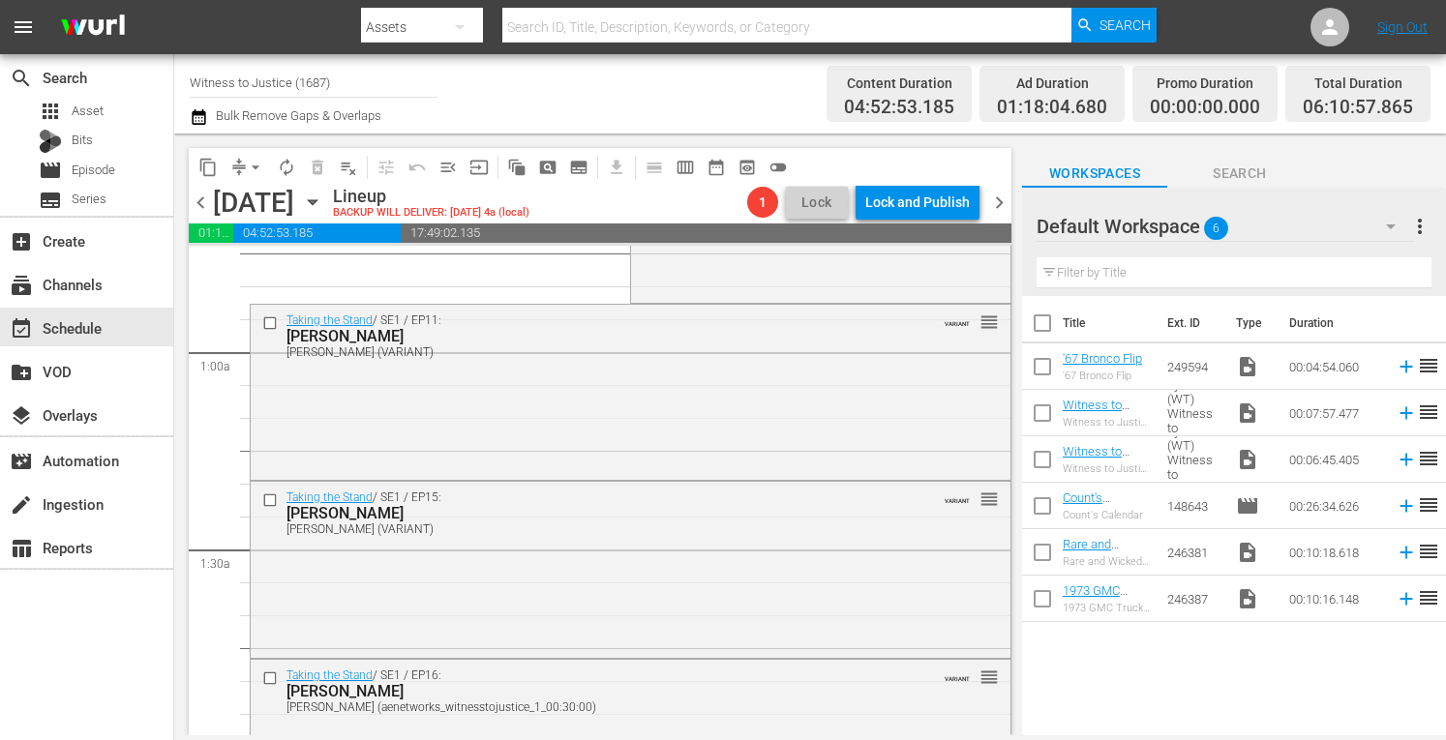
scroll to position [0, 0]
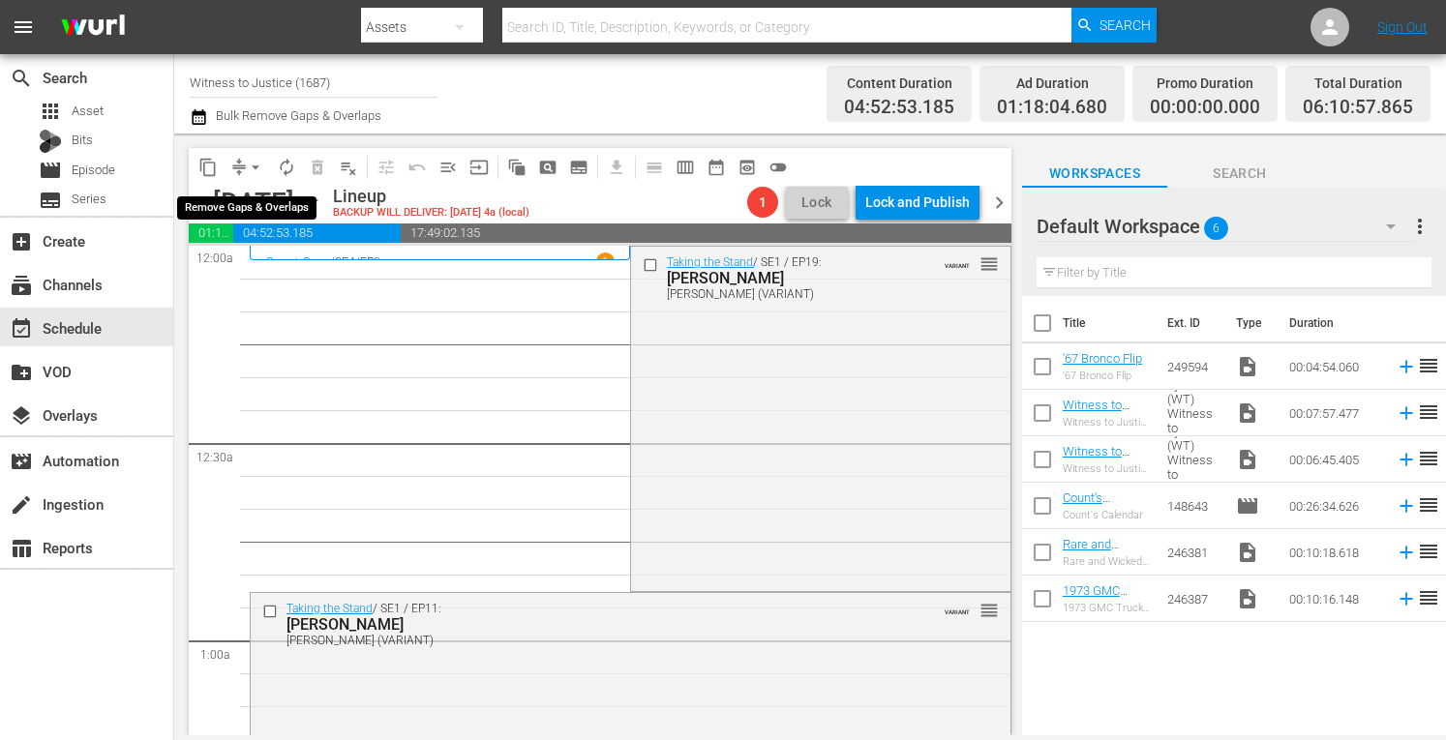
click at [257, 161] on span "arrow_drop_down" at bounding box center [255, 167] width 19 height 19
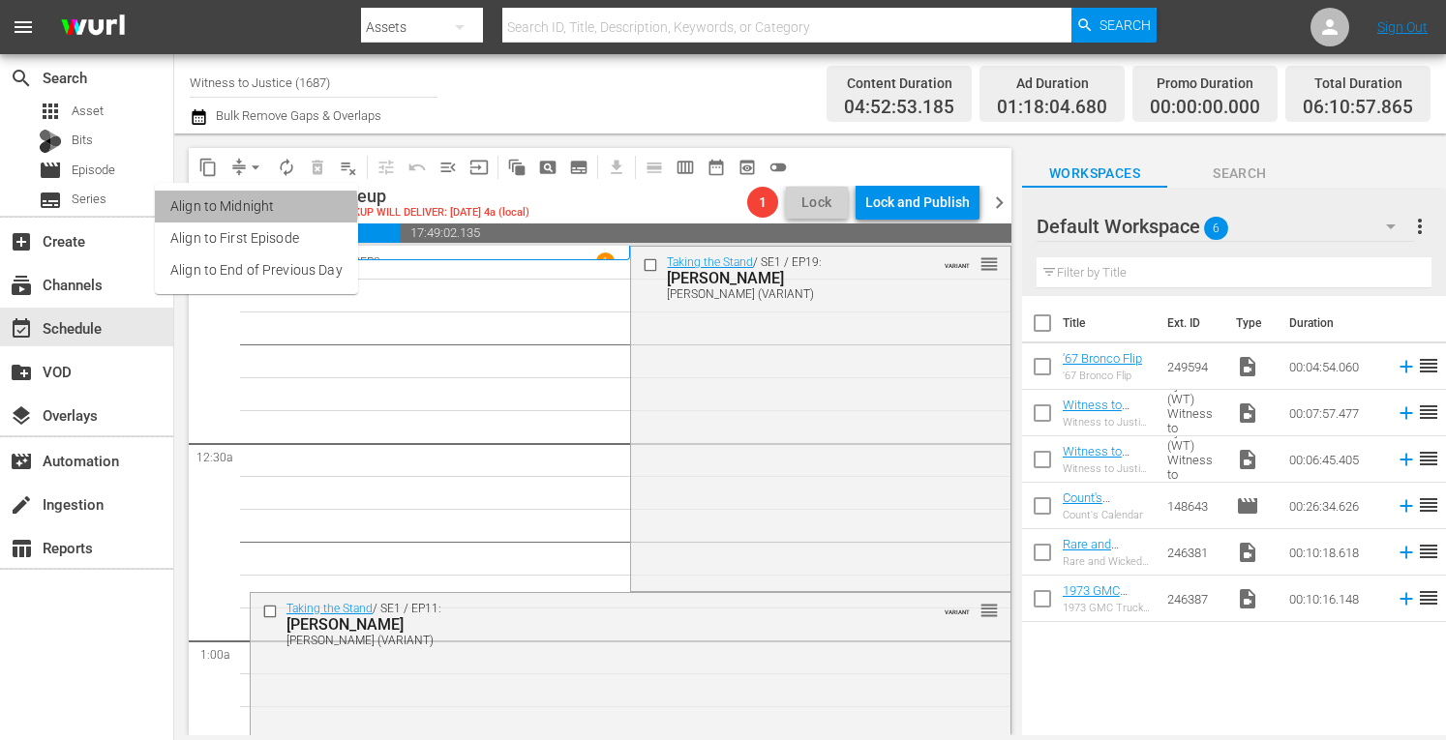
click at [253, 208] on li "Align to Midnight" at bounding box center [256, 207] width 203 height 32
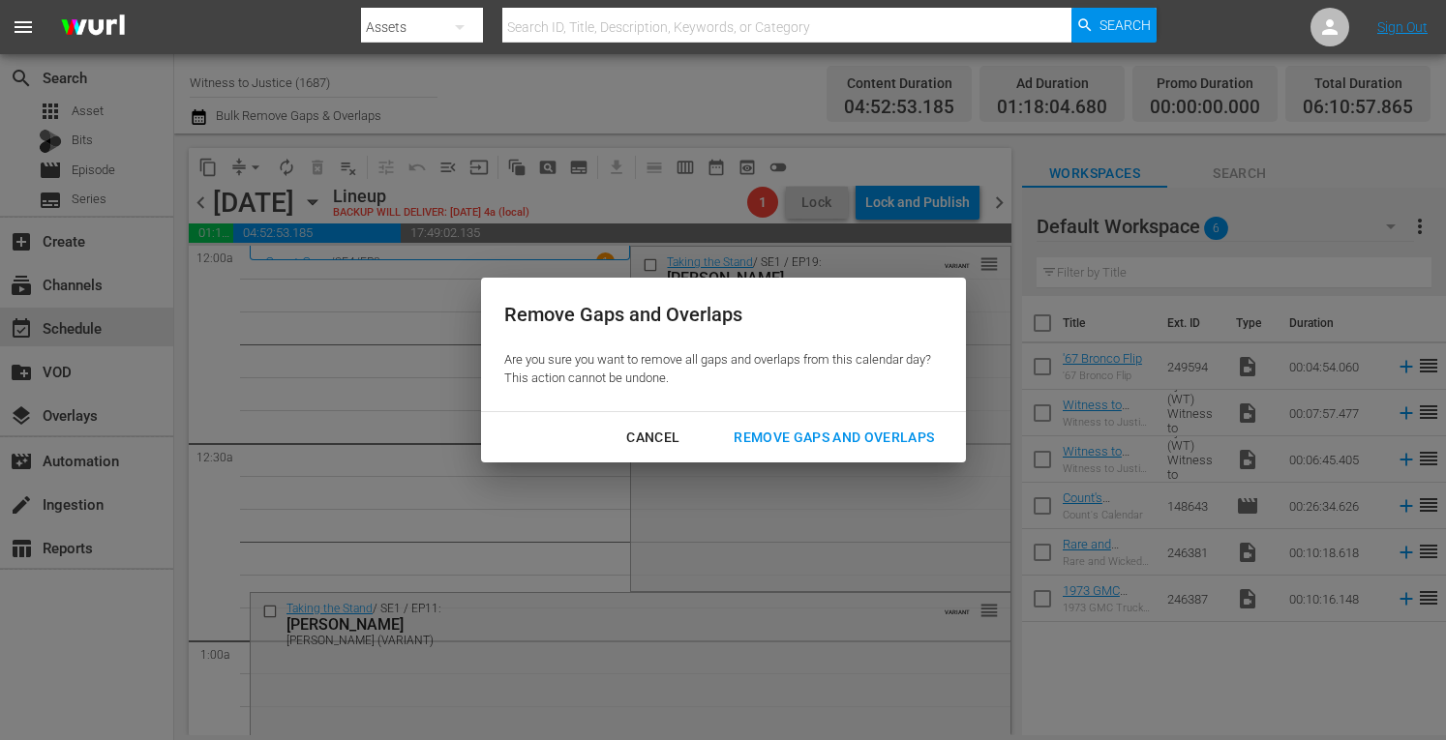
click at [814, 444] on div "Remove Gaps and Overlaps" at bounding box center [833, 438] width 231 height 24
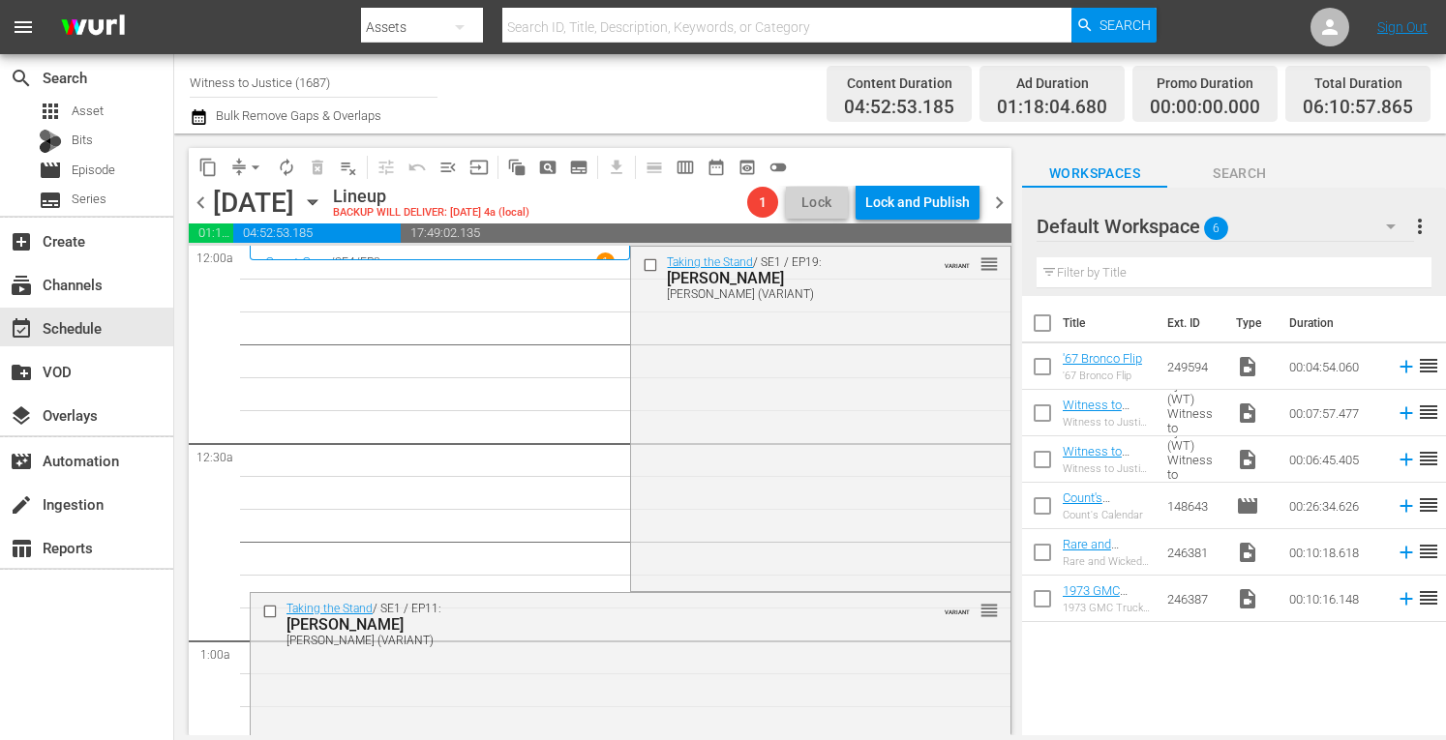
click at [814, 444] on div "Taking the Stand / SE1 / EP19: Henry Segura Henry Segura (VARIANT) VARIANT reor…" at bounding box center [820, 417] width 378 height 340
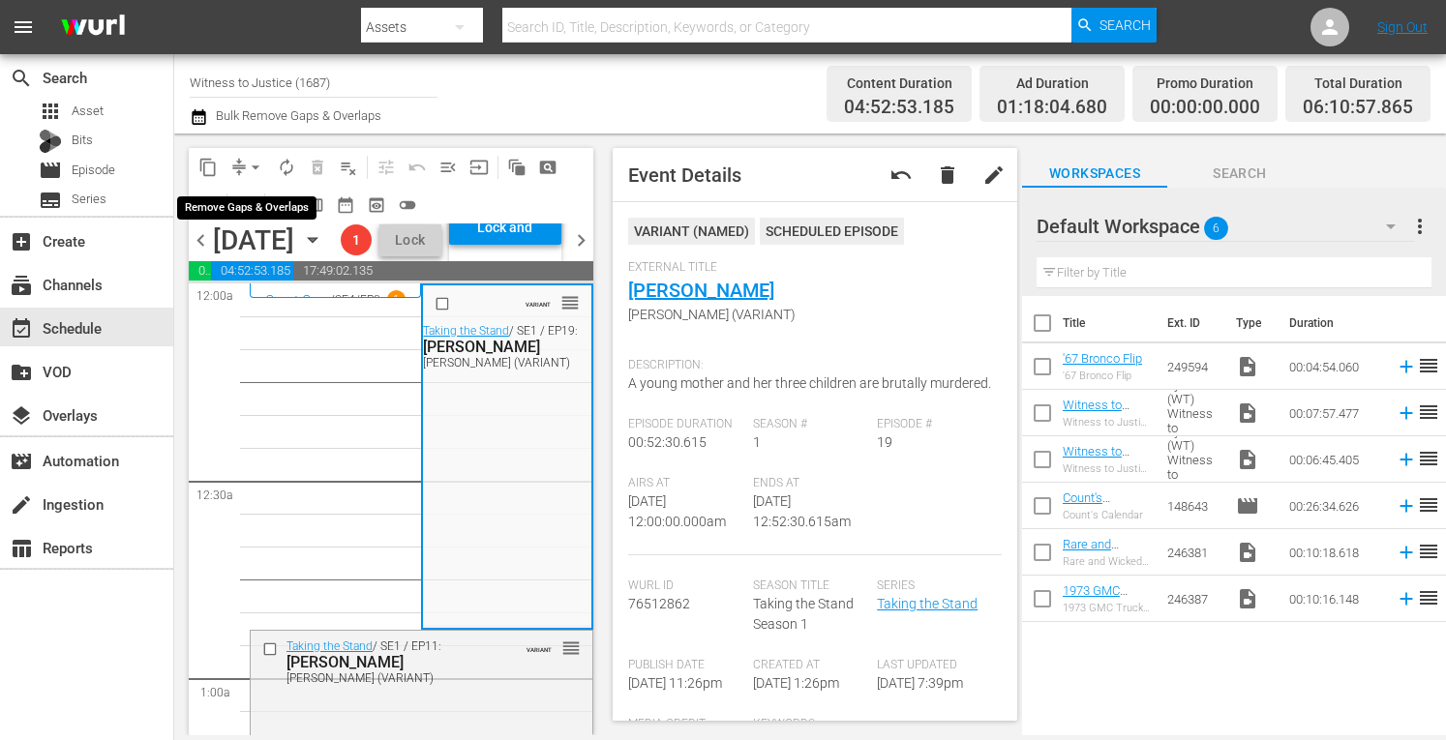
click at [250, 166] on span "arrow_drop_down" at bounding box center [255, 167] width 19 height 19
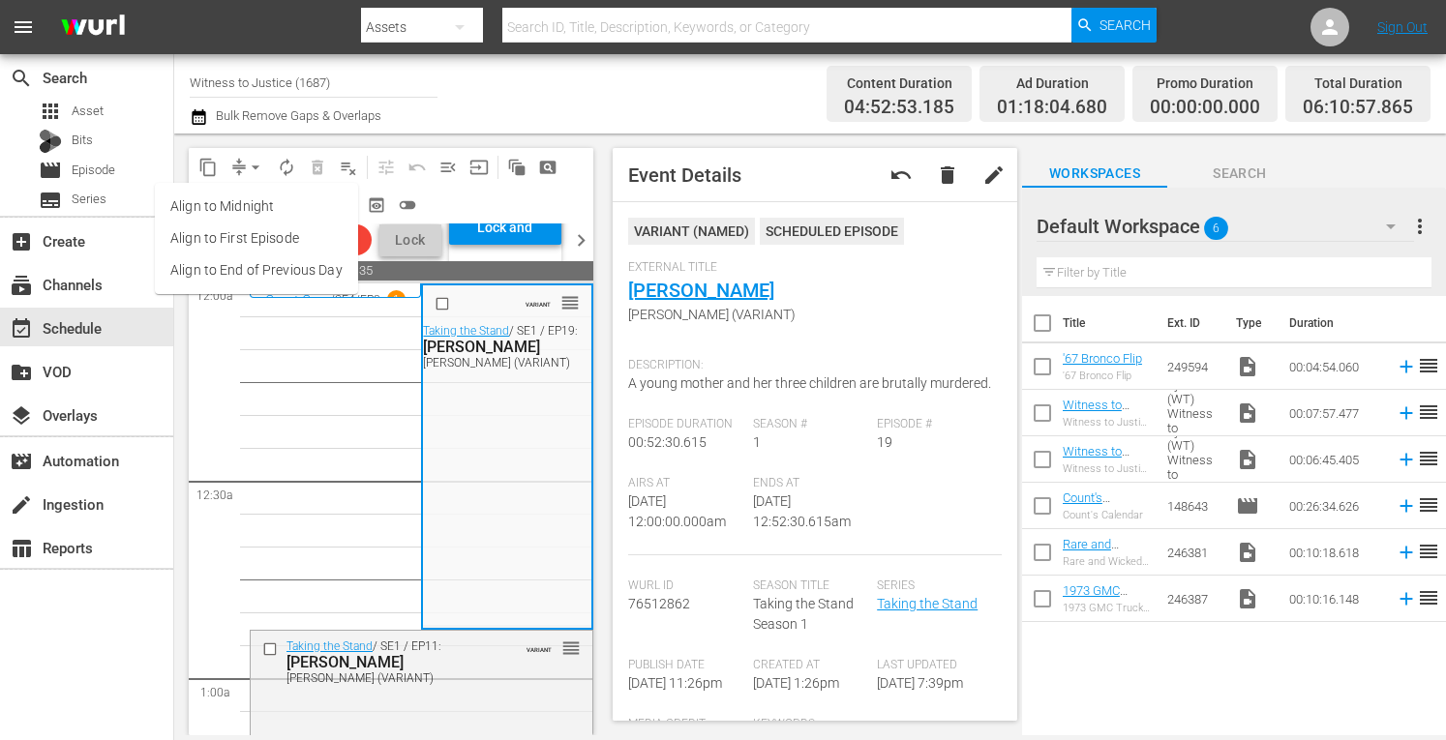
click at [242, 213] on li "Align to Midnight" at bounding box center [256, 207] width 203 height 32
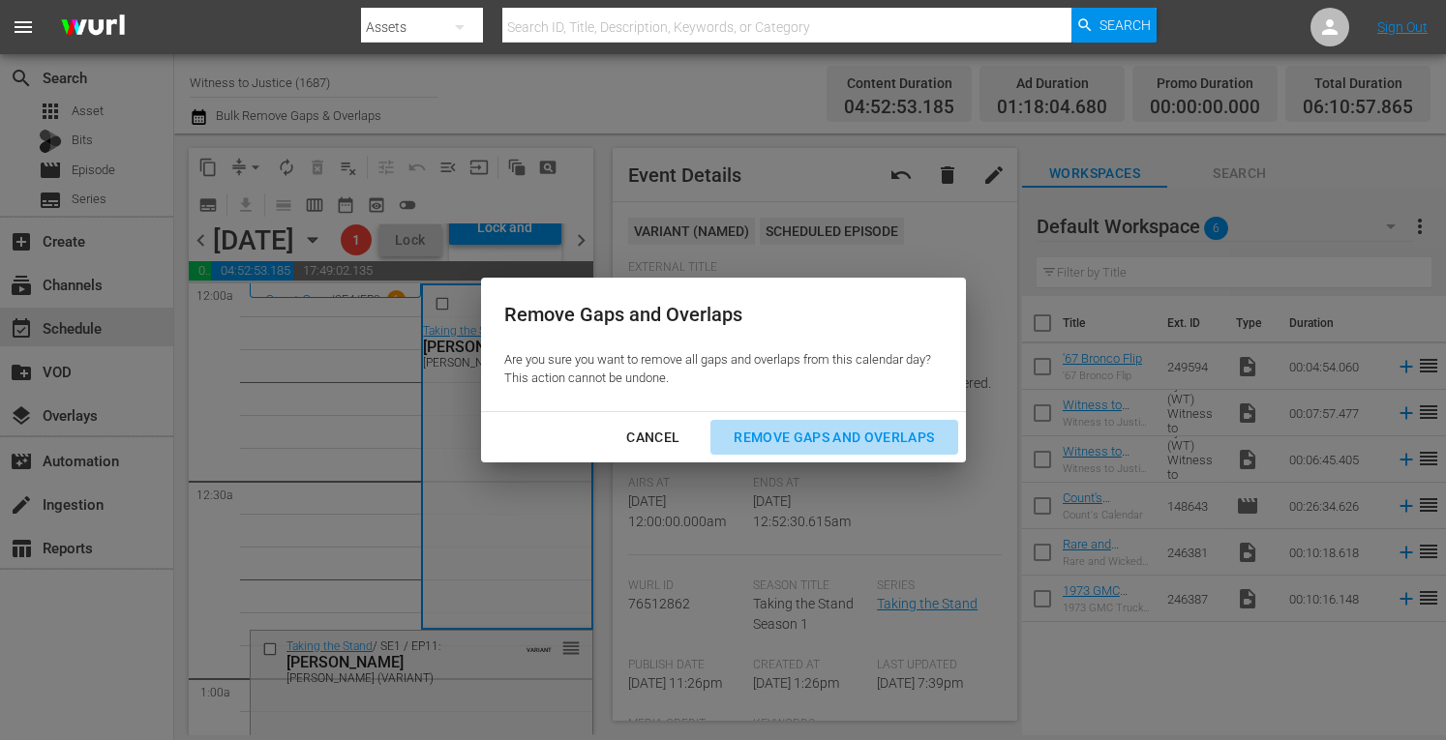
click at [774, 429] on div "Remove Gaps and Overlaps" at bounding box center [833, 438] width 231 height 24
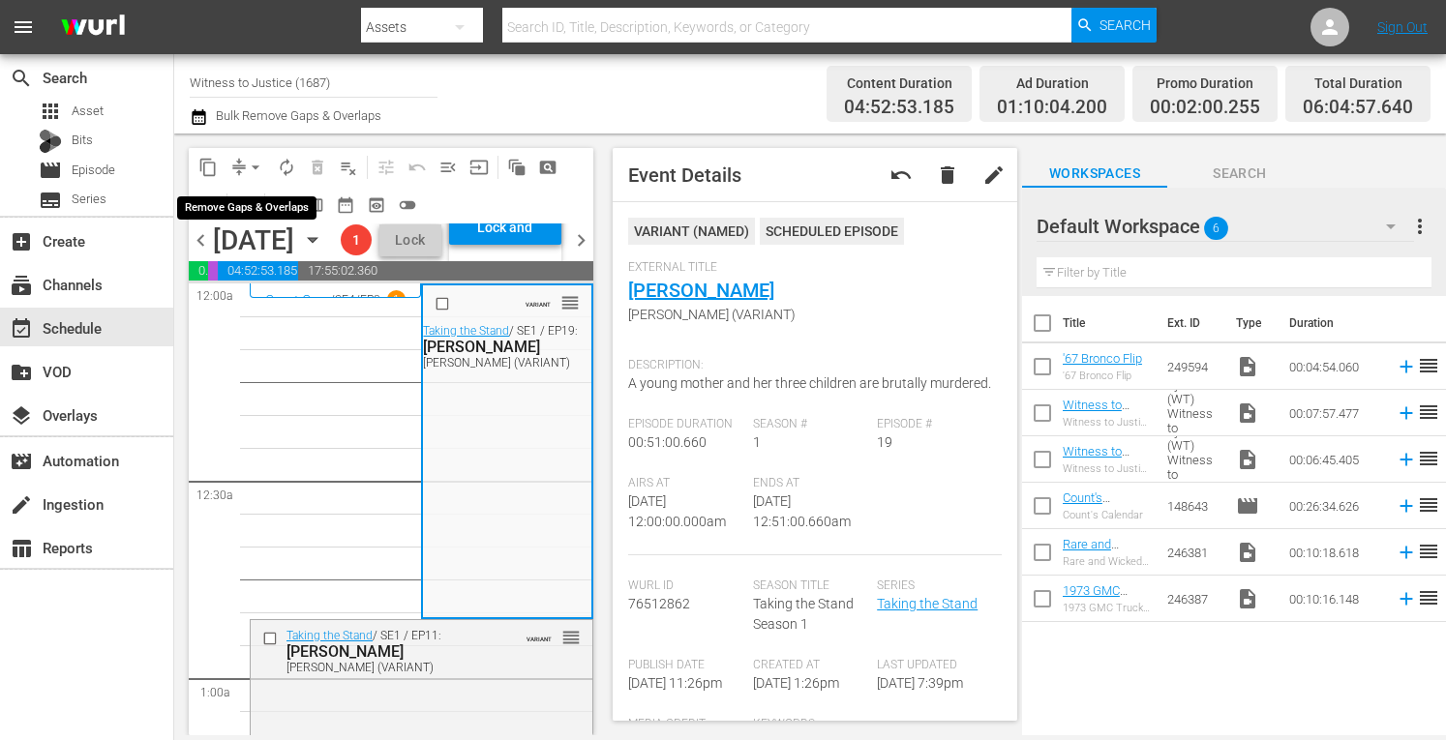
click at [256, 161] on span "arrow_drop_down" at bounding box center [255, 167] width 19 height 19
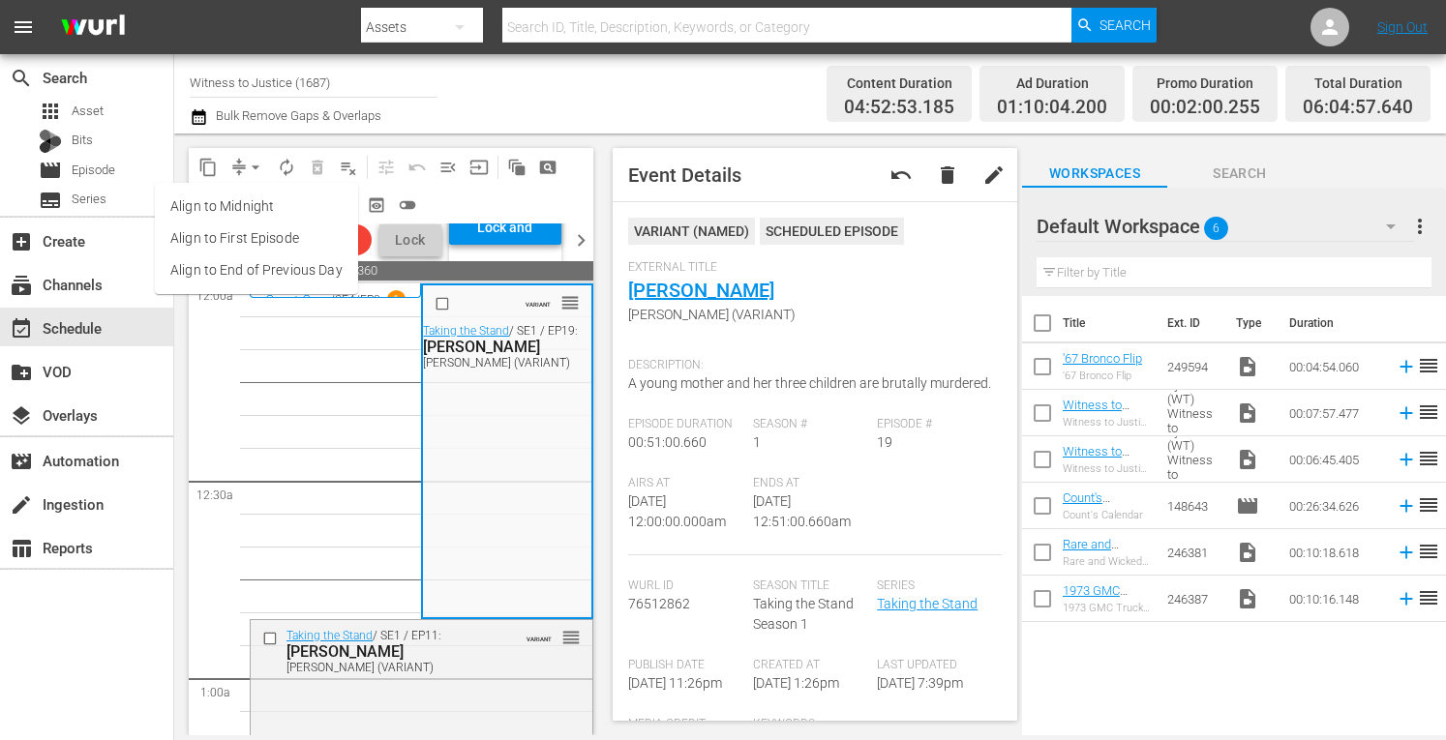
click at [246, 207] on li "Align to Midnight" at bounding box center [256, 207] width 203 height 32
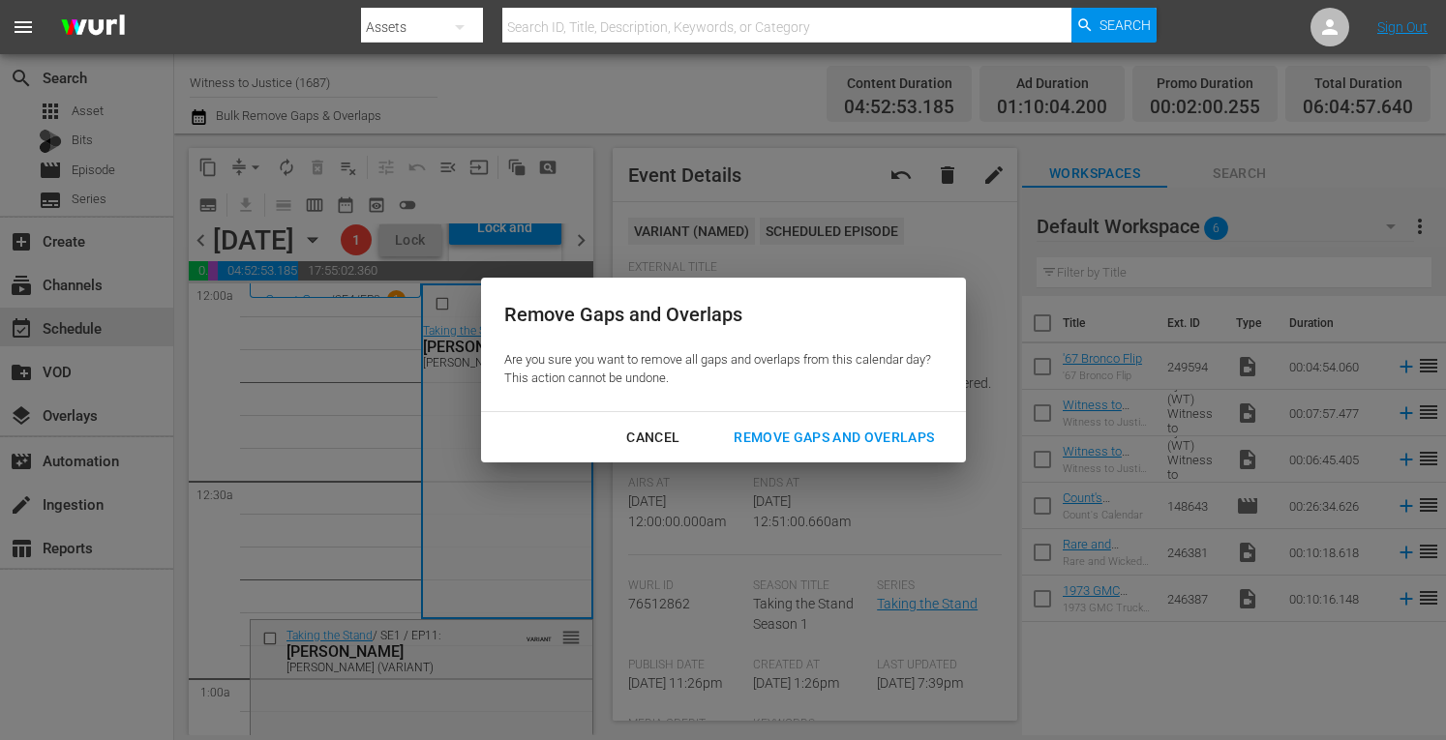
click at [796, 444] on div "Remove Gaps and Overlaps" at bounding box center [833, 438] width 231 height 24
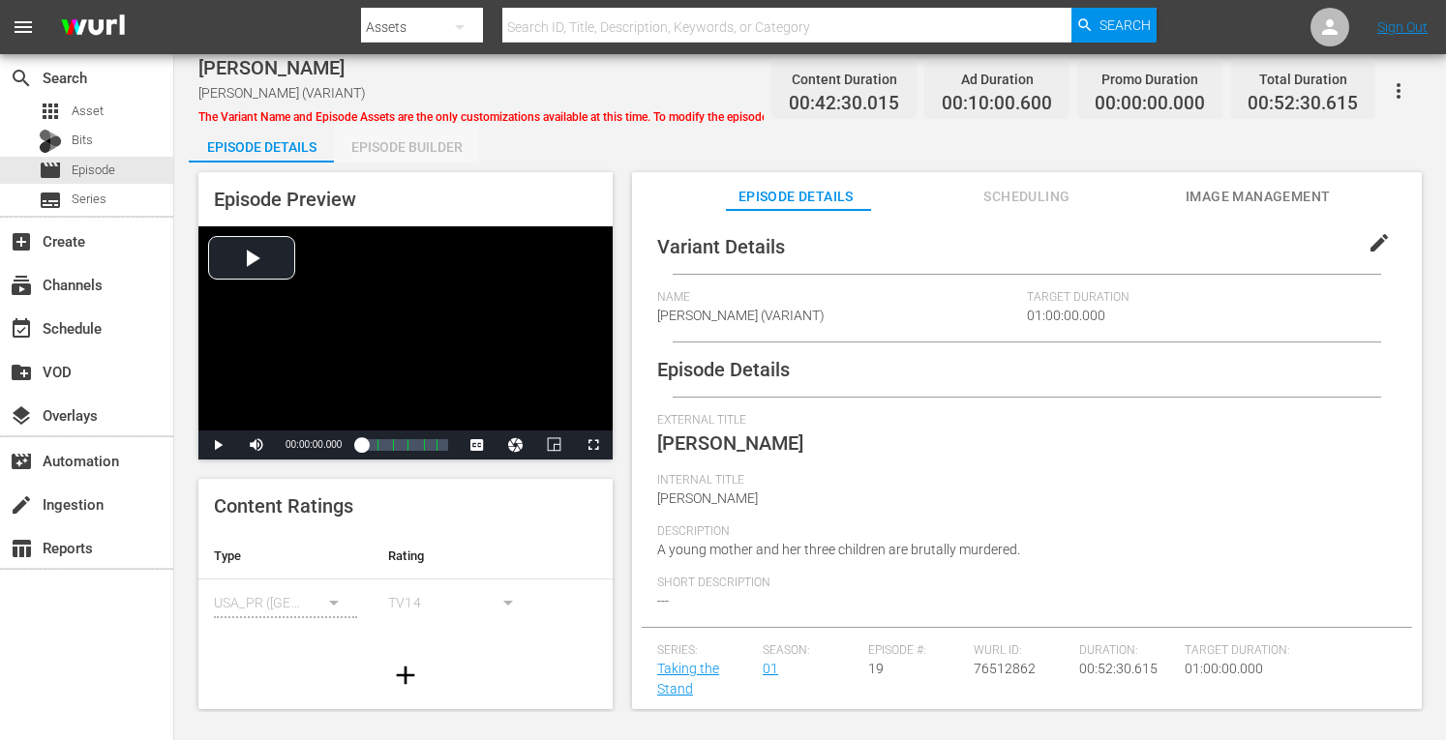
click at [438, 135] on div "Episode Builder" at bounding box center [406, 147] width 145 height 46
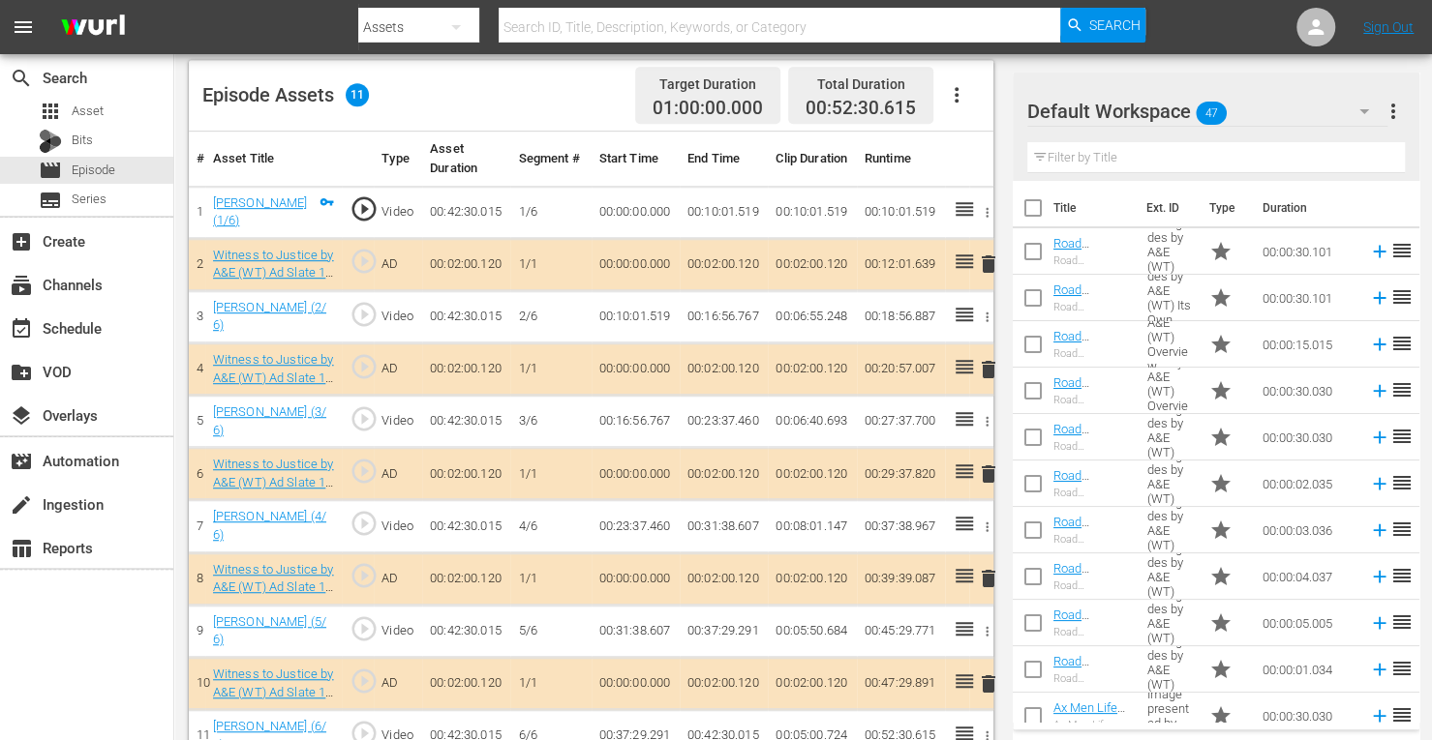
scroll to position [527, 0]
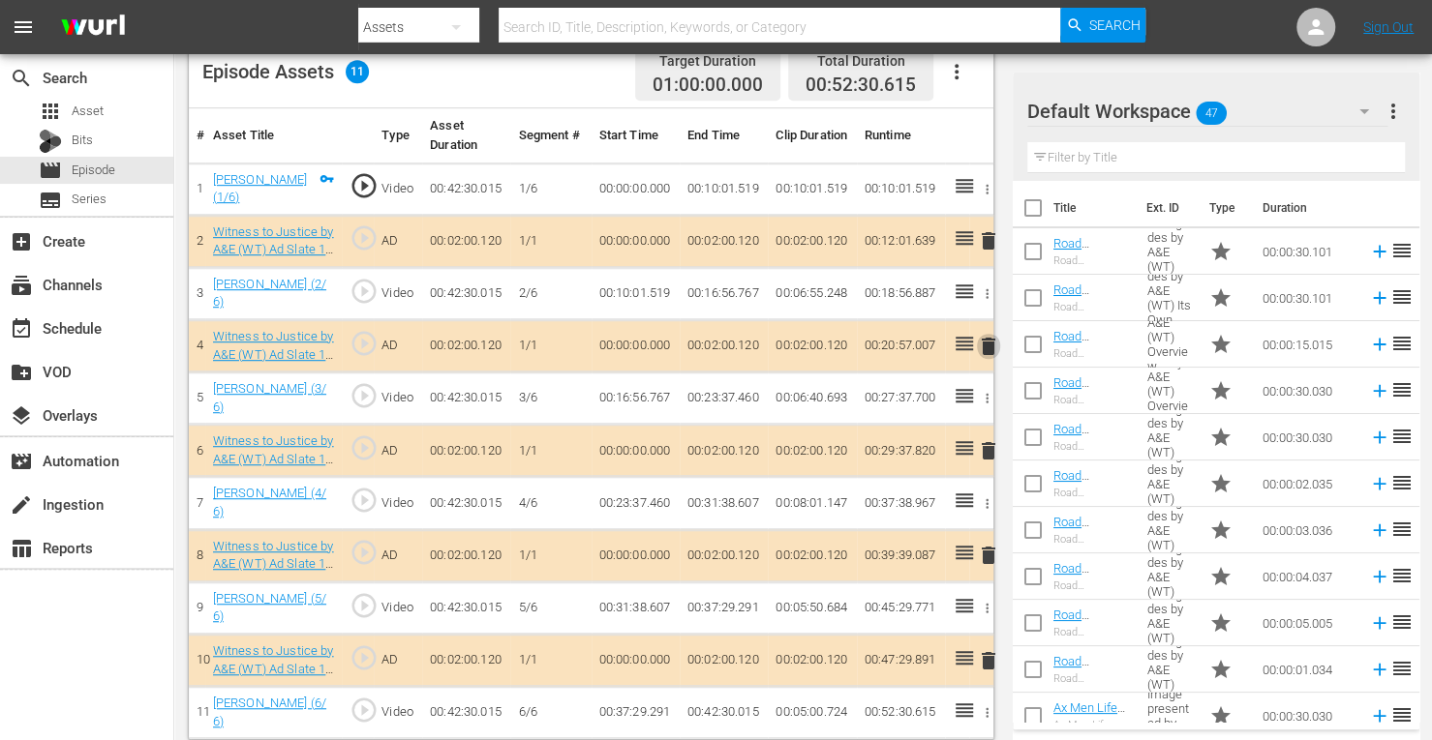
click at [983, 339] on span "delete" at bounding box center [988, 346] width 23 height 23
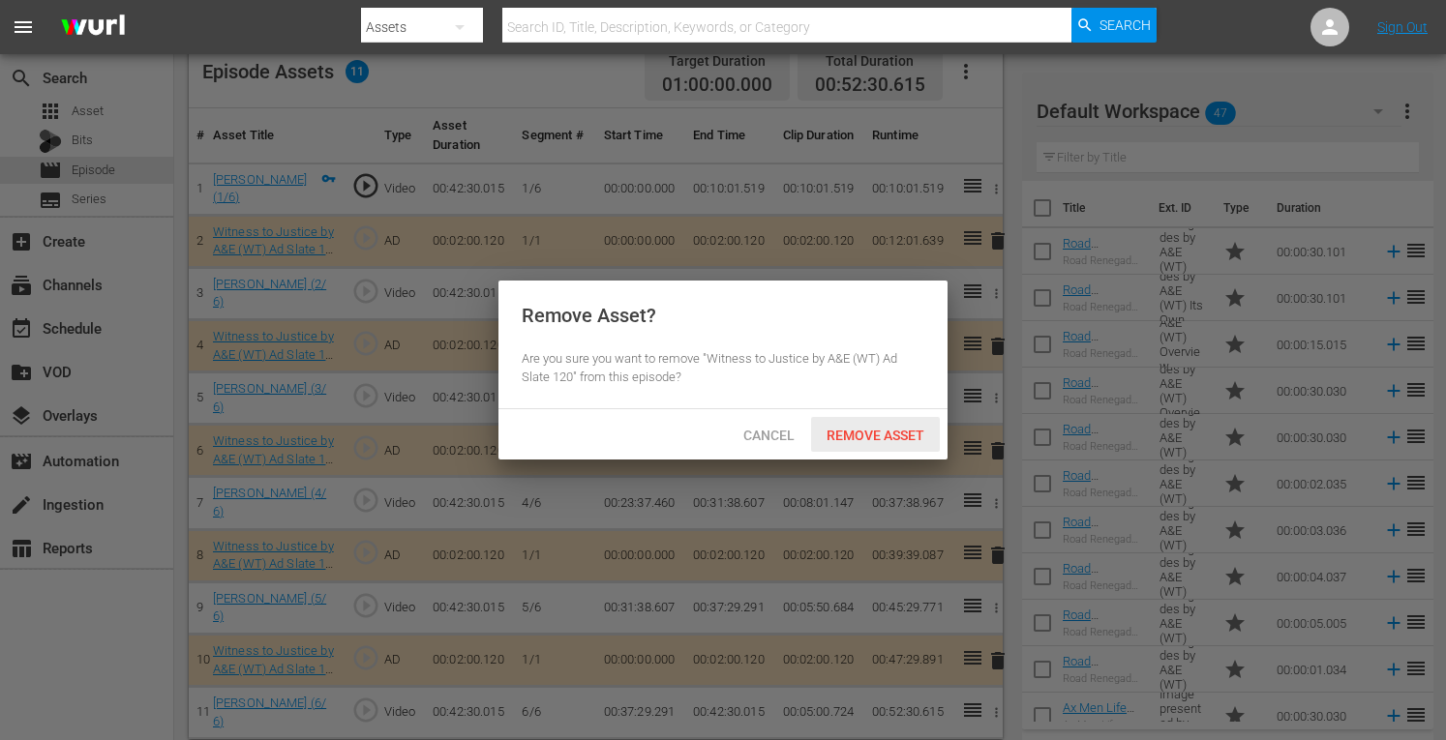
click at [883, 425] on div "Remove Asset" at bounding box center [875, 435] width 129 height 36
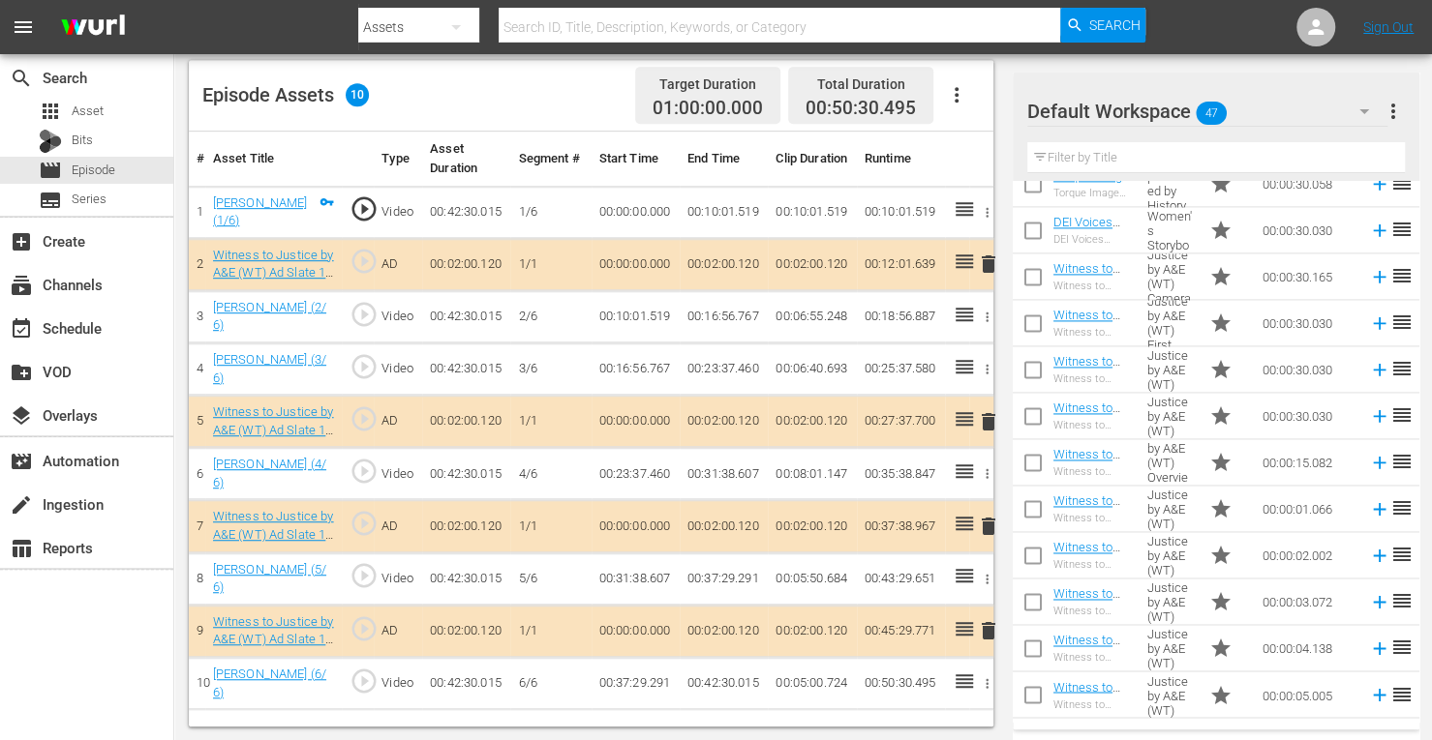
scroll to position [1649, 0]
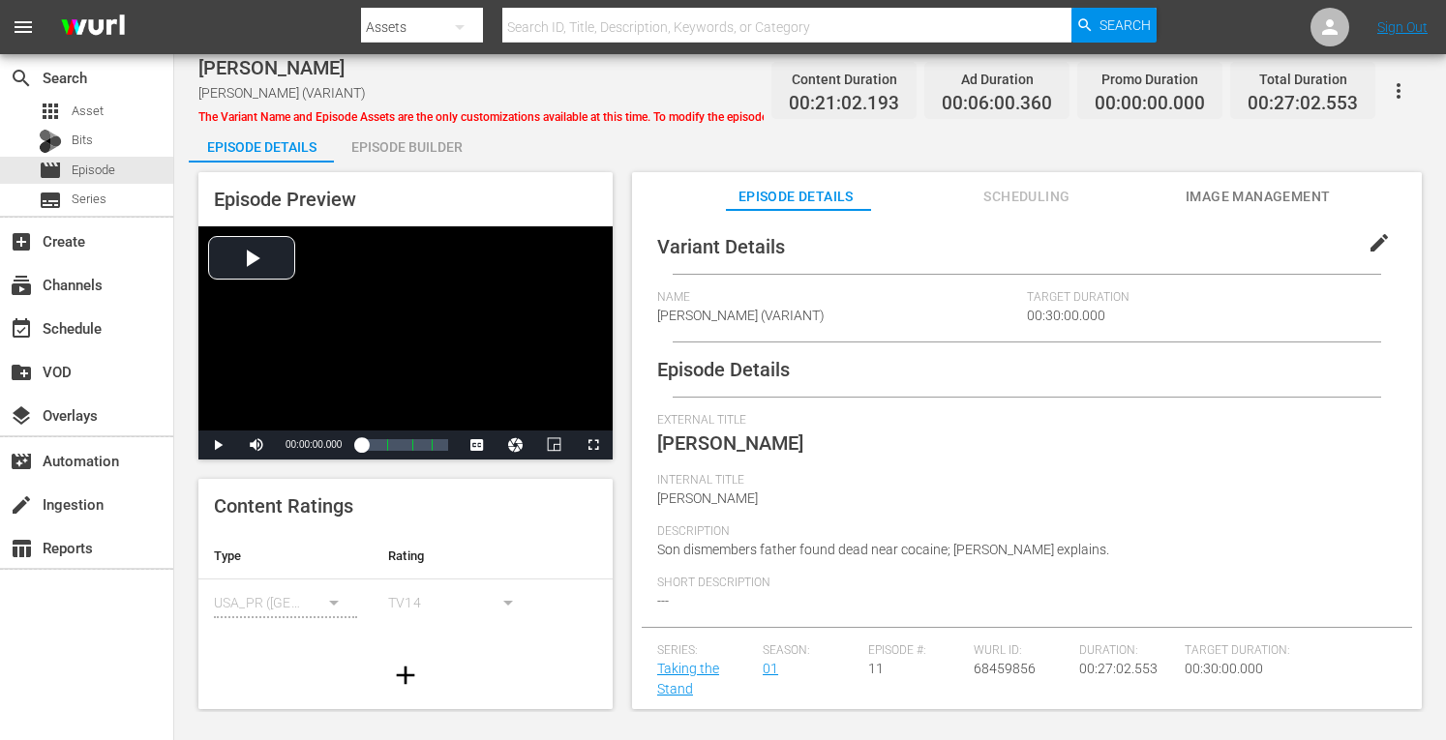
click at [406, 144] on div "Episode Builder" at bounding box center [406, 147] width 145 height 46
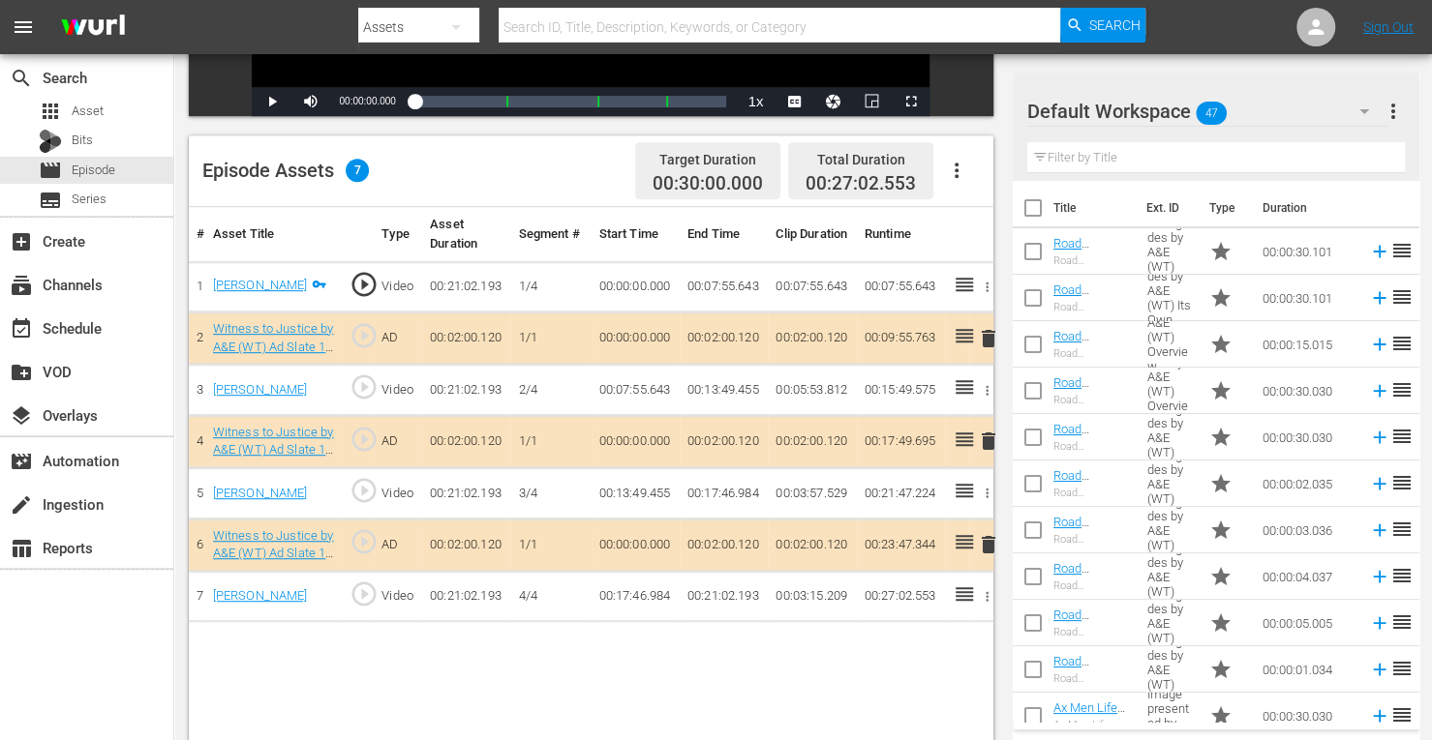
scroll to position [436, 0]
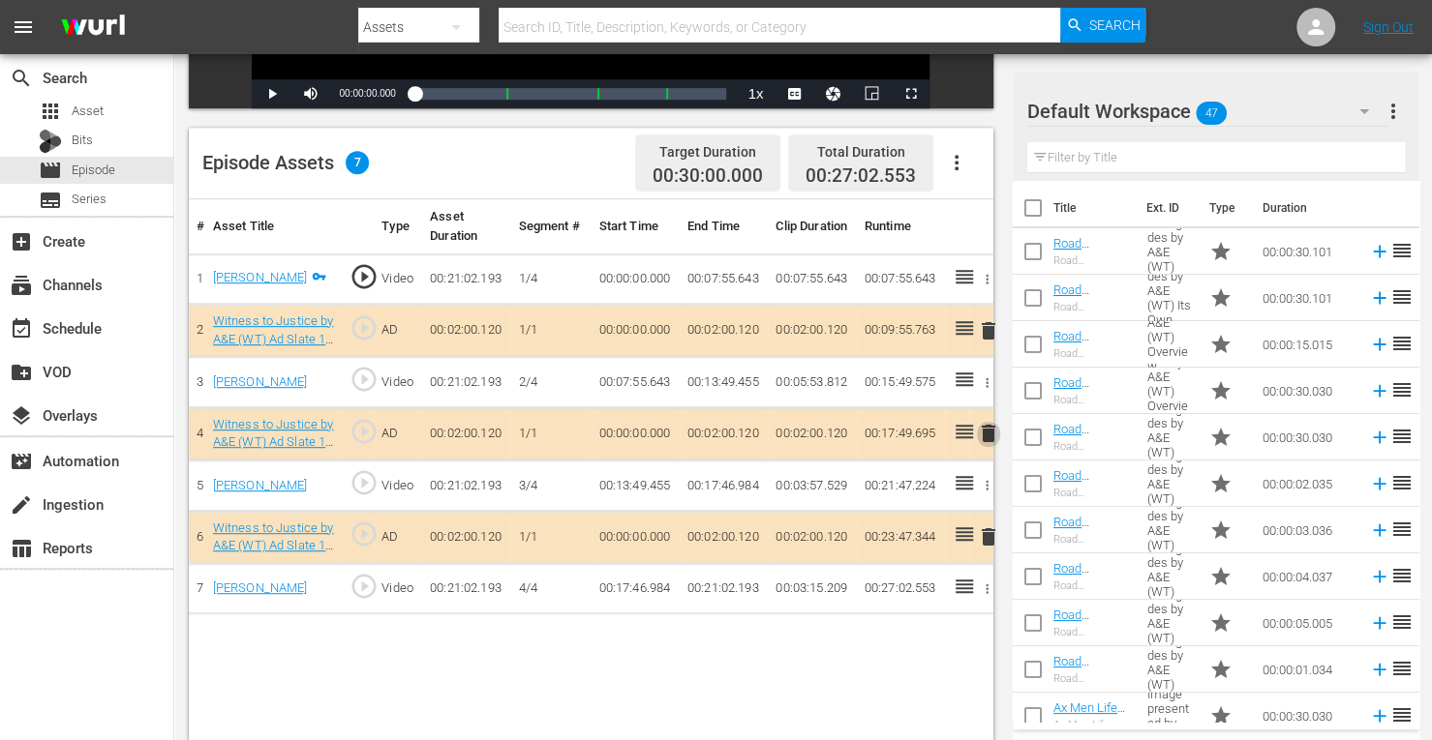
click at [989, 426] on span "delete" at bounding box center [988, 433] width 23 height 23
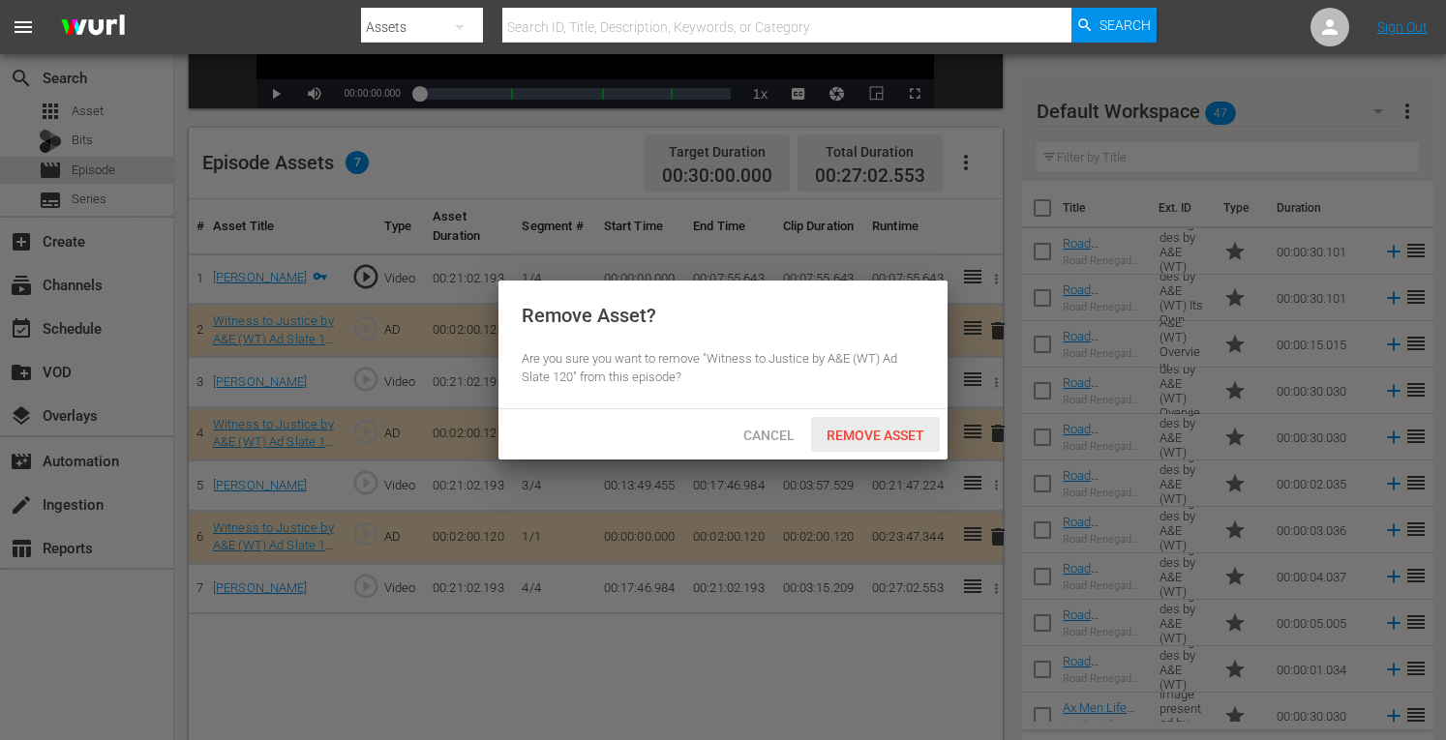
click at [863, 433] on span "Remove Asset" at bounding box center [875, 435] width 129 height 15
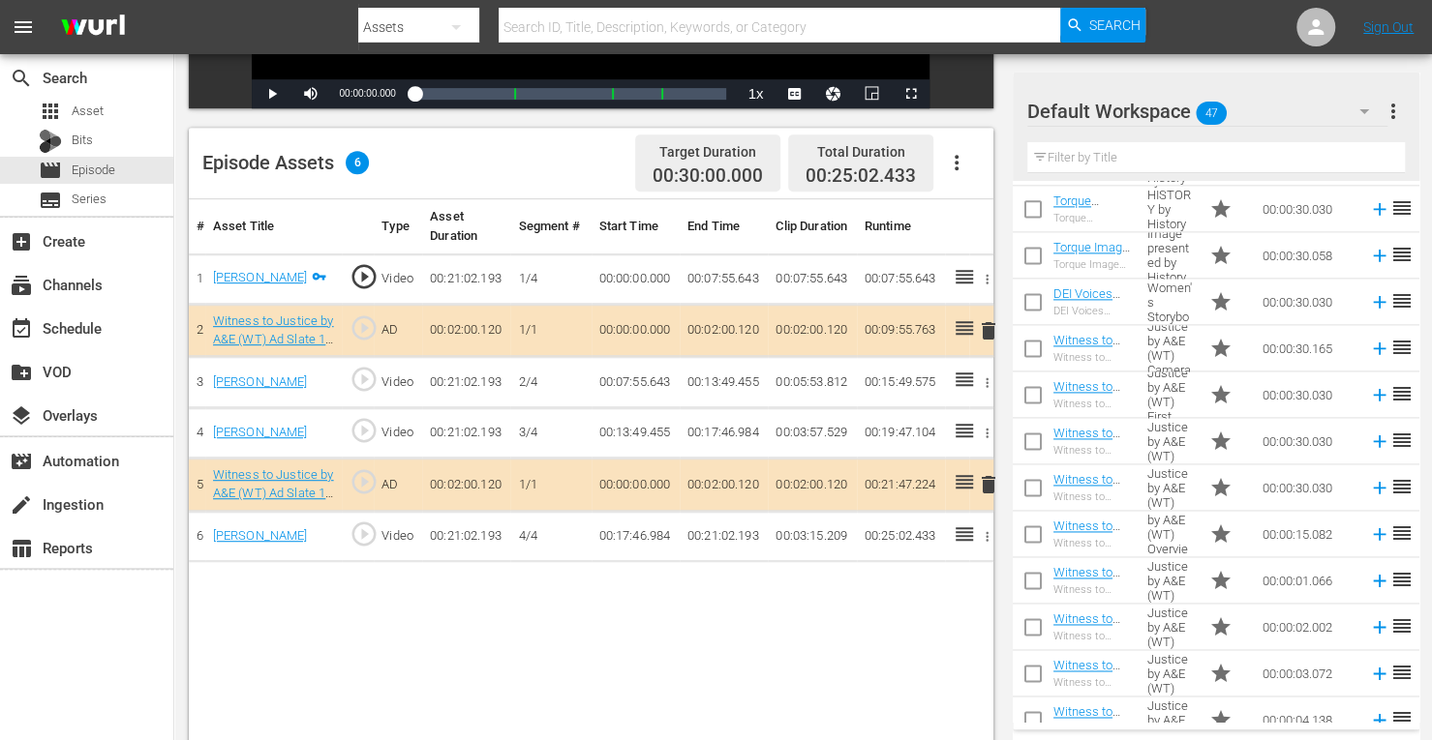
scroll to position [1579, 0]
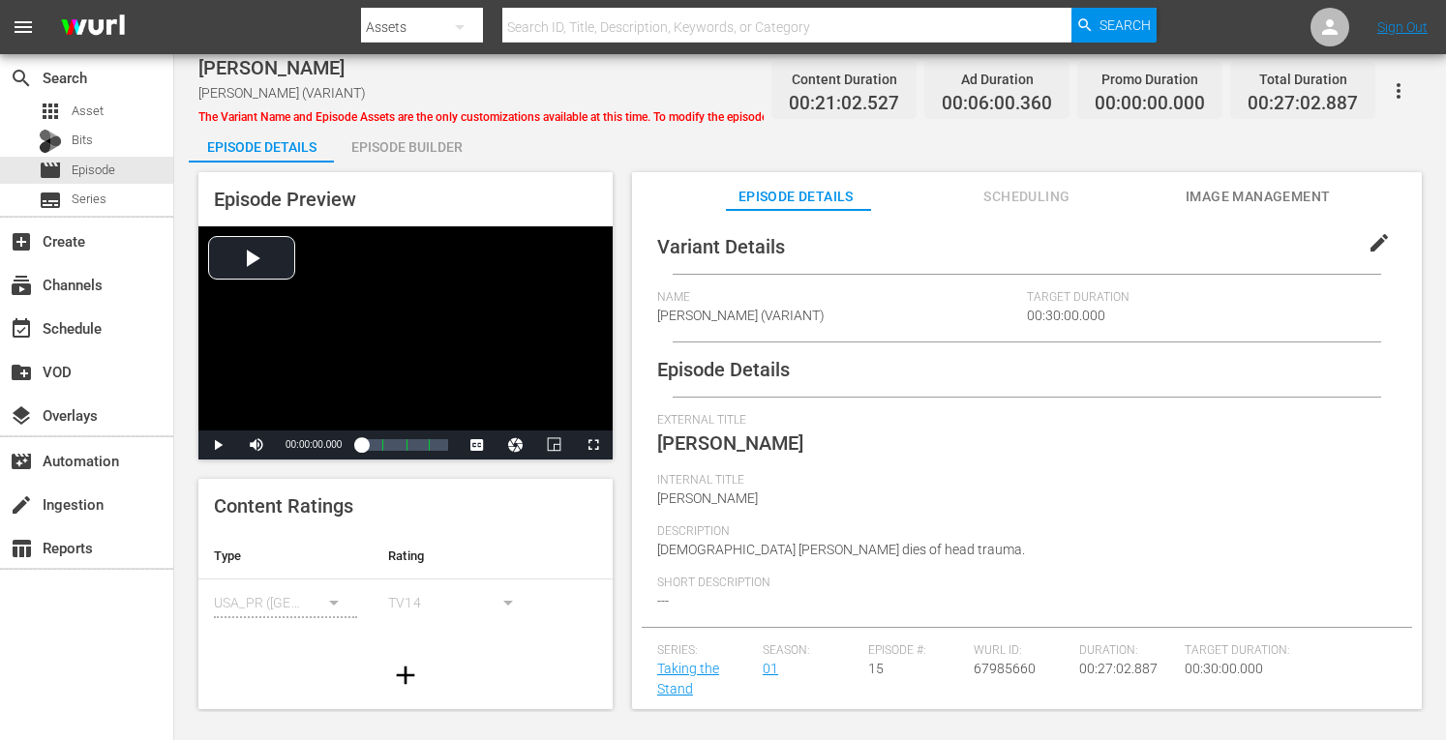
click at [423, 146] on div "Episode Builder" at bounding box center [406, 147] width 145 height 46
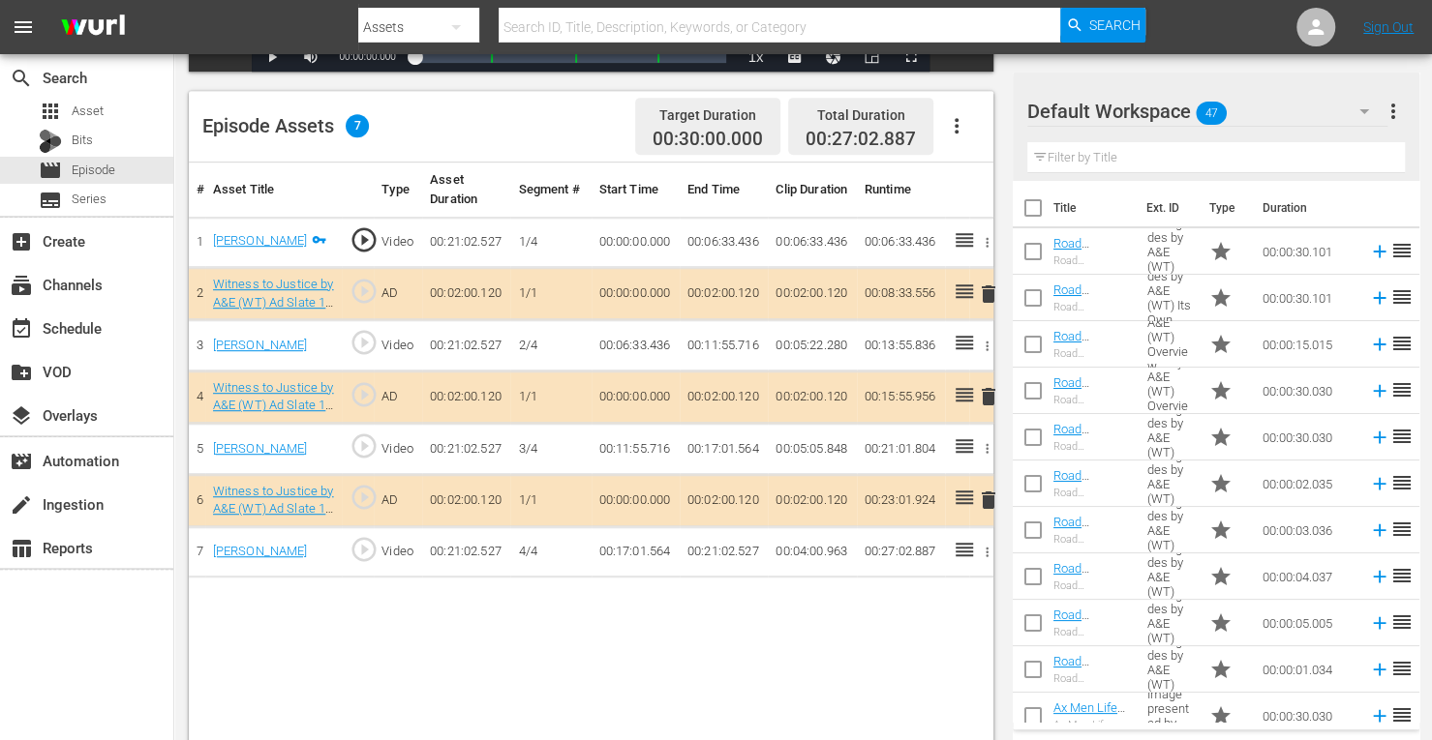
scroll to position [476, 0]
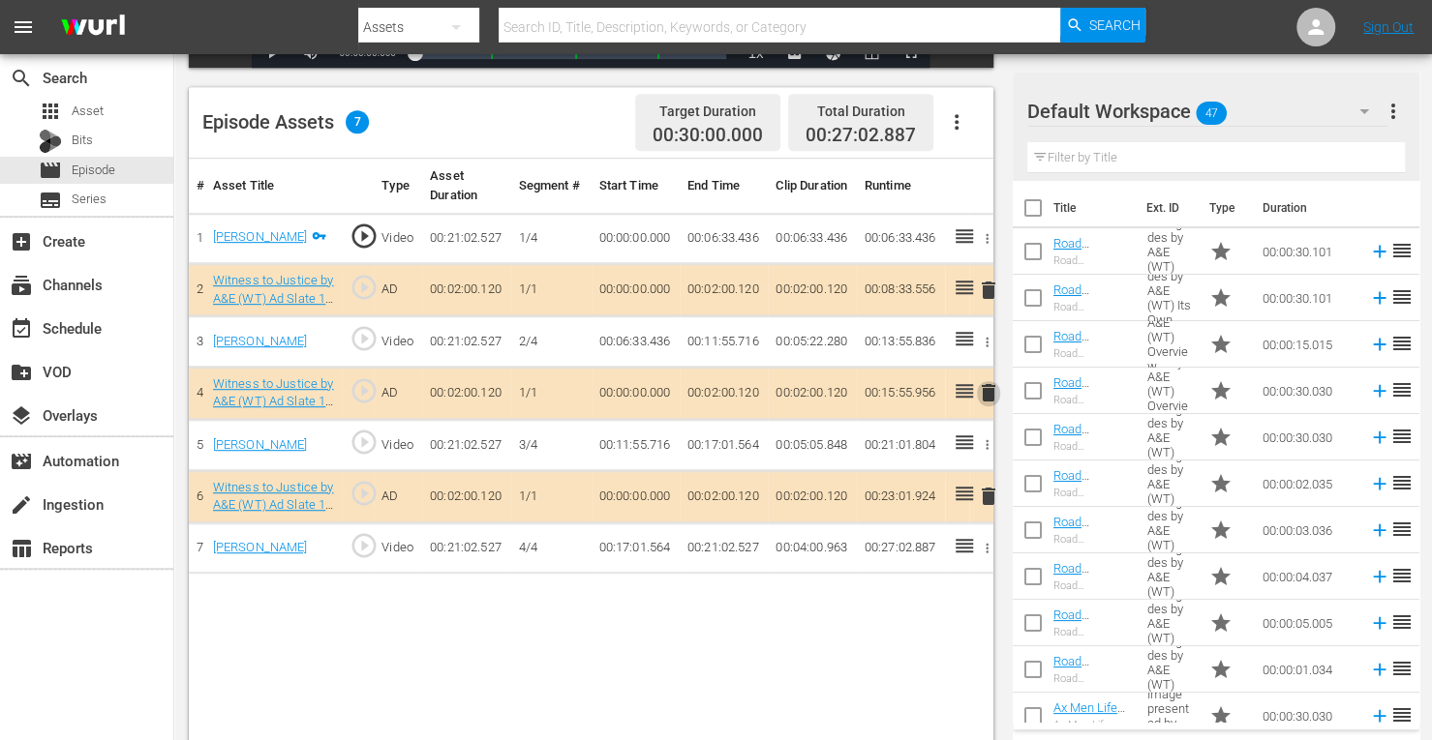
click at [983, 389] on span "delete" at bounding box center [988, 392] width 23 height 23
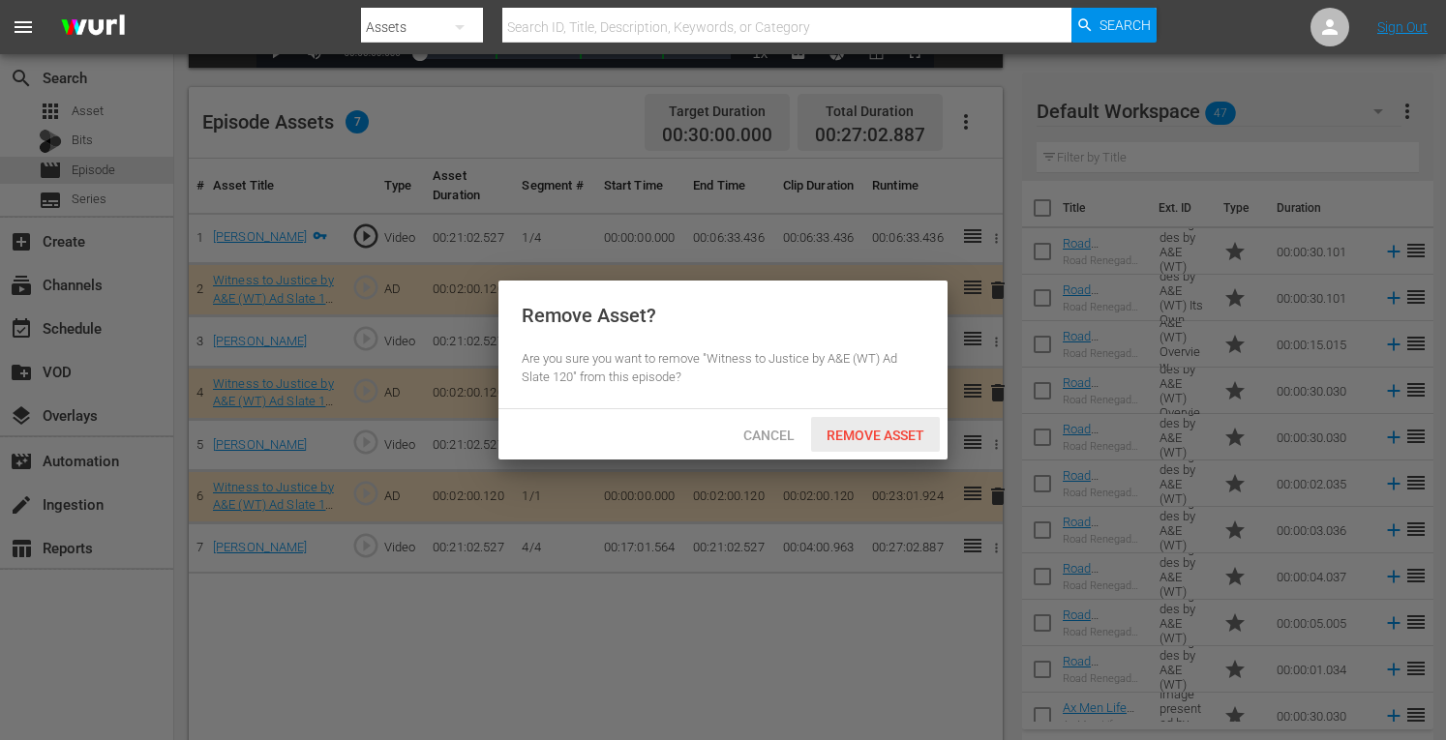
click at [896, 434] on span "Remove Asset" at bounding box center [875, 435] width 129 height 15
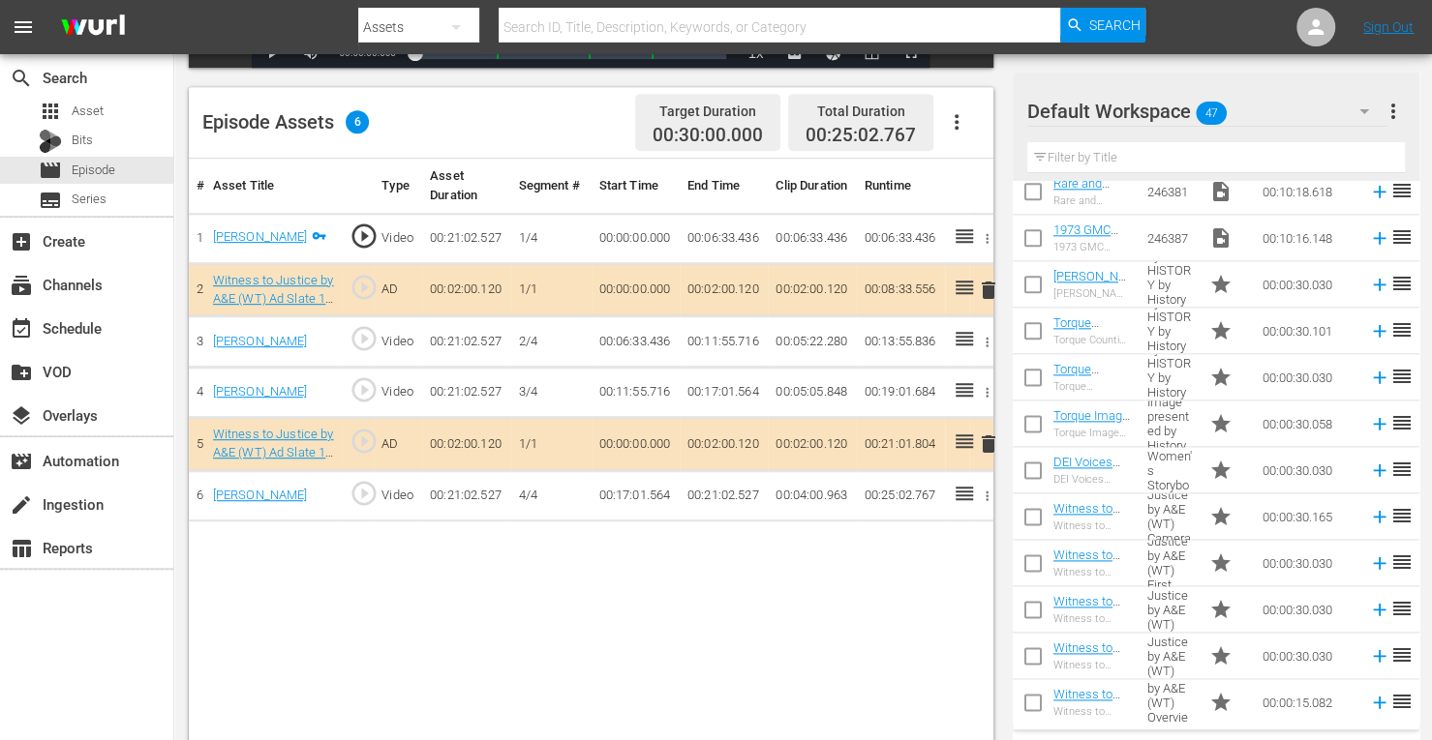
scroll to position [1689, 0]
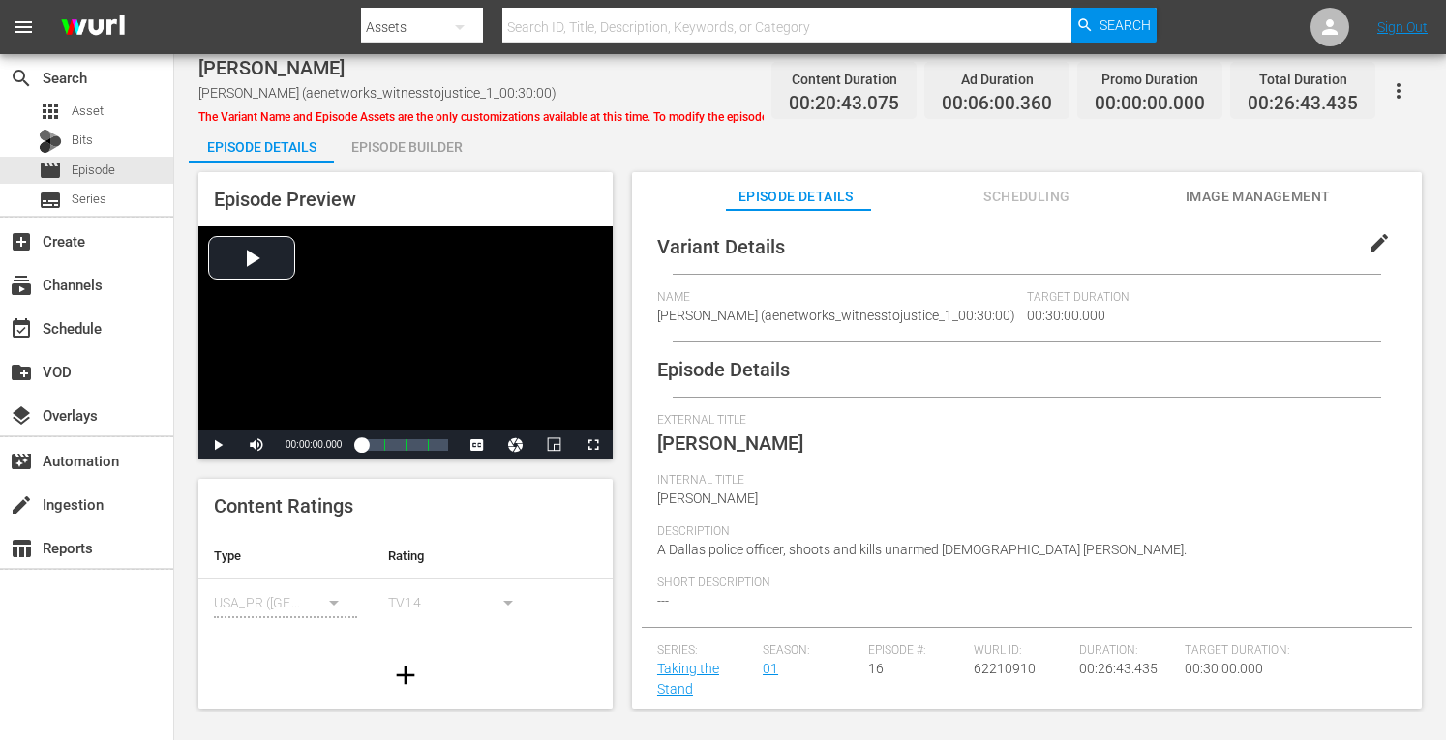
click at [438, 143] on div "Episode Builder" at bounding box center [406, 147] width 145 height 46
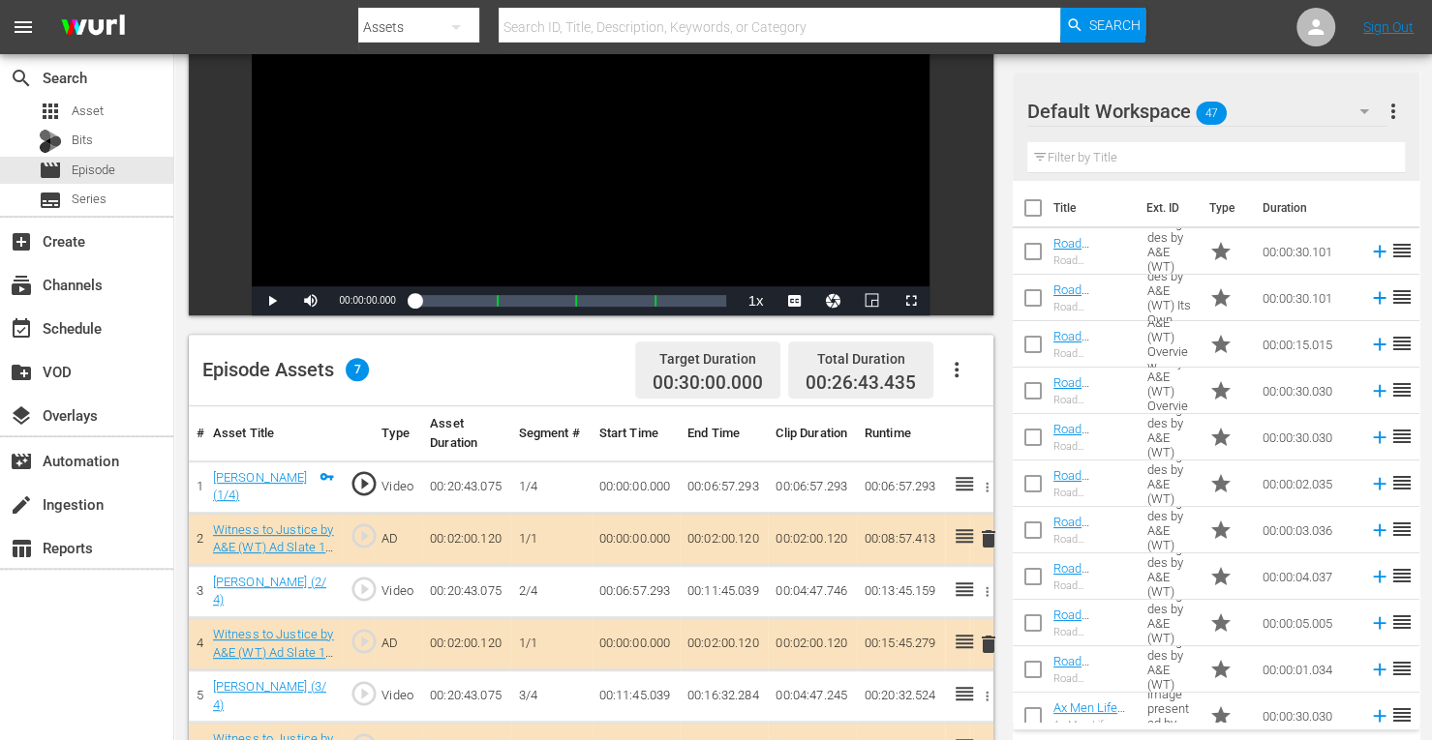
scroll to position [348, 0]
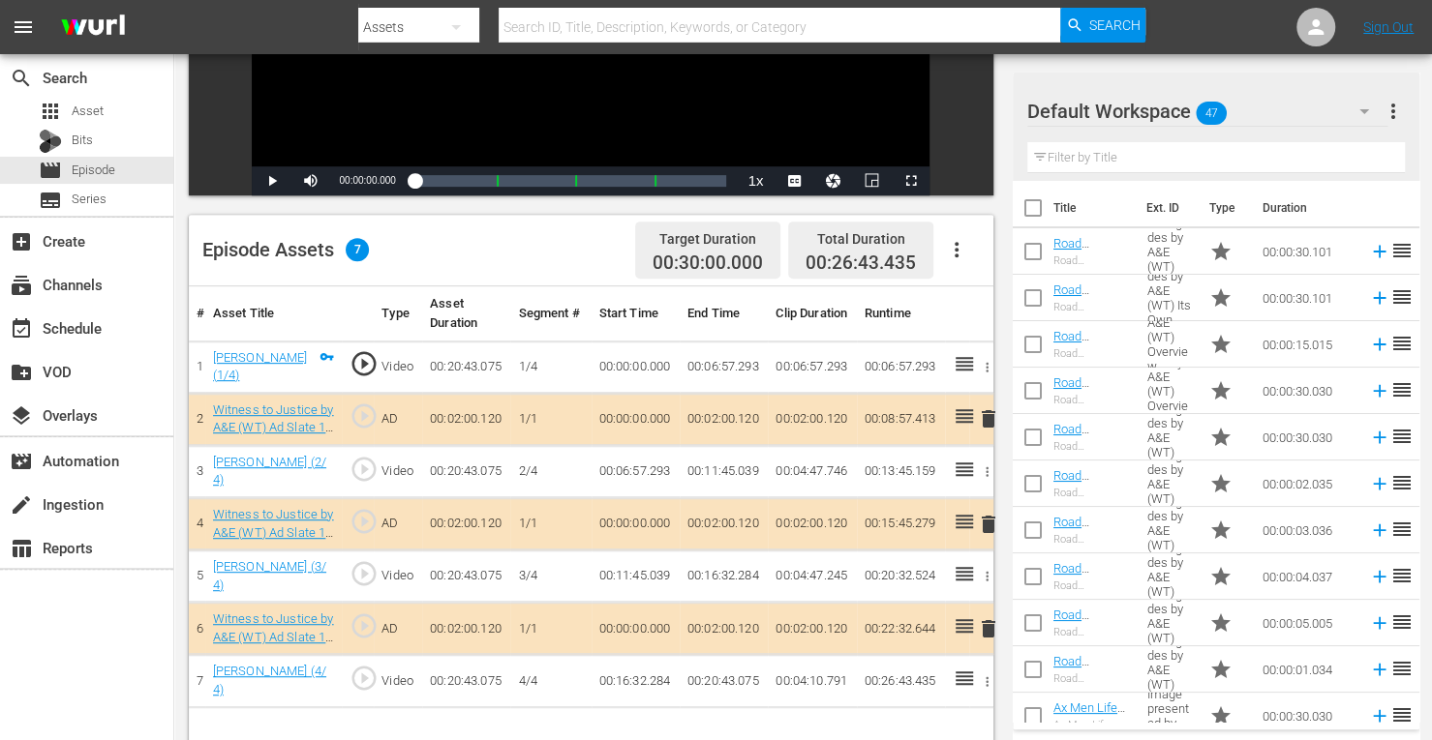
click at [984, 513] on span "delete" at bounding box center [988, 524] width 23 height 23
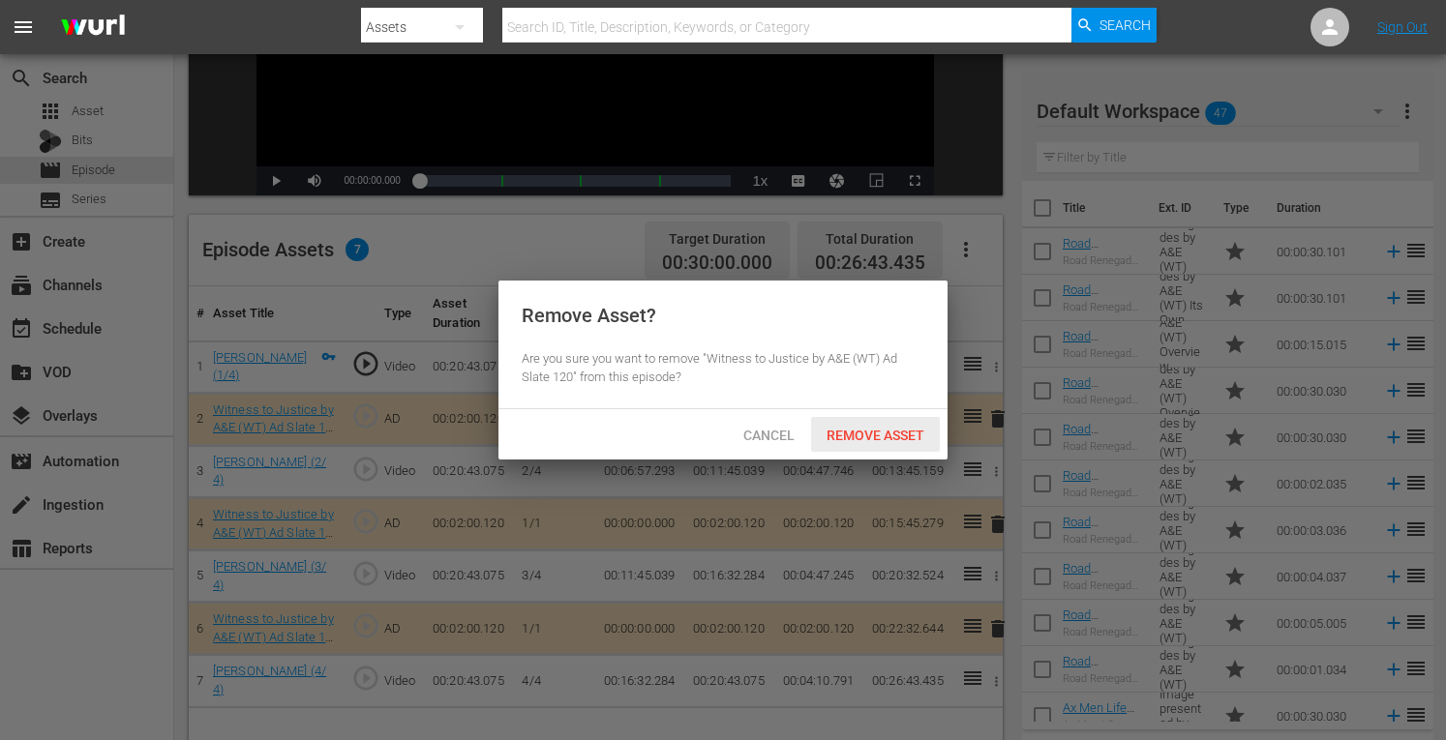
click at [906, 435] on span "Remove Asset" at bounding box center [875, 435] width 129 height 15
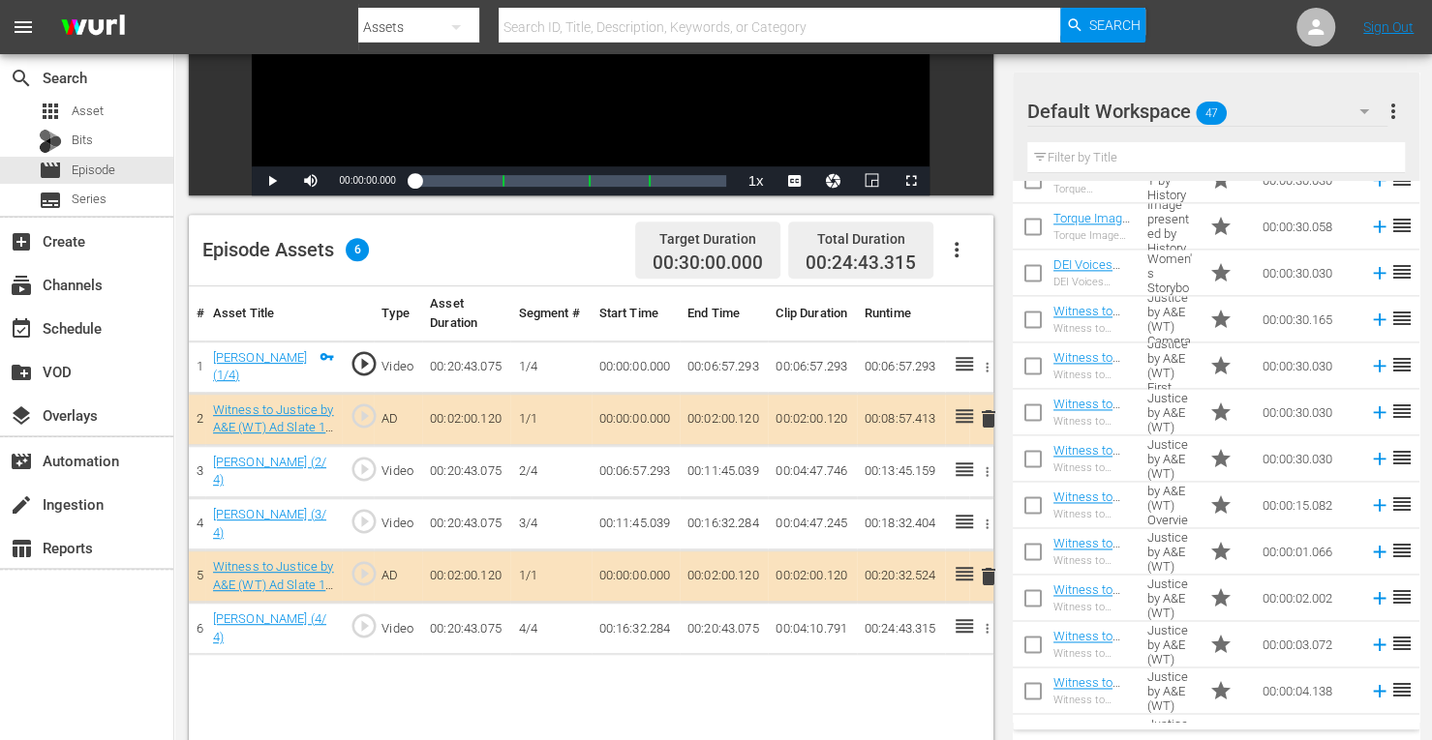
scroll to position [1601, 0]
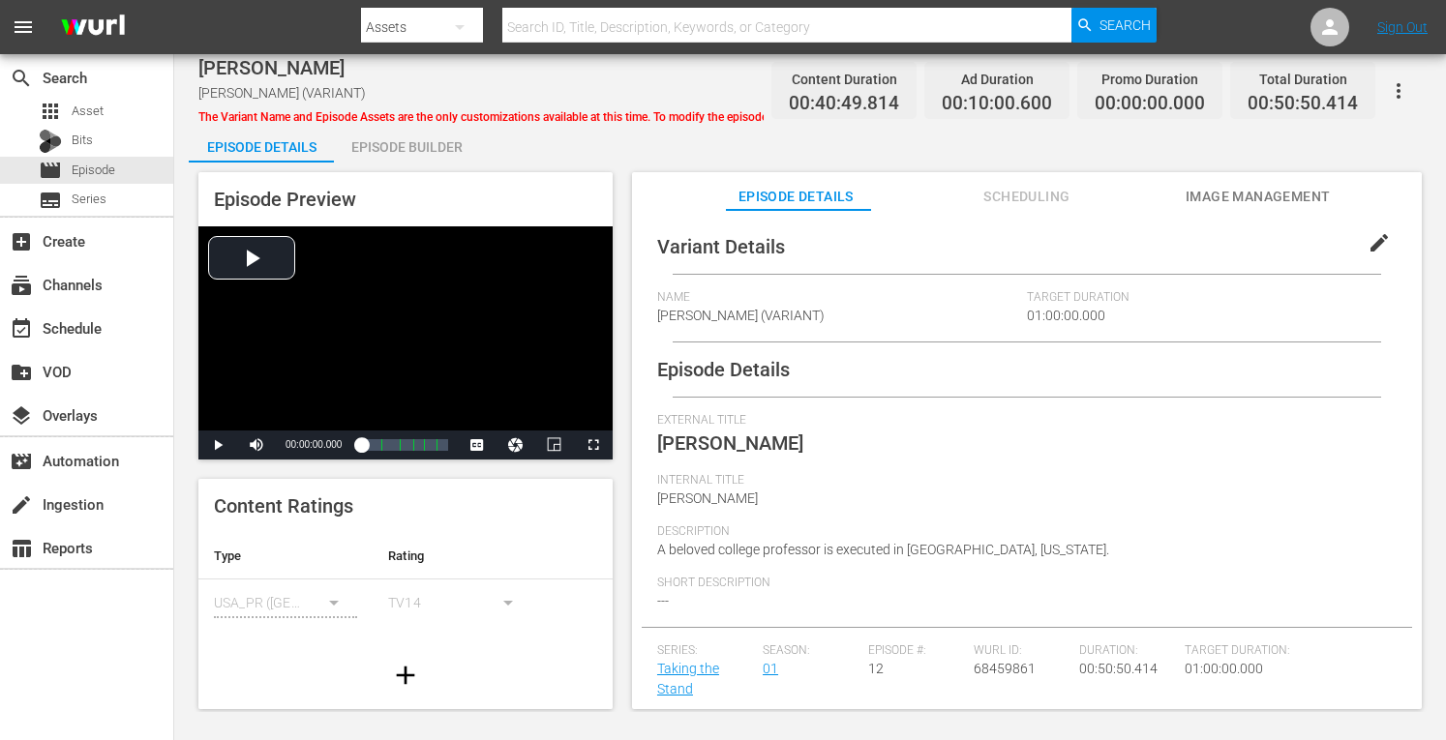
click at [436, 146] on div "Episode Builder" at bounding box center [406, 147] width 145 height 46
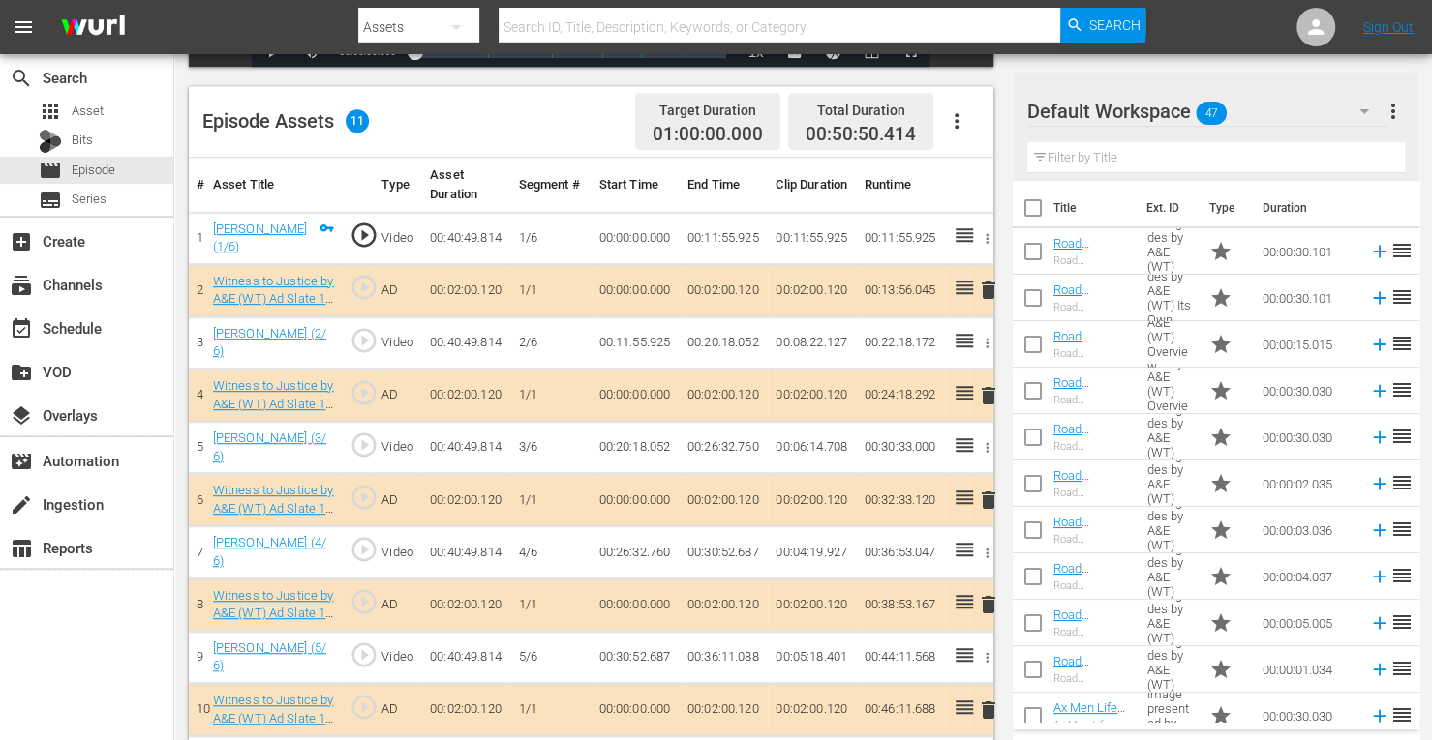
scroll to position [485, 0]
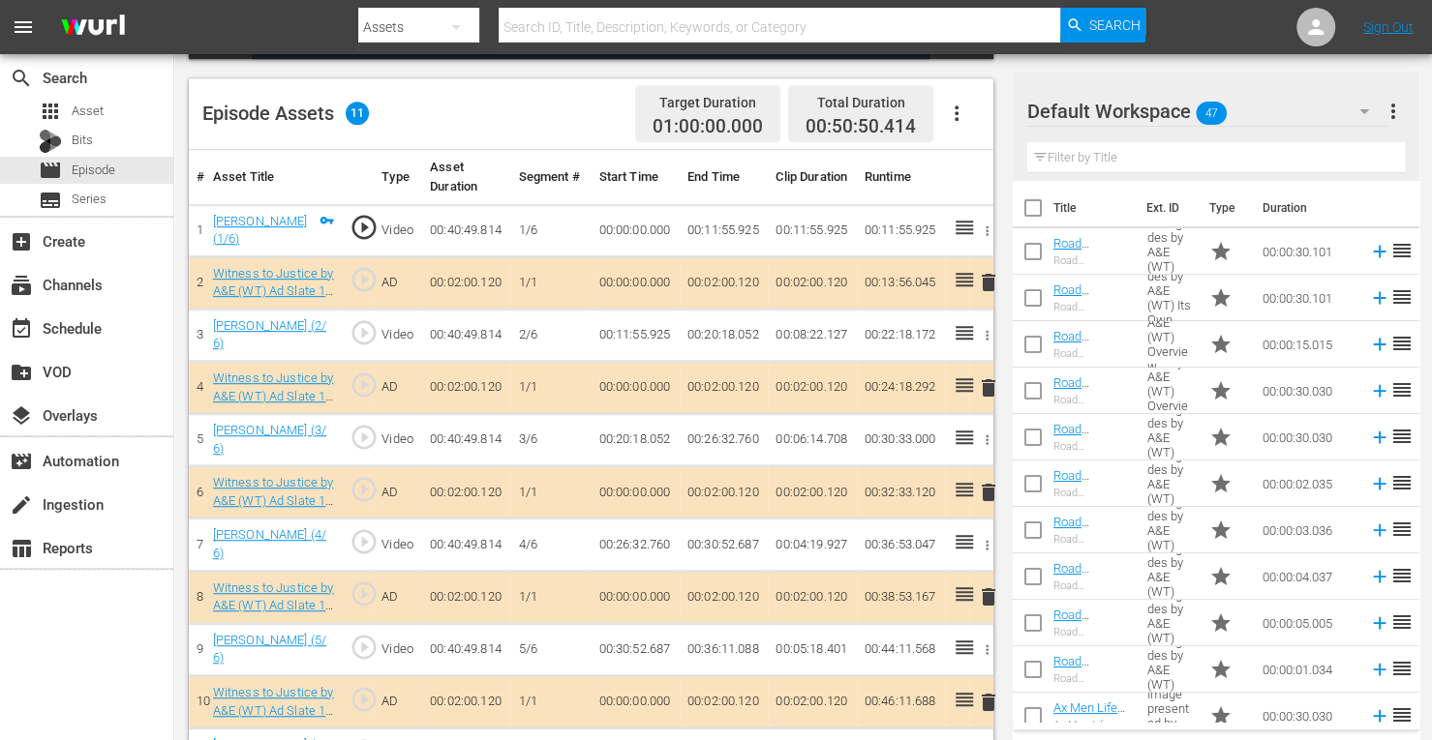
click at [990, 484] on span "delete" at bounding box center [988, 492] width 23 height 23
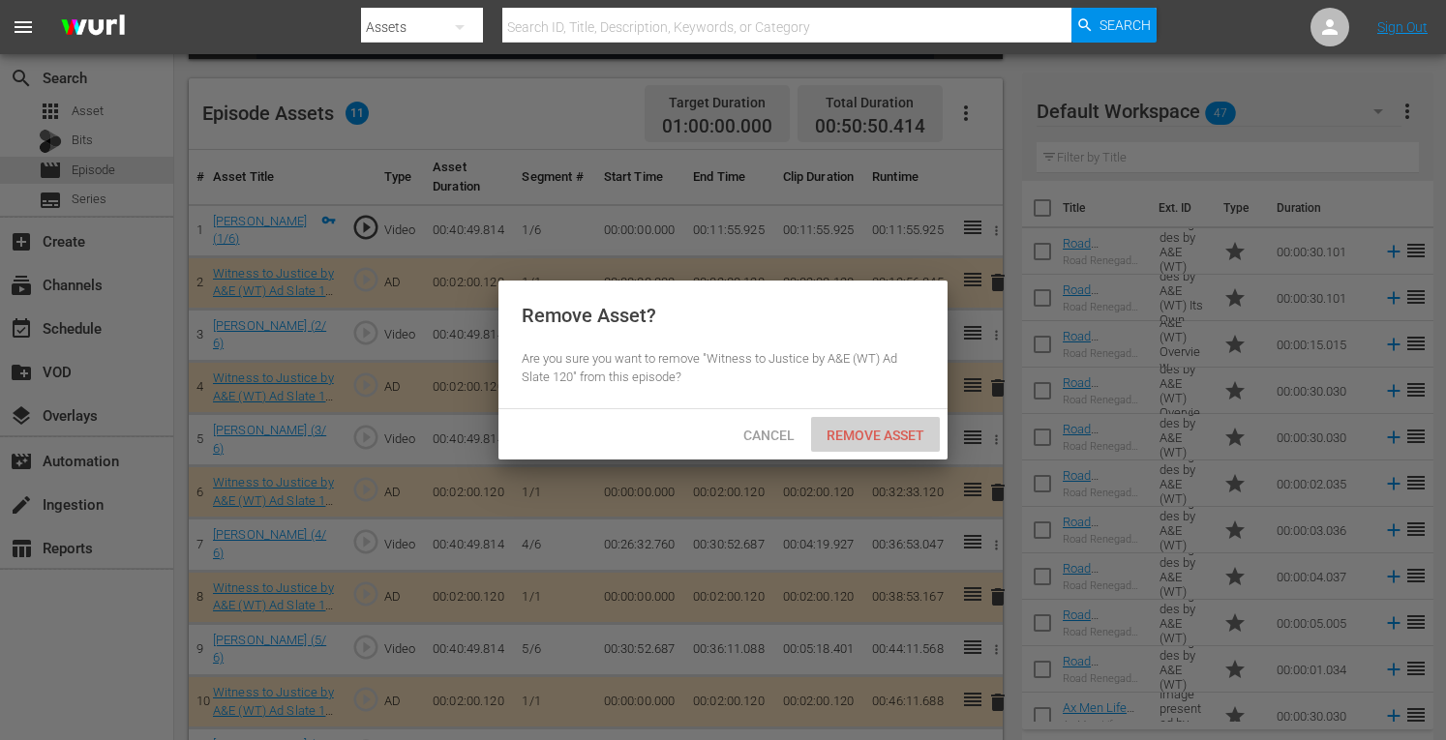
click at [897, 434] on span "Remove Asset" at bounding box center [875, 435] width 129 height 15
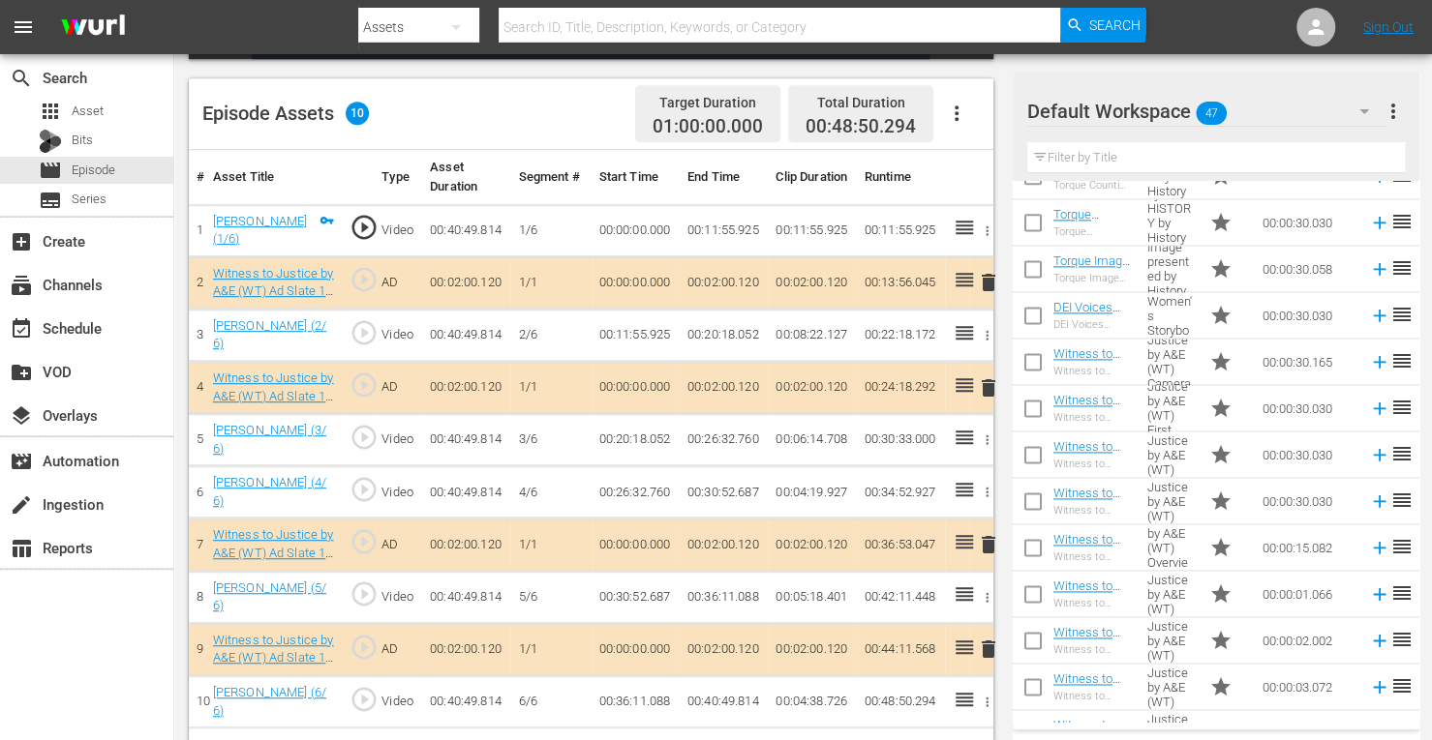
scroll to position [1573, 0]
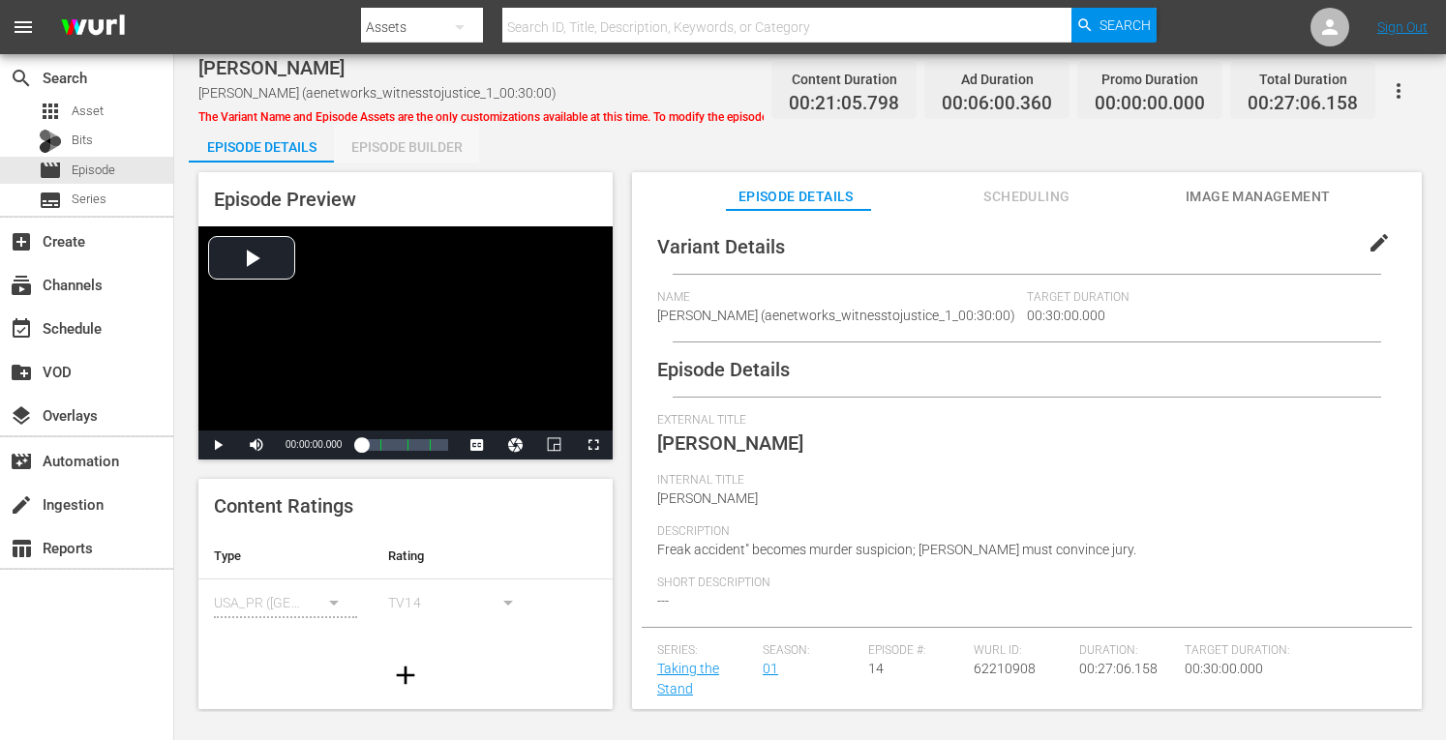
click at [436, 142] on div "Episode Builder" at bounding box center [406, 147] width 145 height 46
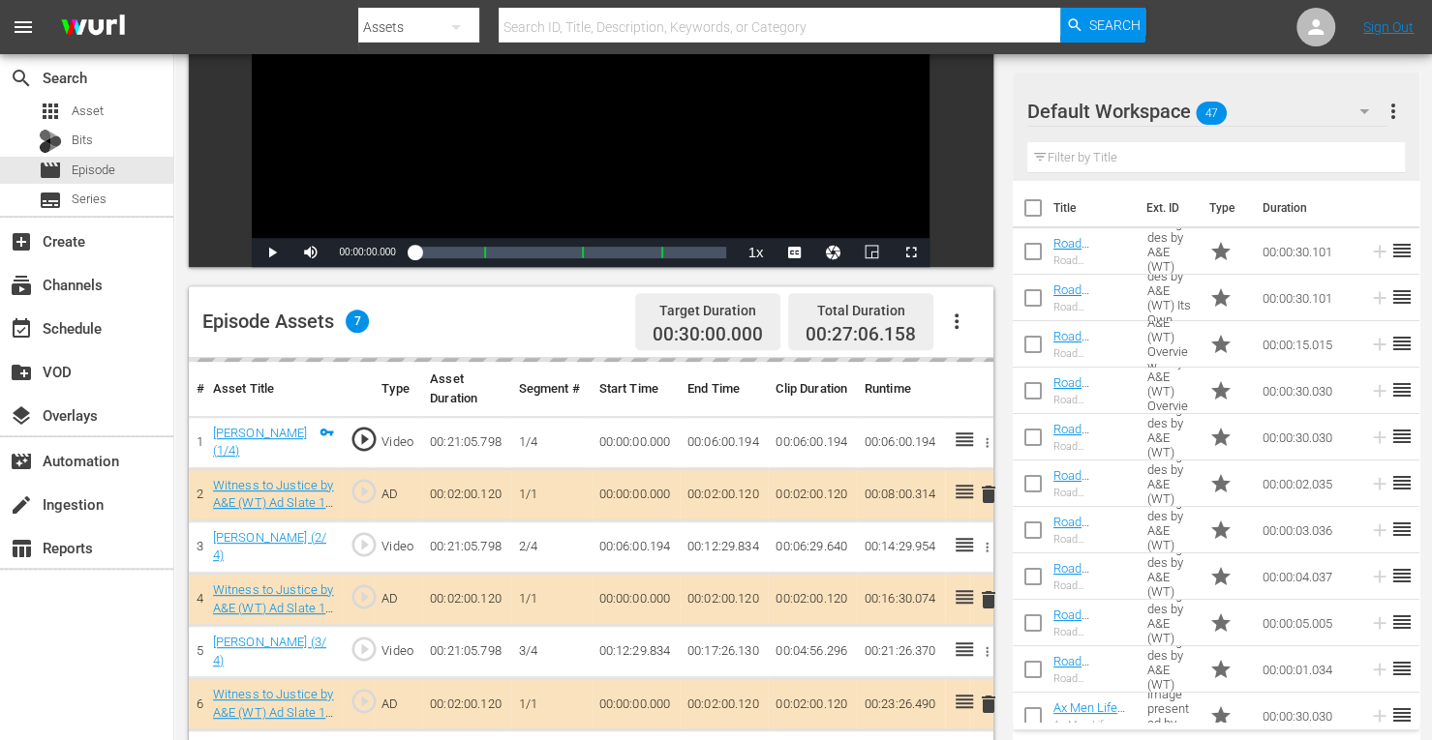
scroll to position [503, 0]
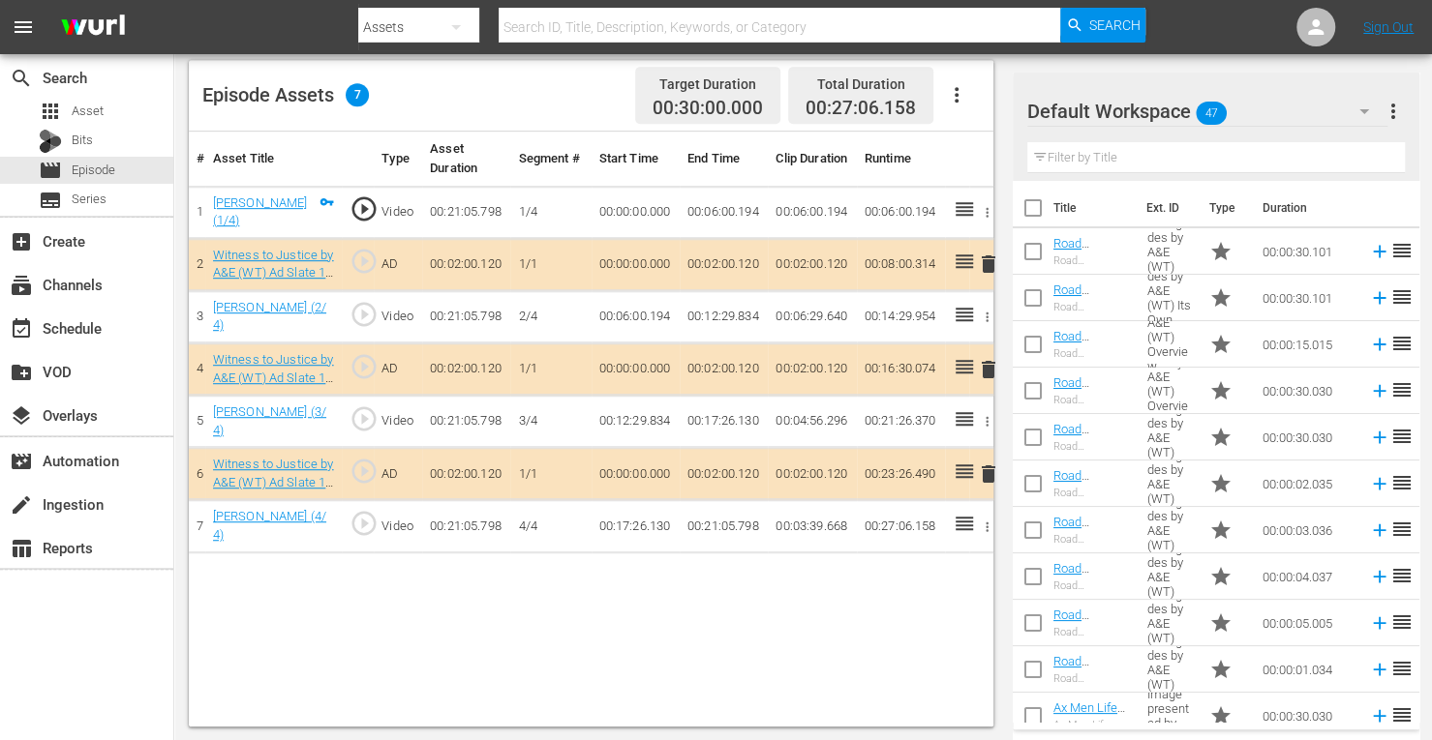
click at [985, 365] on span "delete" at bounding box center [988, 369] width 23 height 23
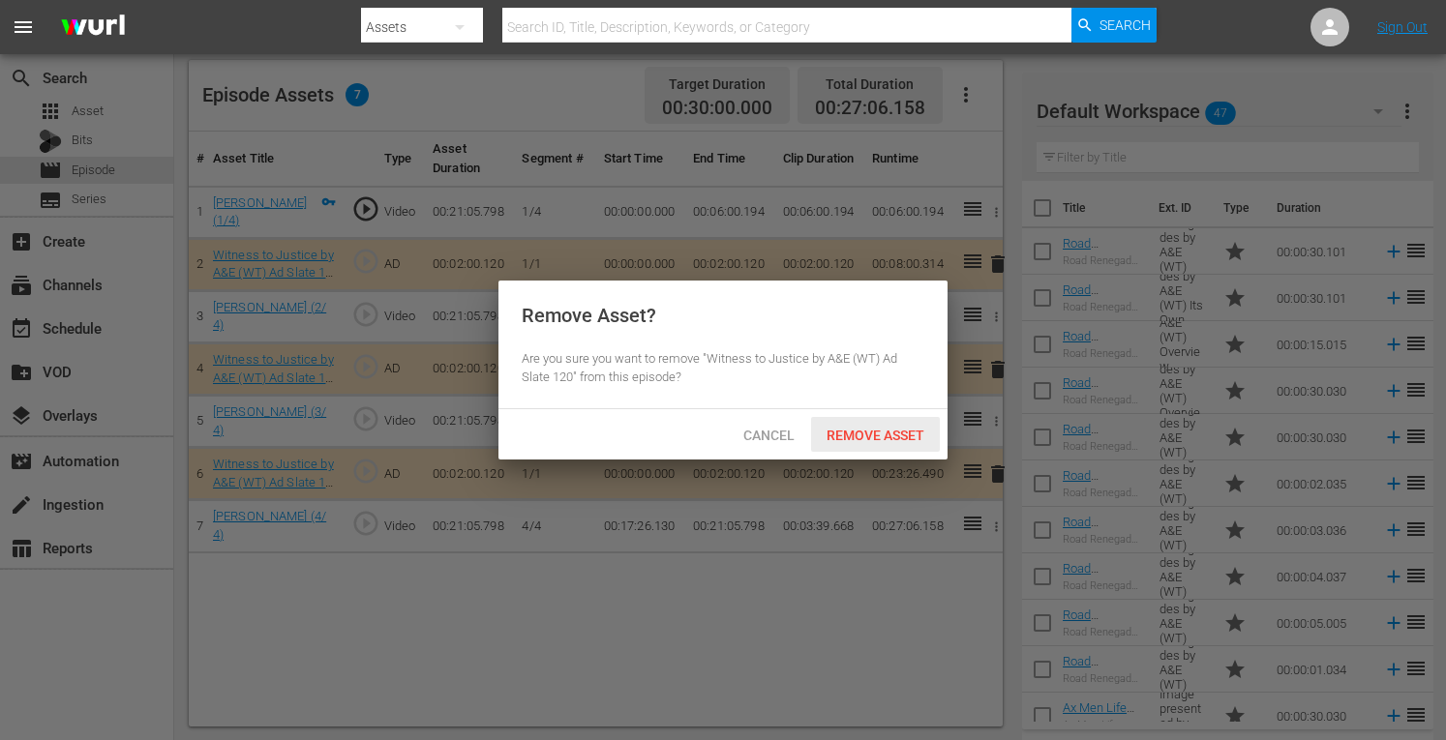
click at [870, 434] on span "Remove Asset" at bounding box center [875, 435] width 129 height 15
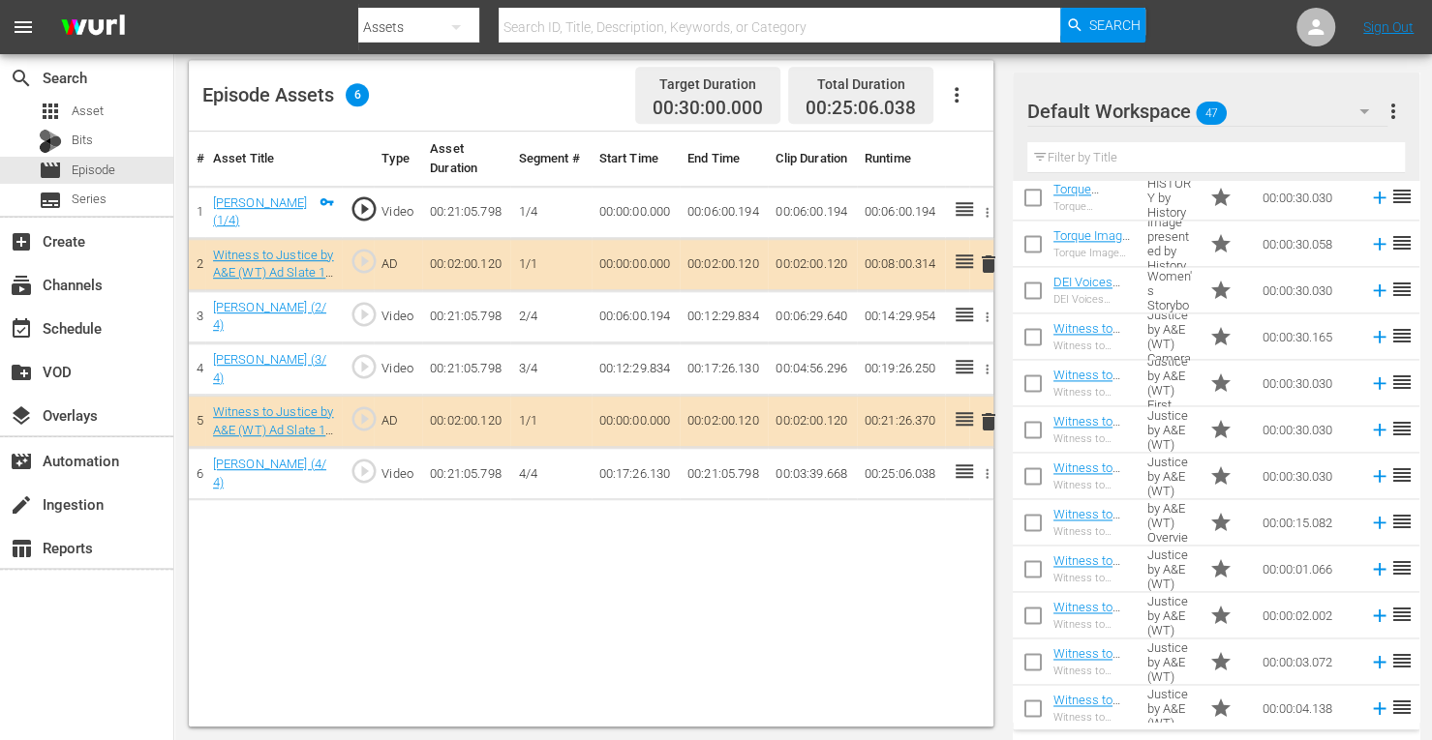
scroll to position [1689, 0]
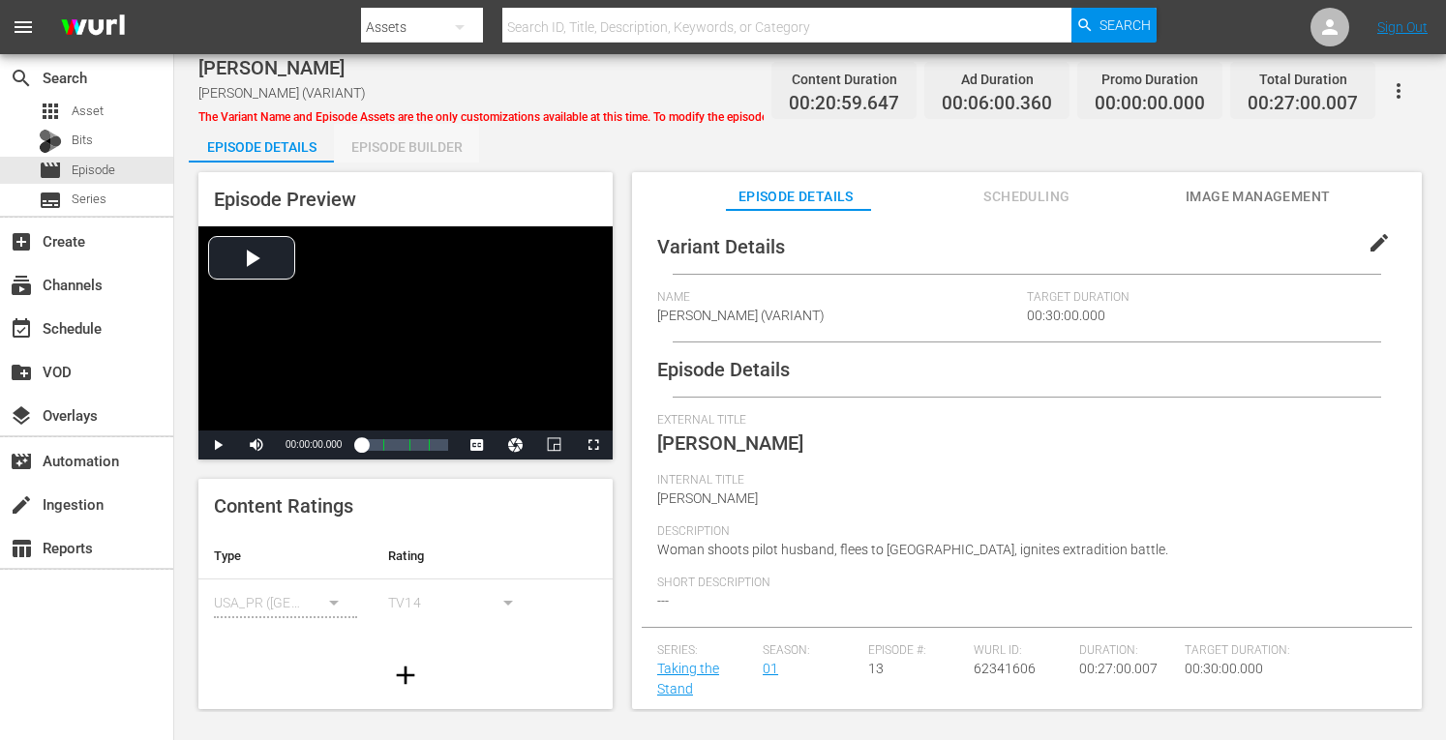
click at [422, 144] on div "Episode Builder" at bounding box center [406, 147] width 145 height 46
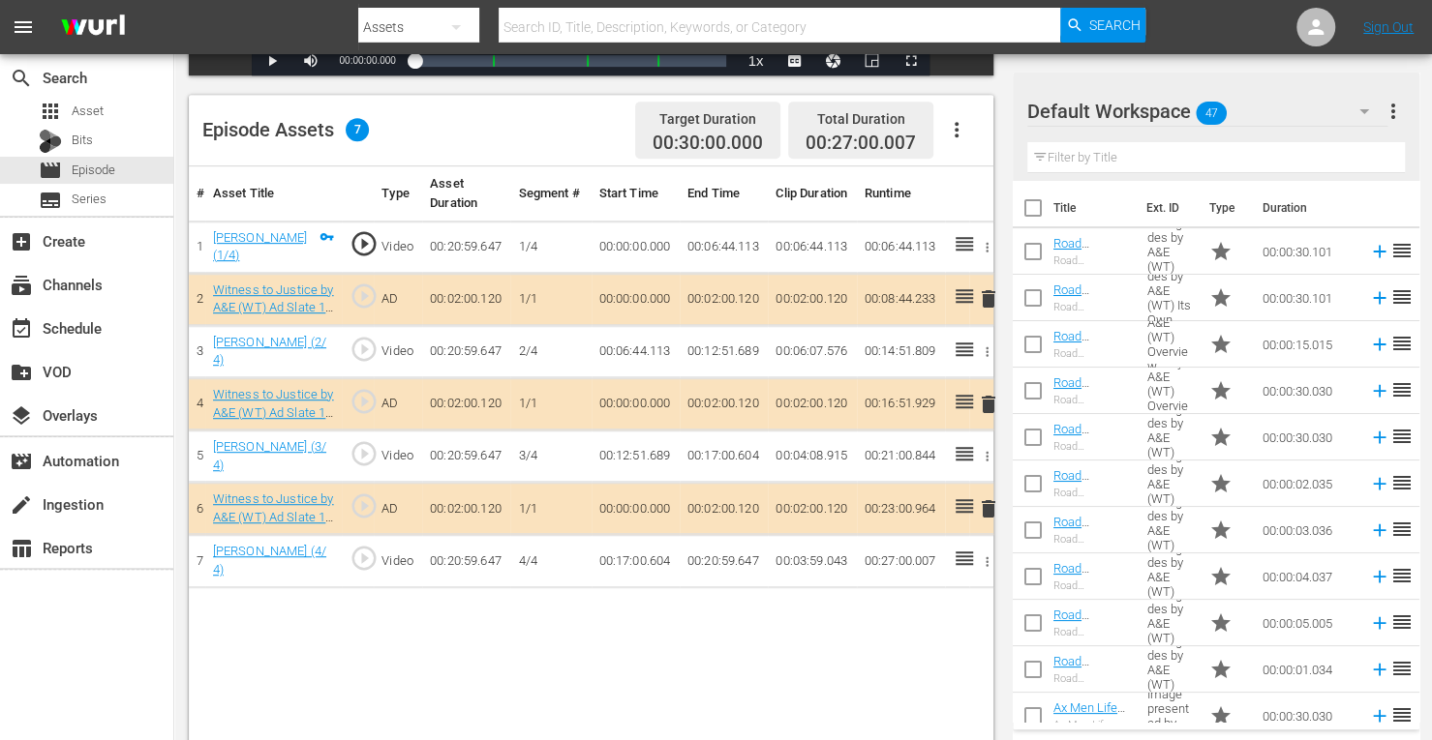
scroll to position [503, 0]
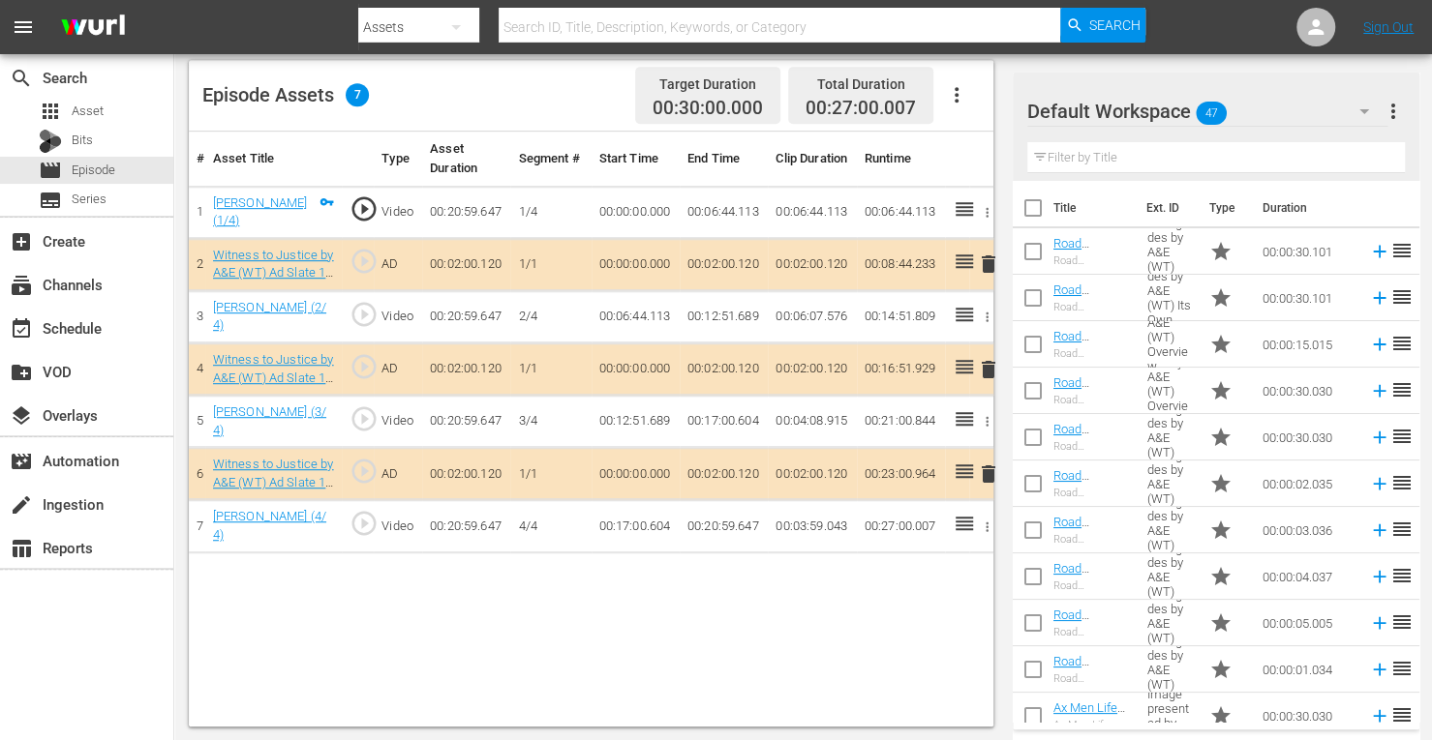
click at [987, 373] on span "delete" at bounding box center [988, 369] width 23 height 23
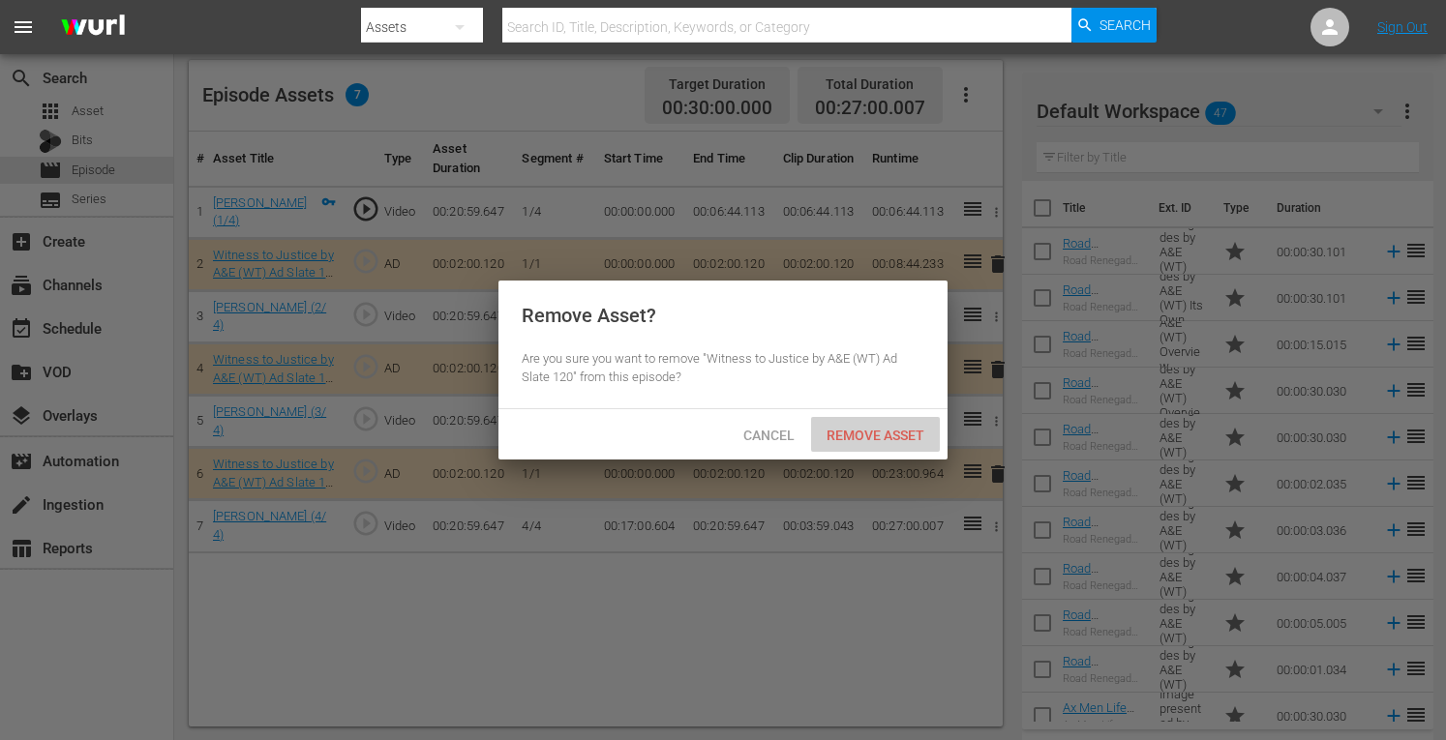
click at [893, 438] on span "Remove Asset" at bounding box center [875, 435] width 129 height 15
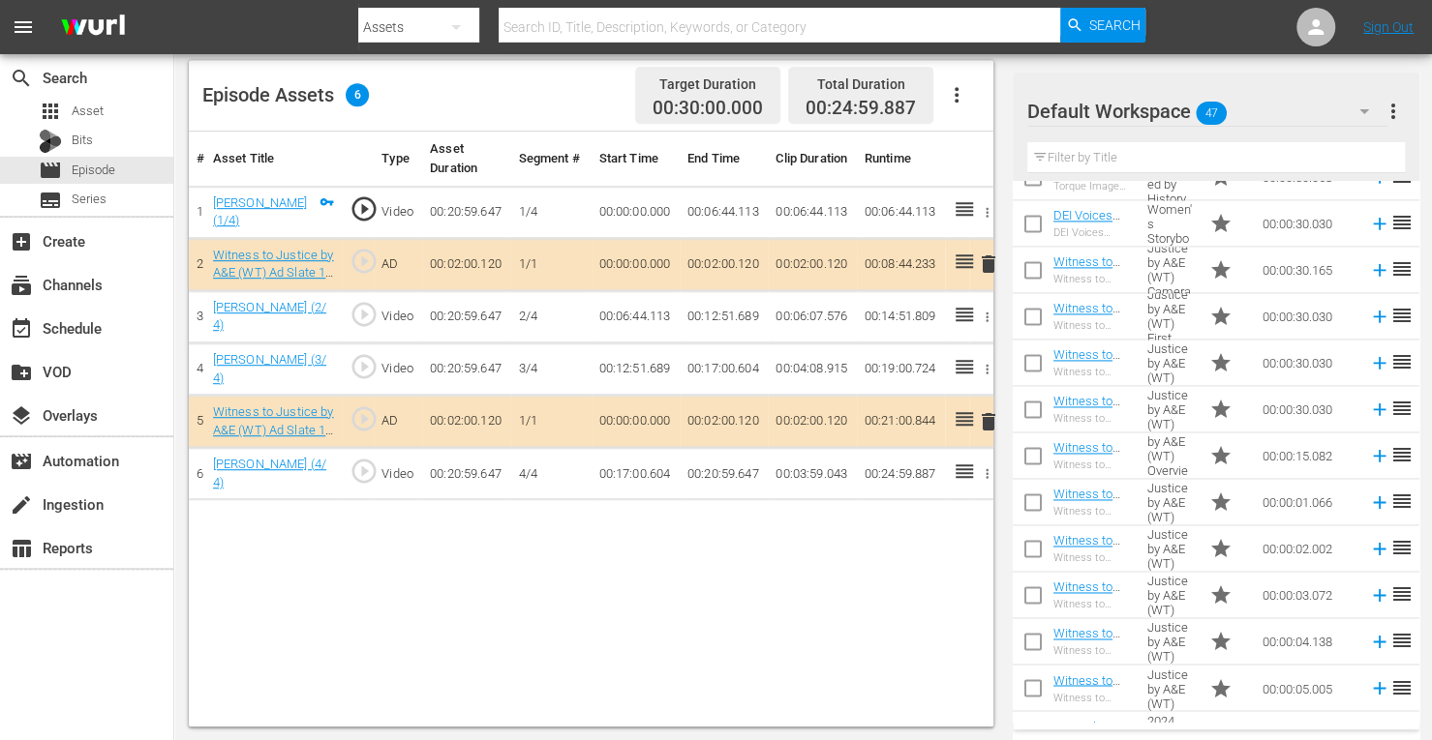
scroll to position [1689, 0]
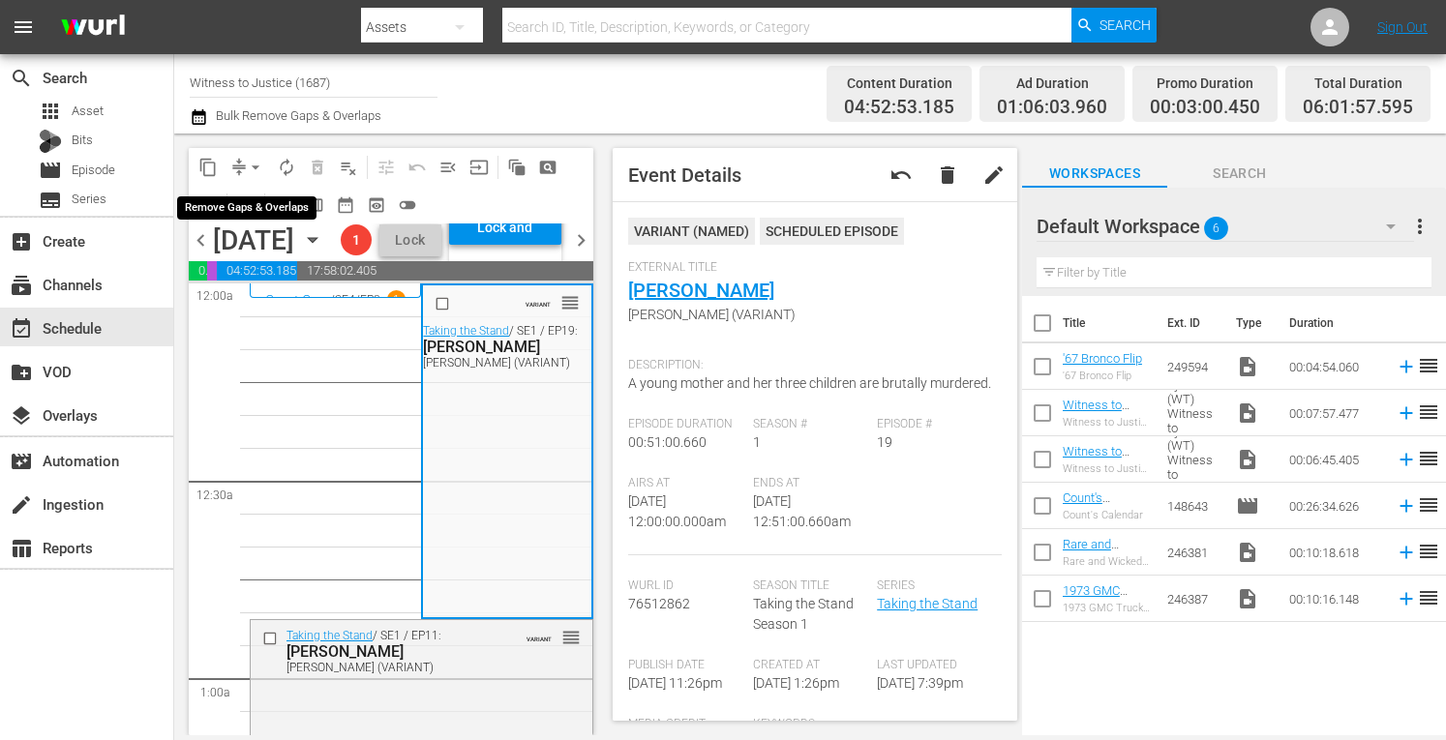
click at [253, 164] on span "arrow_drop_down" at bounding box center [255, 167] width 19 height 19
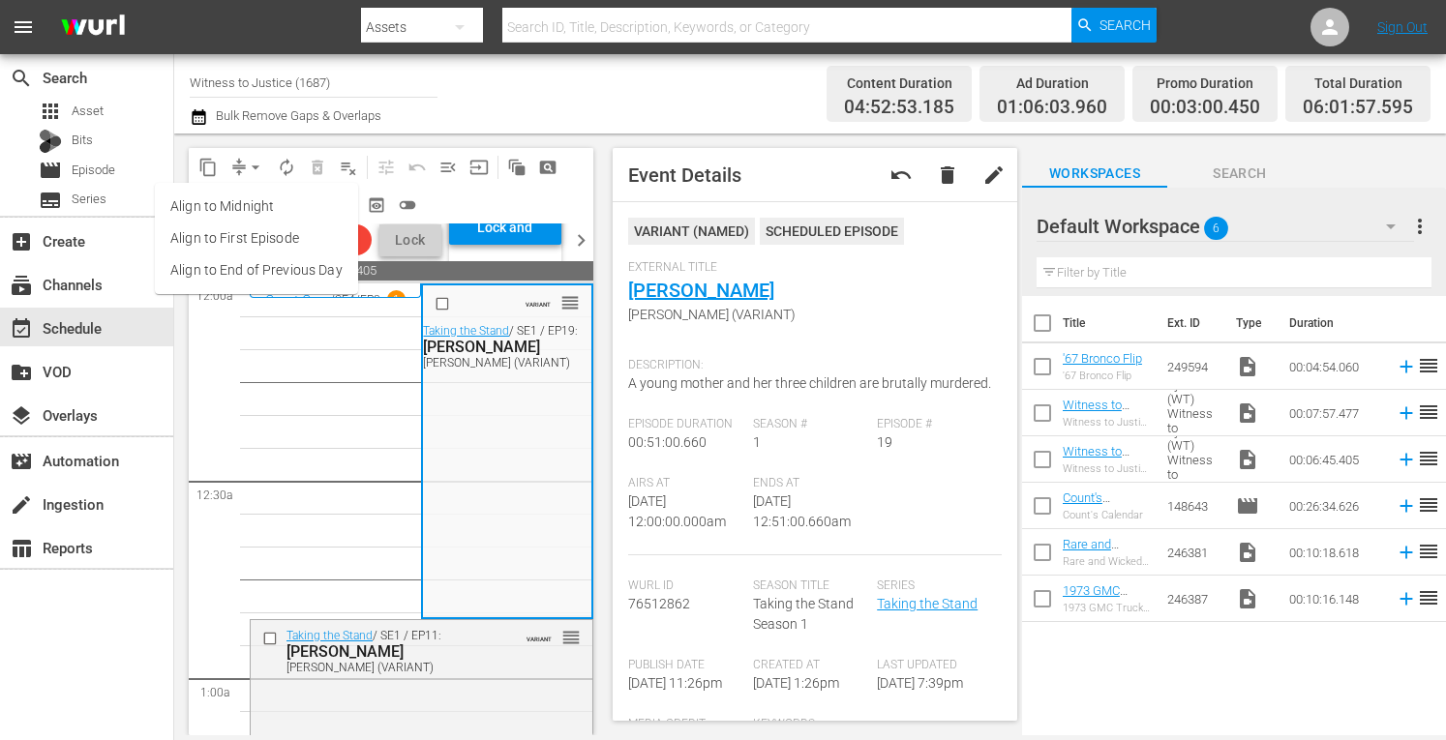
click at [252, 200] on li "Align to Midnight" at bounding box center [256, 207] width 203 height 32
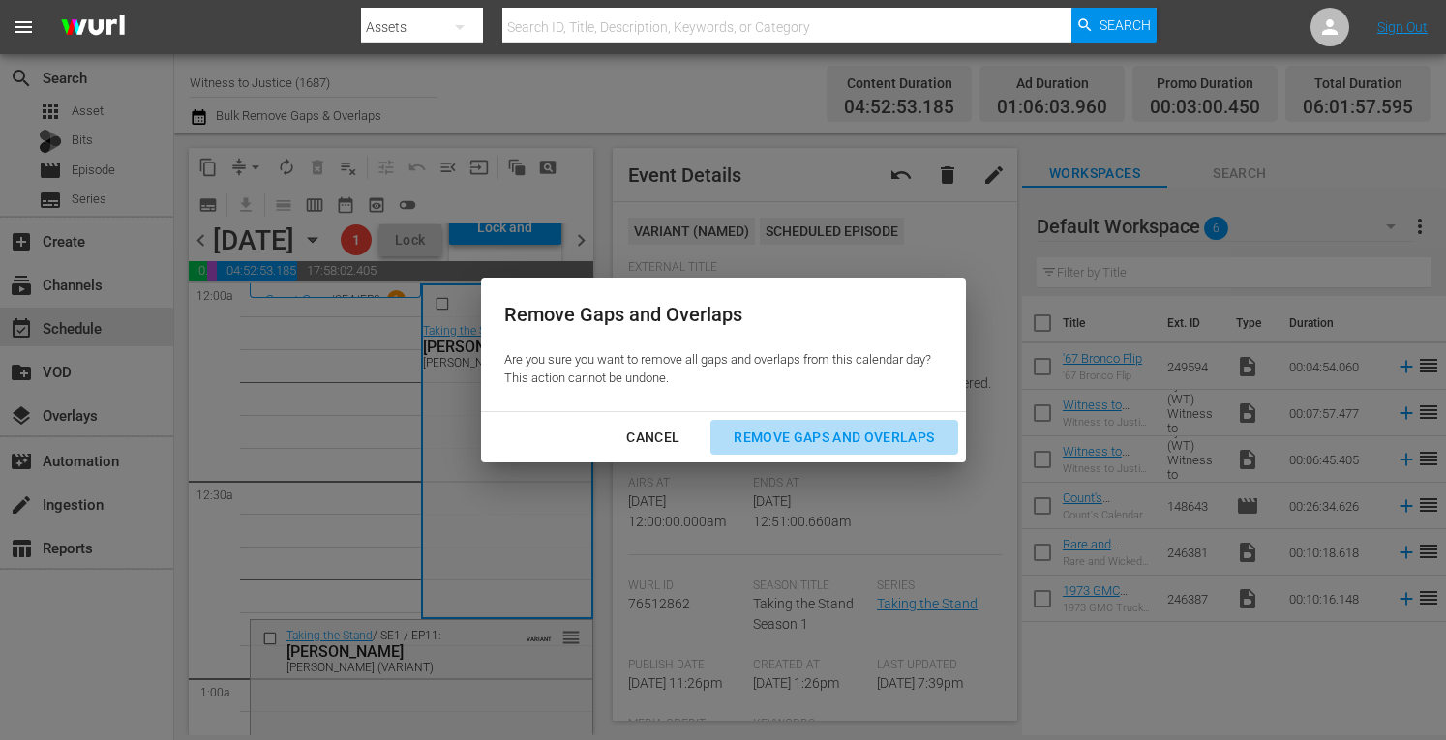
click at [788, 439] on div "Remove Gaps and Overlaps" at bounding box center [833, 438] width 231 height 24
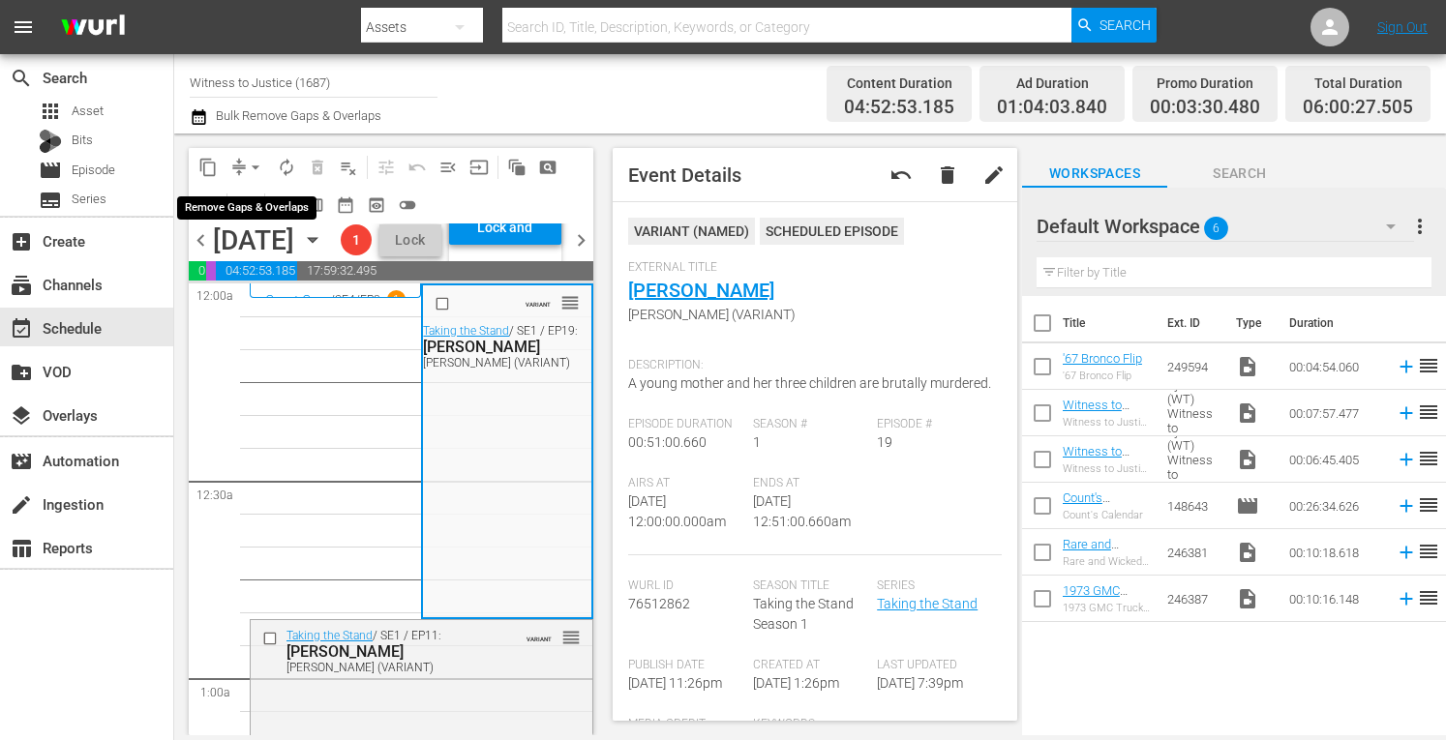
click at [252, 162] on span "arrow_drop_down" at bounding box center [255, 167] width 19 height 19
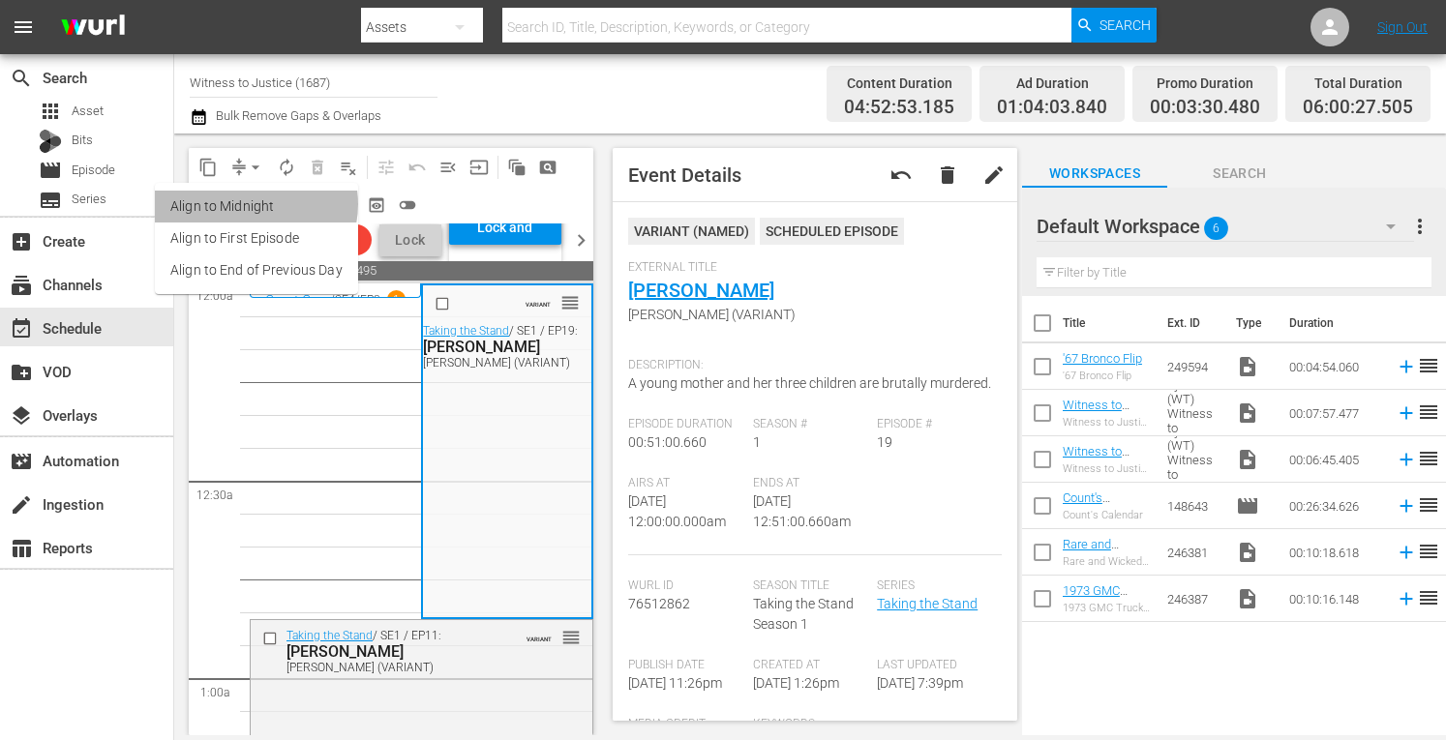
click at [254, 204] on li "Align to Midnight" at bounding box center [256, 207] width 203 height 32
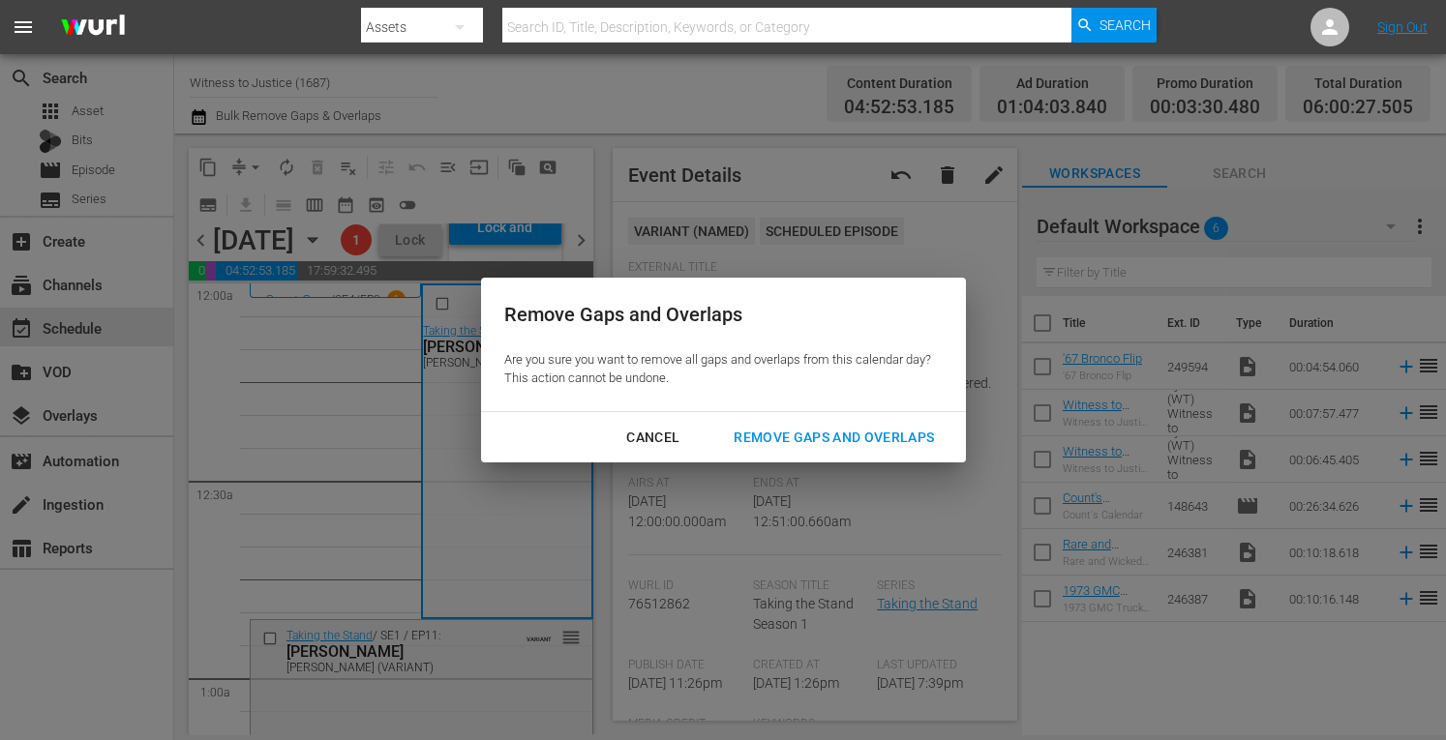
click at [784, 436] on div "Remove Gaps and Overlaps" at bounding box center [833, 438] width 231 height 24
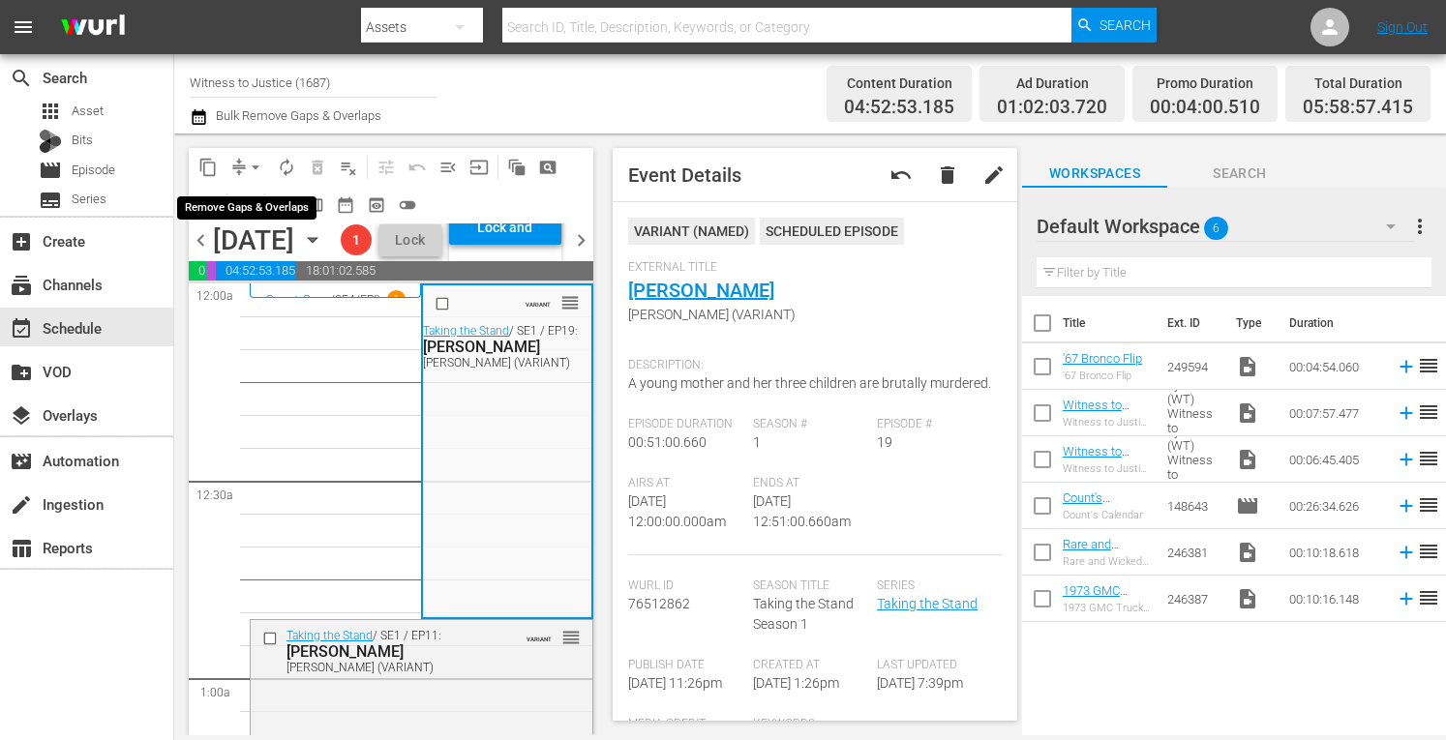
click at [261, 160] on span "arrow_drop_down" at bounding box center [255, 167] width 19 height 19
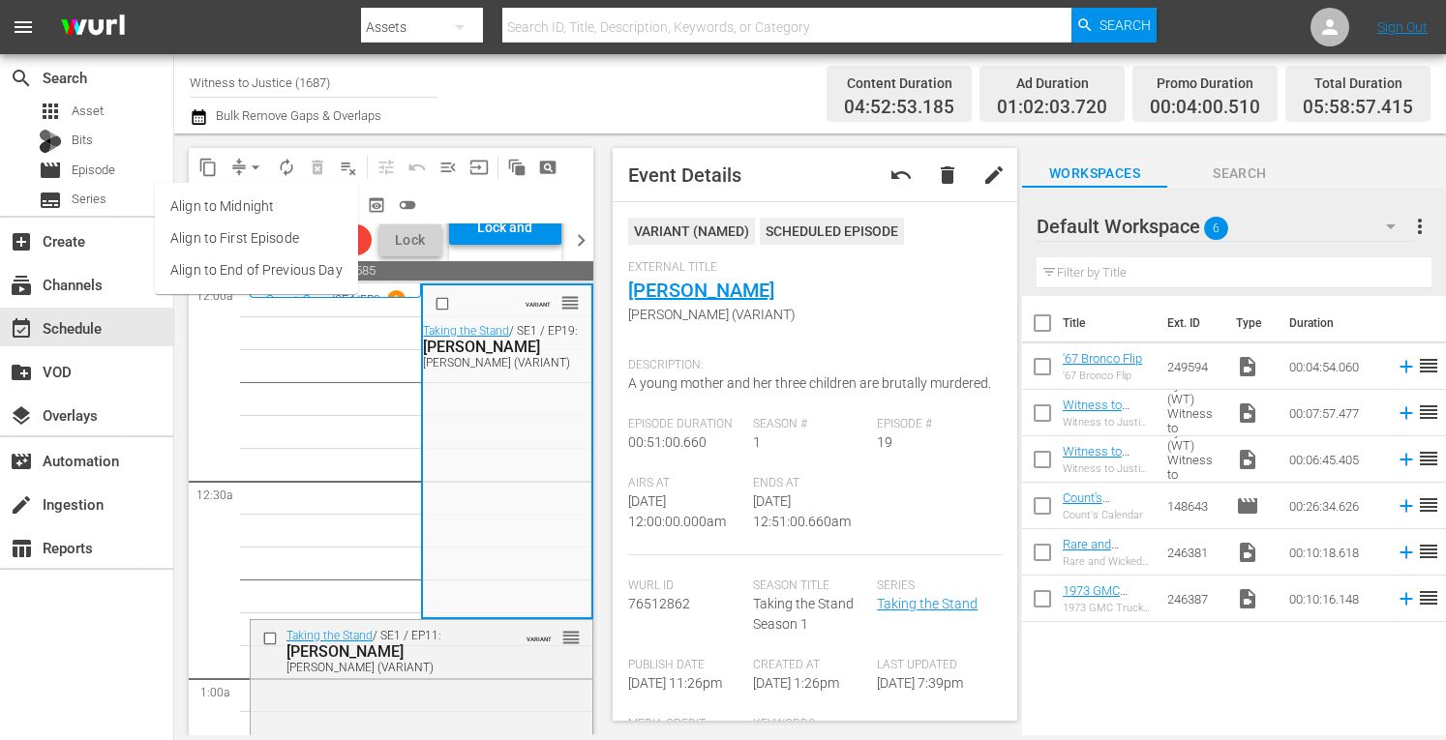
click at [255, 204] on li "Align to Midnight" at bounding box center [256, 207] width 203 height 32
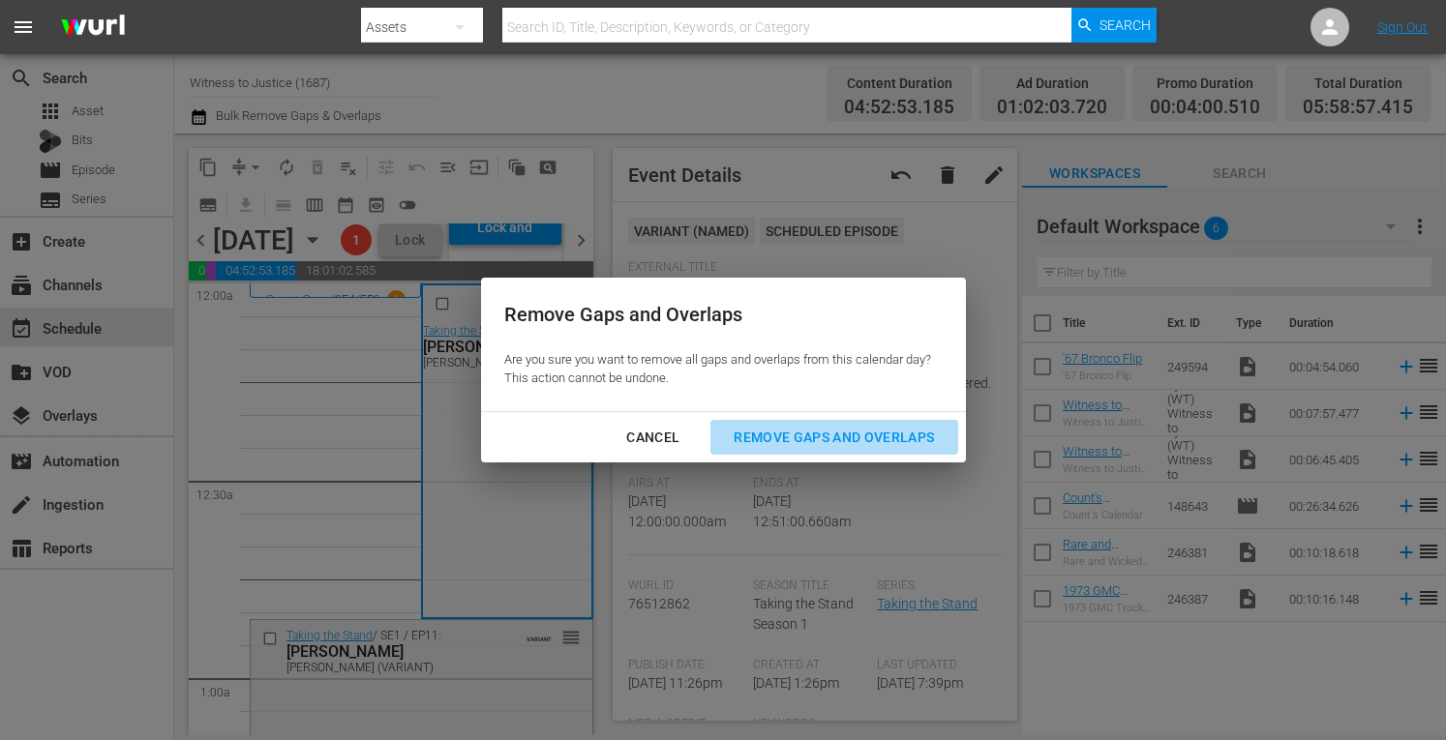
click at [778, 439] on div "Remove Gaps and Overlaps" at bounding box center [833, 438] width 231 height 24
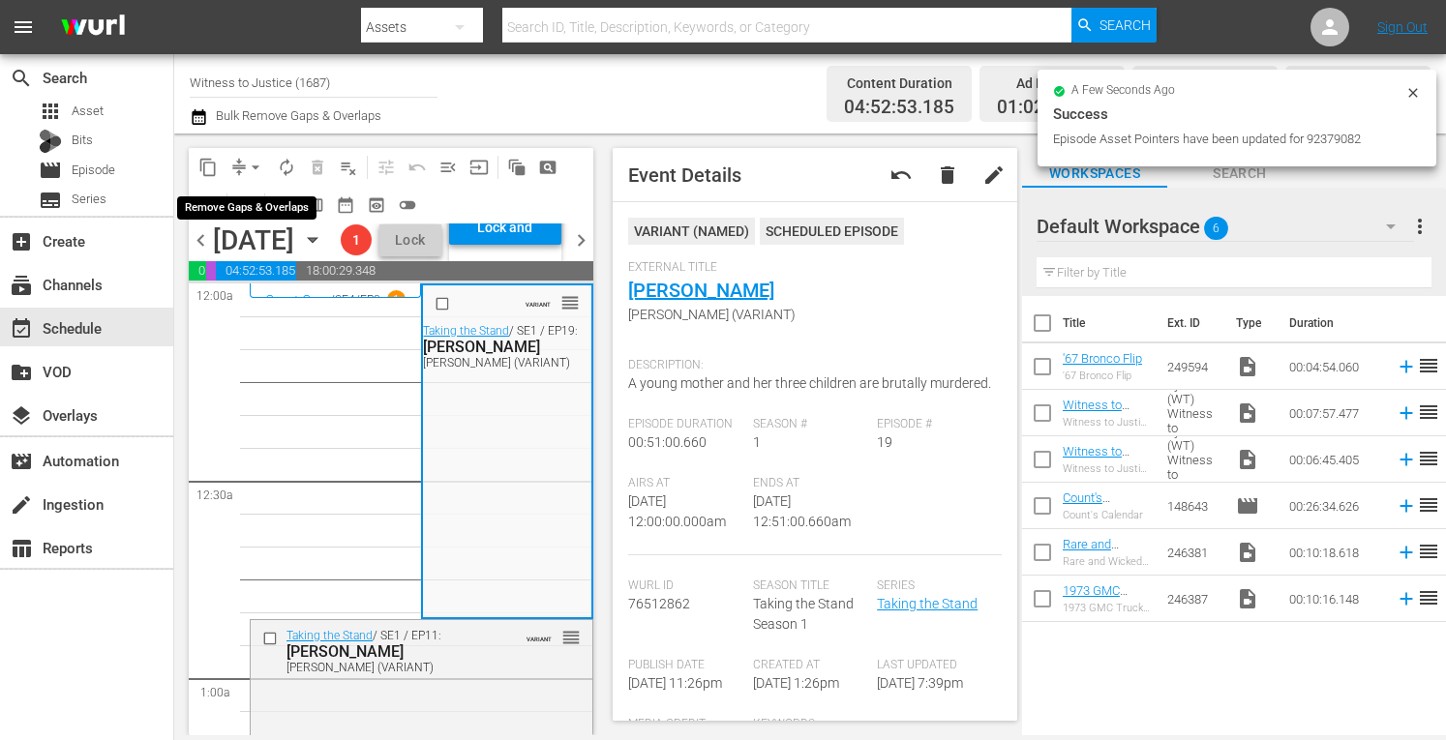
click at [245, 164] on button "arrow_drop_down" at bounding box center [255, 167] width 31 height 31
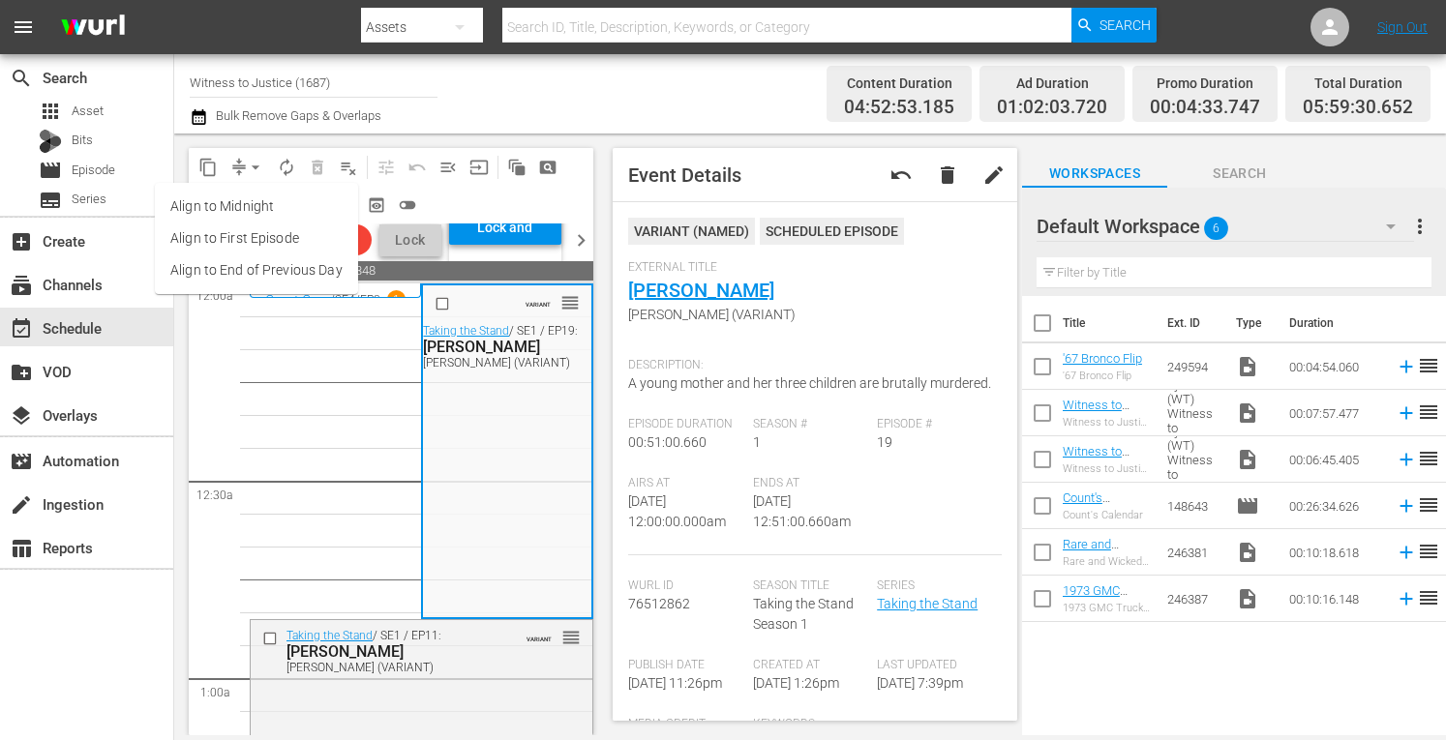
click at [244, 206] on li "Align to Midnight" at bounding box center [256, 207] width 203 height 32
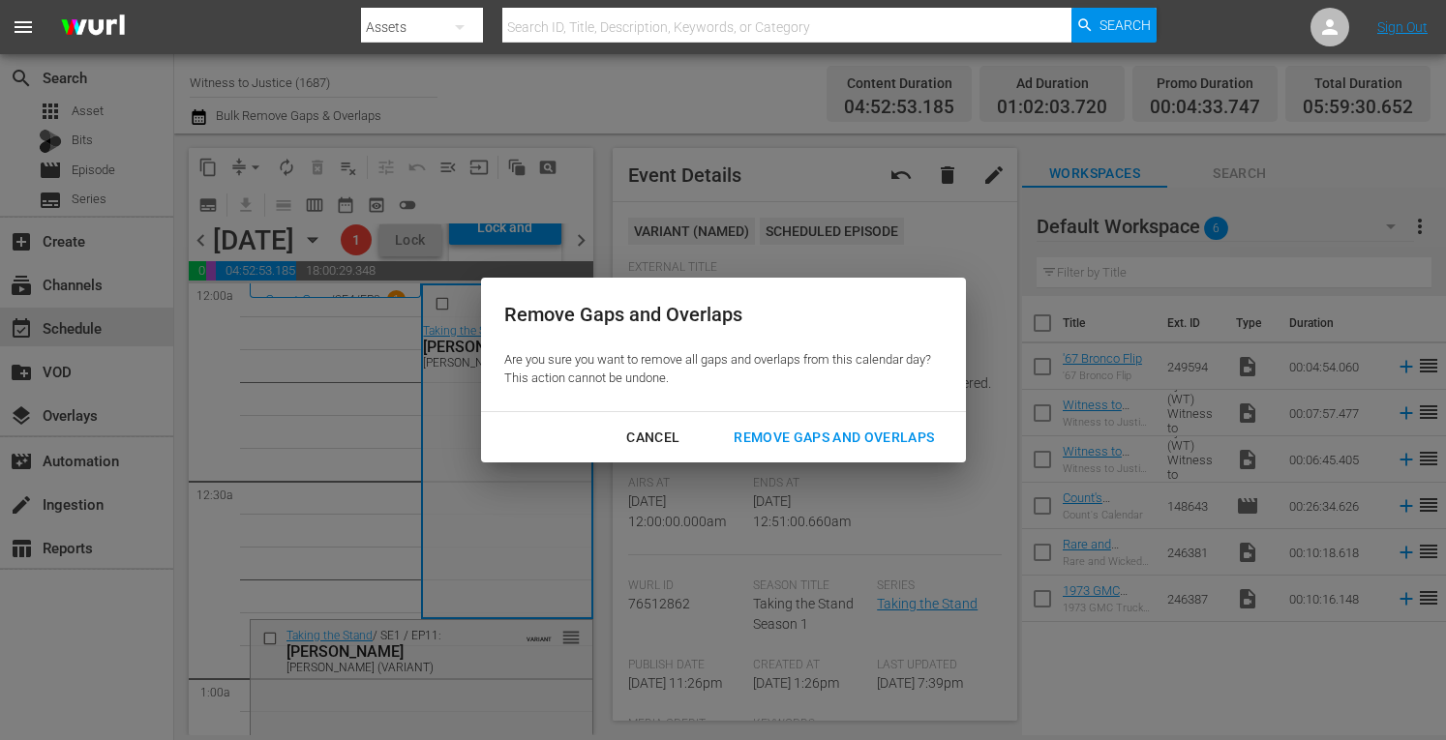
click at [778, 437] on div "Remove Gaps and Overlaps" at bounding box center [833, 438] width 231 height 24
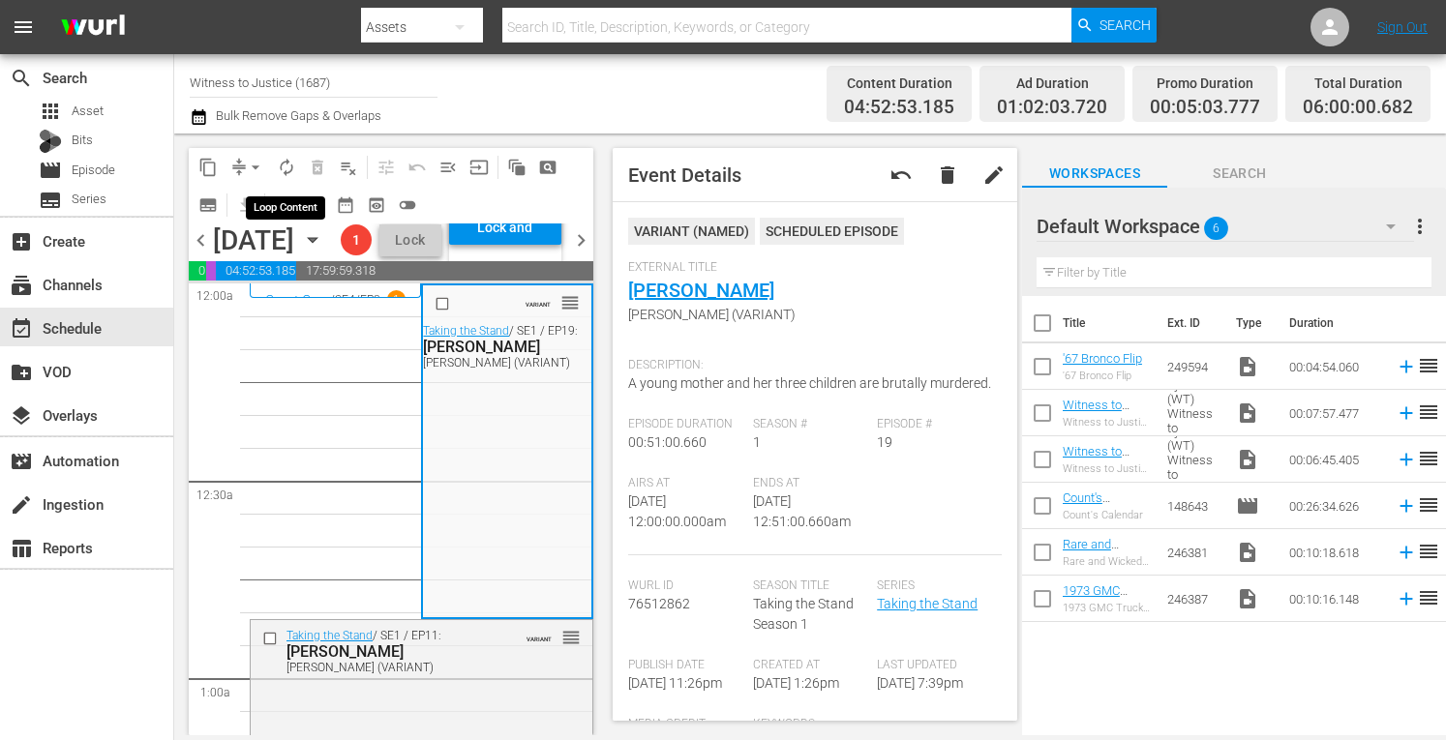
click at [285, 162] on span "autorenew_outlined" at bounding box center [286, 167] width 19 height 19
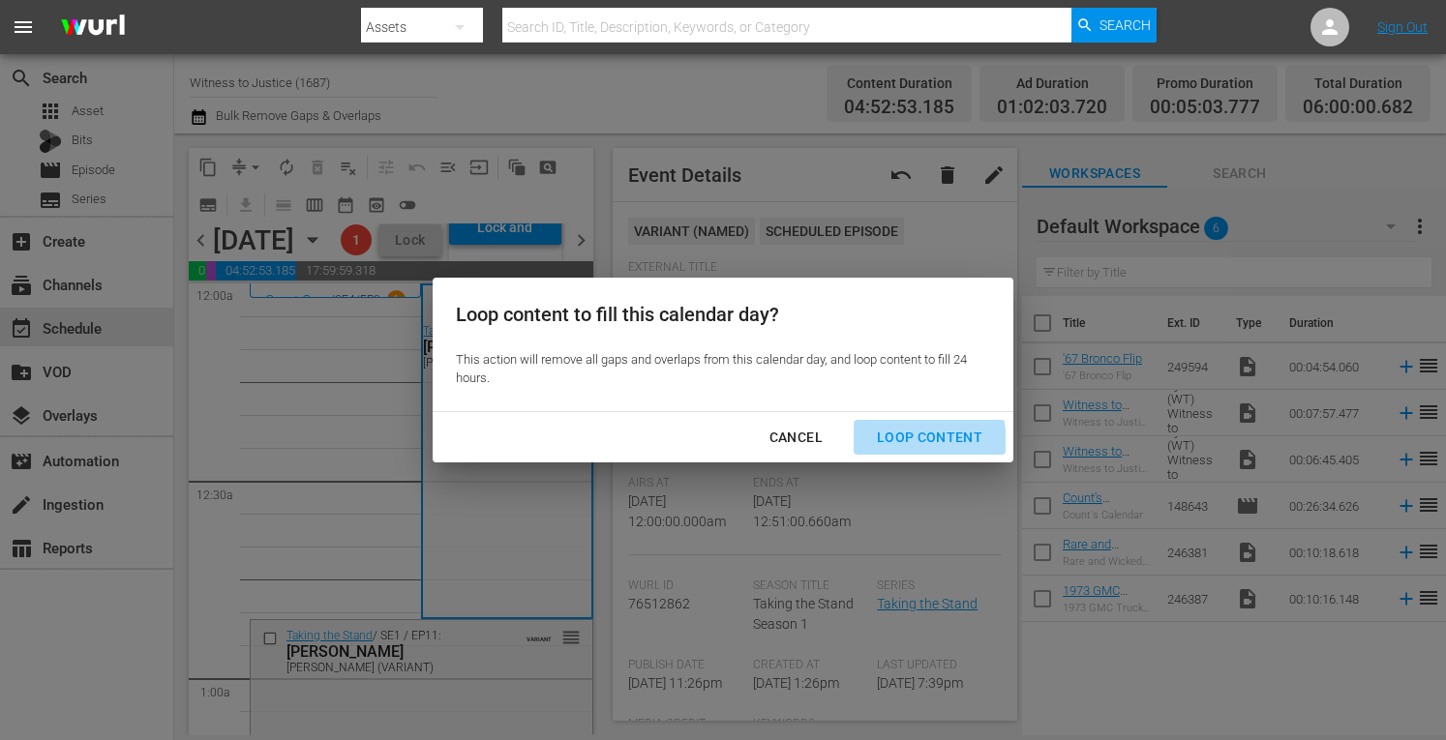
click at [906, 444] on div "Loop Content" at bounding box center [929, 438] width 136 height 24
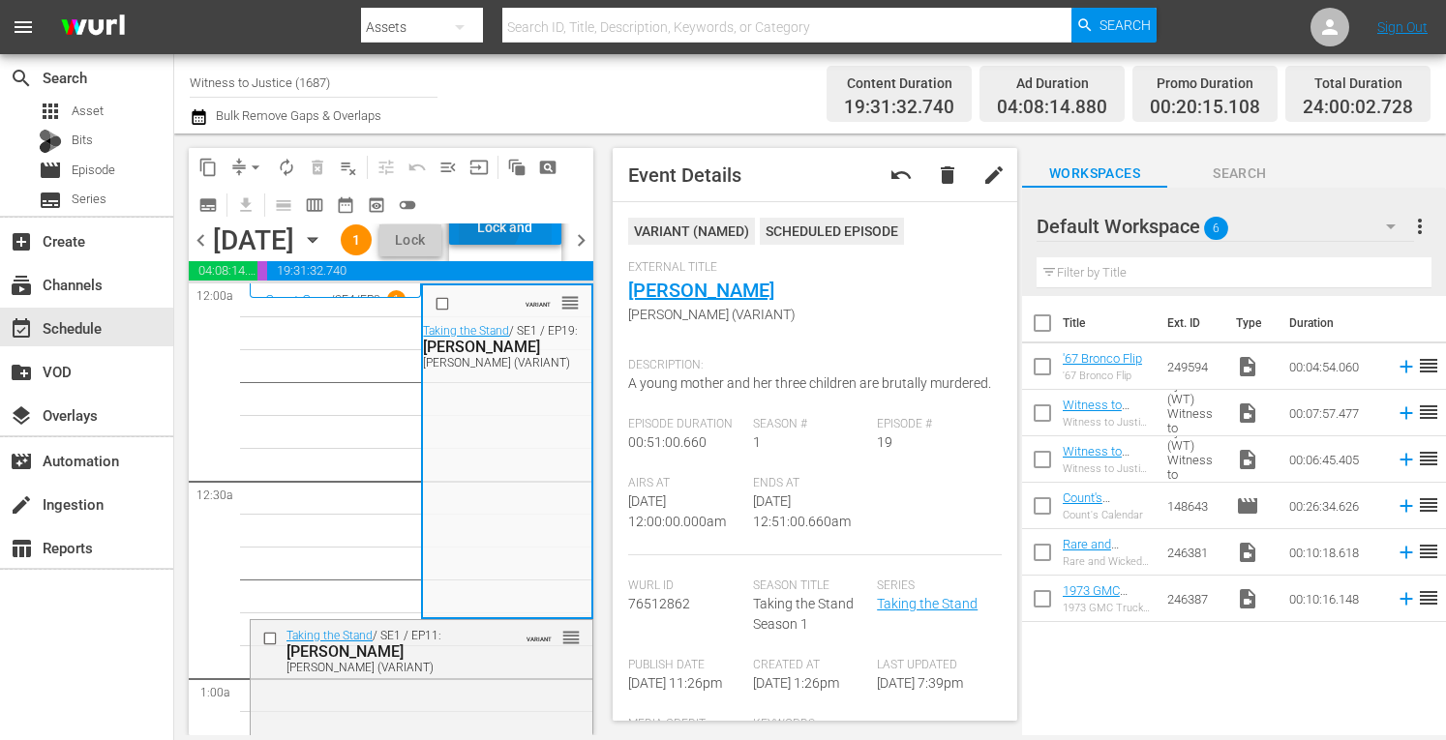
click at [546, 245] on div "Lock and Publish" at bounding box center [505, 227] width 93 height 35
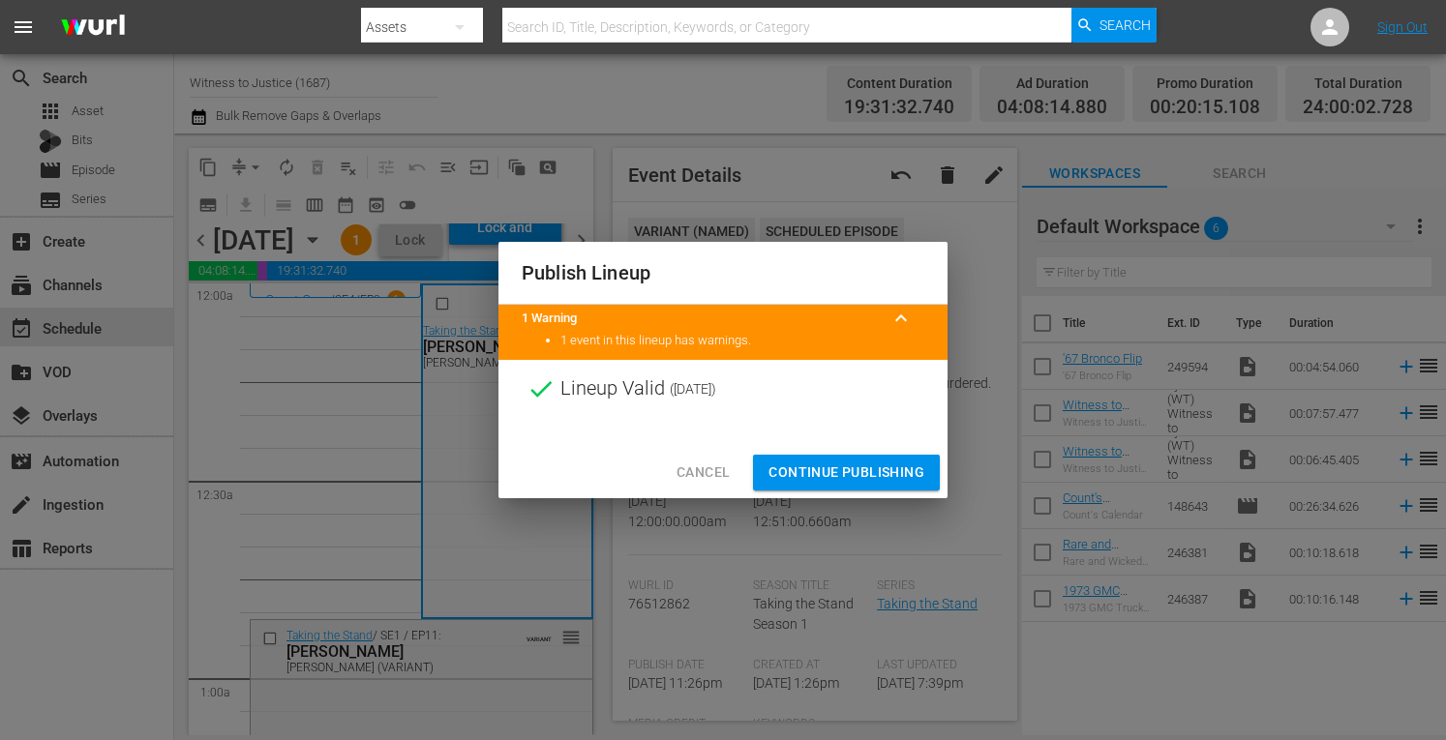
click at [858, 472] on span "Continue Publishing" at bounding box center [847, 473] width 156 height 24
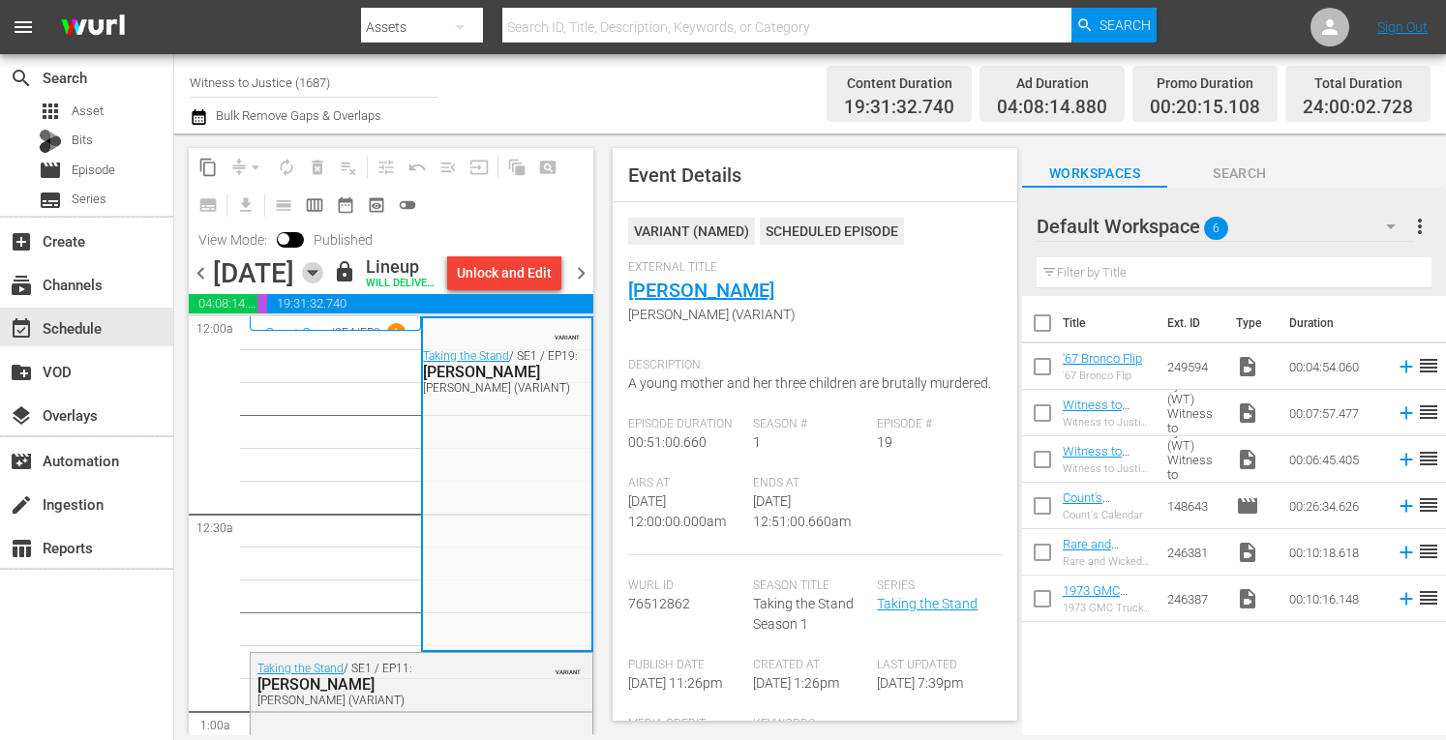
click at [323, 284] on icon "button" at bounding box center [312, 272] width 21 height 21
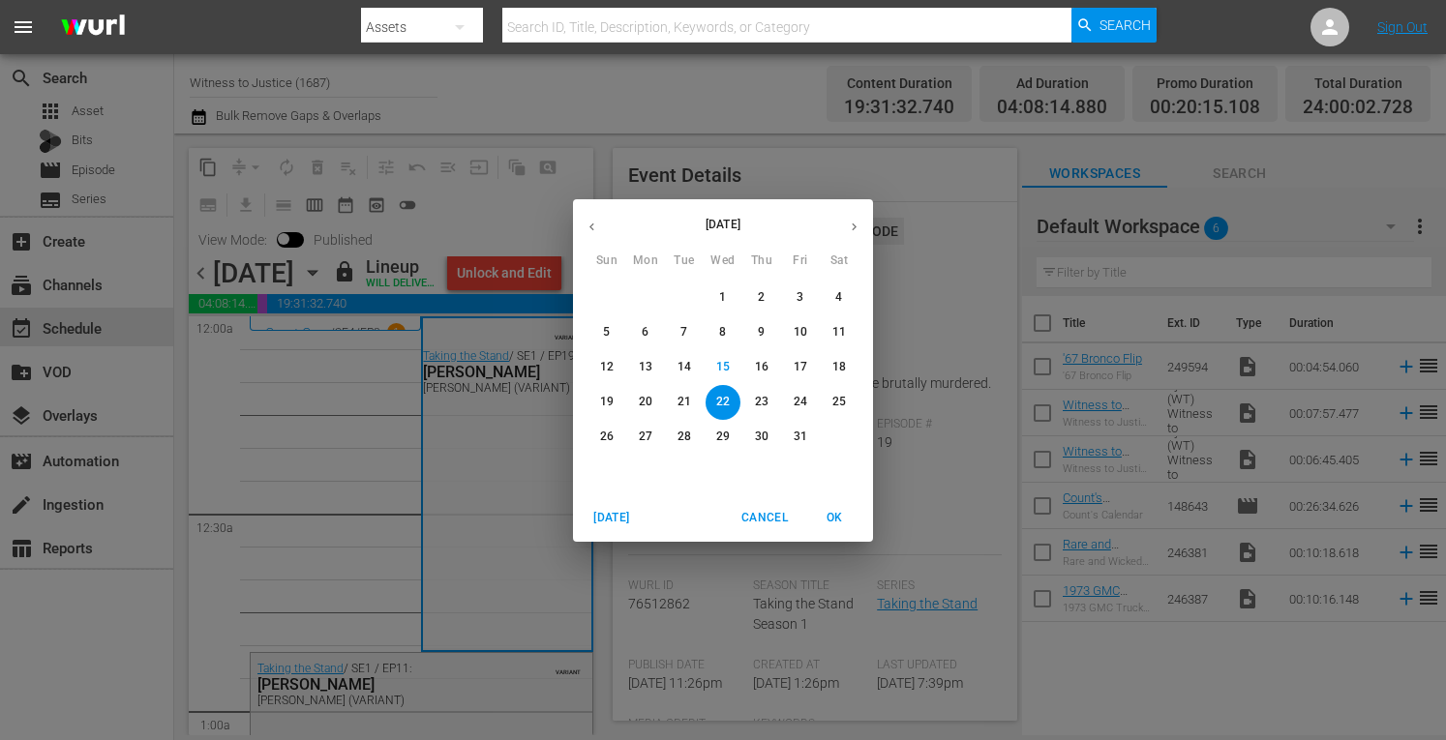
click at [649, 427] on button "27" at bounding box center [645, 437] width 35 height 35
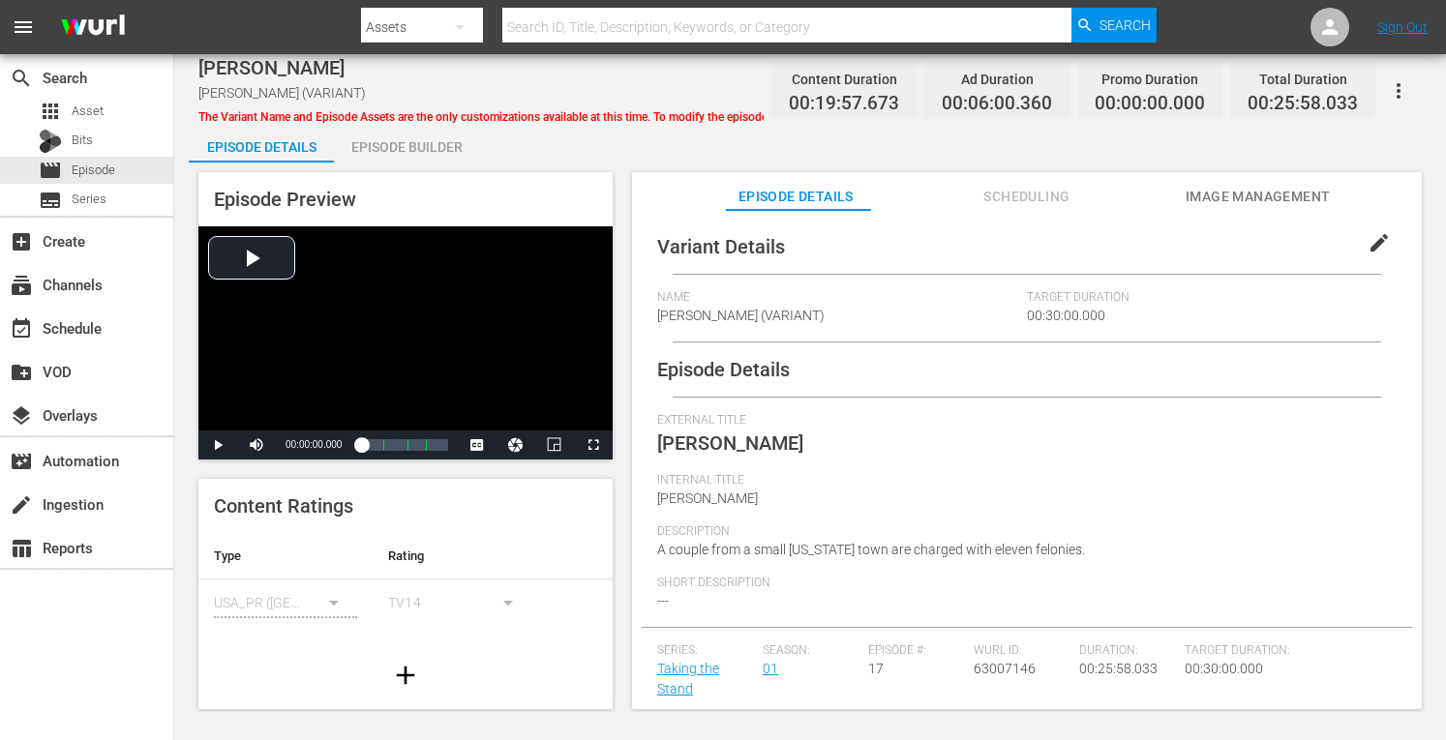
click at [430, 144] on div "Episode Builder" at bounding box center [406, 147] width 145 height 46
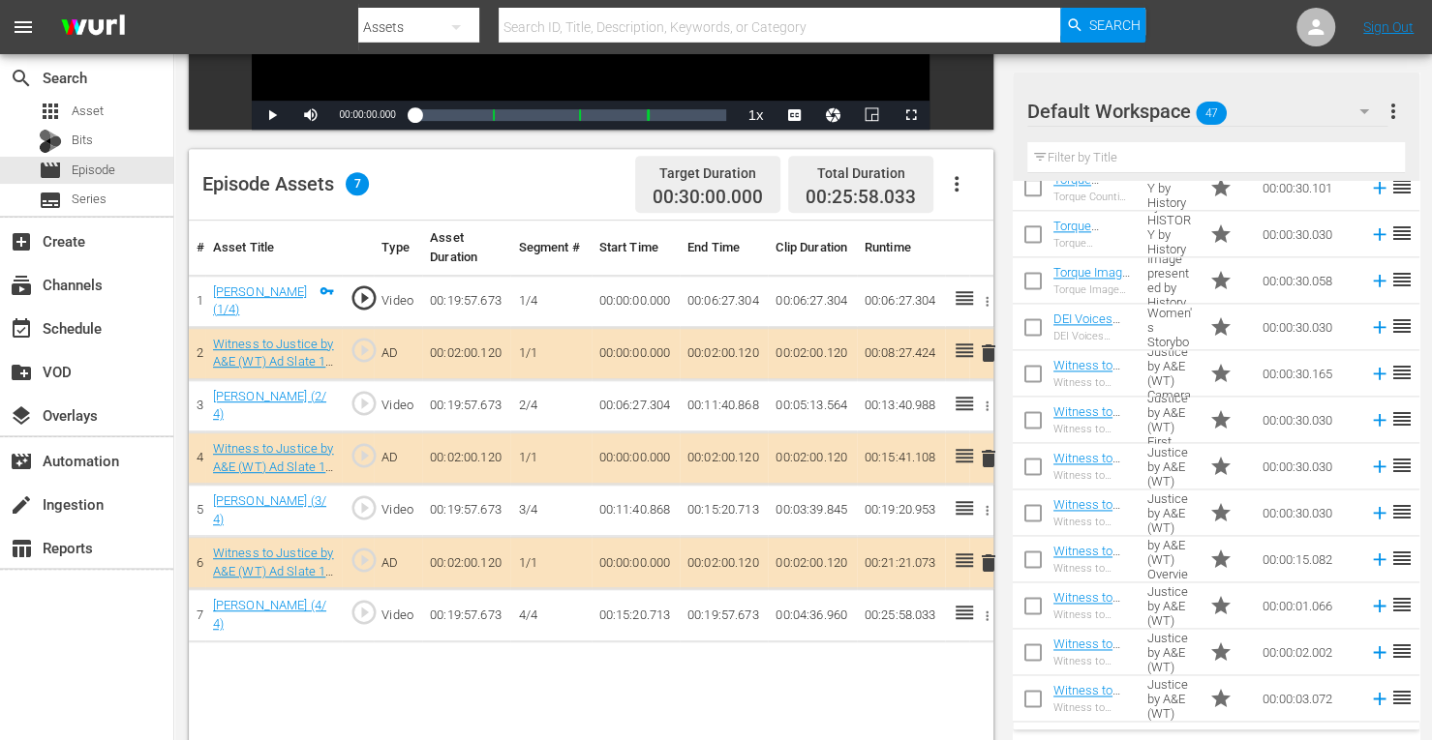
scroll to position [1689, 0]
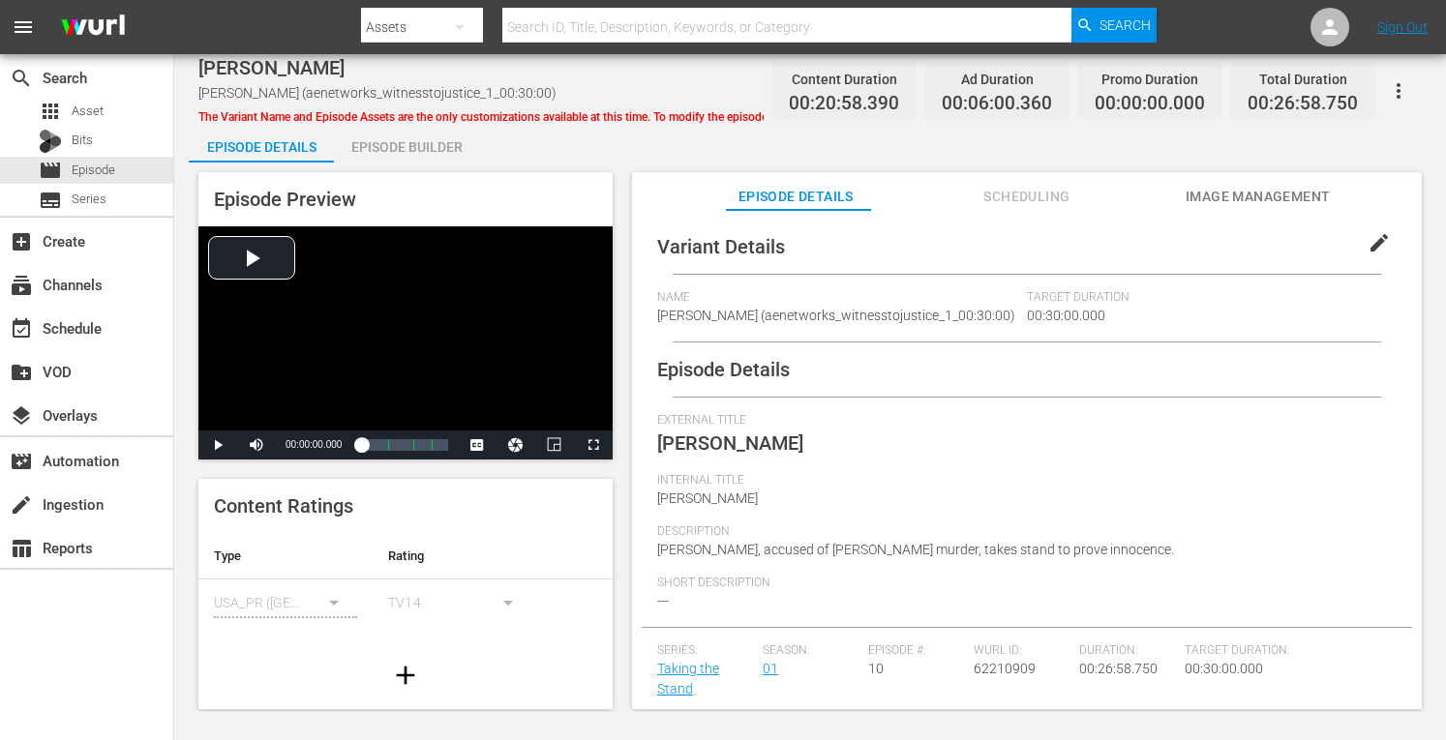
click at [420, 149] on div "Episode Builder" at bounding box center [406, 147] width 145 height 46
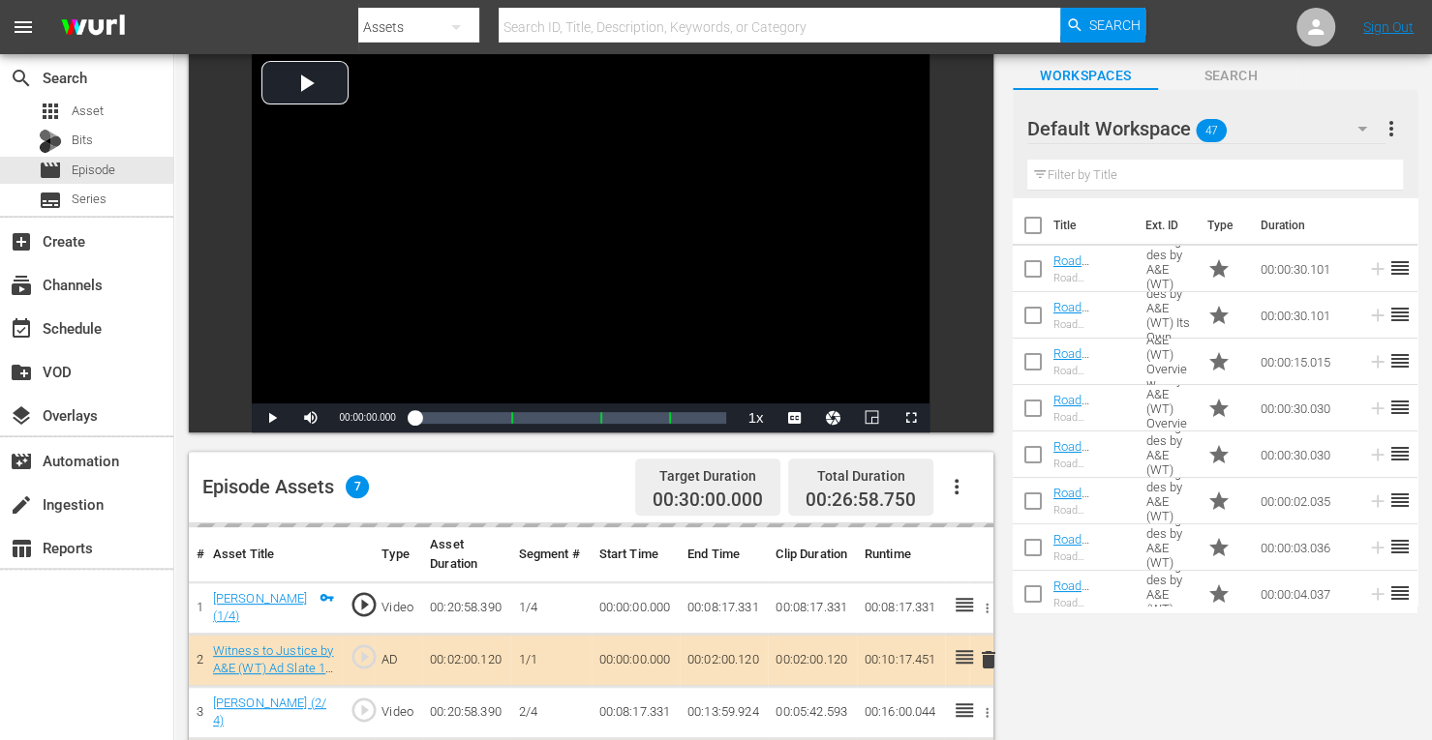
scroll to position [503, 0]
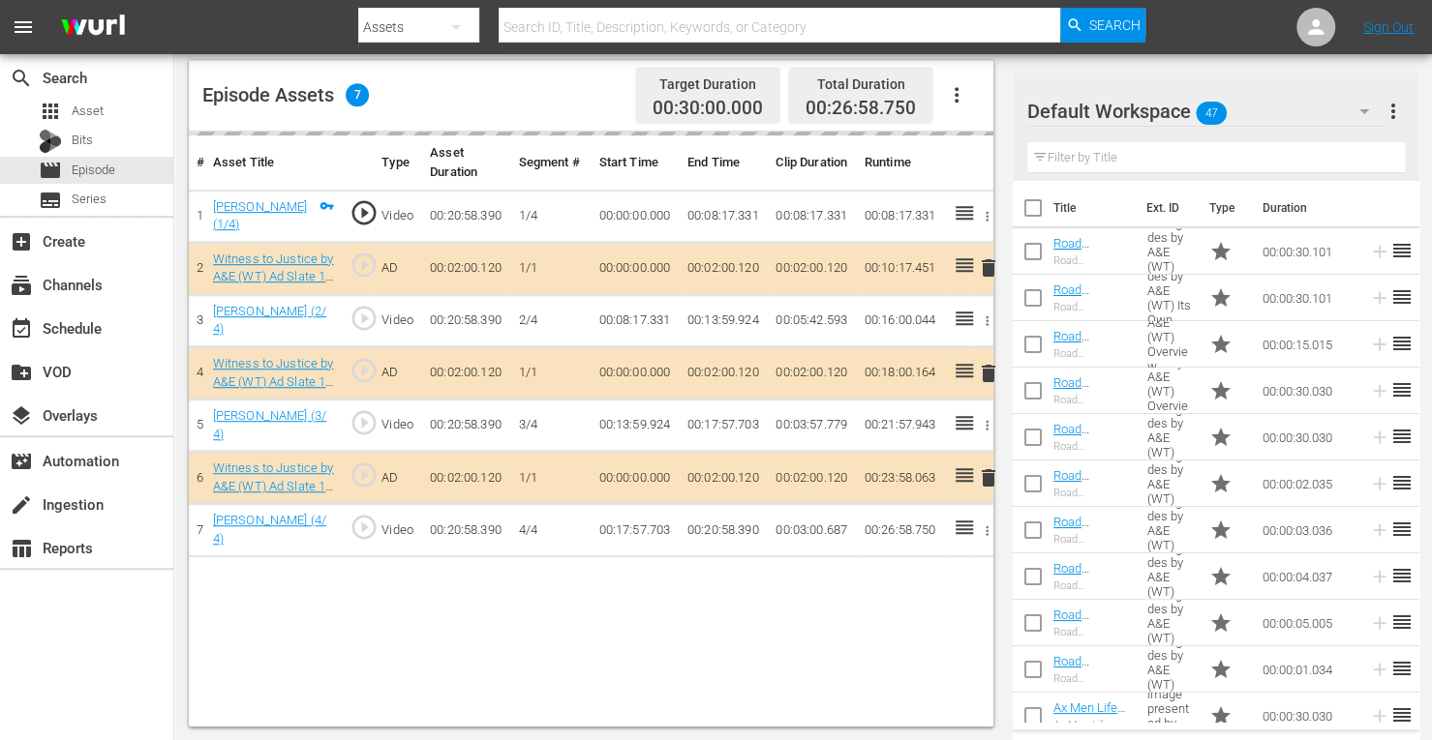
click at [987, 371] on td "delete" at bounding box center [981, 373] width 24 height 52
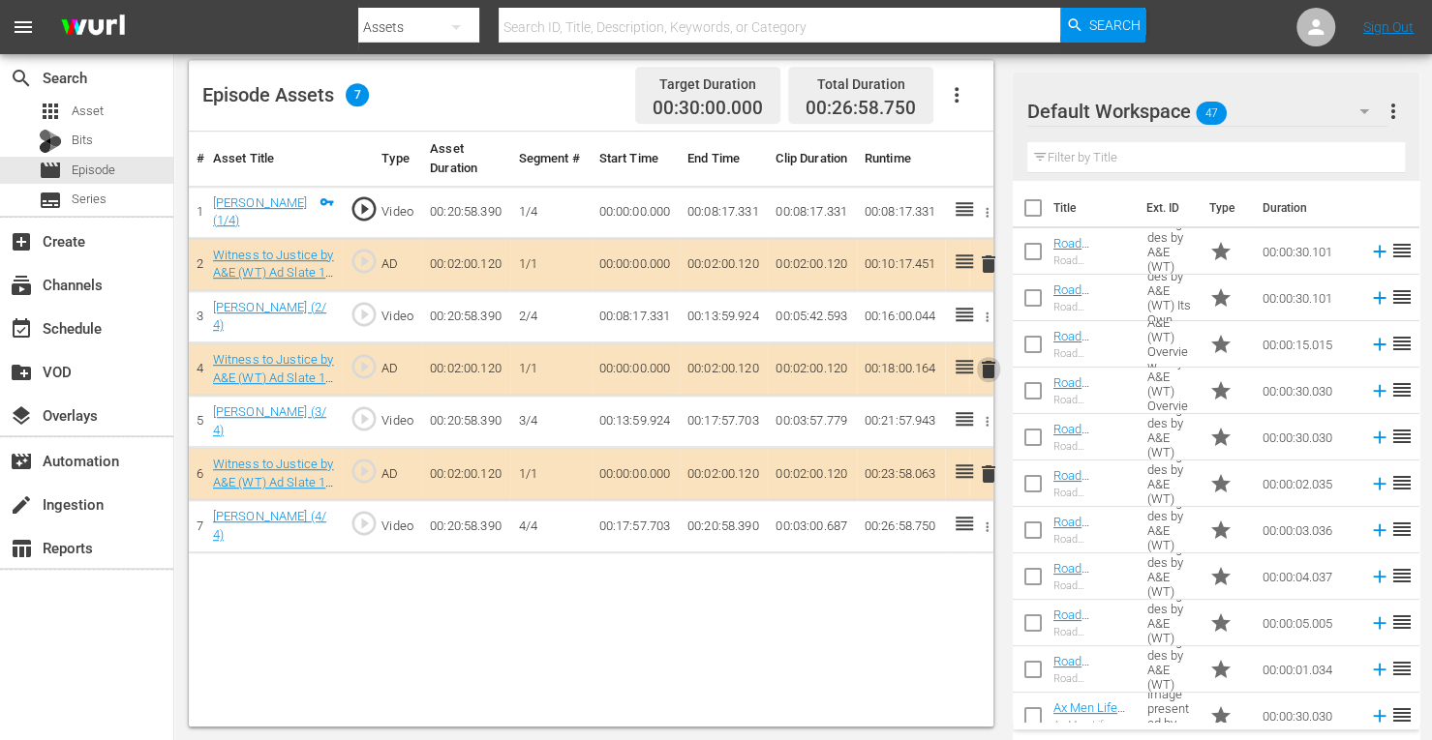
click at [989, 364] on span "delete" at bounding box center [988, 369] width 23 height 23
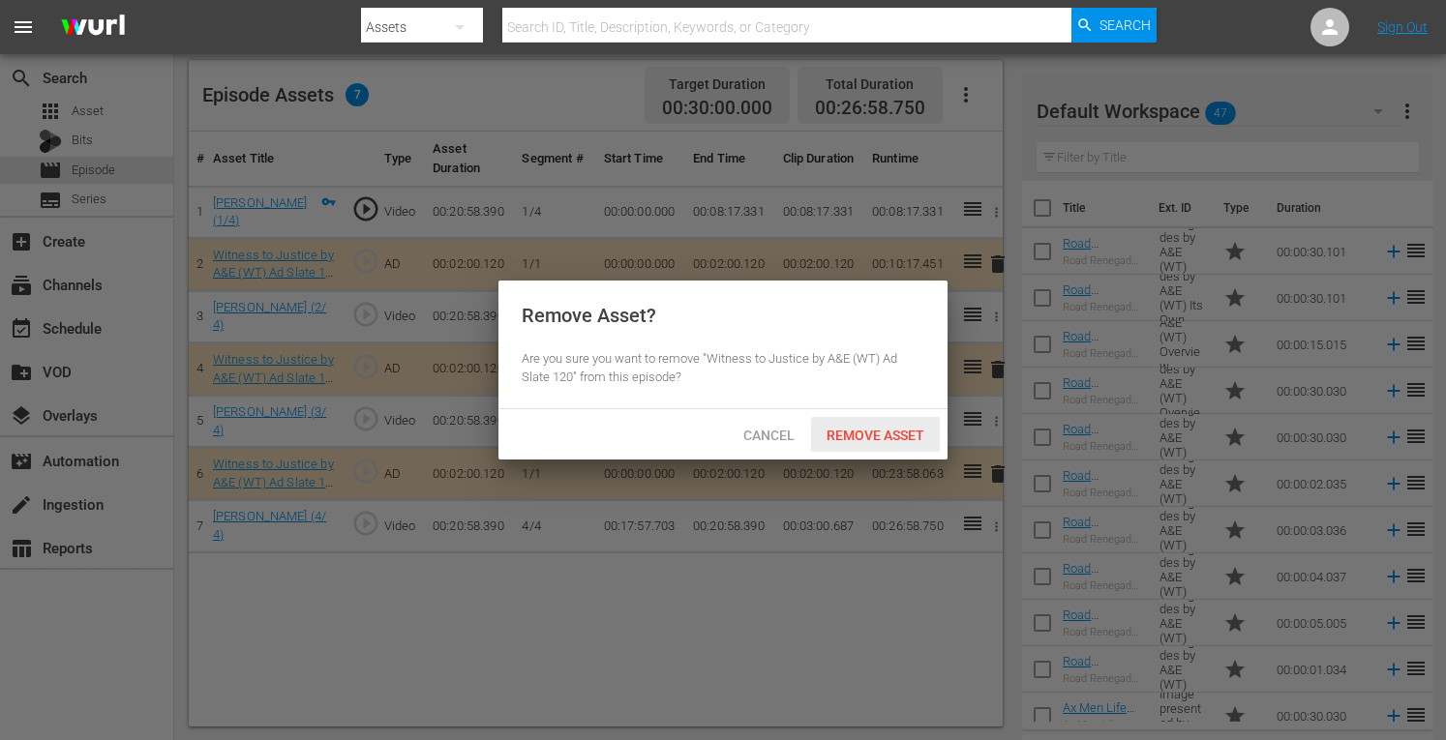
click at [873, 440] on span "Remove Asset" at bounding box center [875, 435] width 129 height 15
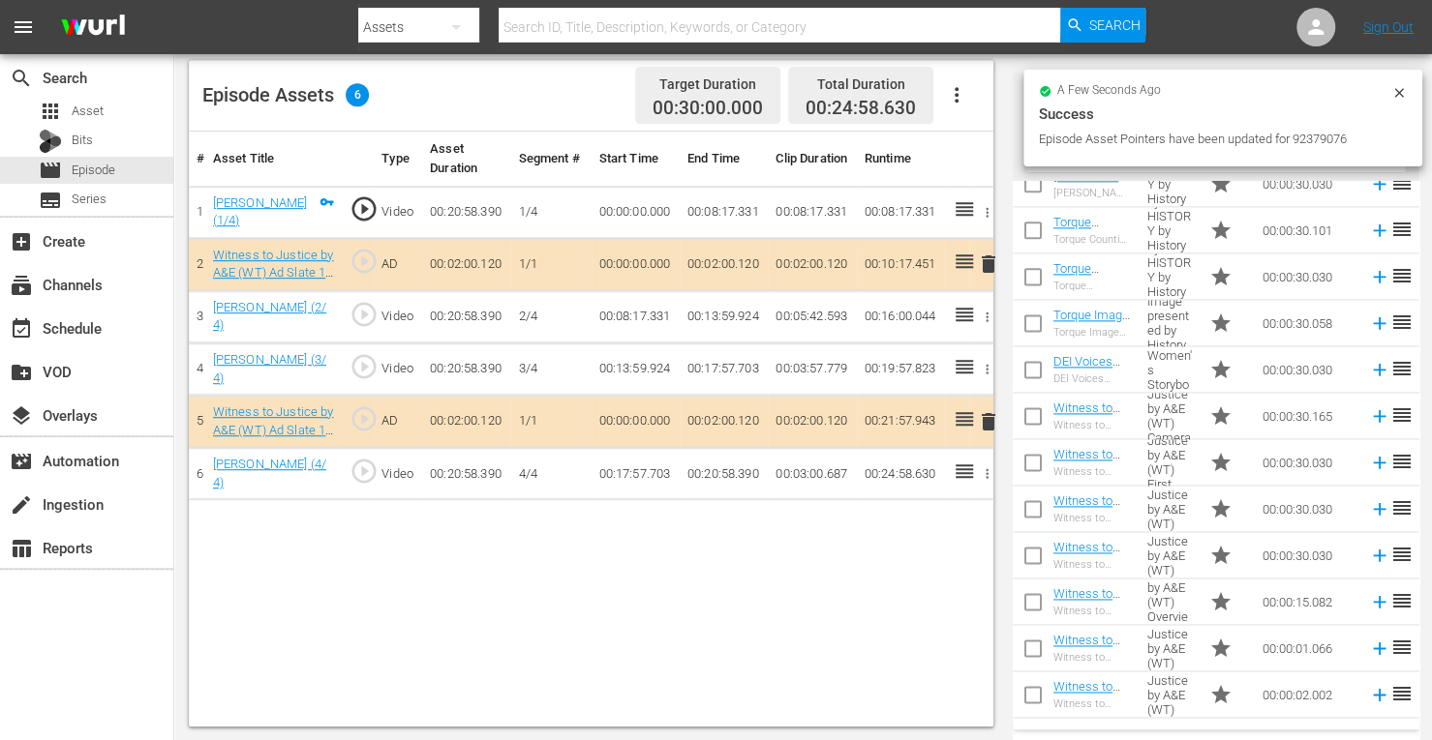
scroll to position [1689, 0]
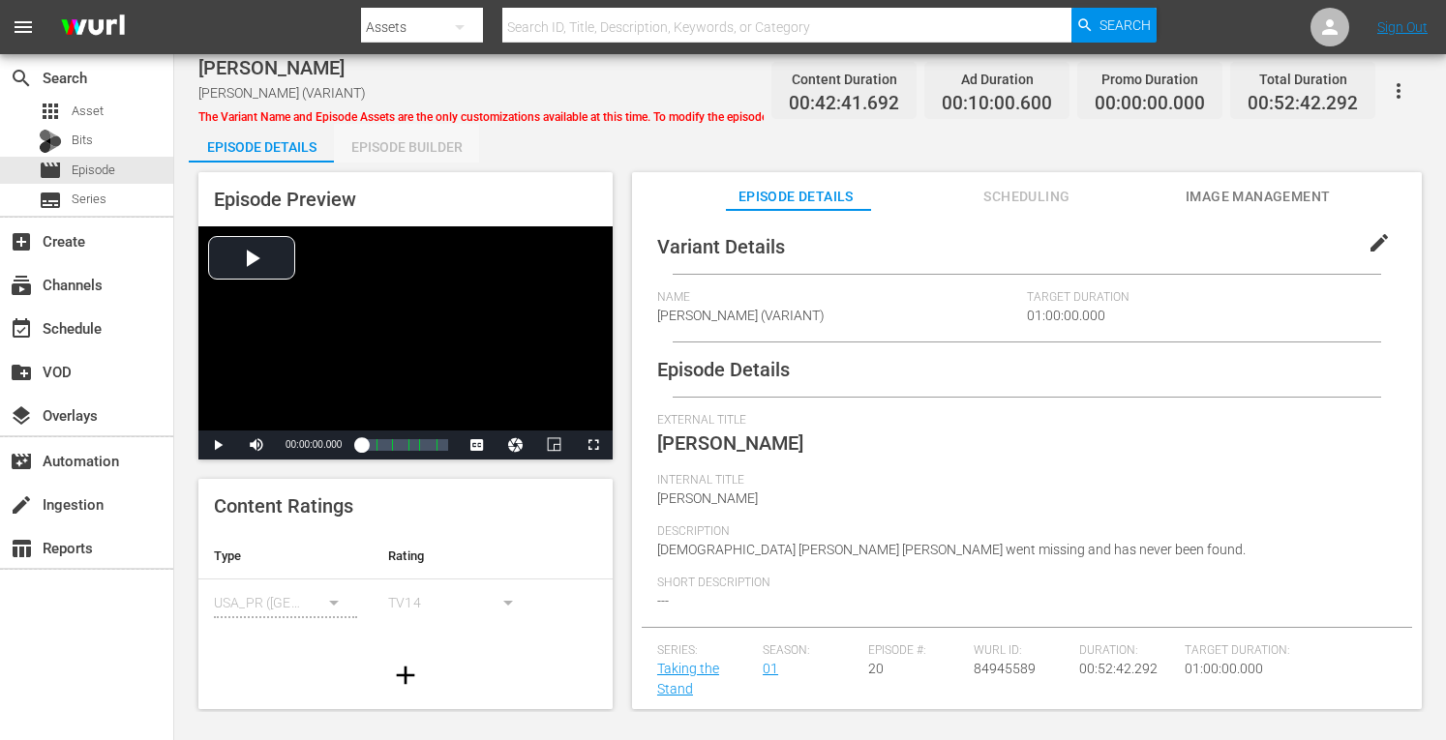
click at [412, 146] on div "Episode Builder" at bounding box center [406, 147] width 145 height 46
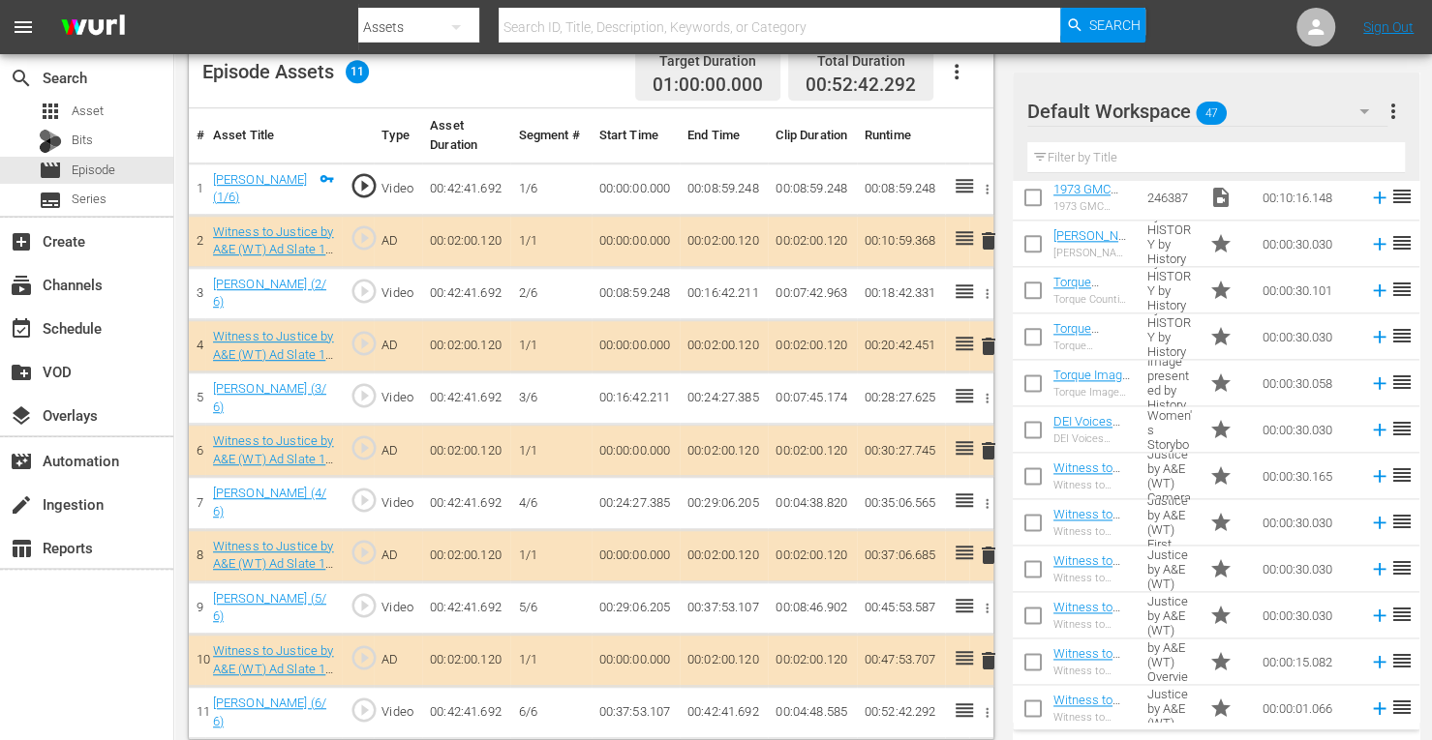
scroll to position [1689, 0]
